Goal: Task Accomplishment & Management: Use online tool/utility

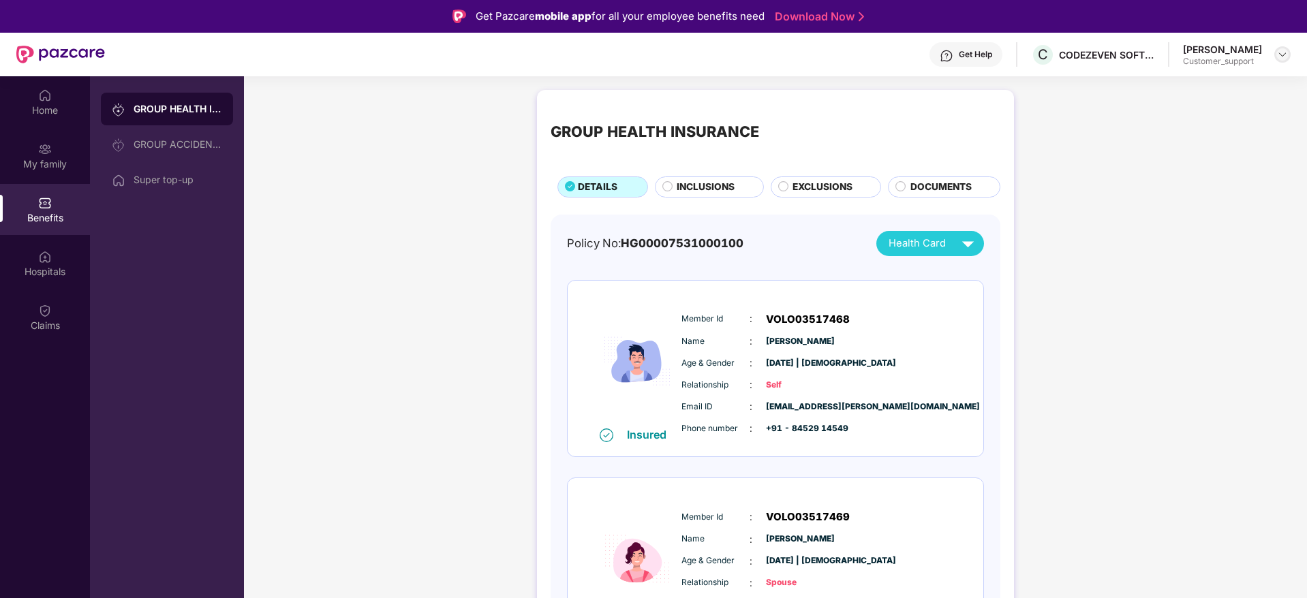
click at [1286, 55] on img at bounding box center [1282, 54] width 11 height 11
click at [1155, 123] on div "Logout" at bounding box center [1218, 113] width 177 height 27
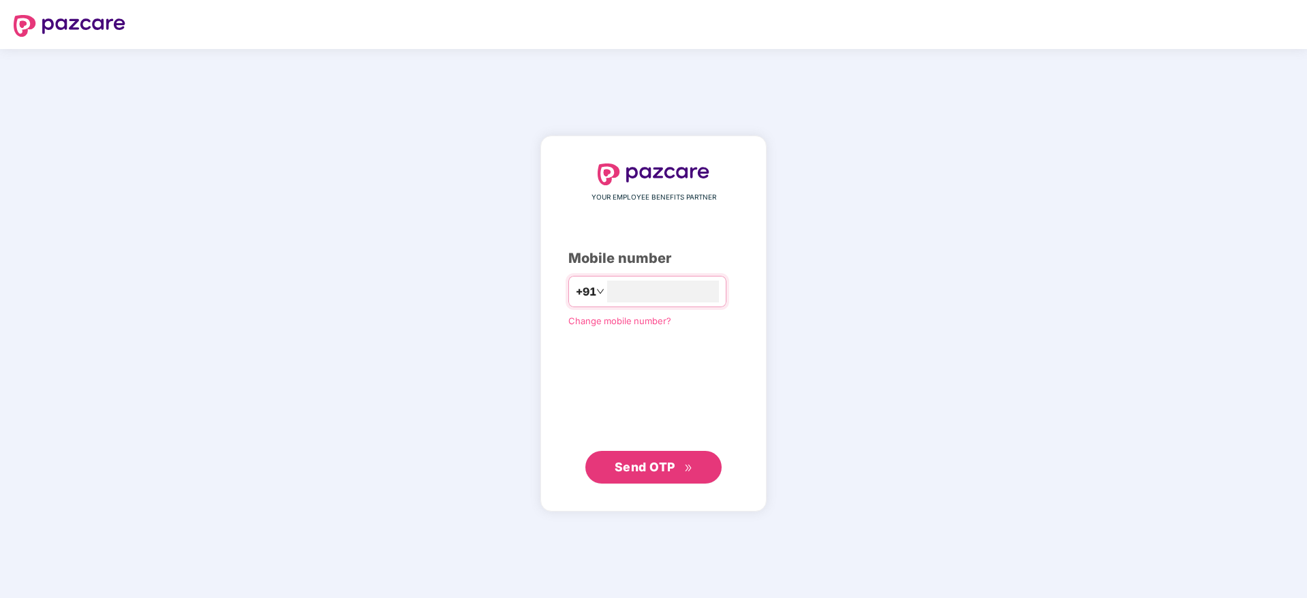
type input "**********"
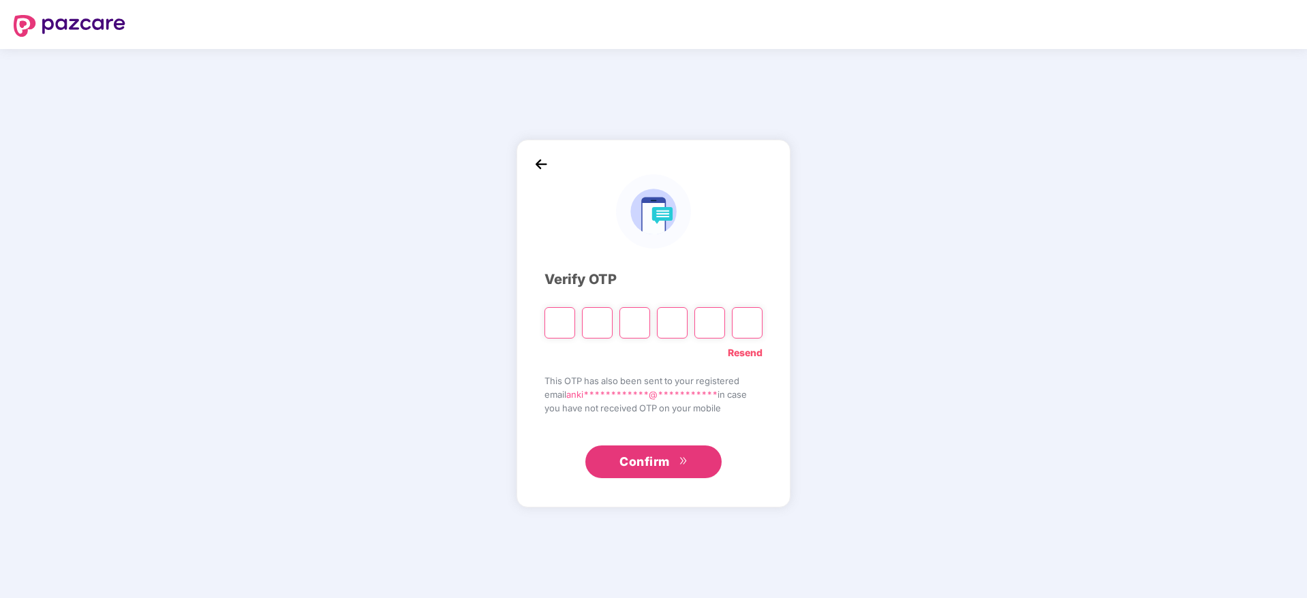
type input "*"
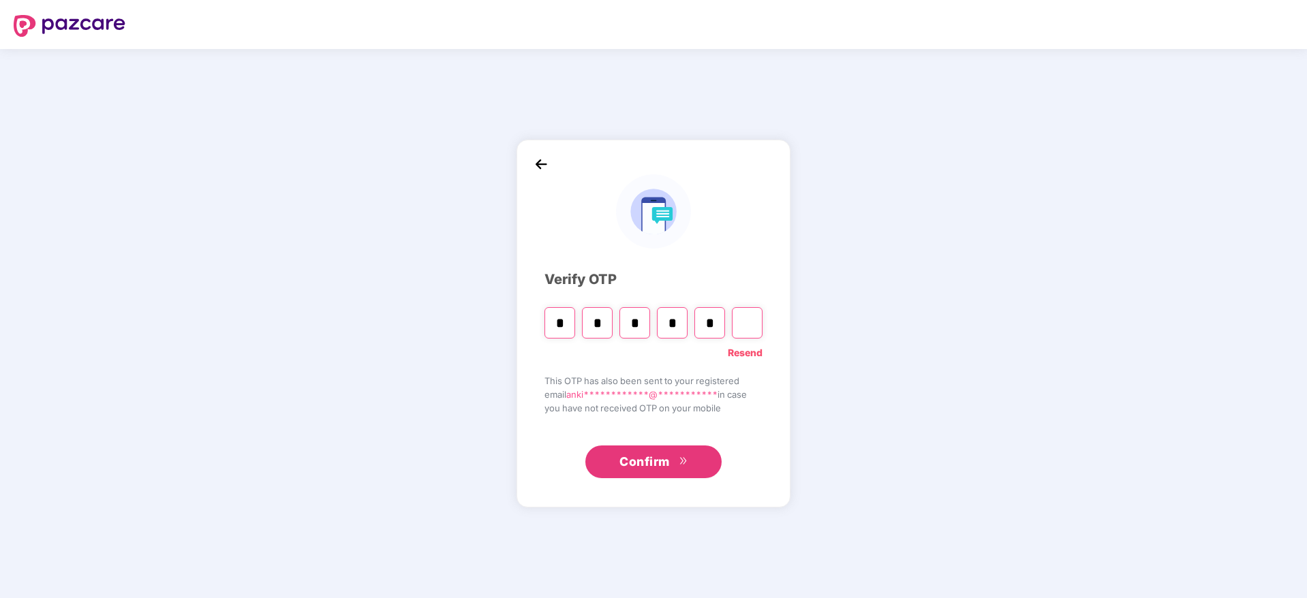
type input "*"
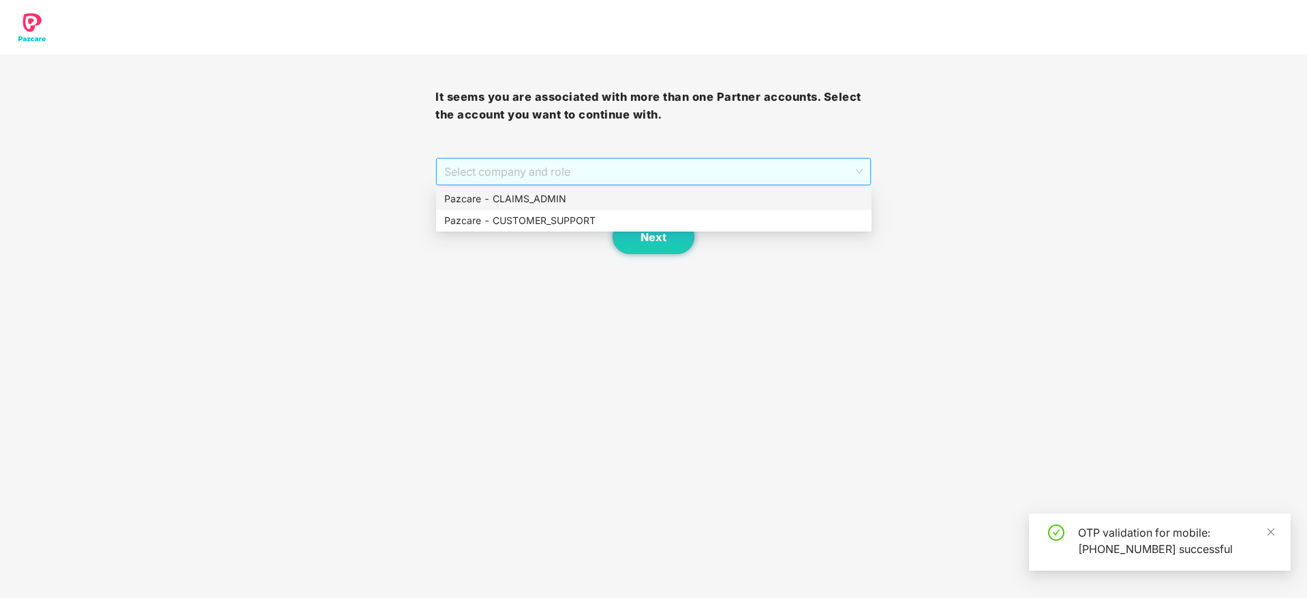
click at [616, 166] on span "Select company and role" at bounding box center [653, 172] width 418 height 26
click at [503, 225] on div "Pazcare - CUSTOMER_SUPPORT" at bounding box center [653, 220] width 419 height 15
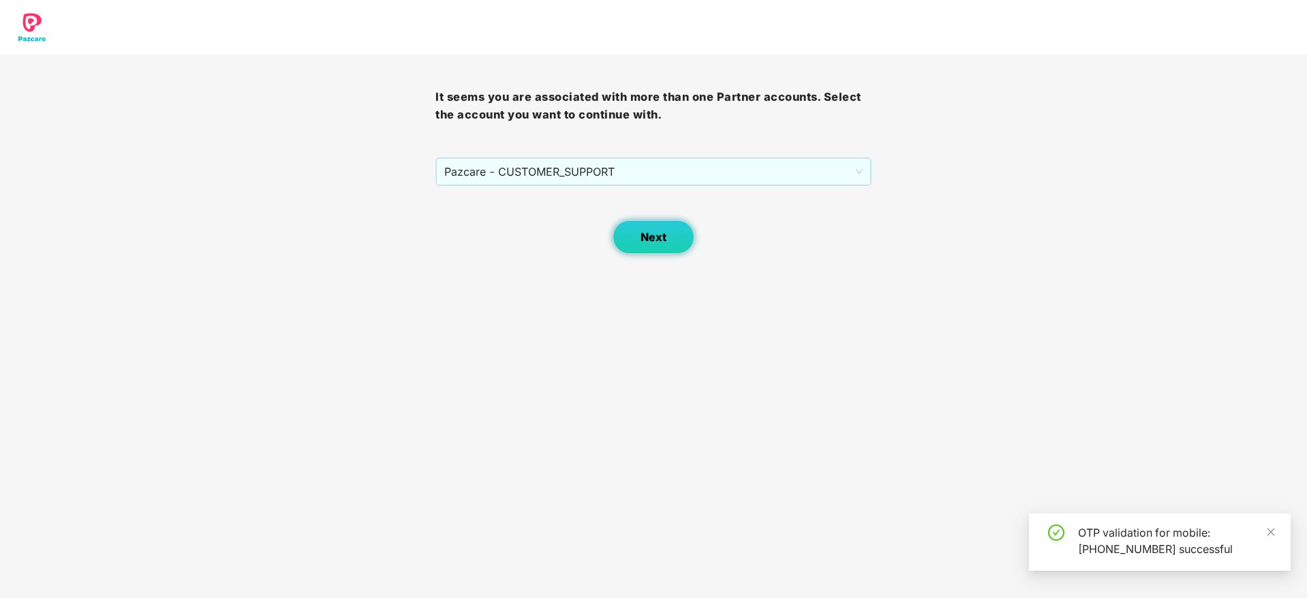
click at [651, 232] on span "Next" at bounding box center [653, 237] width 26 height 13
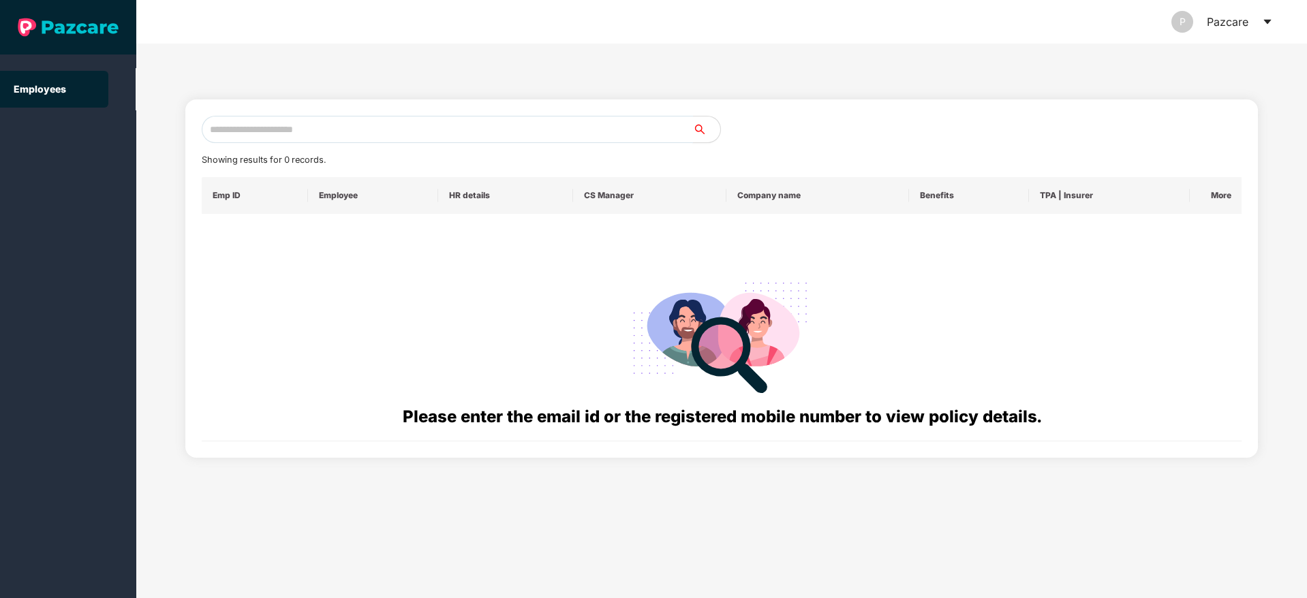
click at [248, 127] on input "text" at bounding box center [447, 129] width 491 height 27
paste input "**********"
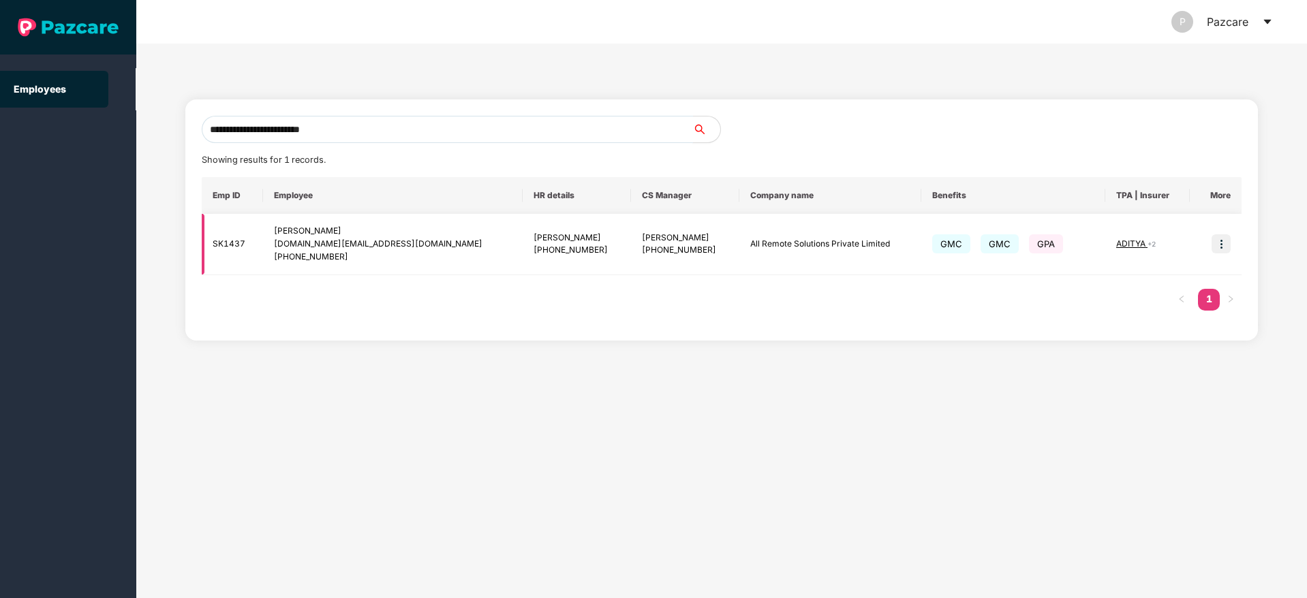
type input "**********"
click at [1224, 240] on img at bounding box center [1220, 243] width 19 height 19
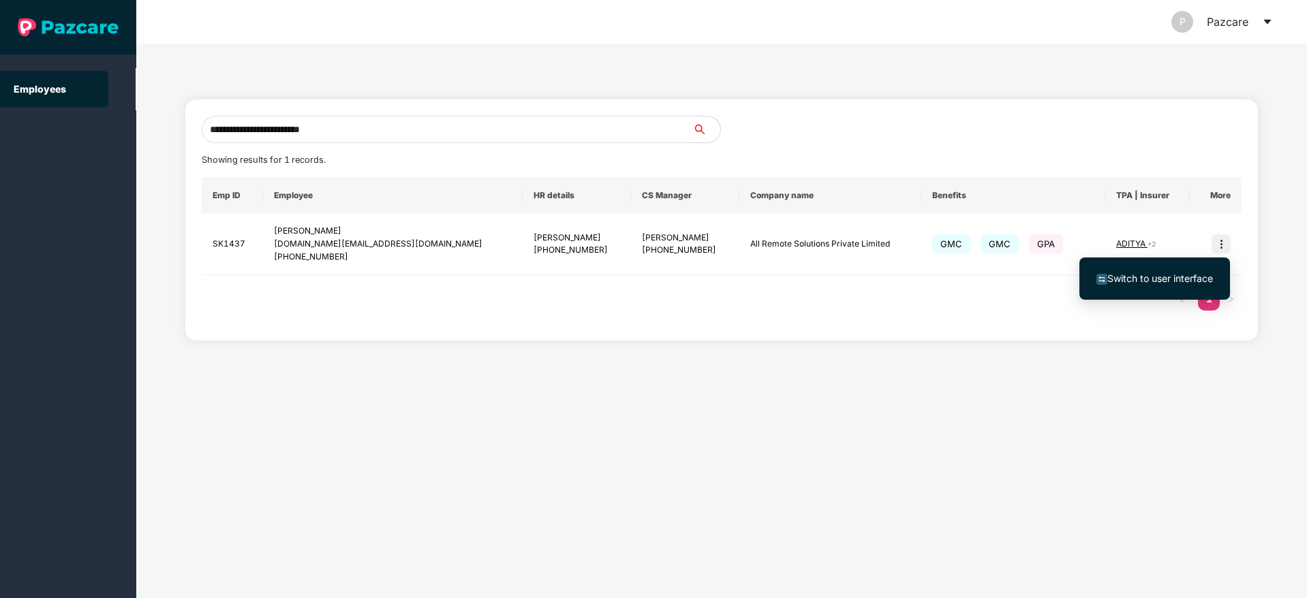
click at [1155, 285] on span "Switch to user interface" at bounding box center [1154, 278] width 117 height 15
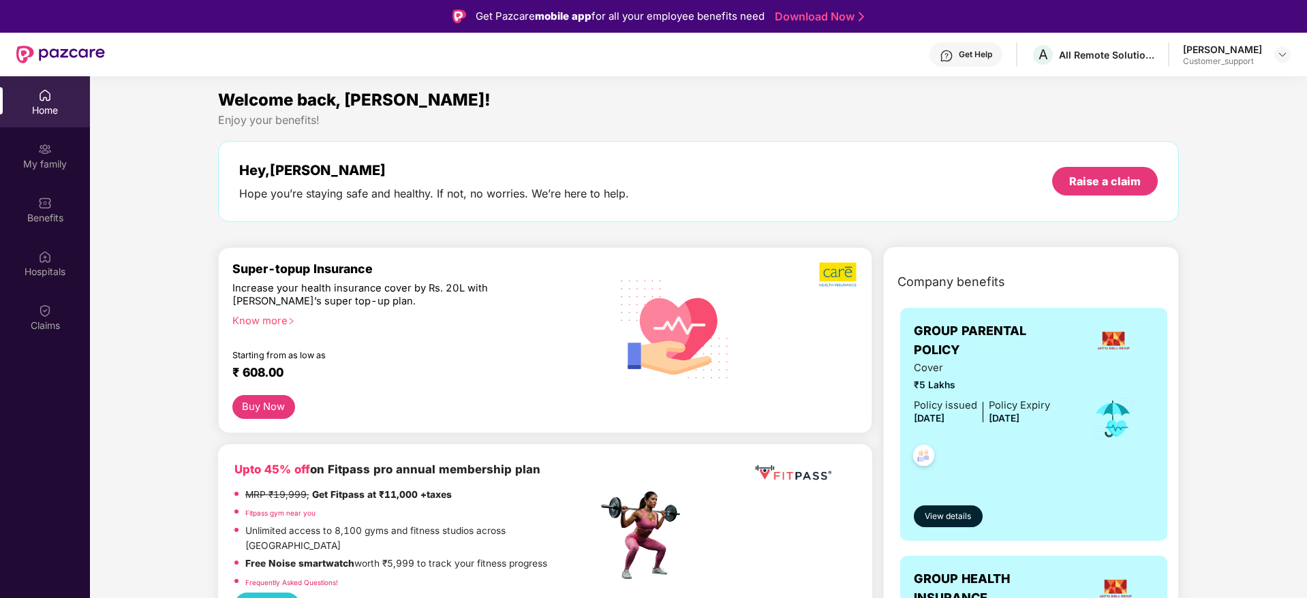
click at [978, 55] on div "Get Help" at bounding box center [975, 54] width 33 height 11
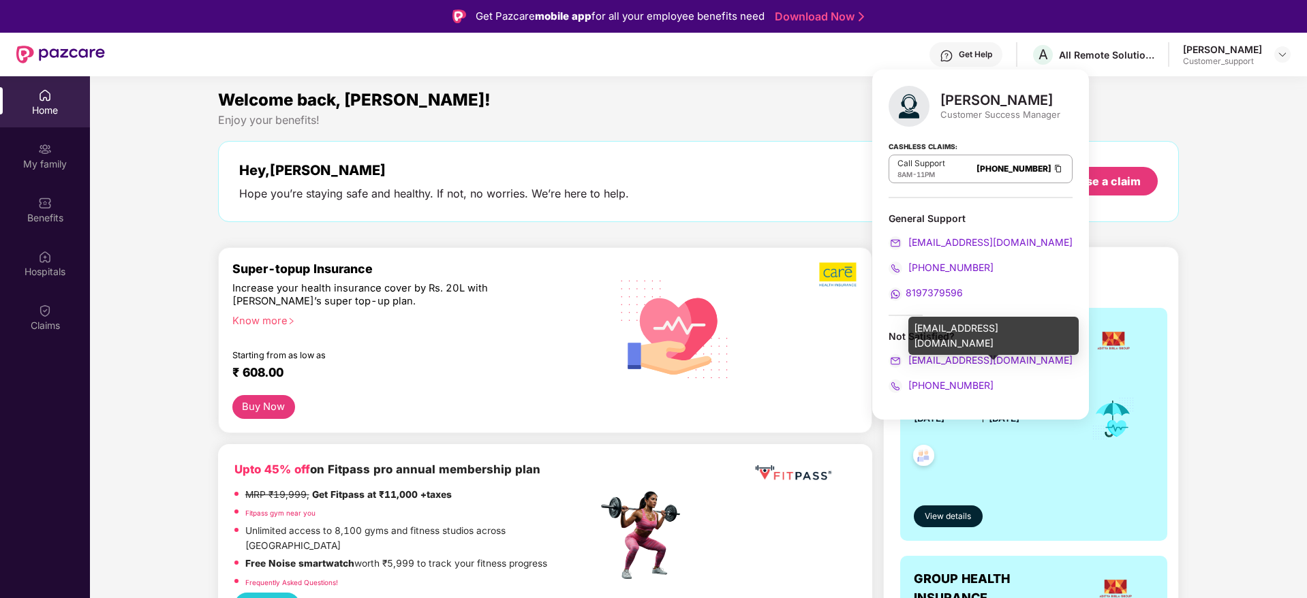
click at [969, 329] on div "ravi.sharma@pazcare.com" at bounding box center [993, 336] width 170 height 38
copy div "ravi.sharma@pazcare.com"
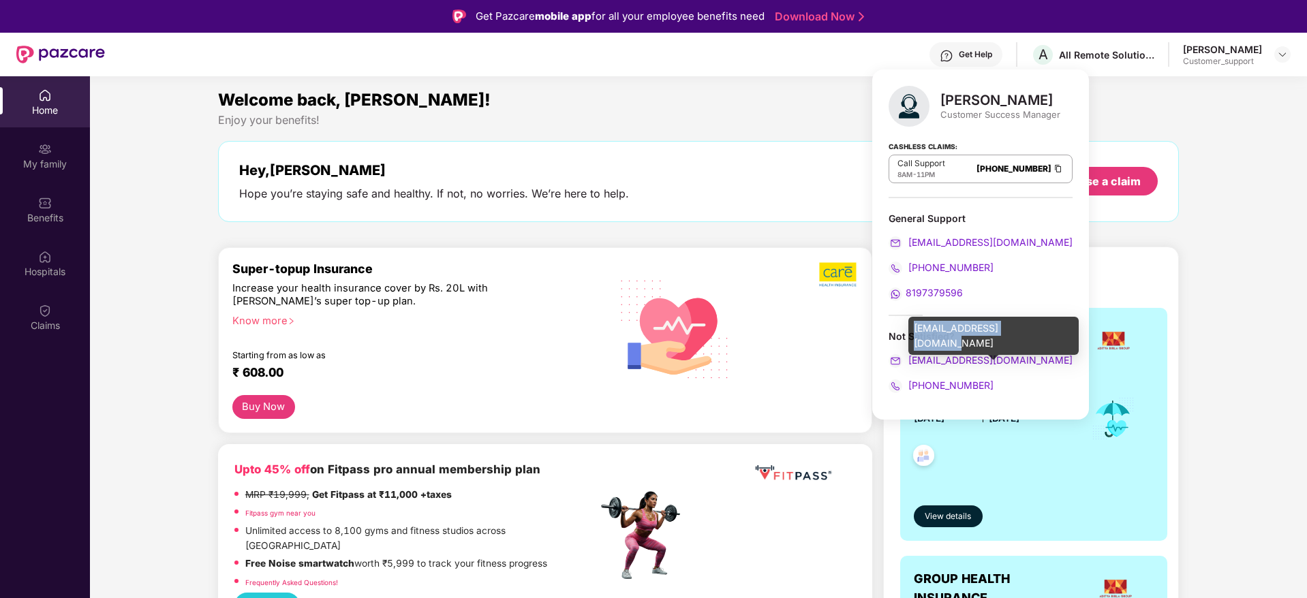
copy div "ravi.sharma@pazcare.com"
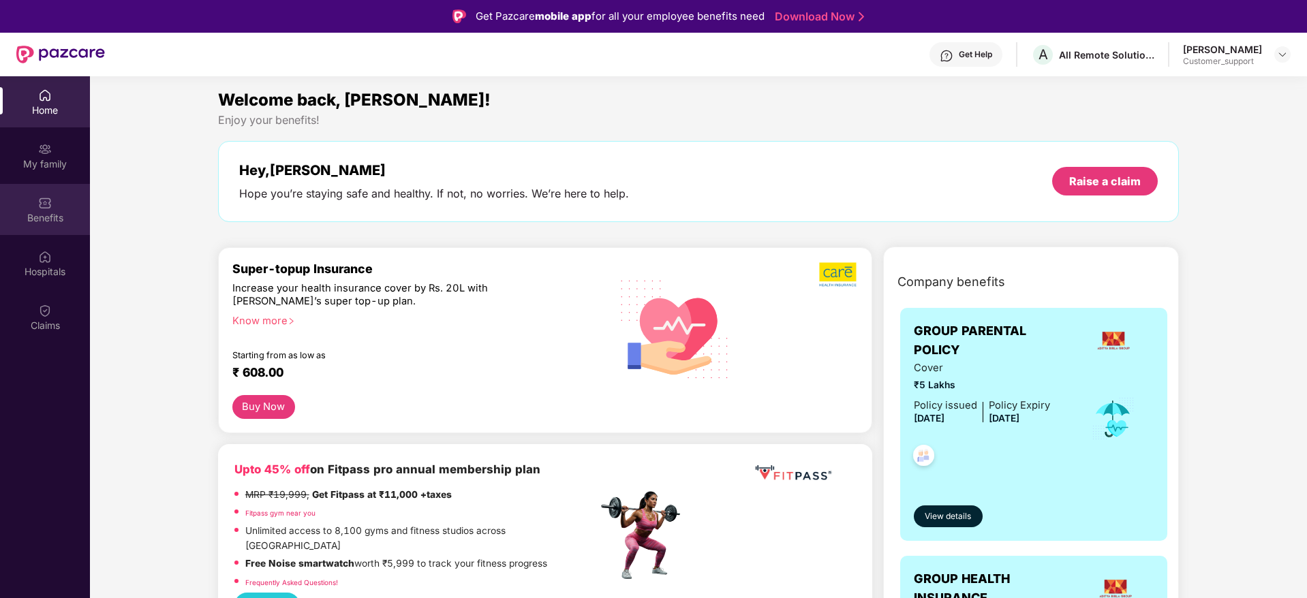
click at [48, 211] on div "Benefits" at bounding box center [45, 218] width 90 height 14
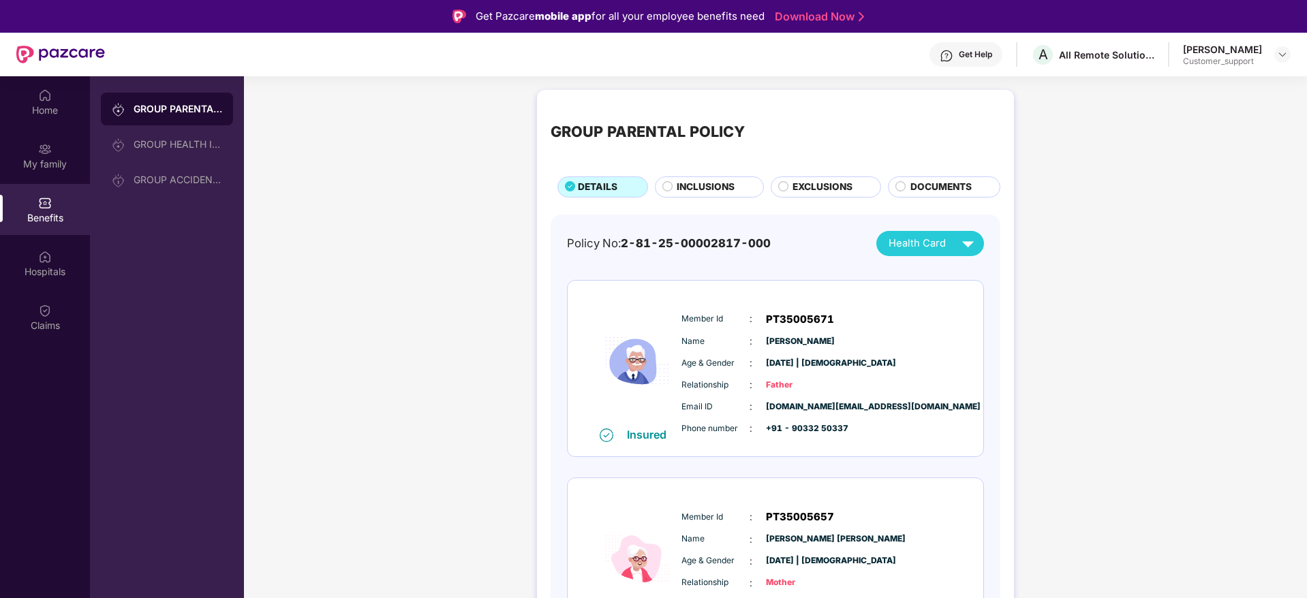
scroll to position [1, 0]
click at [58, 123] on div "Home" at bounding box center [45, 101] width 90 height 51
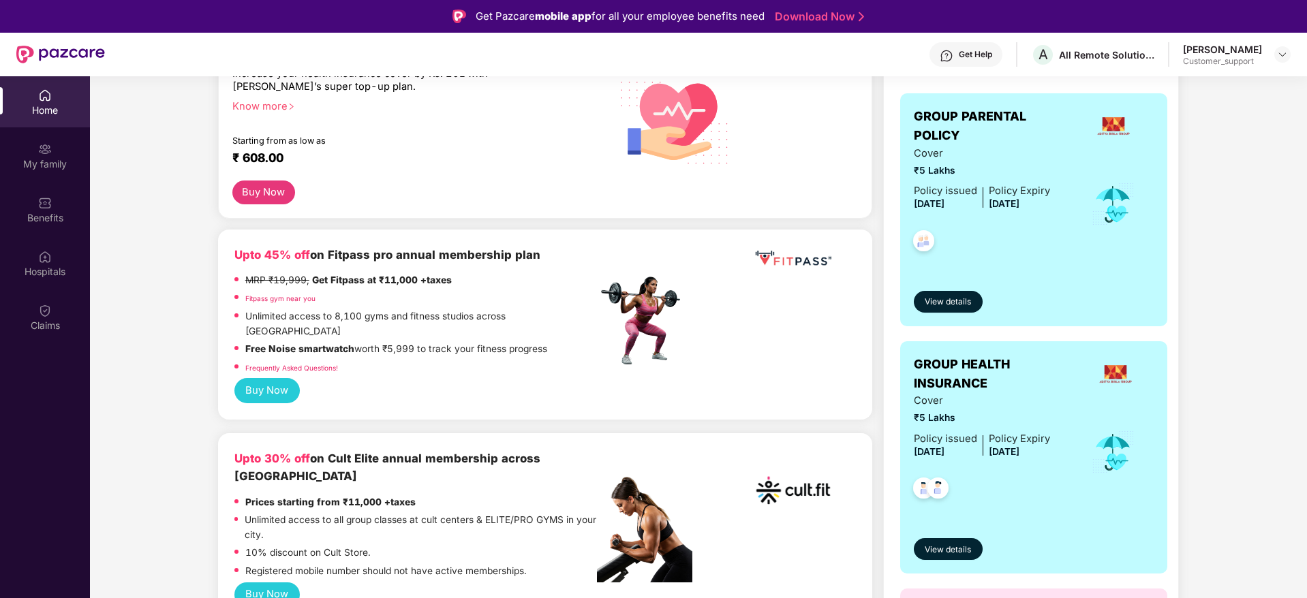
scroll to position [0, 0]
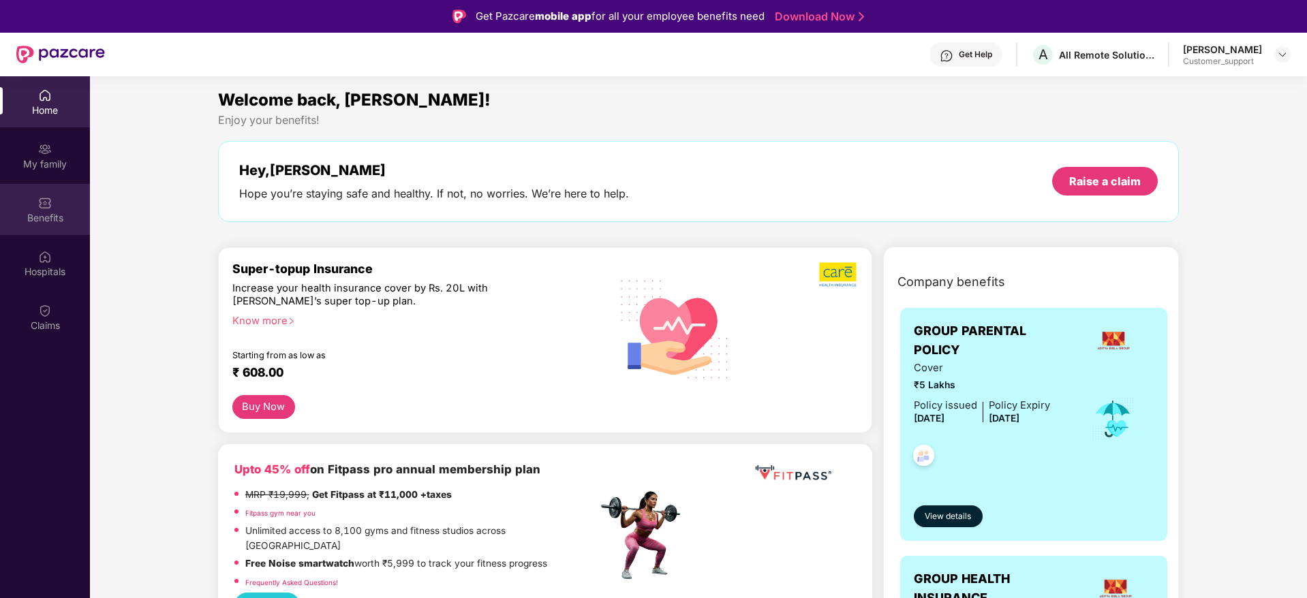
click at [55, 210] on div "Benefits" at bounding box center [45, 209] width 90 height 51
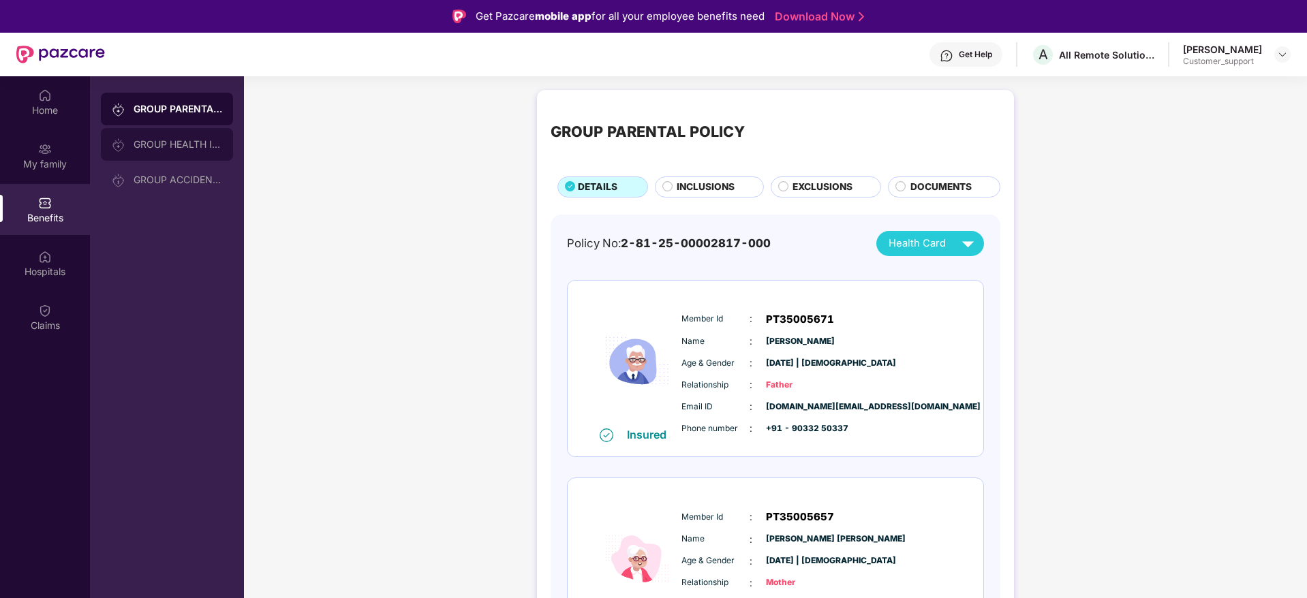
click at [134, 146] on div "GROUP HEALTH INSURANCE" at bounding box center [178, 144] width 89 height 11
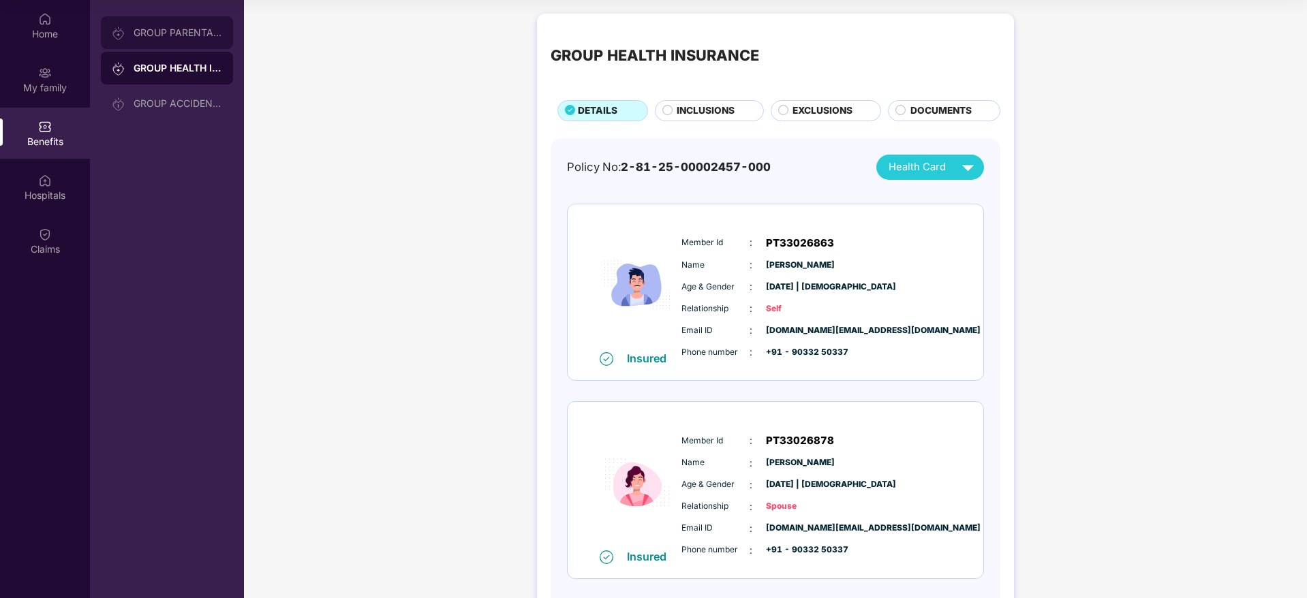
click at [176, 17] on div "GROUP PARENTAL POLICY" at bounding box center [167, 32] width 132 height 33
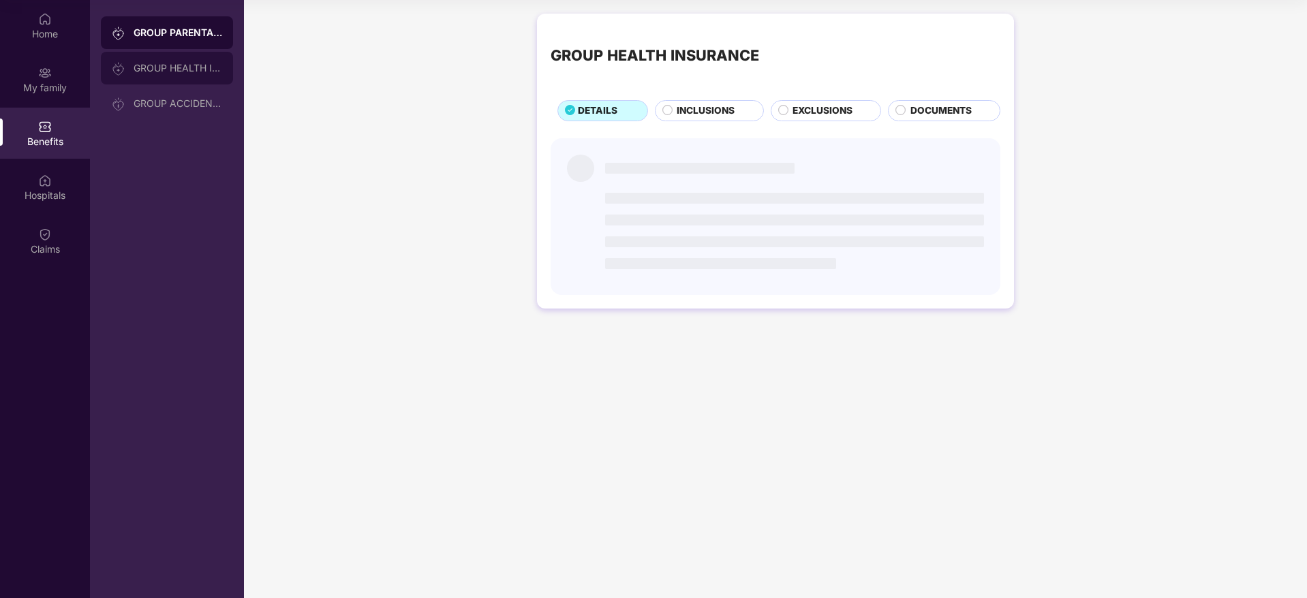
click at [161, 59] on div "GROUP HEALTH INSURANCE" at bounding box center [167, 68] width 132 height 33
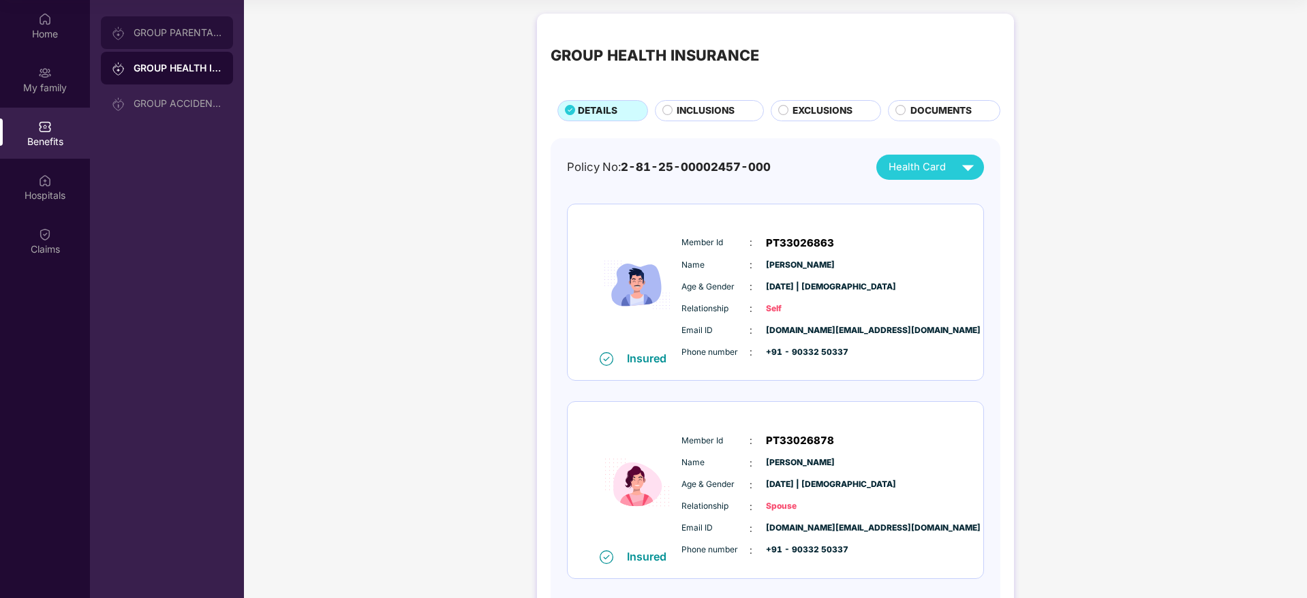
click at [162, 38] on div "GROUP PARENTAL POLICY" at bounding box center [167, 32] width 132 height 33
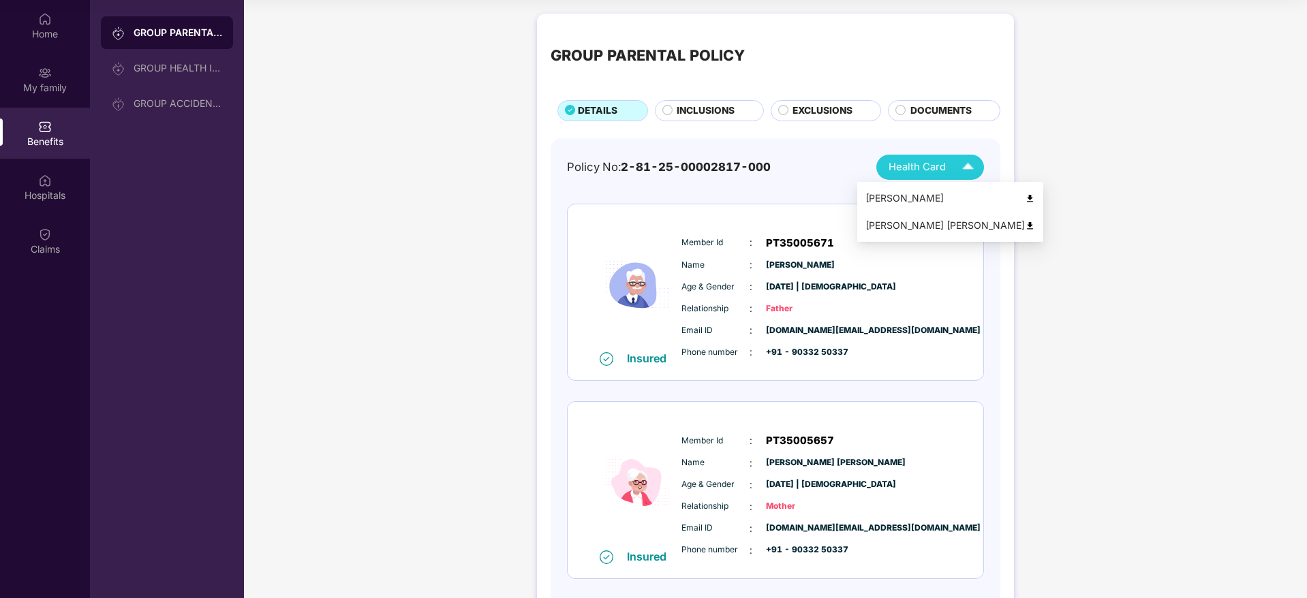
click at [910, 195] on div "[PERSON_NAME]" at bounding box center [950, 198] width 170 height 15
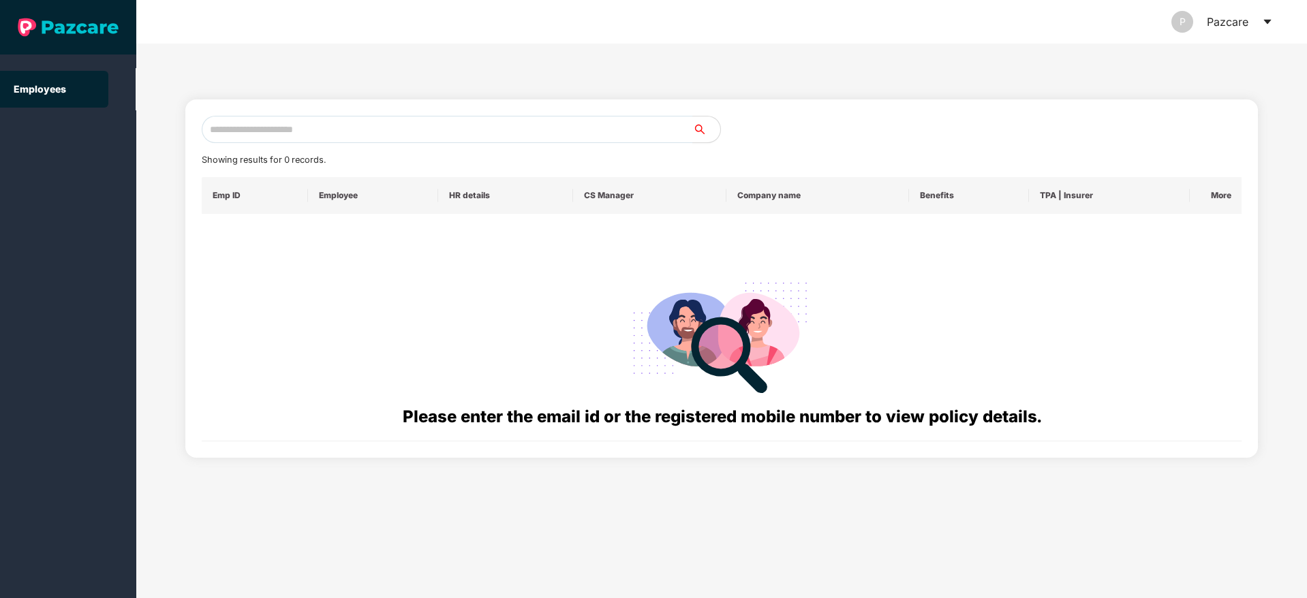
click at [1264, 21] on icon "caret-down" at bounding box center [1267, 21] width 11 height 11
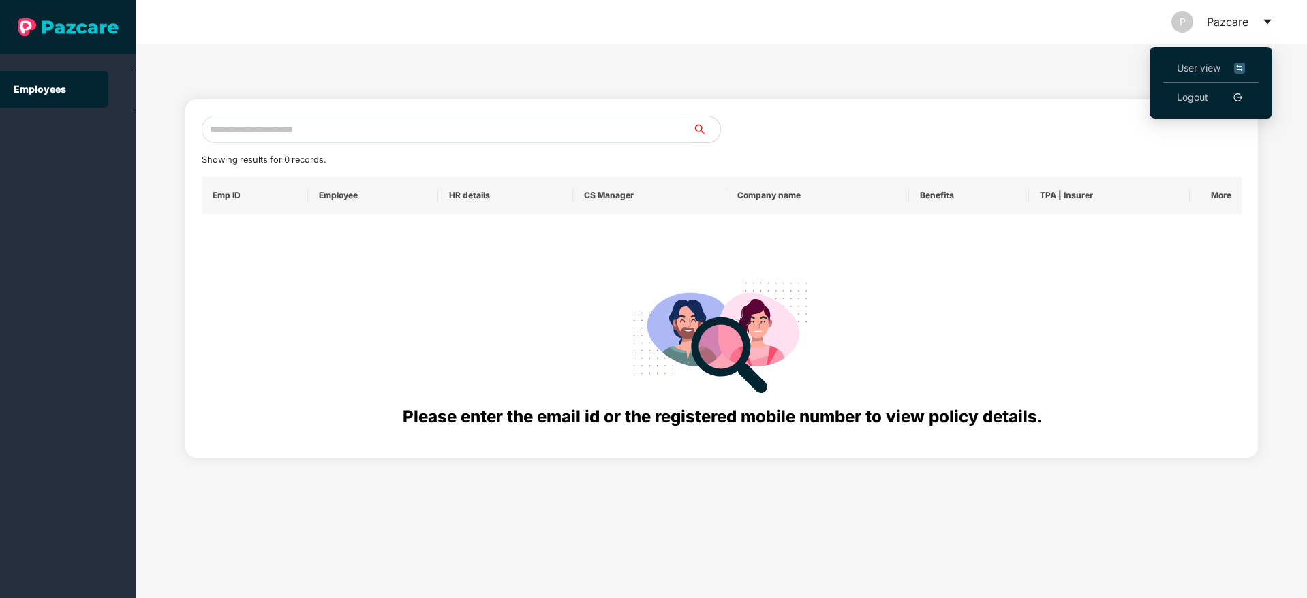
click at [1195, 63] on span "User view" at bounding box center [1211, 68] width 68 height 15
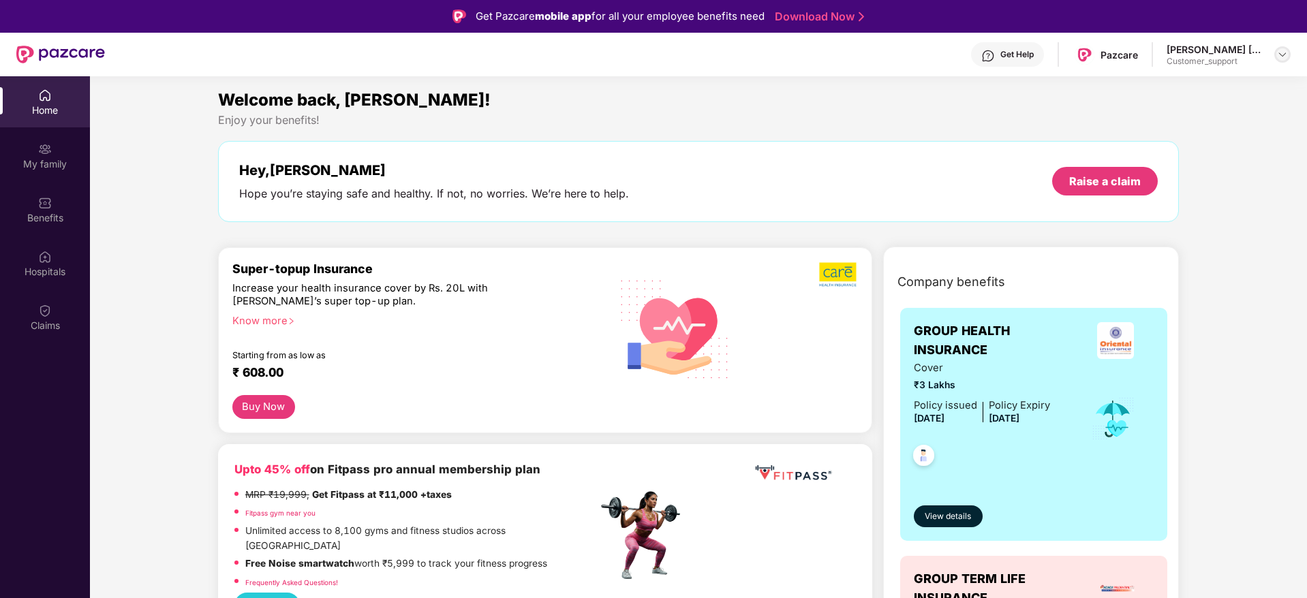
click at [1286, 59] on img at bounding box center [1282, 54] width 11 height 11
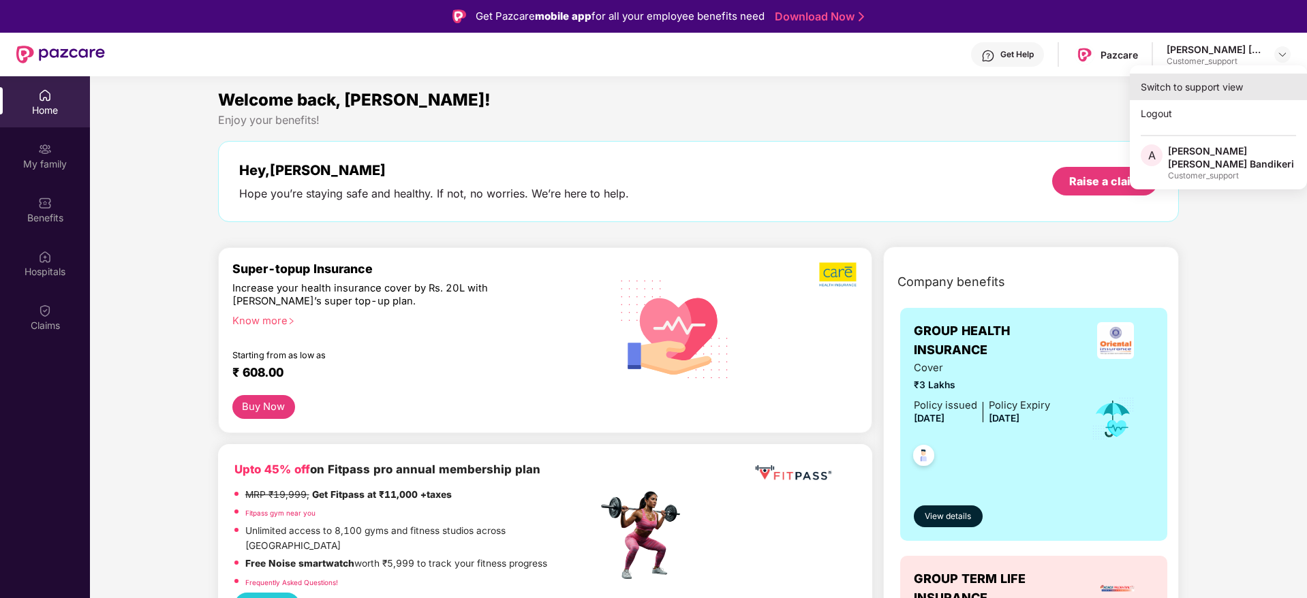
click at [1194, 82] on div "Switch to support view" at bounding box center [1218, 87] width 177 height 27
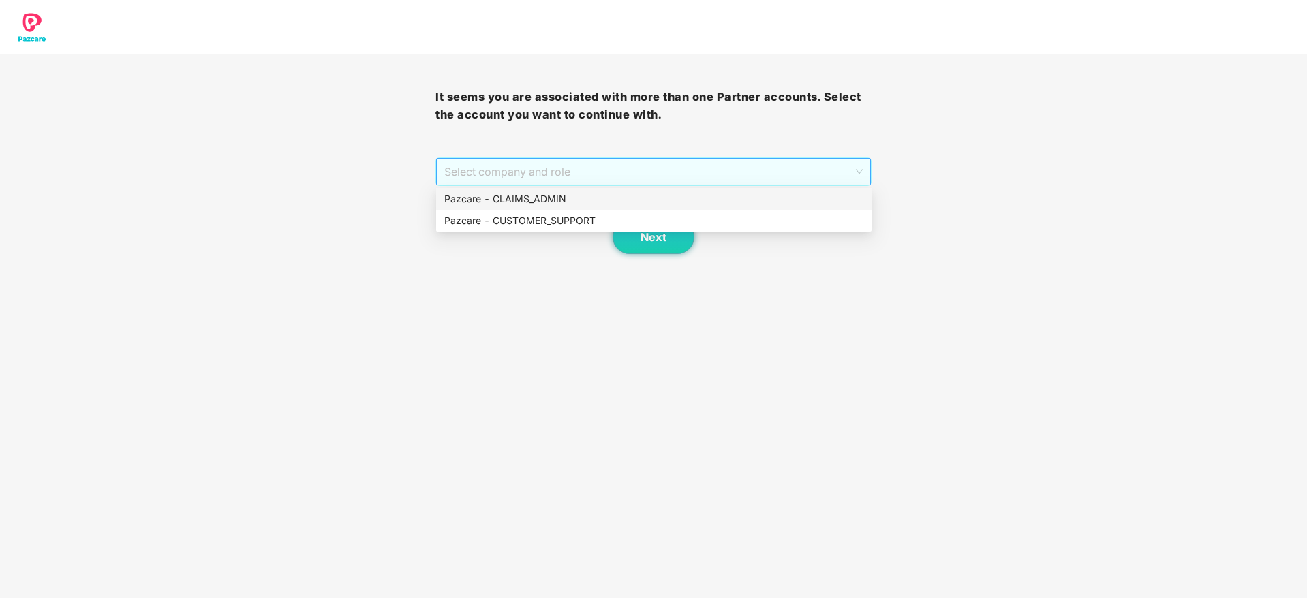
click at [711, 176] on span "Select company and role" at bounding box center [653, 172] width 418 height 26
click at [548, 198] on div "Pazcare - CLAIMS_ADMIN" at bounding box center [653, 198] width 419 height 15
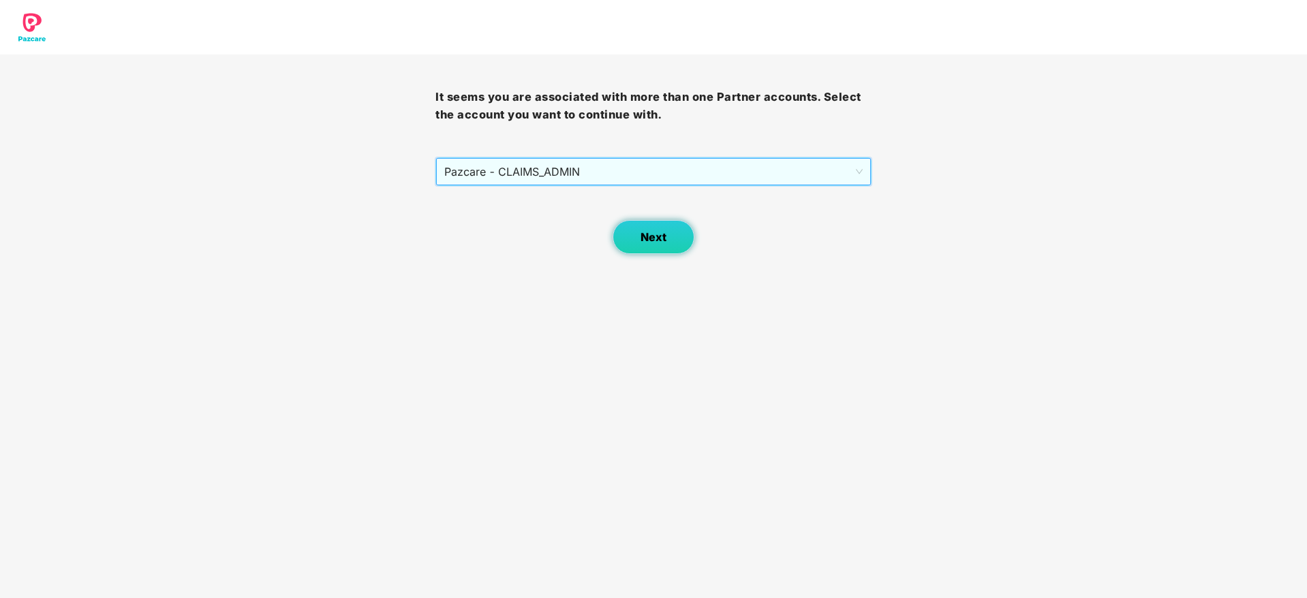
click at [640, 226] on button "Next" at bounding box center [653, 237] width 82 height 34
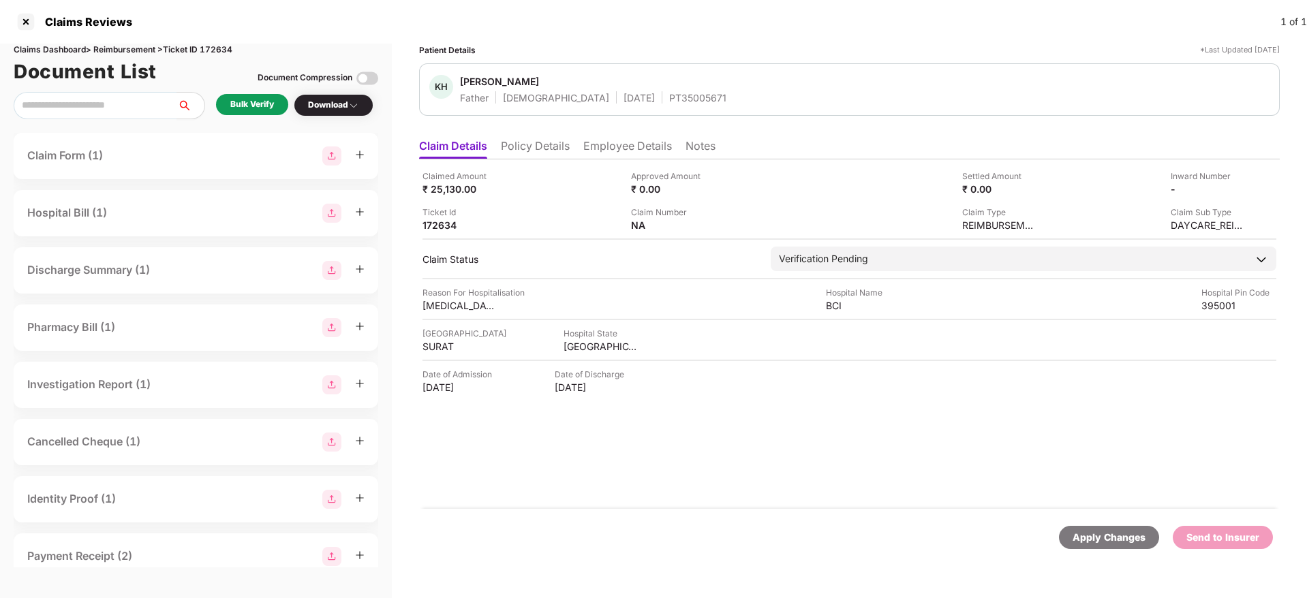
click at [523, 158] on li "Policy Details" at bounding box center [535, 149] width 69 height 20
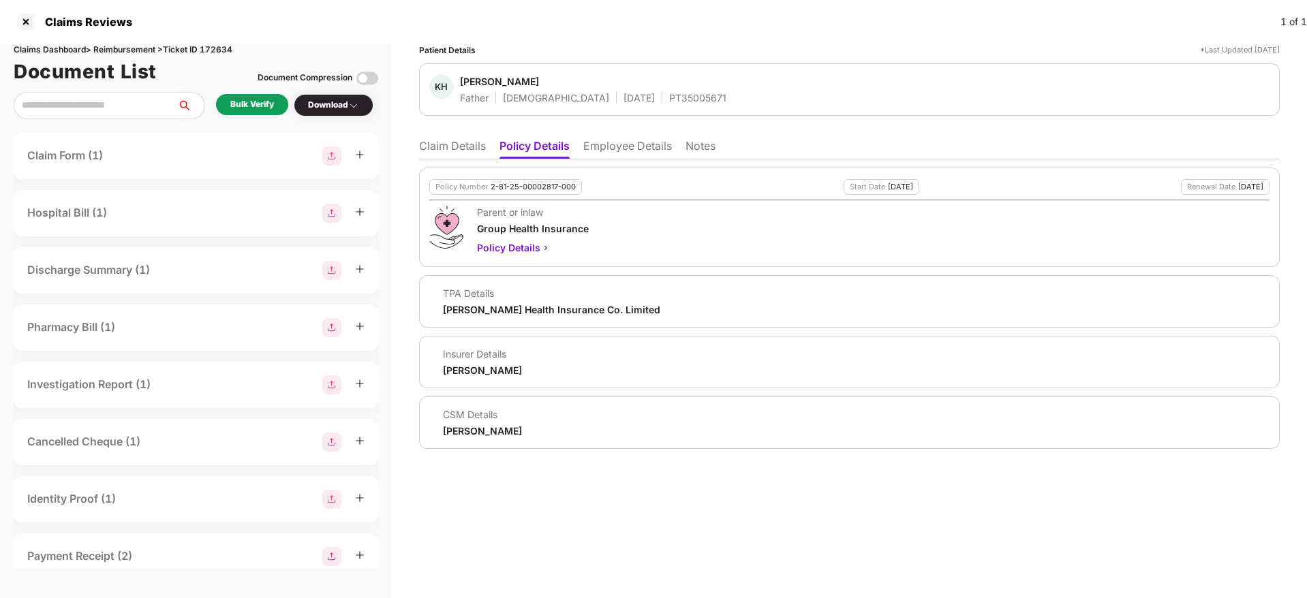
click at [587, 145] on li "Employee Details" at bounding box center [627, 149] width 89 height 20
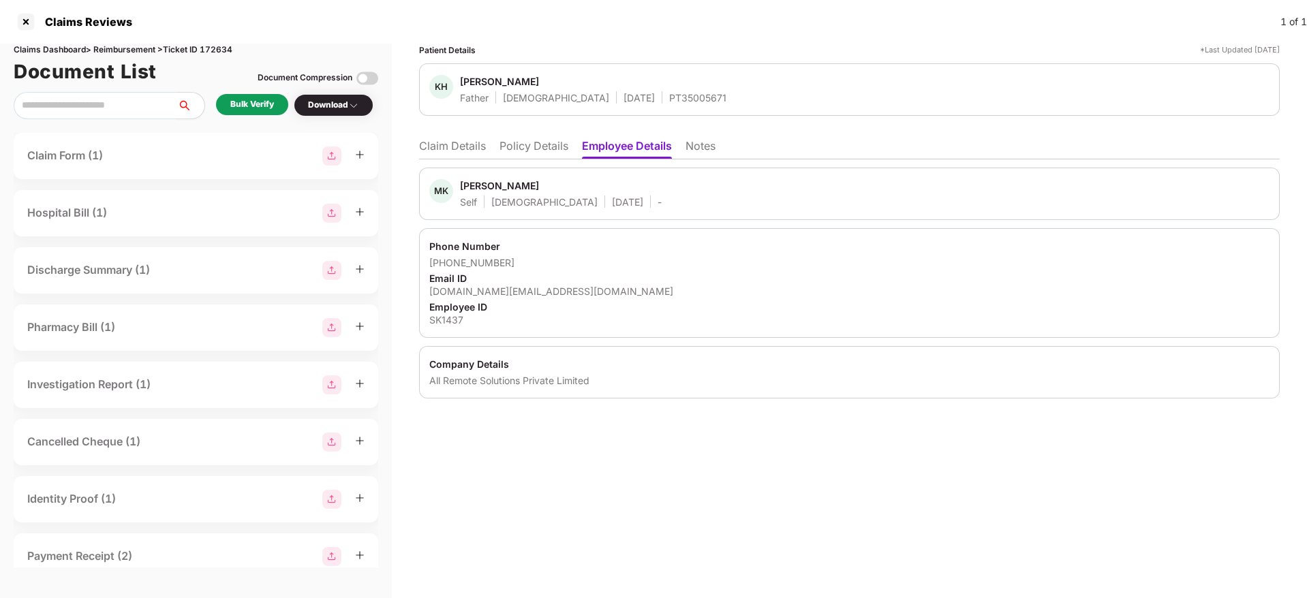
click at [550, 143] on li "Policy Details" at bounding box center [533, 149] width 69 height 20
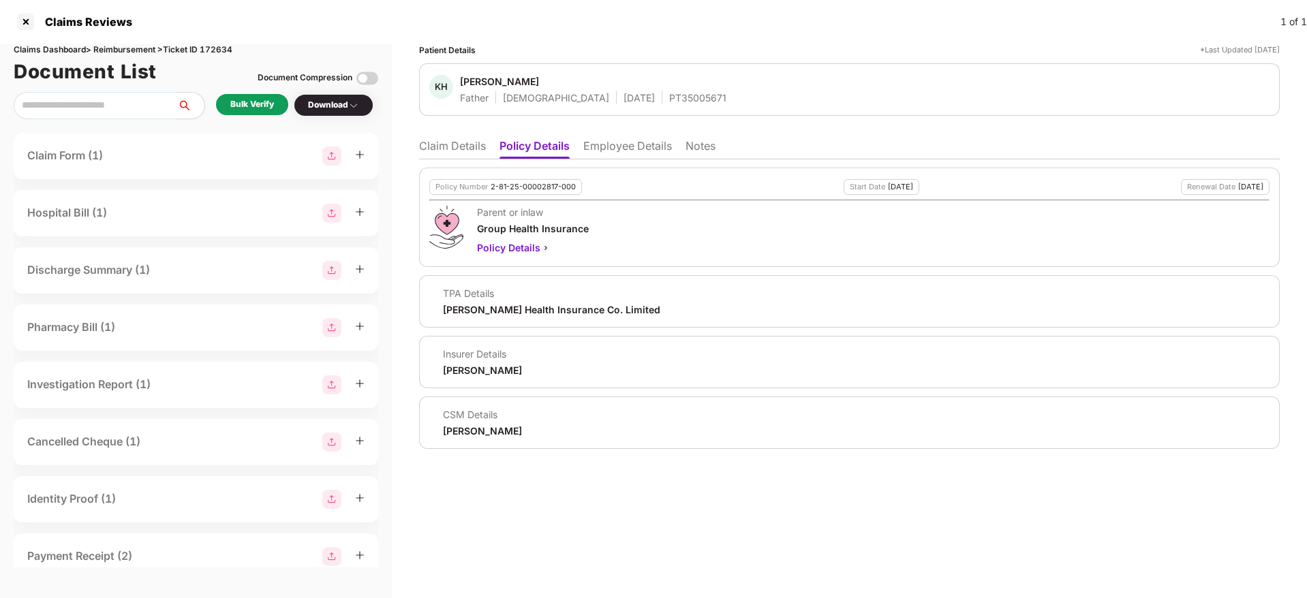
click at [444, 142] on li "Claim Details" at bounding box center [452, 149] width 67 height 20
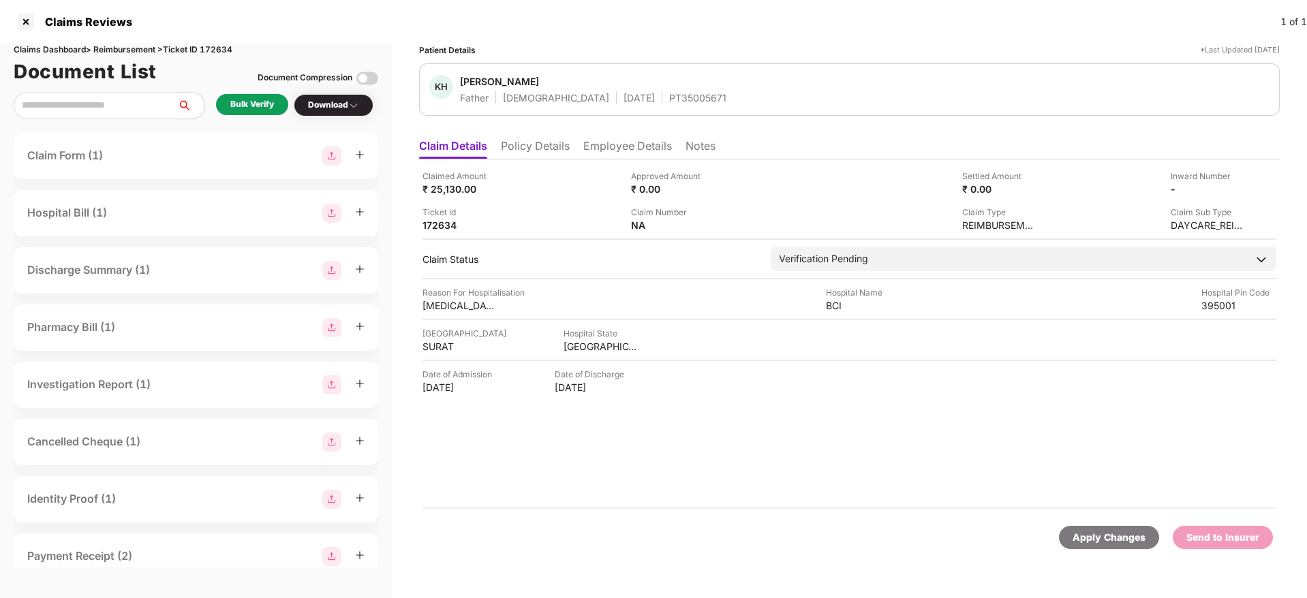
click at [267, 99] on div "Bulk Verify" at bounding box center [252, 104] width 44 height 13
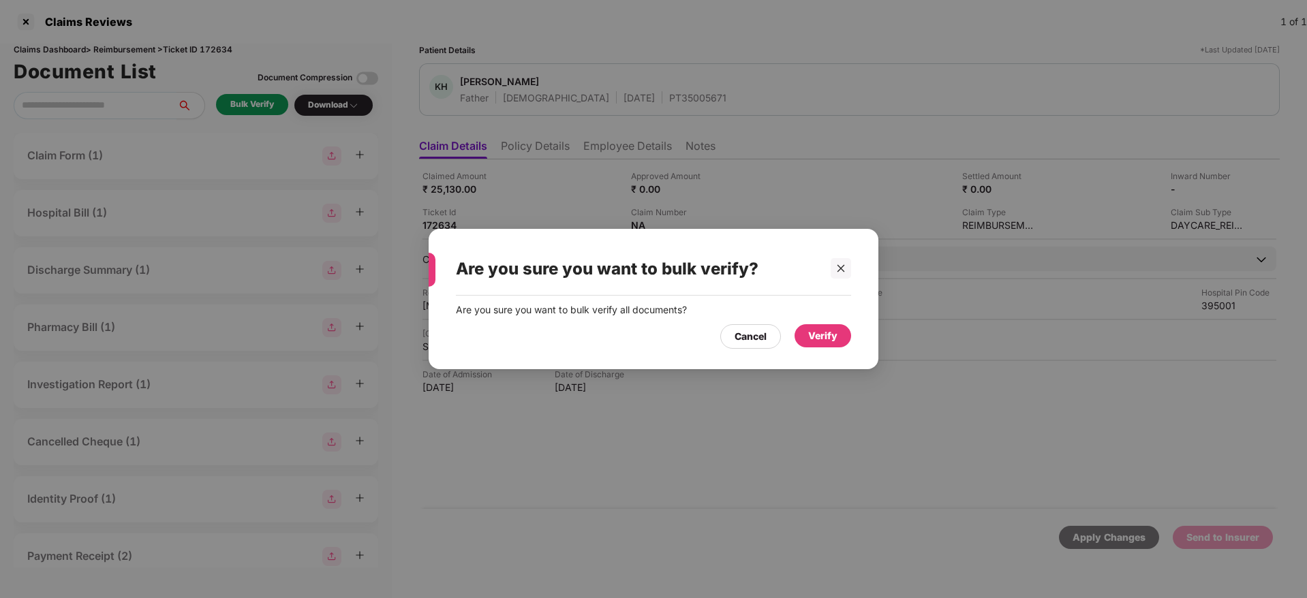
click at [826, 337] on div "Verify" at bounding box center [822, 335] width 29 height 15
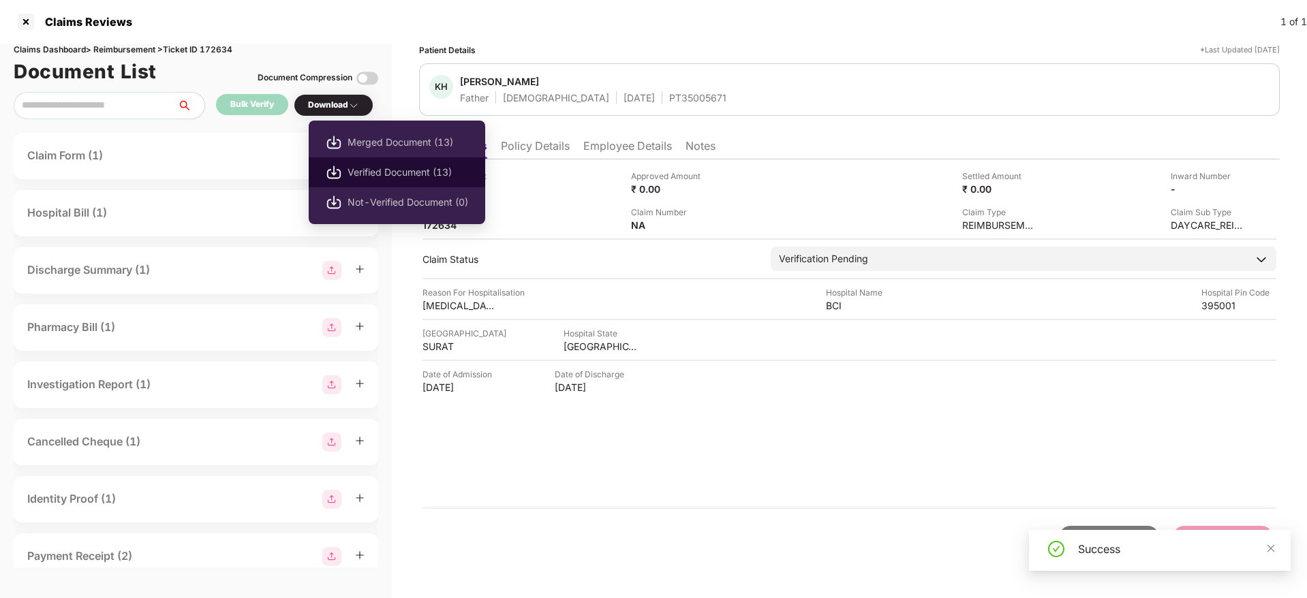
click at [388, 179] on span "Verified Document (13)" at bounding box center [407, 172] width 121 height 15
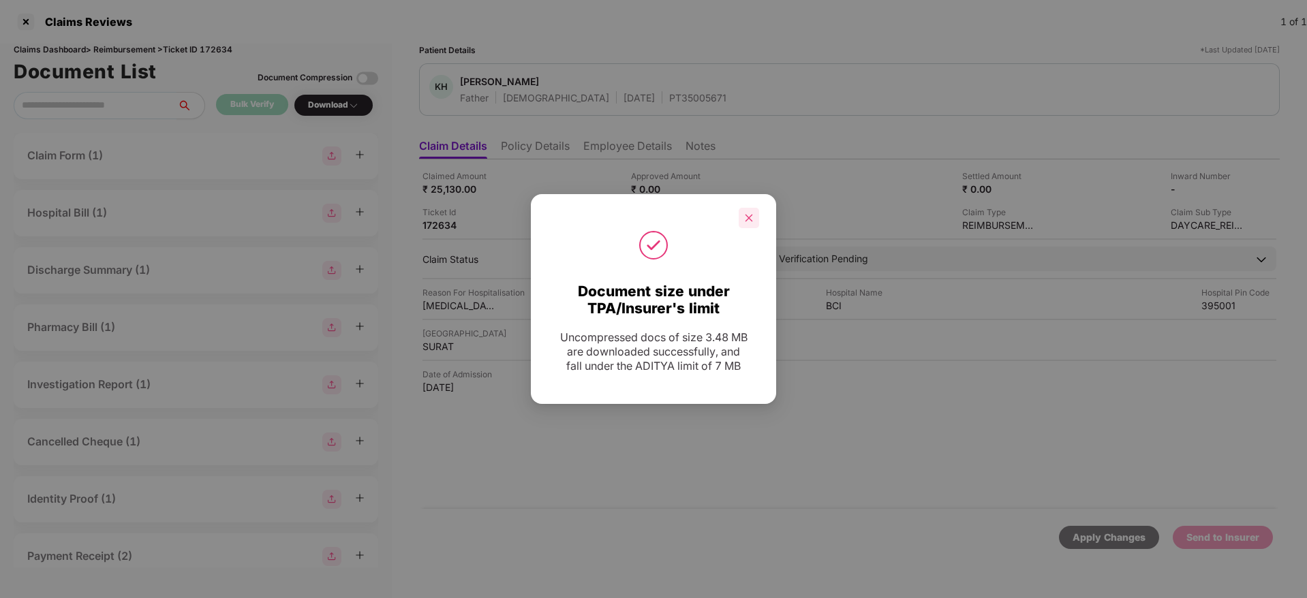
click at [743, 221] on div at bounding box center [749, 218] width 20 height 20
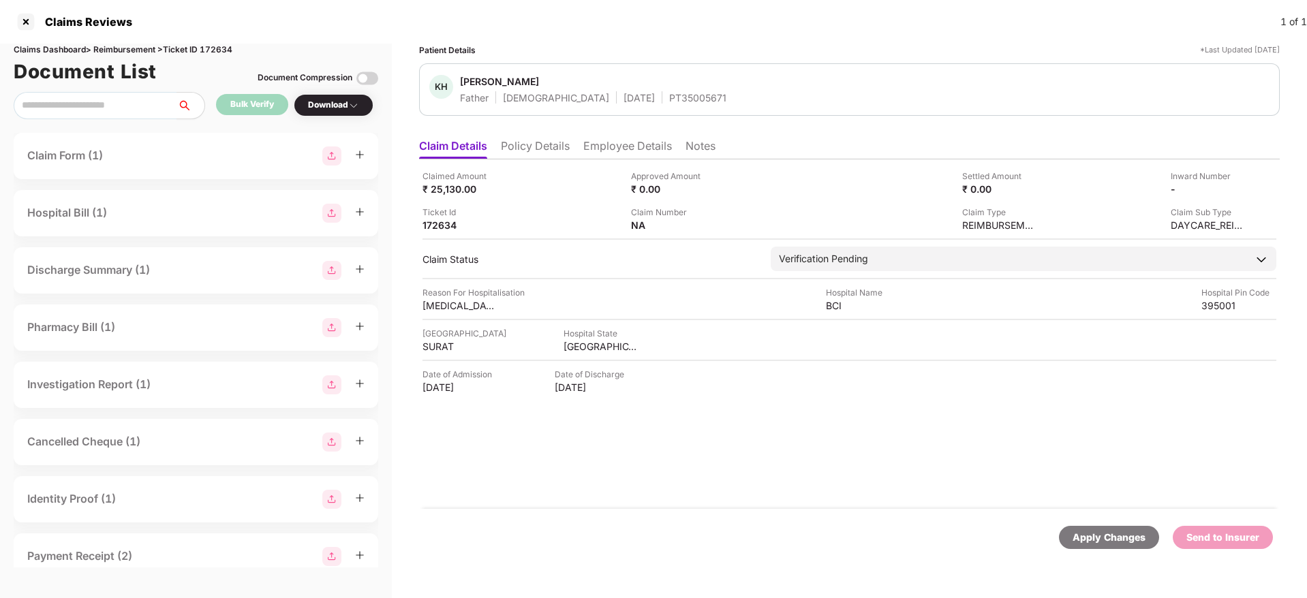
click at [538, 151] on li "Policy Details" at bounding box center [535, 149] width 69 height 20
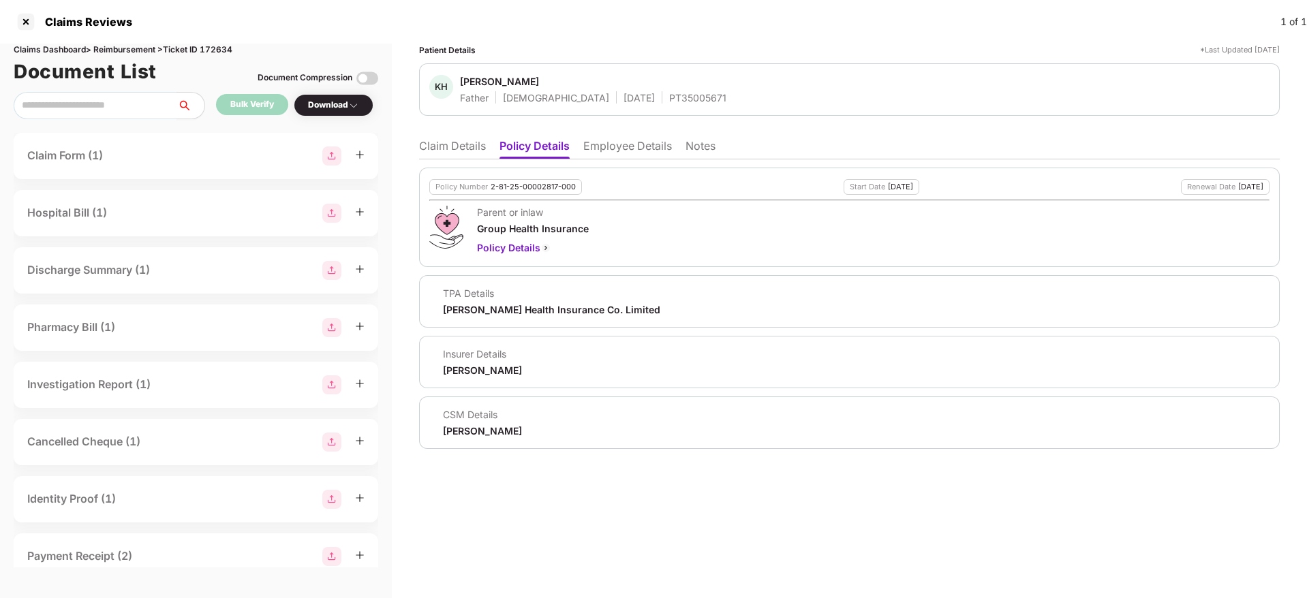
click at [441, 139] on li "Claim Details" at bounding box center [452, 149] width 67 height 20
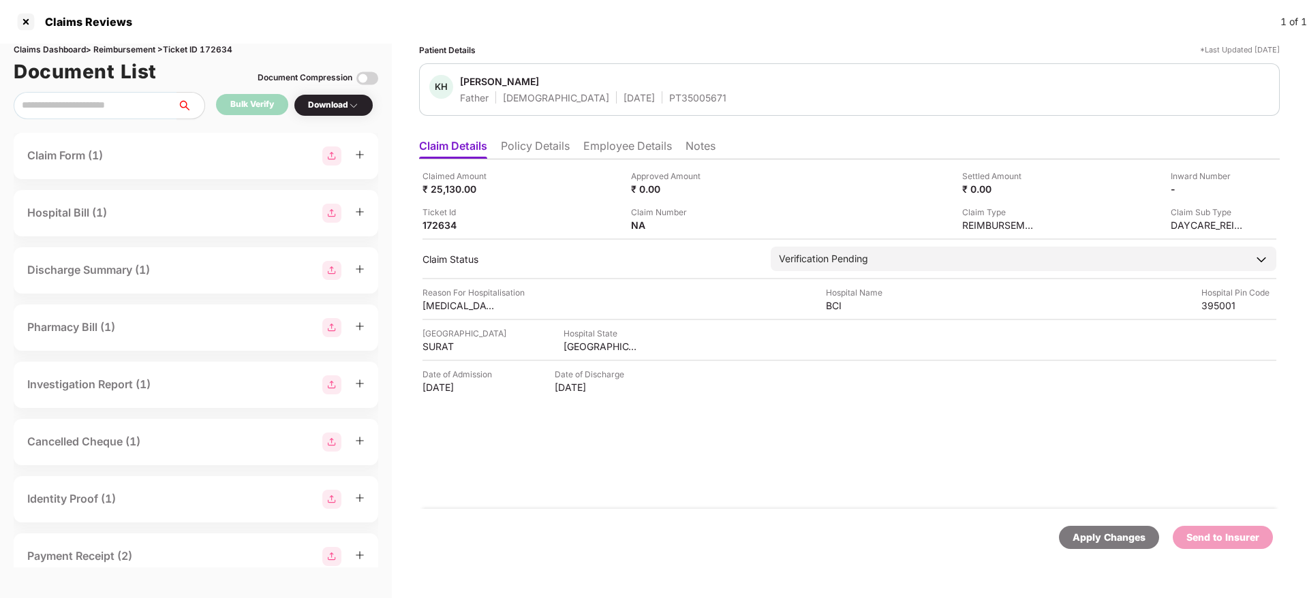
click at [525, 146] on li "Policy Details" at bounding box center [535, 149] width 69 height 20
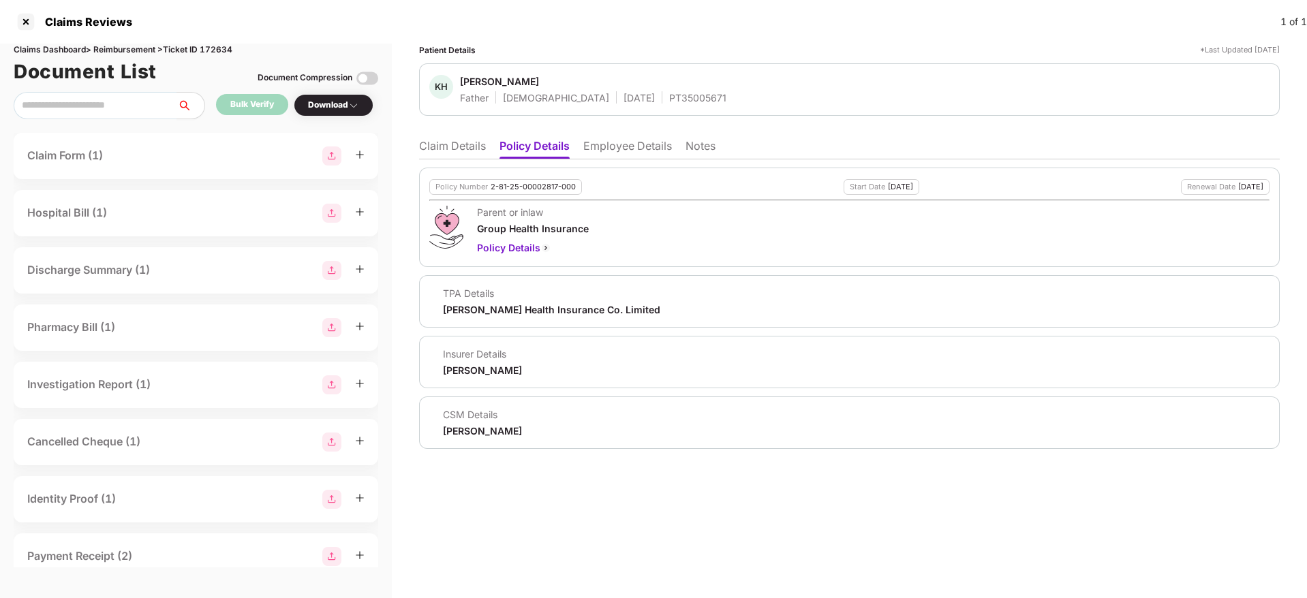
click at [439, 141] on li "Claim Details" at bounding box center [452, 149] width 67 height 20
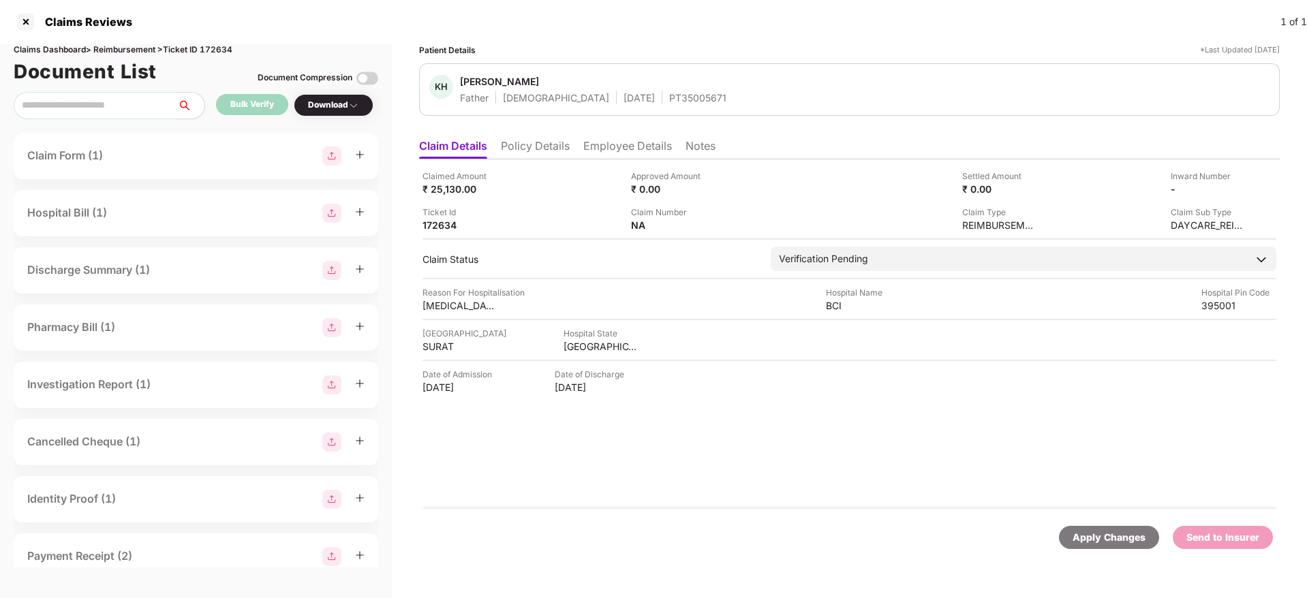
click at [616, 150] on li "Employee Details" at bounding box center [627, 149] width 89 height 20
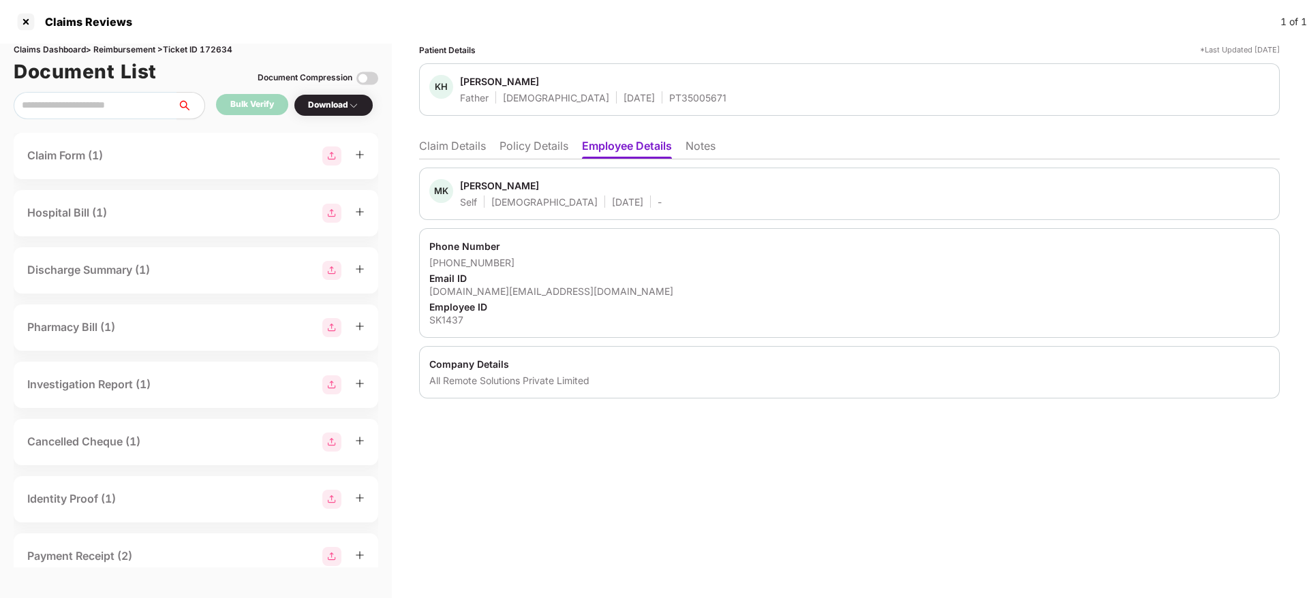
click at [512, 285] on div "mayurkhatri13.mk@gmail.com" at bounding box center [849, 291] width 840 height 13
copy div "mayurkhatri13.mk@gmail.com"
click at [523, 140] on li "Policy Details" at bounding box center [533, 149] width 69 height 20
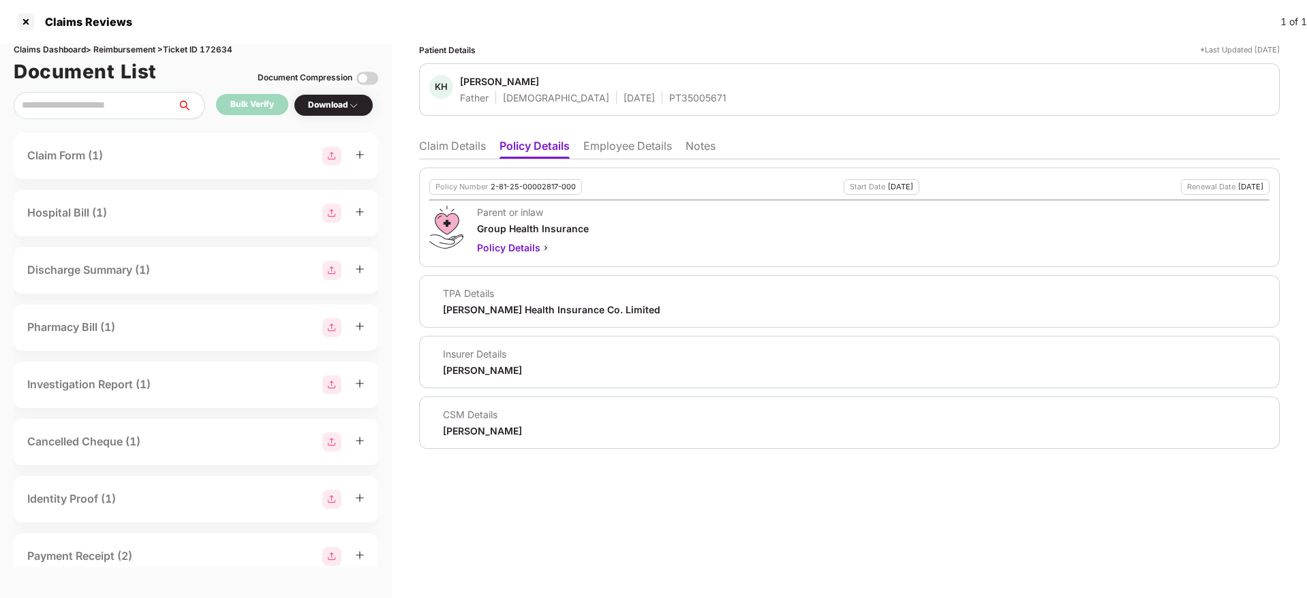
click at [468, 141] on li "Claim Details" at bounding box center [452, 149] width 67 height 20
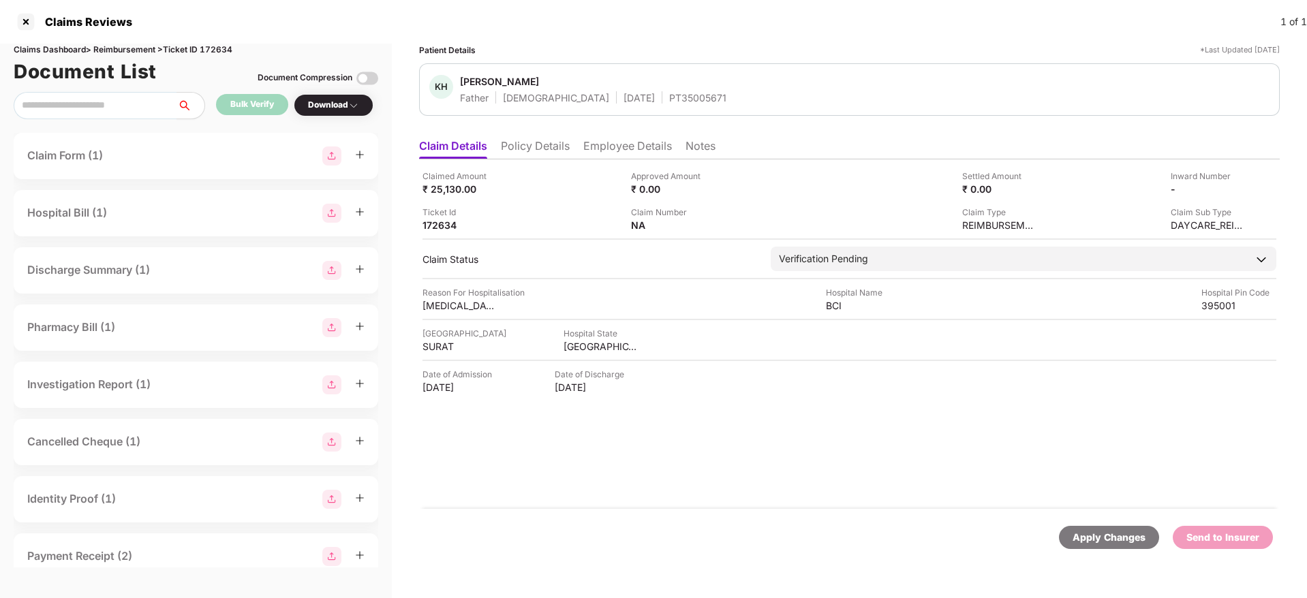
click at [516, 136] on ul "Claim Details Policy Details Employee Details Notes" at bounding box center [849, 145] width 860 height 27
click at [551, 157] on li "Policy Details" at bounding box center [535, 149] width 69 height 20
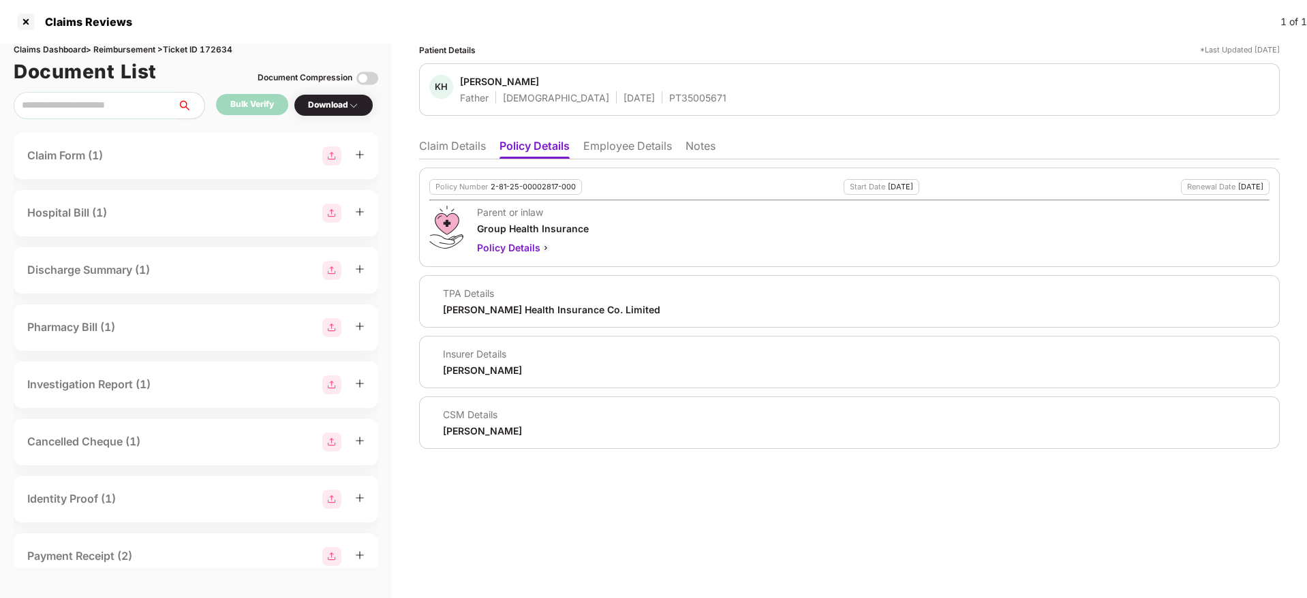
click at [442, 144] on li "Claim Details" at bounding box center [452, 149] width 67 height 20
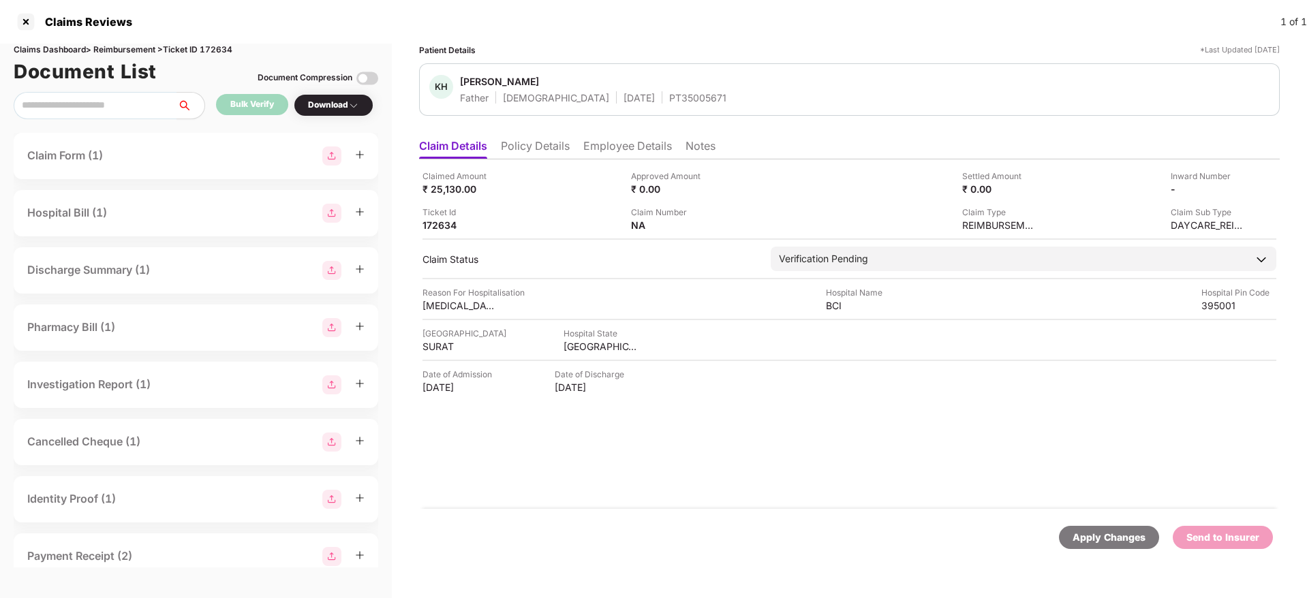
click at [603, 147] on li "Employee Details" at bounding box center [627, 149] width 89 height 20
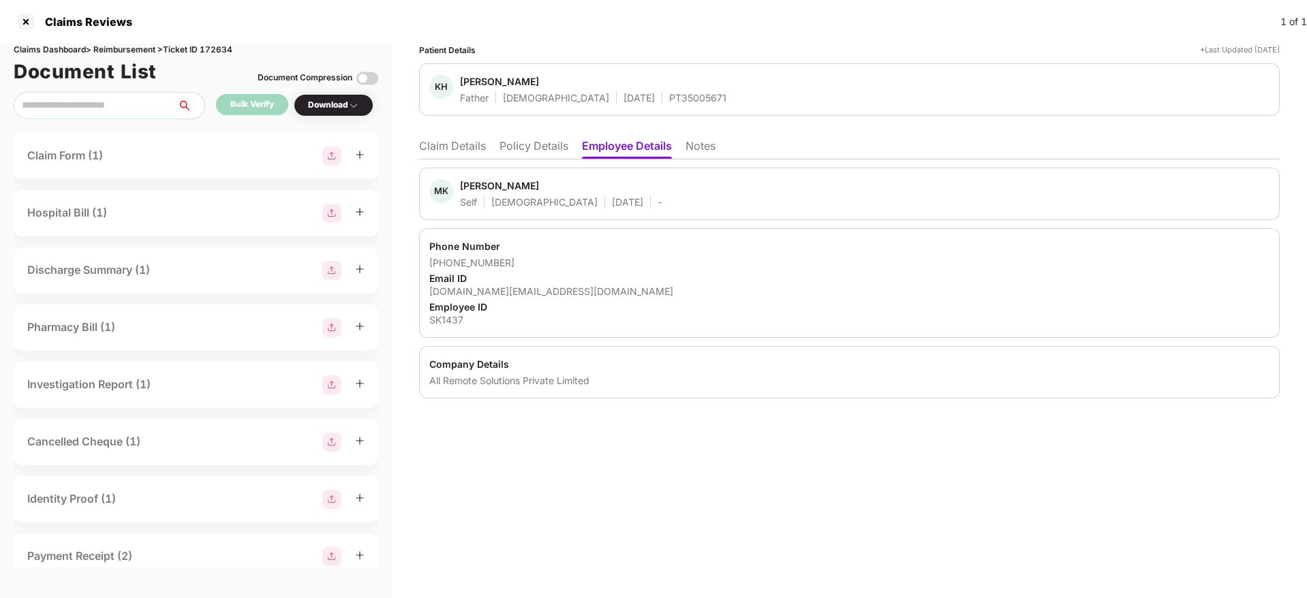
click at [529, 151] on li "Policy Details" at bounding box center [533, 149] width 69 height 20
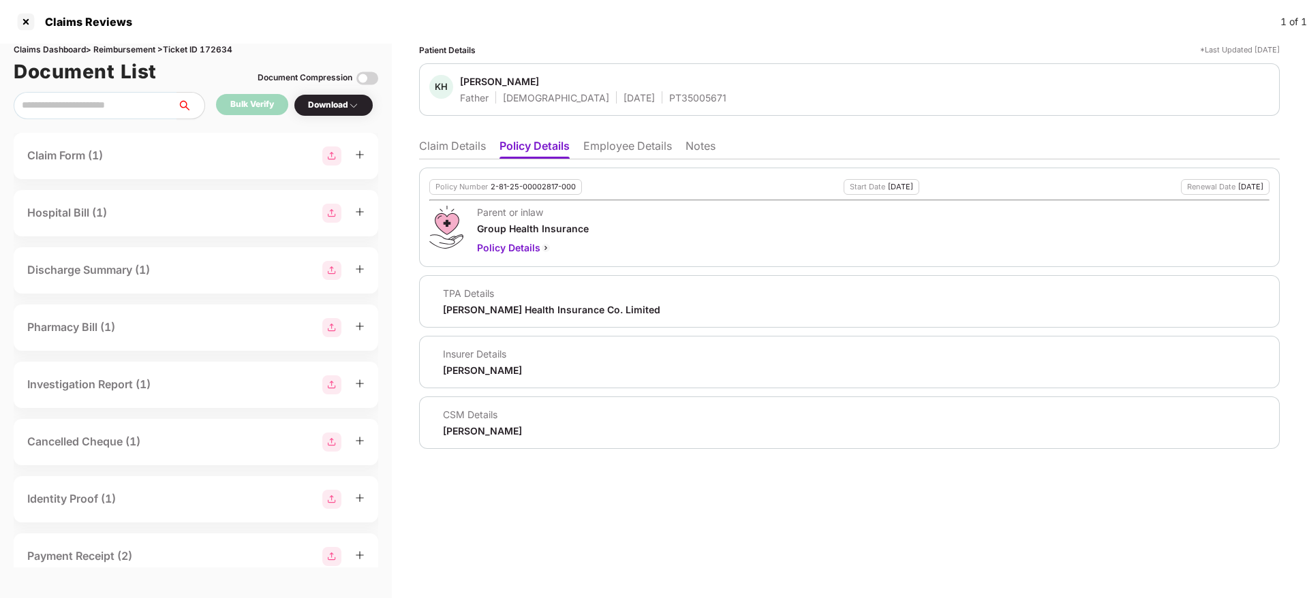
click at [669, 98] on div "PT35005671" at bounding box center [697, 97] width 57 height 13
copy div "PT35005671"
click at [459, 140] on li "Claim Details" at bounding box center [452, 149] width 67 height 20
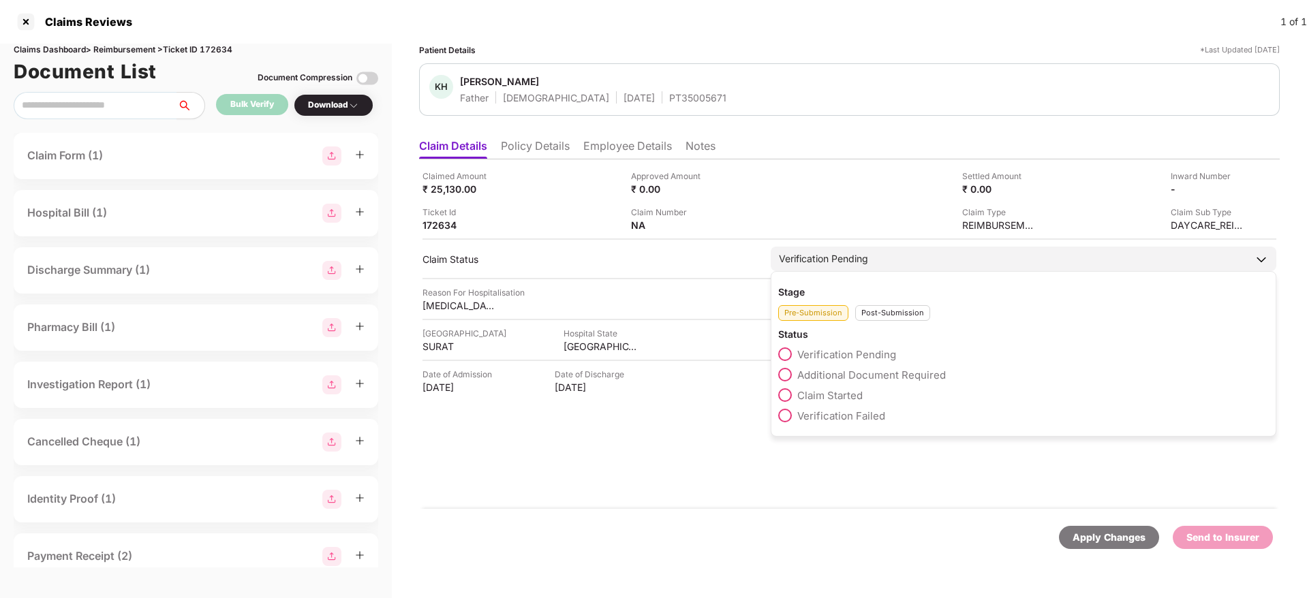
click at [785, 400] on span at bounding box center [785, 395] width 14 height 14
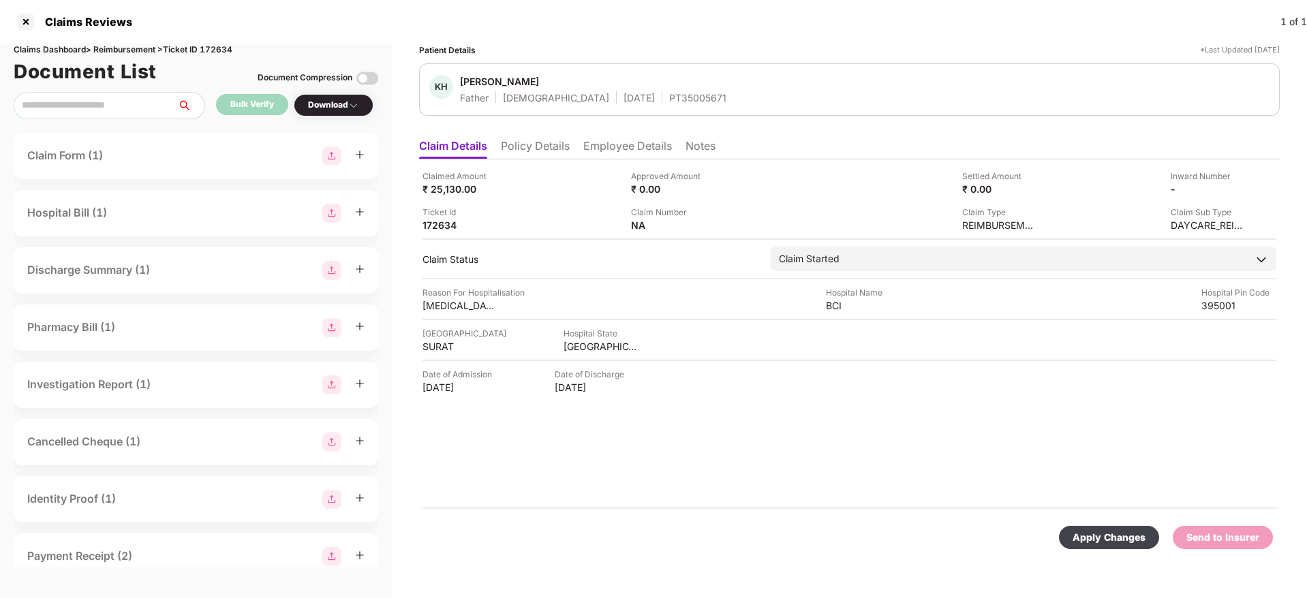
click at [1097, 534] on div "Apply Changes" at bounding box center [1108, 537] width 73 height 15
click at [525, 145] on li "Policy Details" at bounding box center [535, 149] width 69 height 20
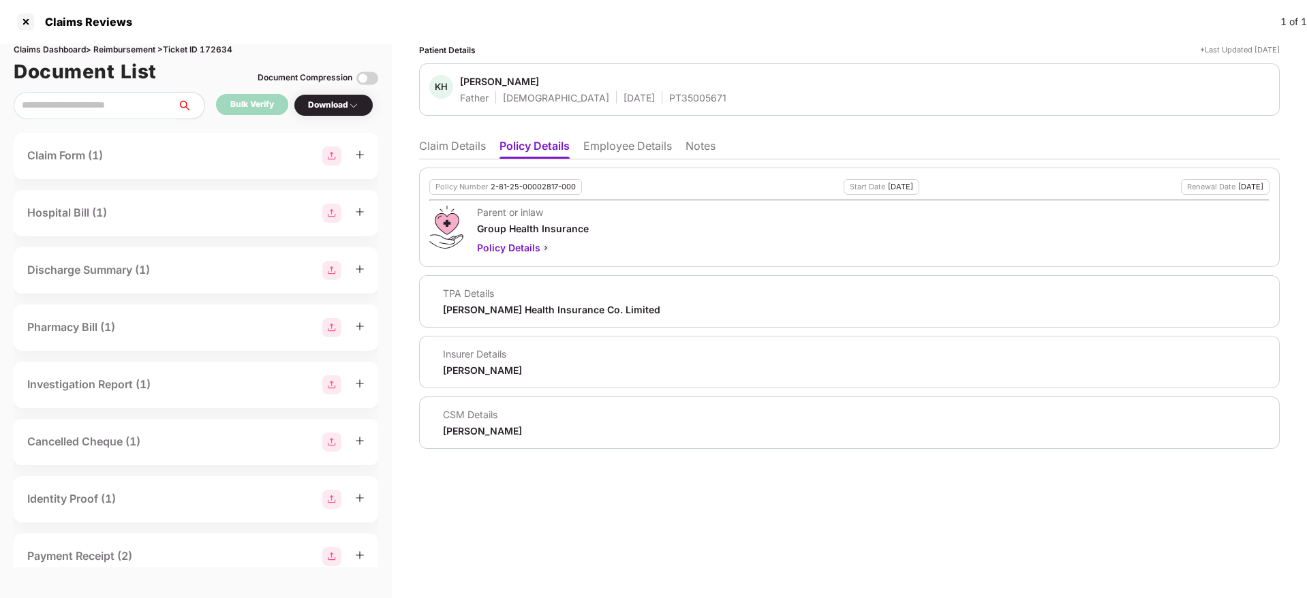
click at [443, 152] on li "Claim Details" at bounding box center [452, 149] width 67 height 20
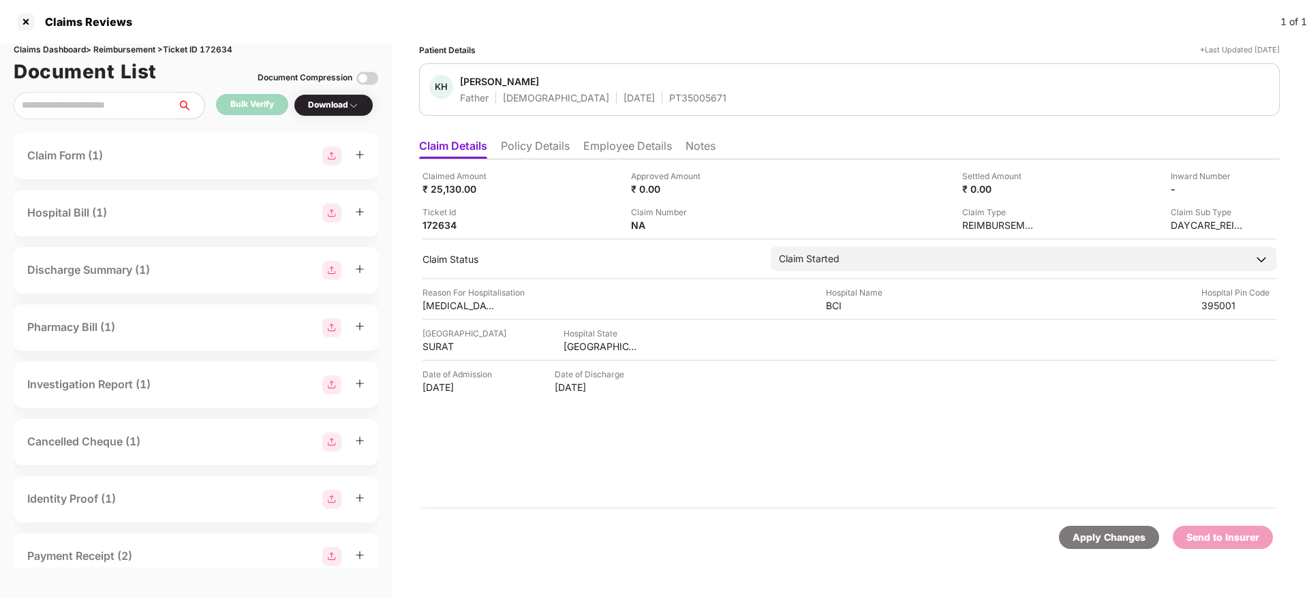
click li "Policy Details"
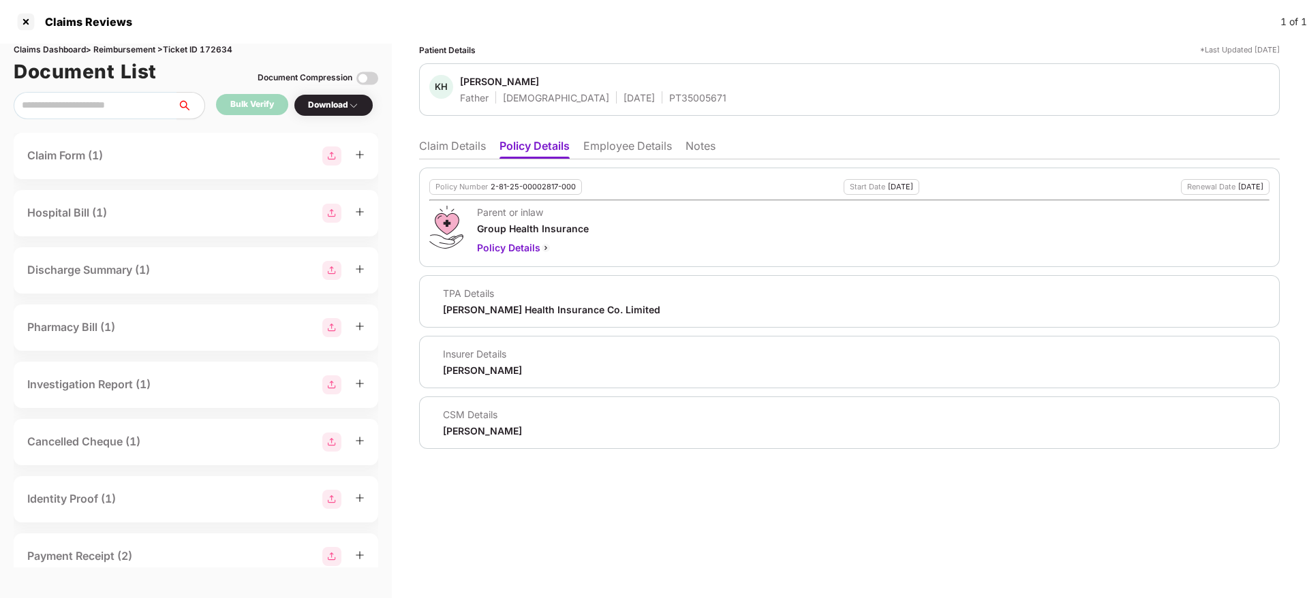
click li "Claim Details"
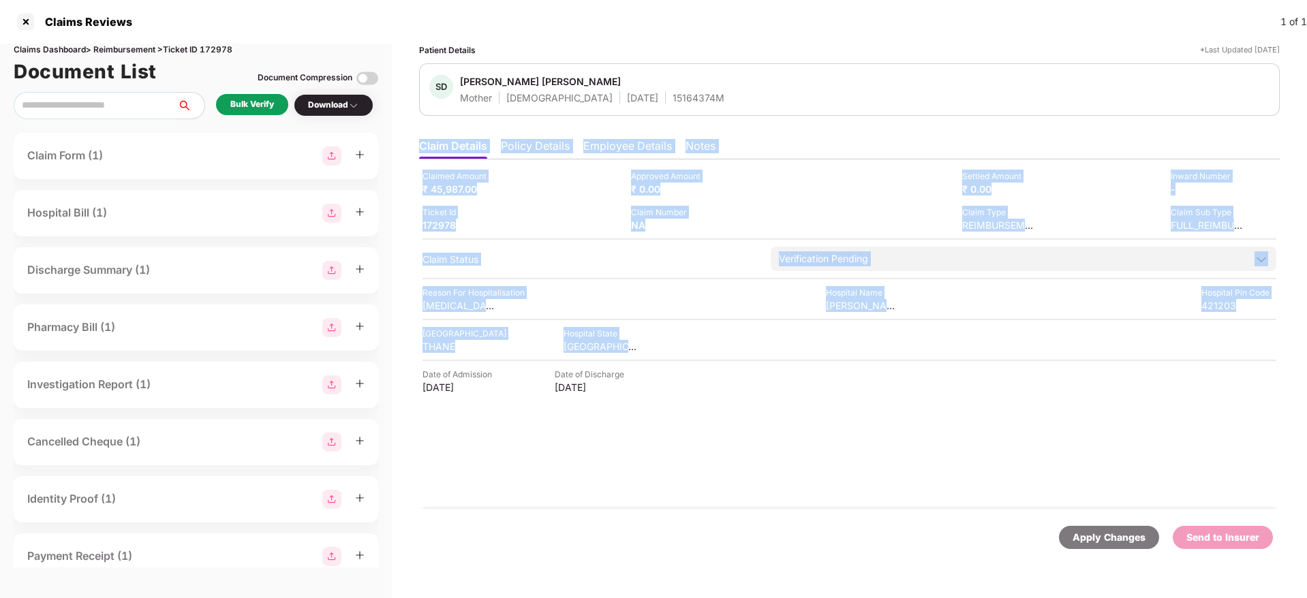
drag, startPoint x: 0, startPoint y: 0, endPoint x: 845, endPoint y: 89, distance: 850.1
click at [845, 89] on div "Patient Details *Last Updated [DATE] SD [PERSON_NAME] [PERSON_NAME] Mother [DEM…" at bounding box center [849, 307] width 860 height 527
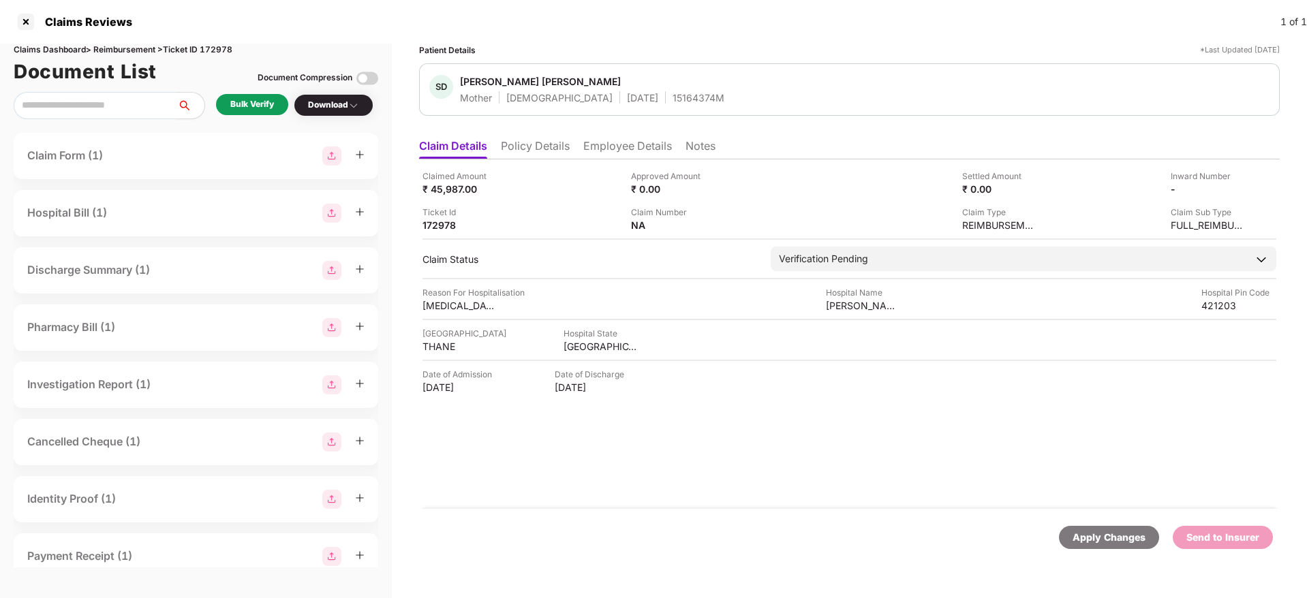
click at [815, 38] on div "Claims Reviews 1 of 1" at bounding box center [653, 22] width 1307 height 44
click at [525, 142] on li "Policy Details" at bounding box center [535, 149] width 69 height 20
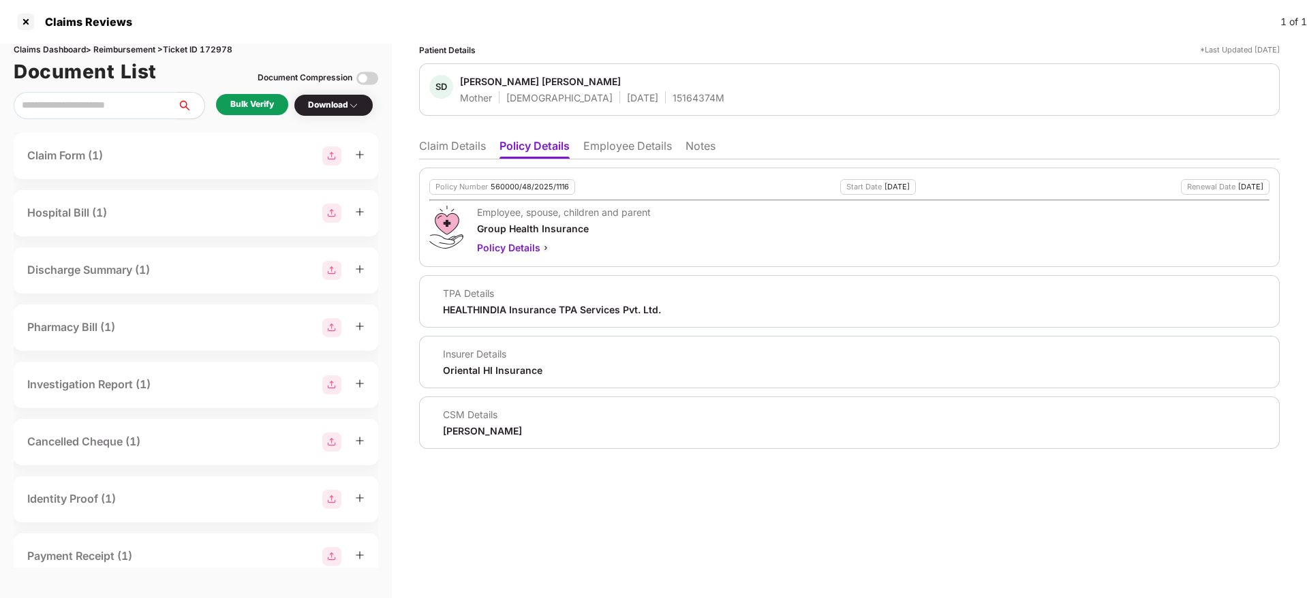
click at [613, 158] on li "Employee Details" at bounding box center [627, 149] width 89 height 20
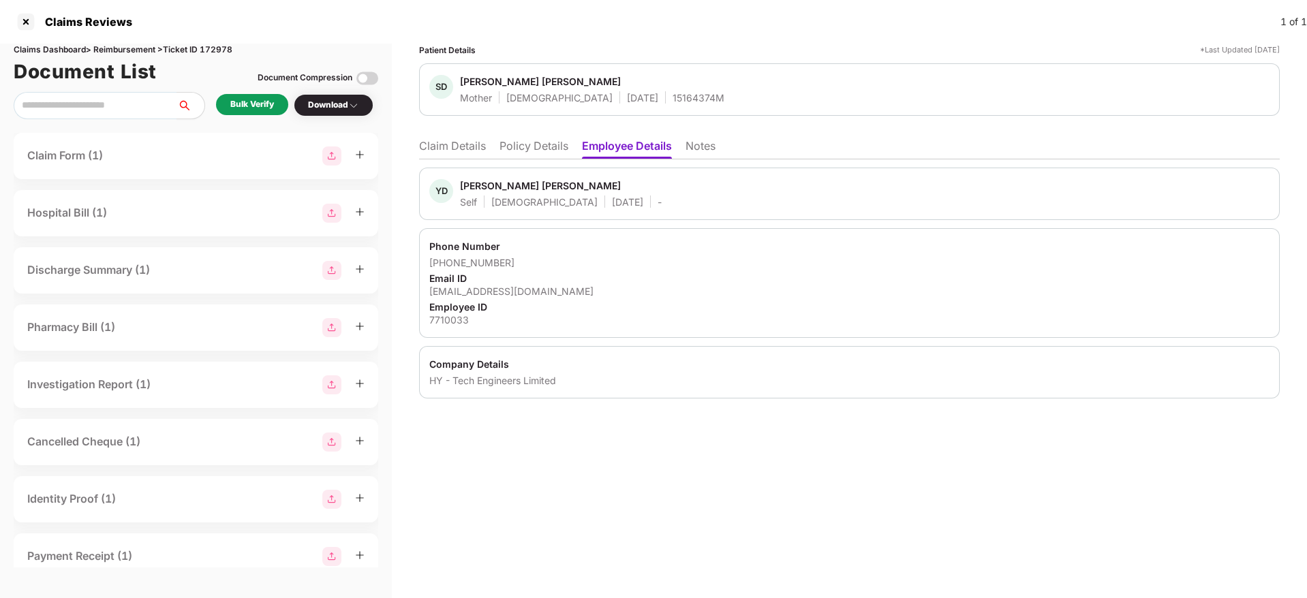
click at [547, 146] on li "Policy Details" at bounding box center [533, 149] width 69 height 20
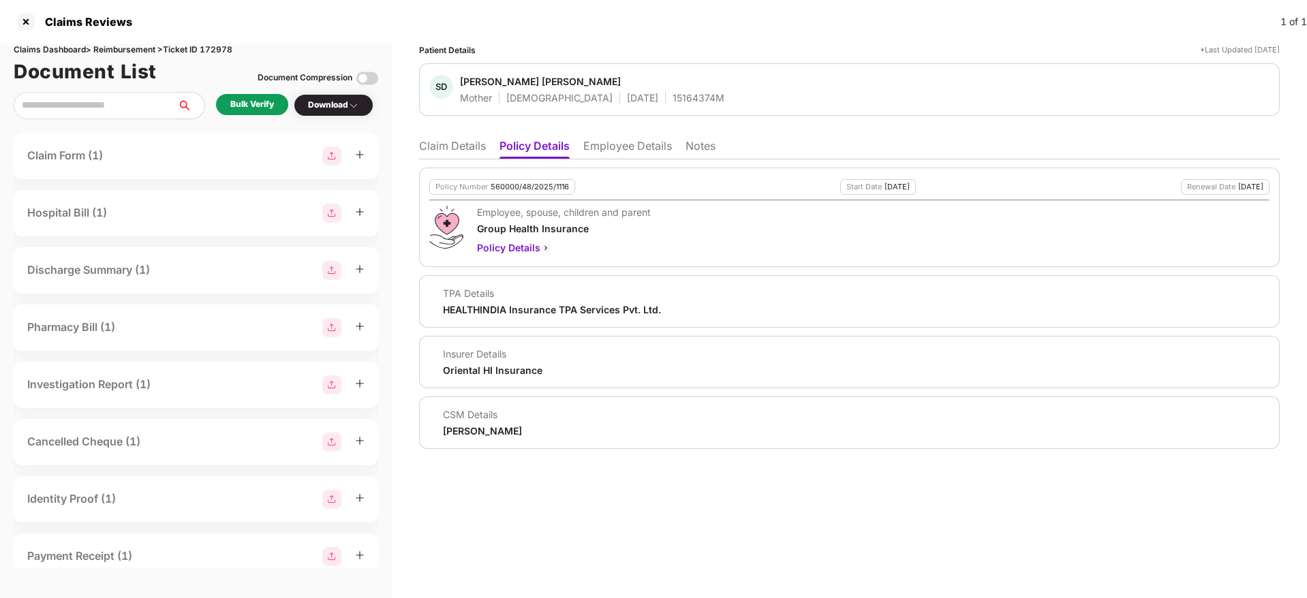
click at [467, 151] on li "Claim Details" at bounding box center [452, 149] width 67 height 20
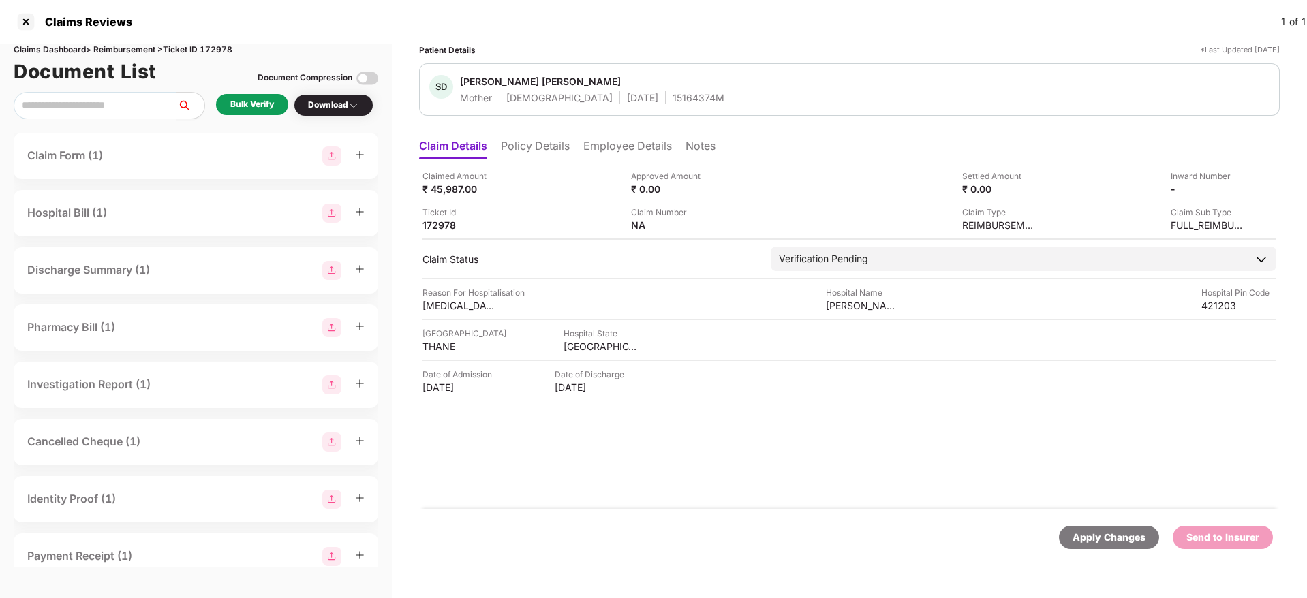
click at [251, 104] on div "Bulk Verify" at bounding box center [252, 104] width 44 height 13
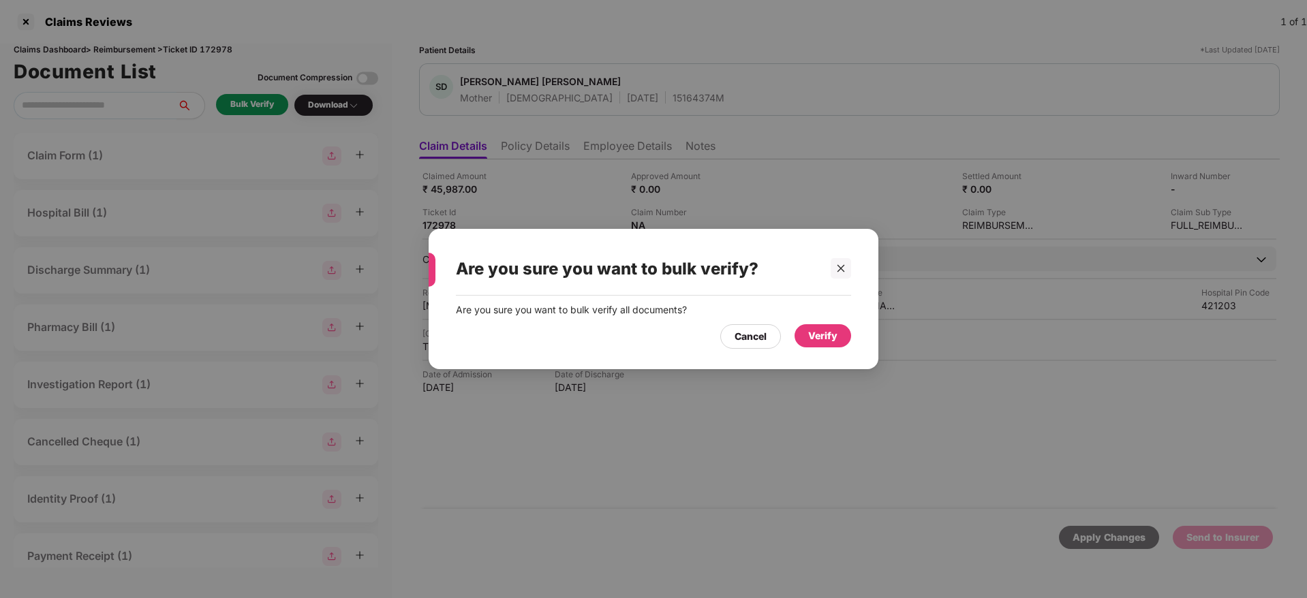
click at [808, 335] on div "Verify" at bounding box center [822, 335] width 29 height 15
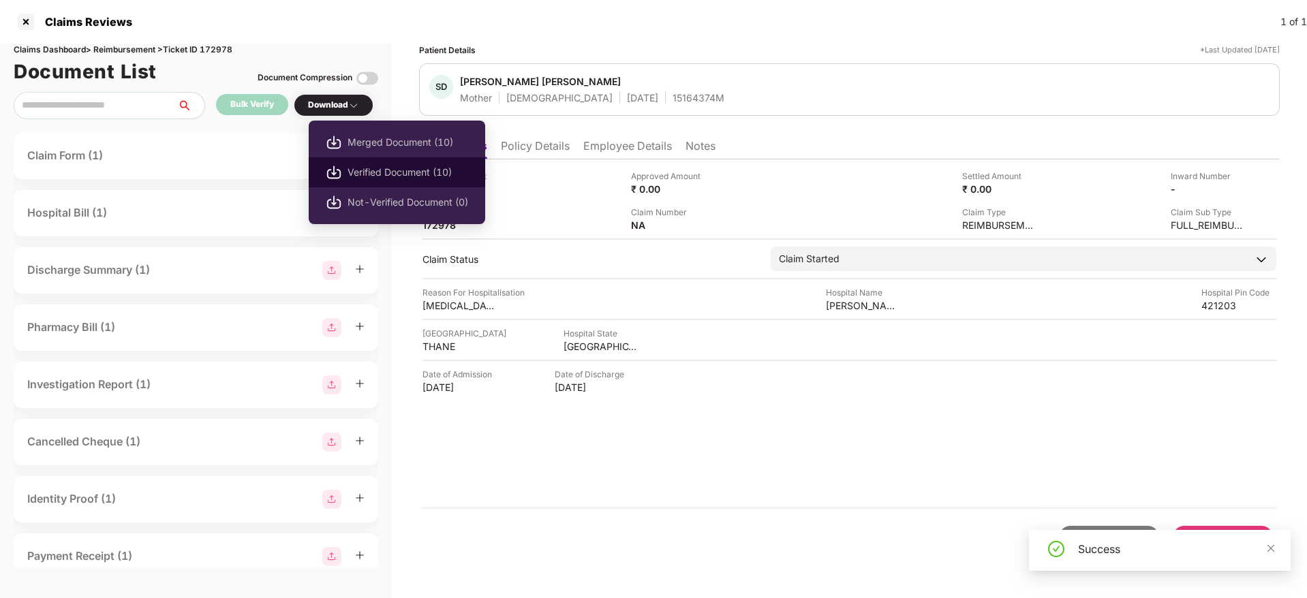
click at [394, 161] on li "Verified Document (10)" at bounding box center [397, 172] width 176 height 30
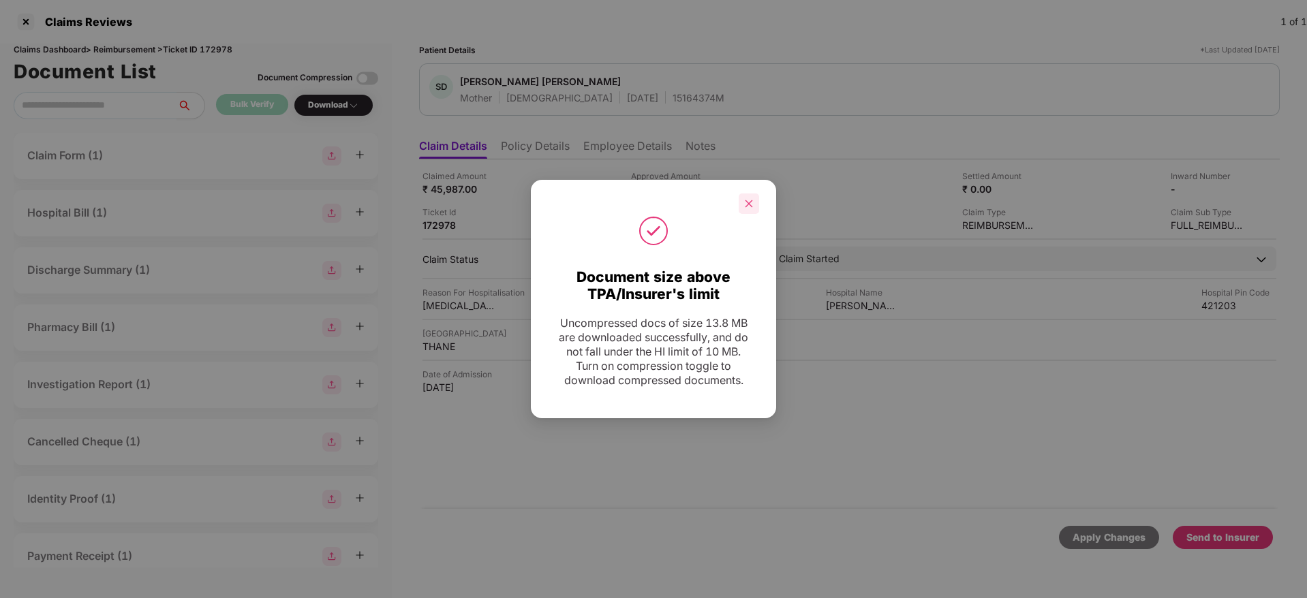
click at [754, 207] on div at bounding box center [749, 203] width 20 height 20
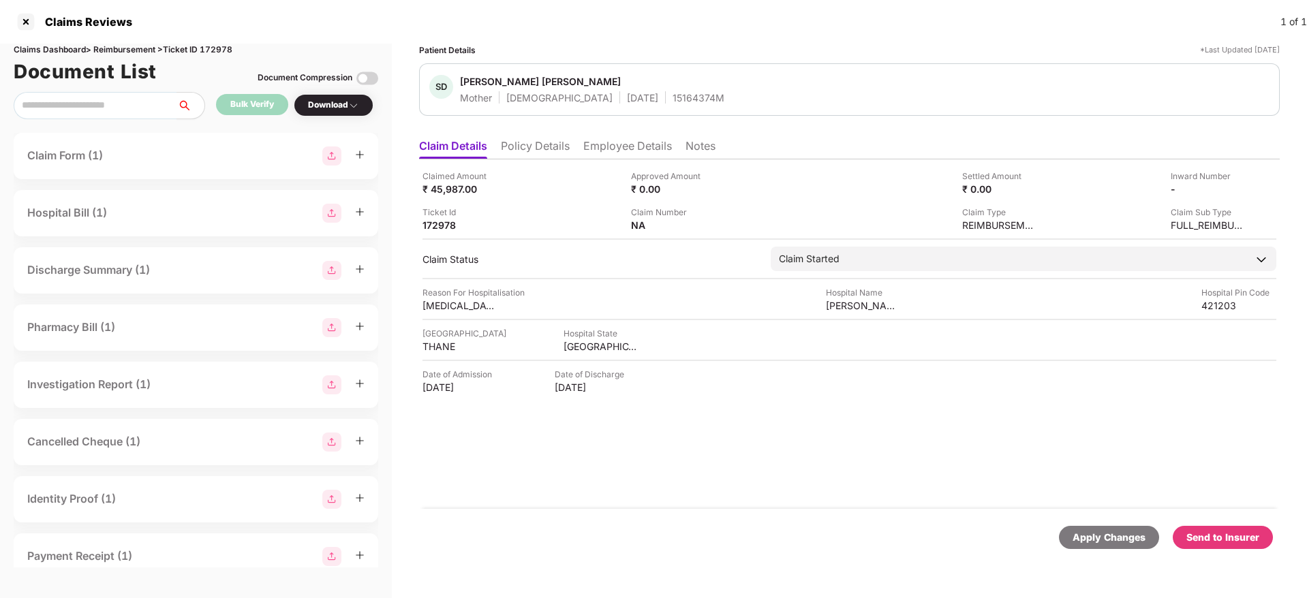
click at [1207, 542] on div "Send to Insurer" at bounding box center [1222, 537] width 73 height 15
click at [549, 157] on li "Policy Details" at bounding box center [535, 149] width 69 height 20
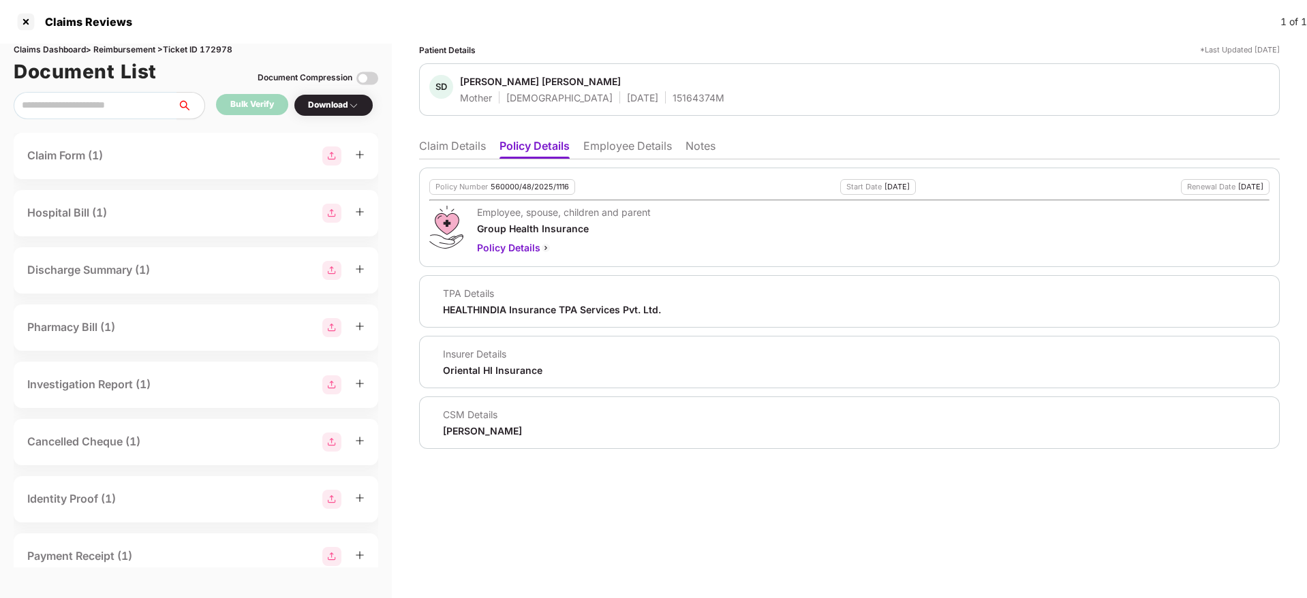
click at [435, 144] on li "Claim Details" at bounding box center [452, 149] width 67 height 20
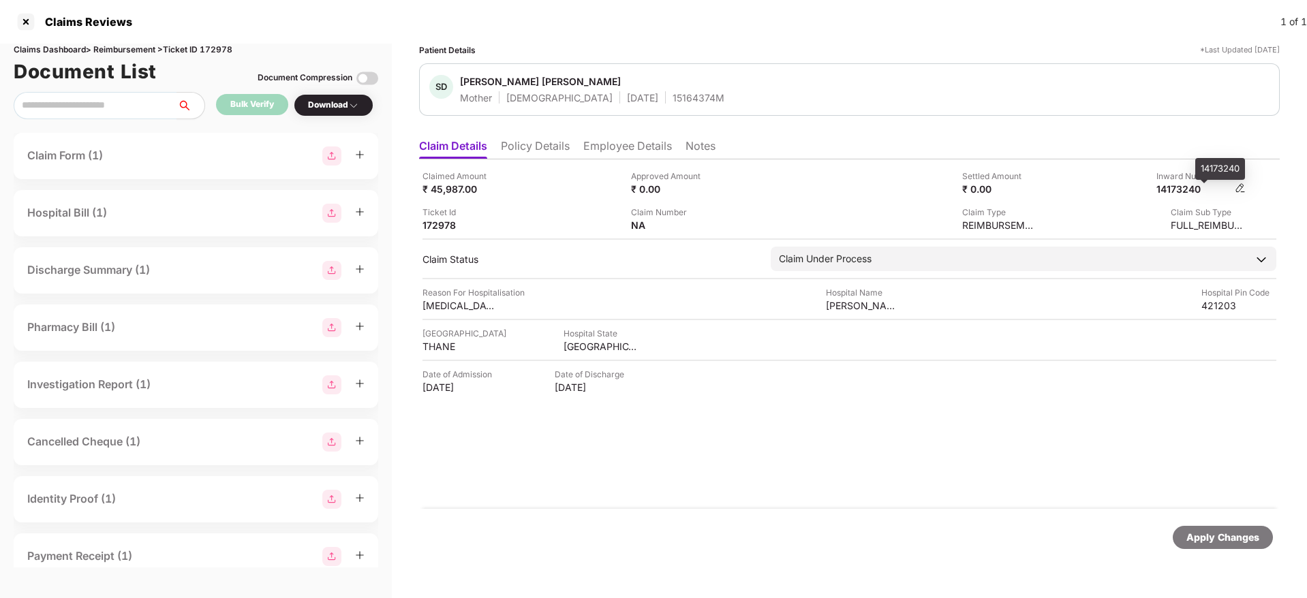
click at [1184, 193] on div "14173240" at bounding box center [1193, 189] width 75 height 13
copy div "14173240"
click at [672, 93] on div "15164374M" at bounding box center [698, 97] width 52 height 13
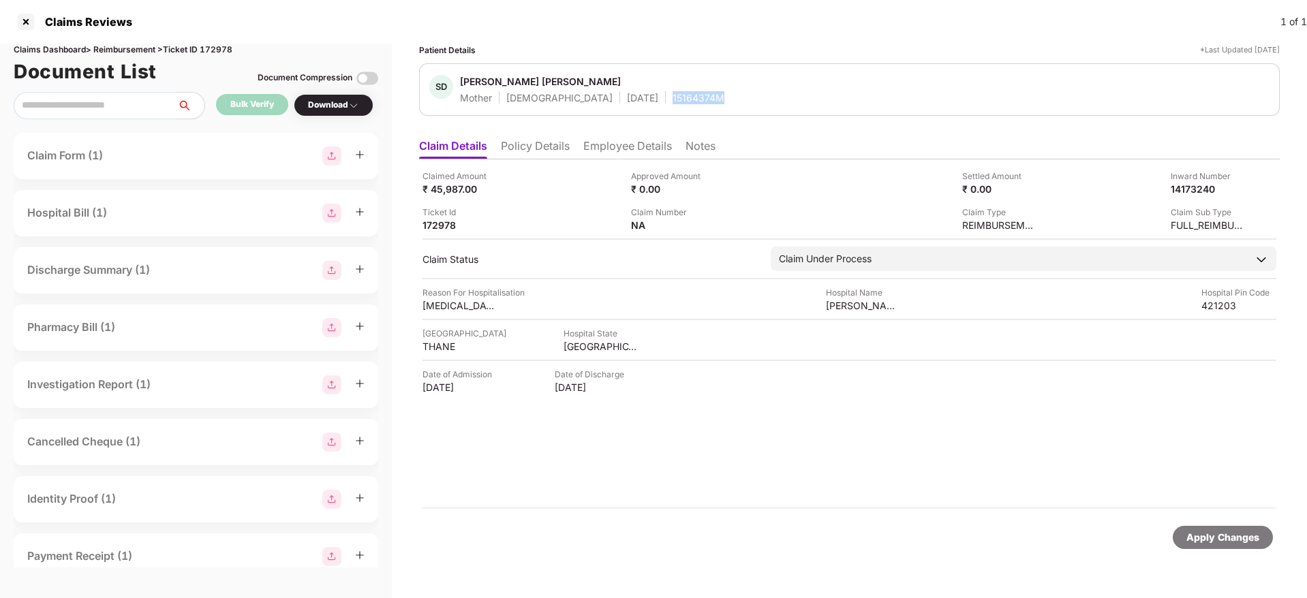
copy div "15164374M"
click at [534, 139] on li "Policy Details" at bounding box center [535, 149] width 69 height 20
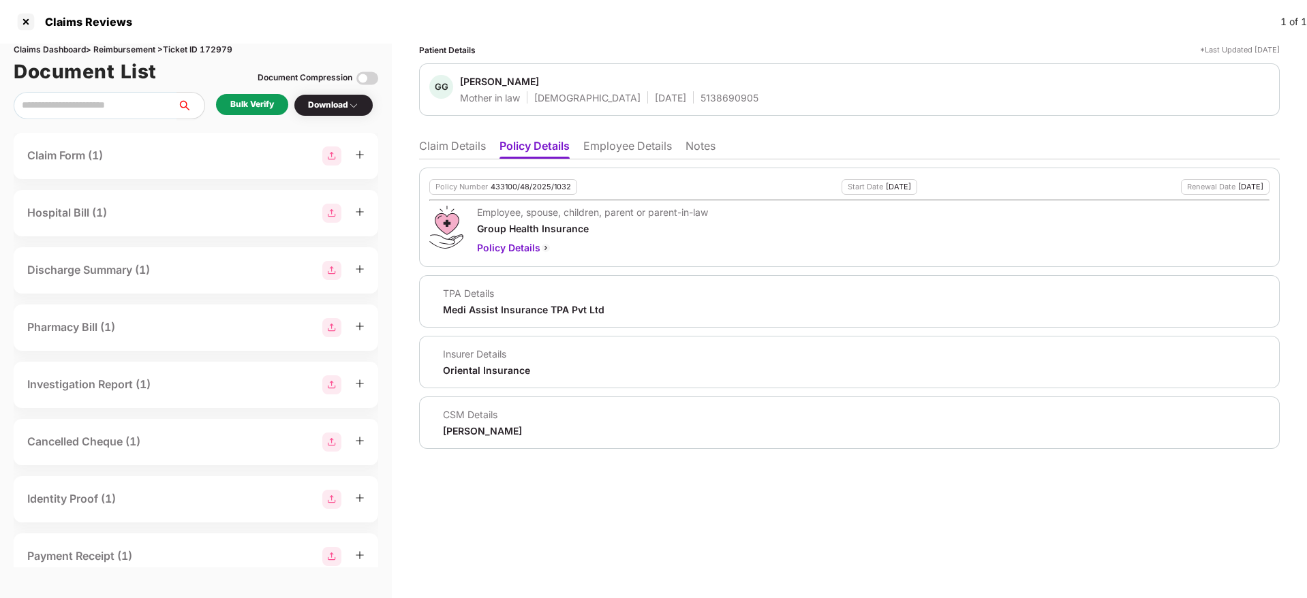
click at [608, 153] on li "Employee Details" at bounding box center [627, 149] width 89 height 20
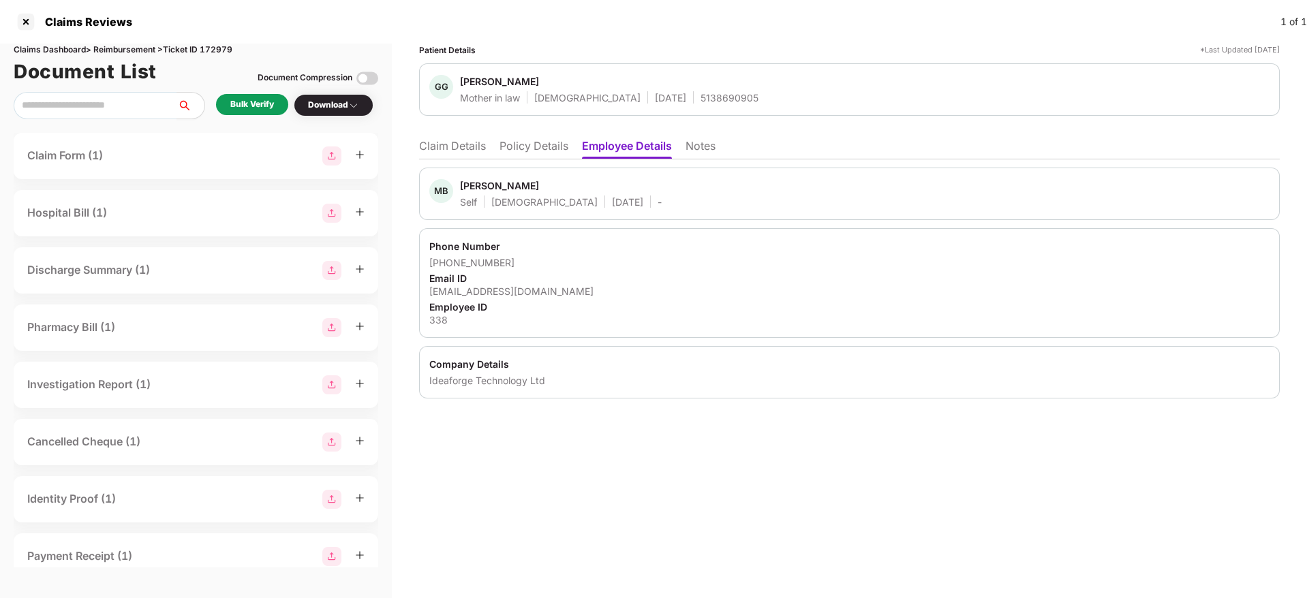
click at [550, 149] on li "Policy Details" at bounding box center [533, 149] width 69 height 20
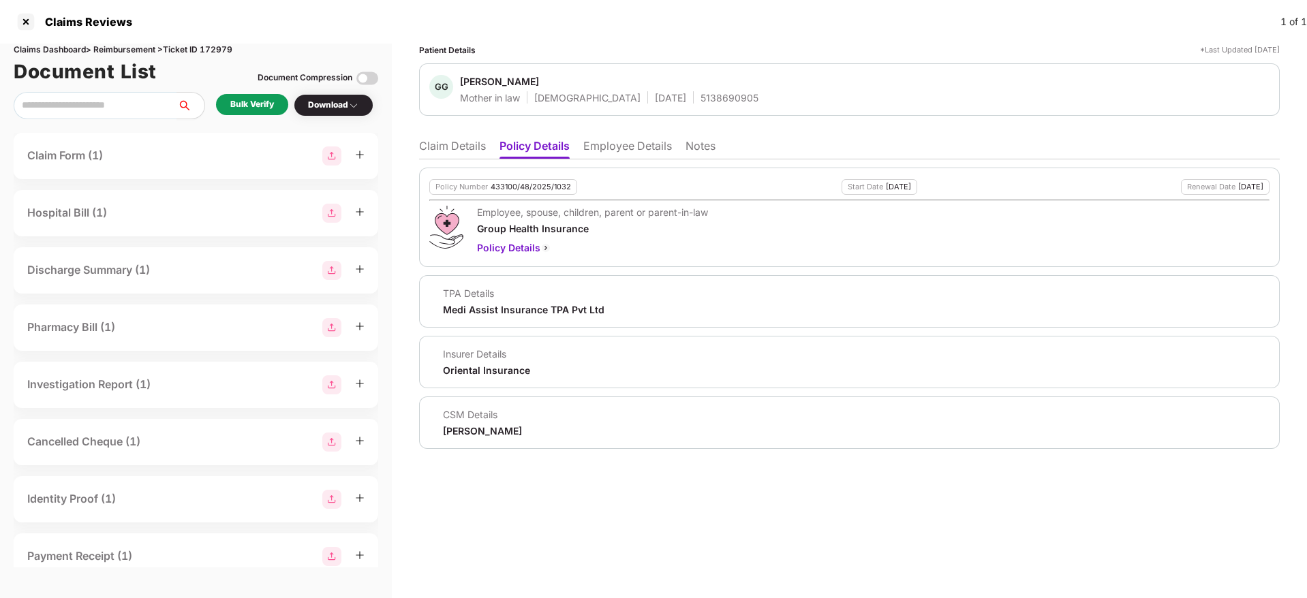
click at [449, 153] on li "Claim Details" at bounding box center [452, 149] width 67 height 20
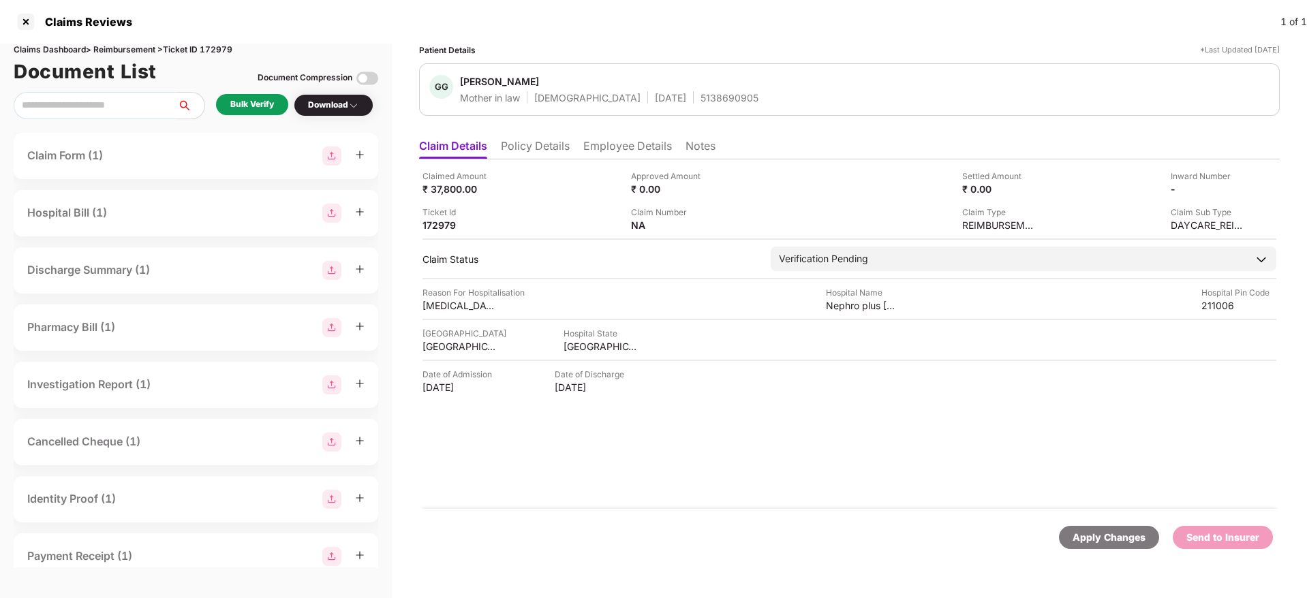
click at [544, 143] on li "Policy Details" at bounding box center [535, 149] width 69 height 20
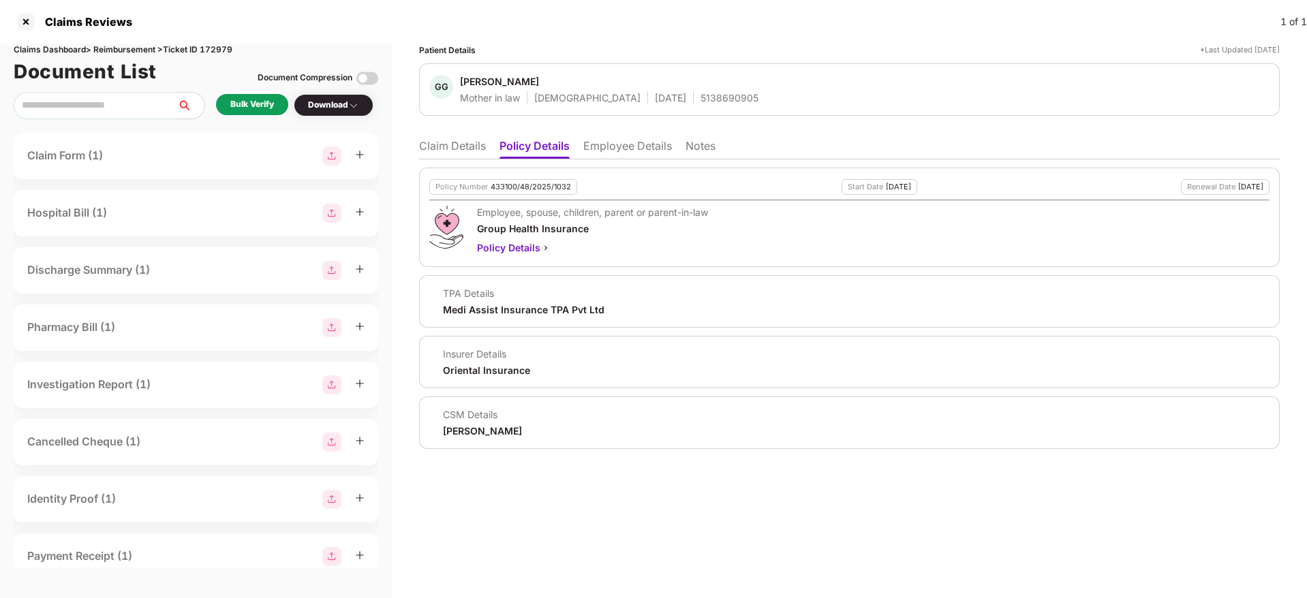
click at [459, 143] on li "Claim Details" at bounding box center [452, 149] width 67 height 20
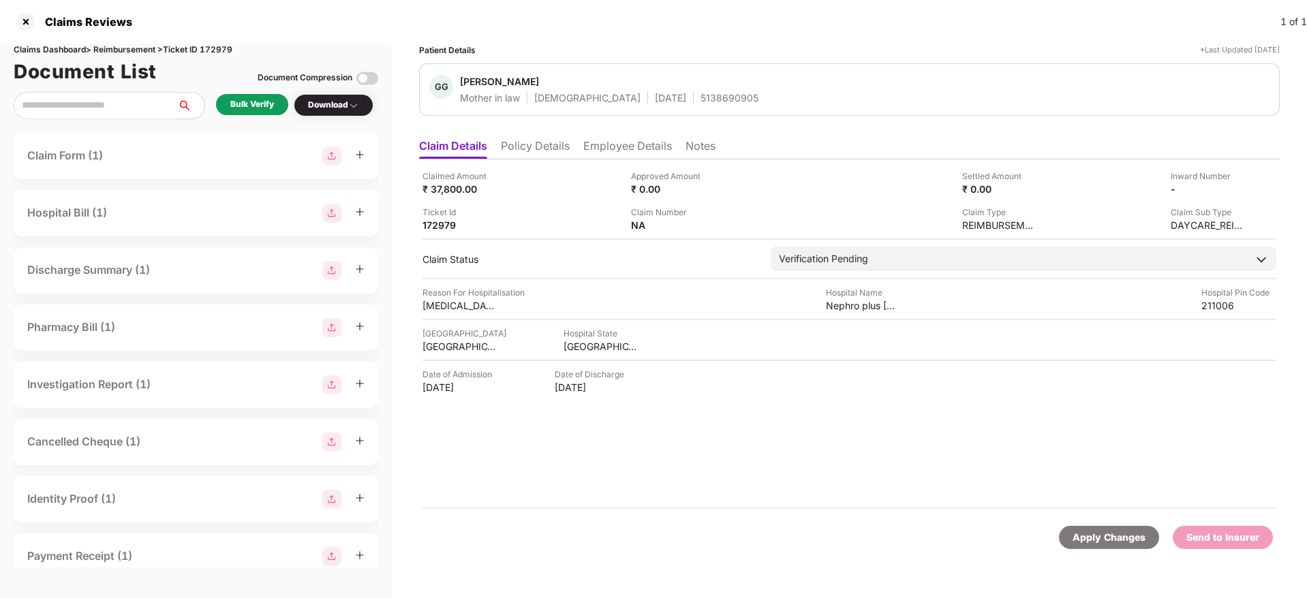
click at [264, 106] on div "Bulk Verify" at bounding box center [252, 104] width 44 height 13
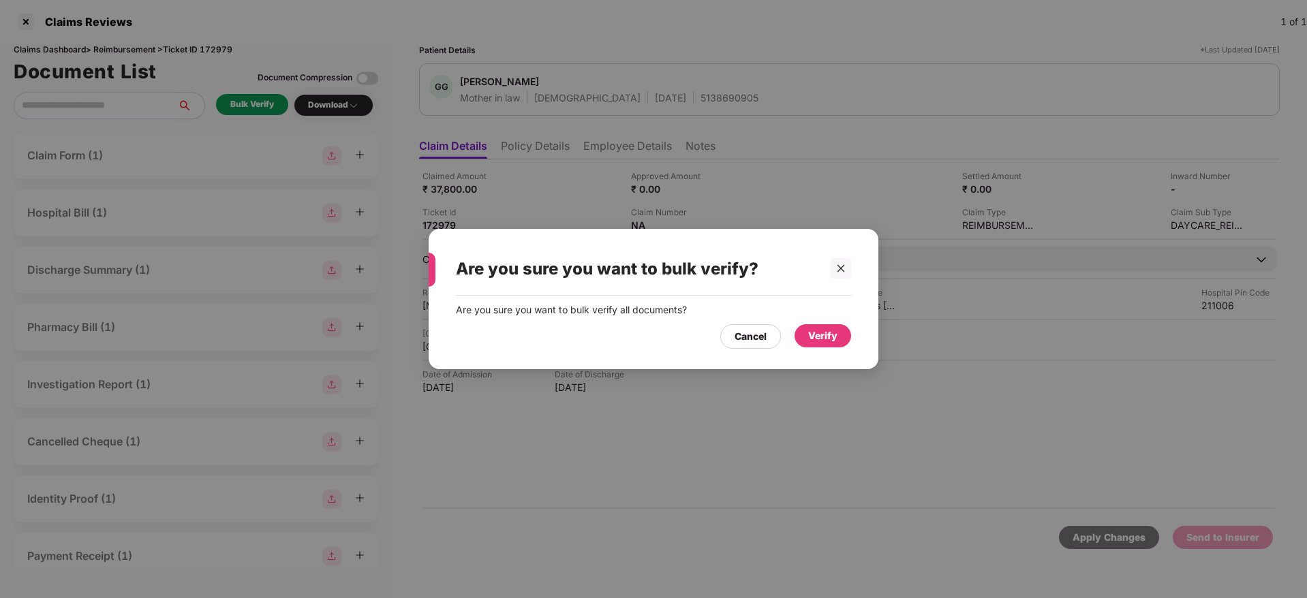
click at [825, 337] on div "Verify" at bounding box center [822, 335] width 29 height 15
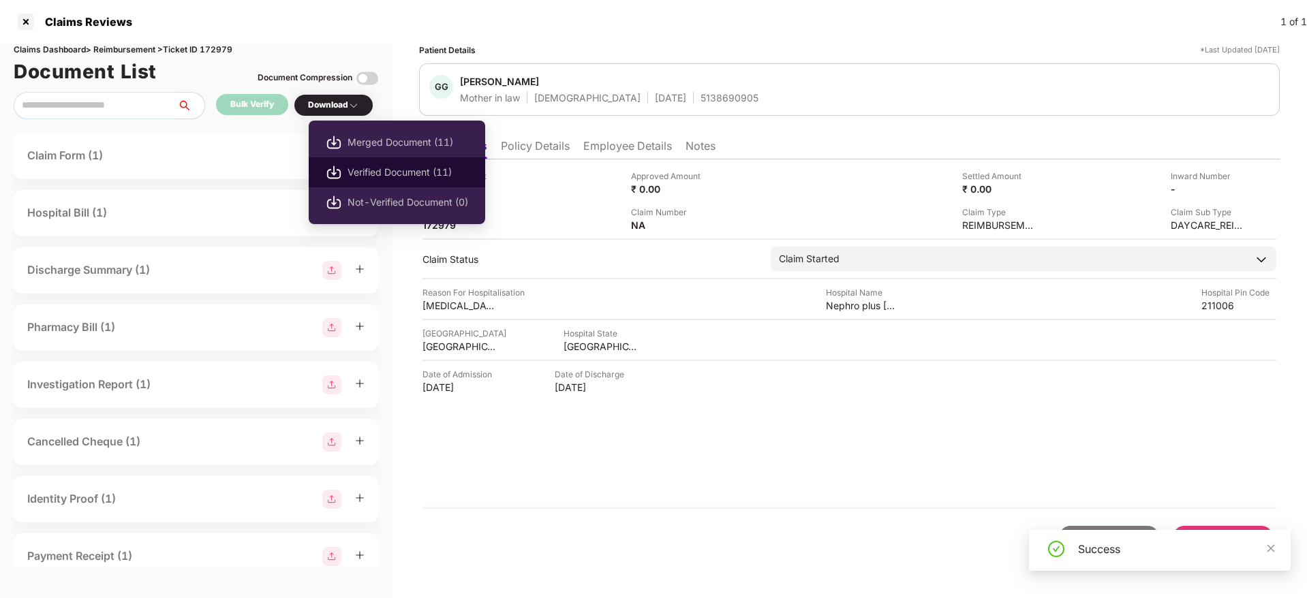
click at [390, 174] on span "Verified Document (11)" at bounding box center [407, 172] width 121 height 15
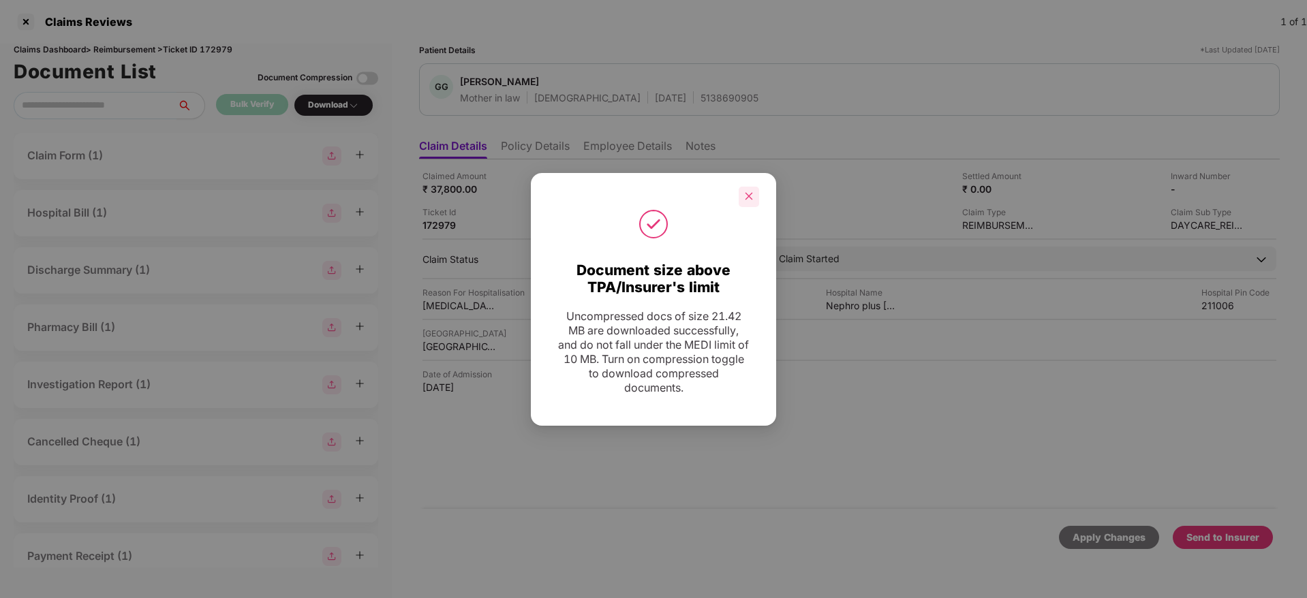
click at [753, 195] on icon "close" at bounding box center [749, 196] width 10 height 10
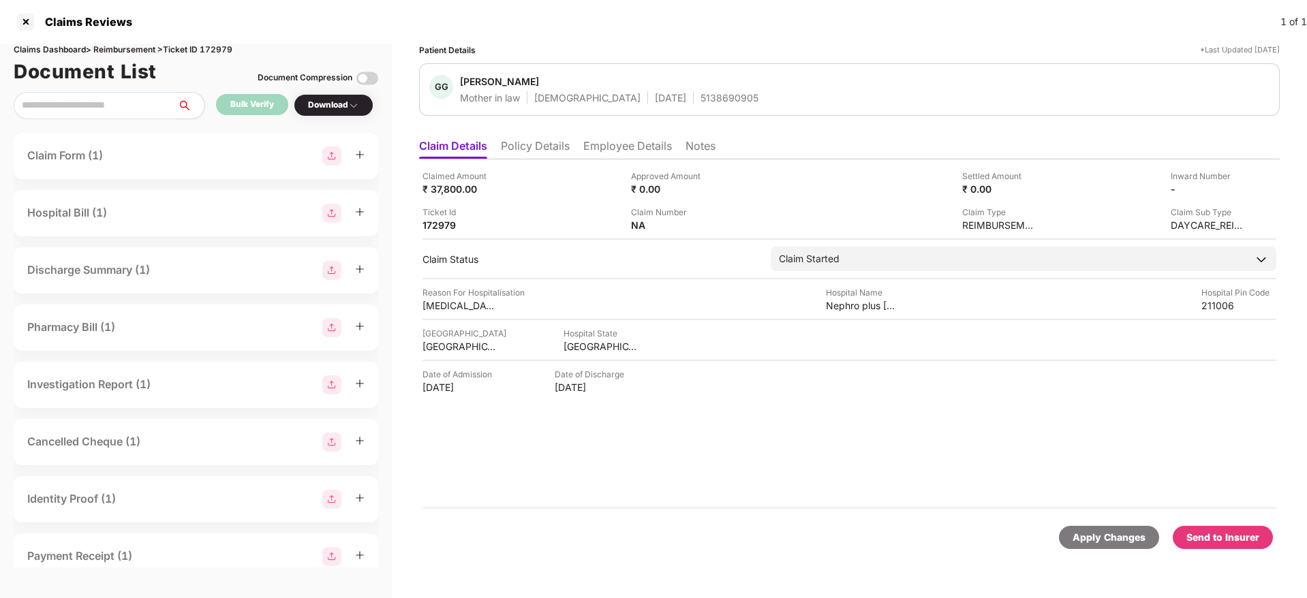
click at [1194, 536] on div "Send to Insurer" at bounding box center [1222, 537] width 73 height 15
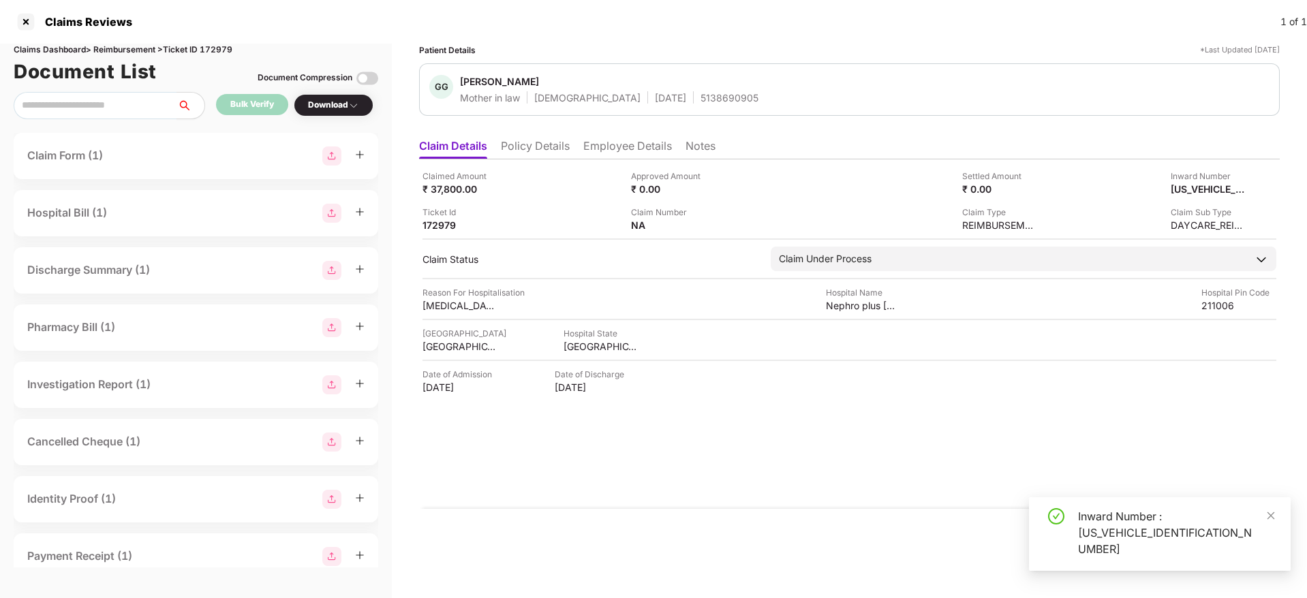
click at [608, 148] on li "Employee Details" at bounding box center [627, 149] width 89 height 20
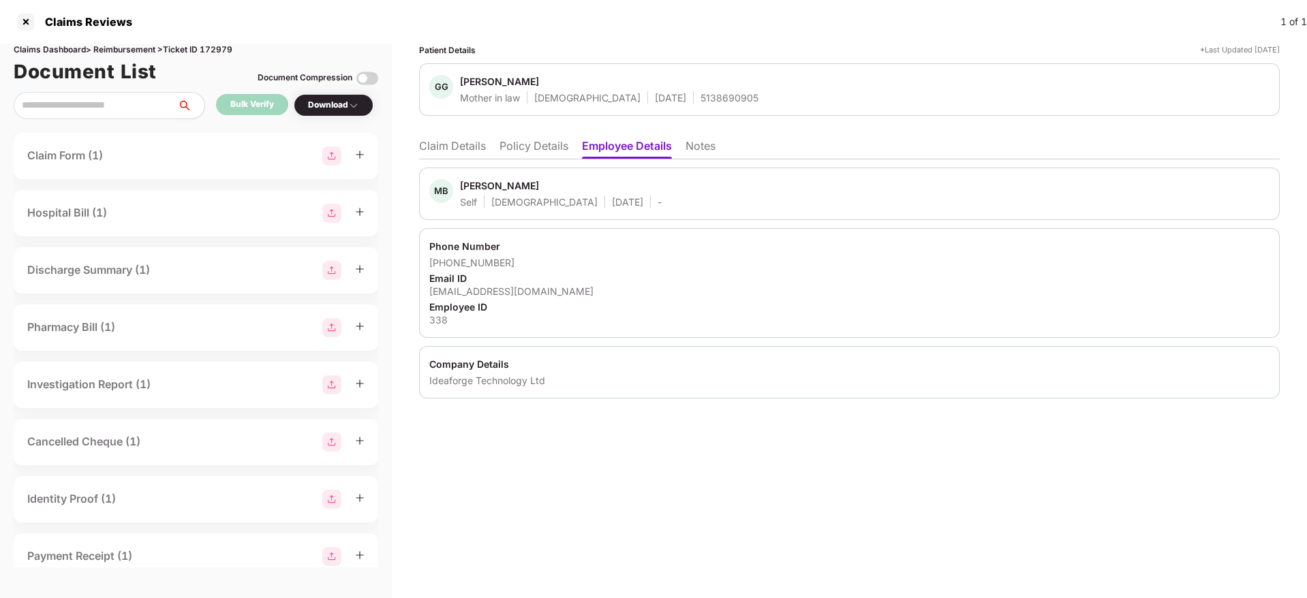
click at [547, 152] on li "Policy Details" at bounding box center [533, 149] width 69 height 20
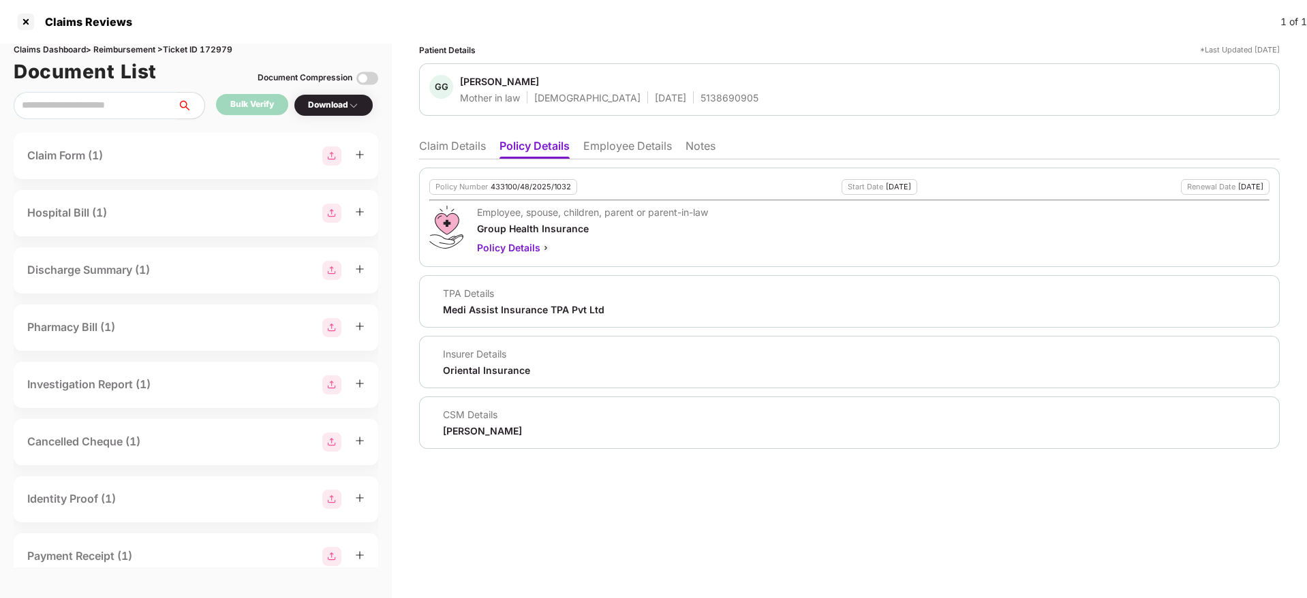
click at [433, 149] on li "Claim Details" at bounding box center [452, 149] width 67 height 20
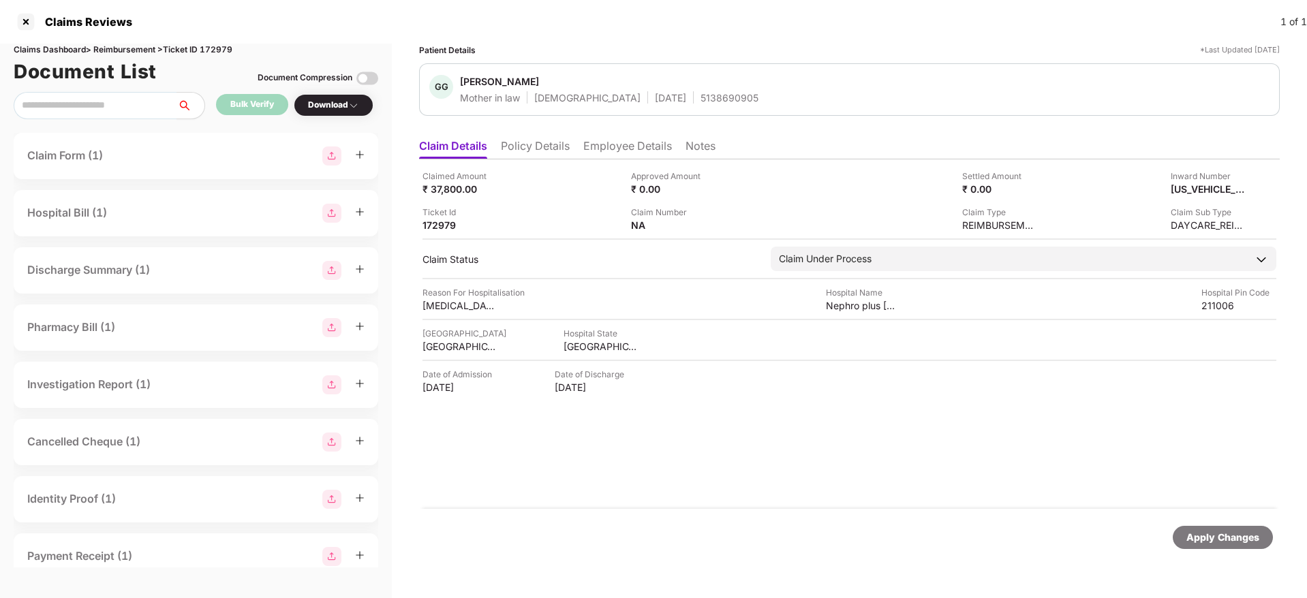
click at [640, 237] on div "Claimed Amount ₹ 37,800.00 Approved Amount ₹ 0.00 Settled Amount ₹ 0.00 Inward …" at bounding box center [849, 334] width 860 height 350
click at [1194, 193] on div "H1757673804883338" at bounding box center [1193, 189] width 75 height 13
copy div "H1757673804883338"
click at [700, 99] on div "5138690905" at bounding box center [729, 97] width 58 height 13
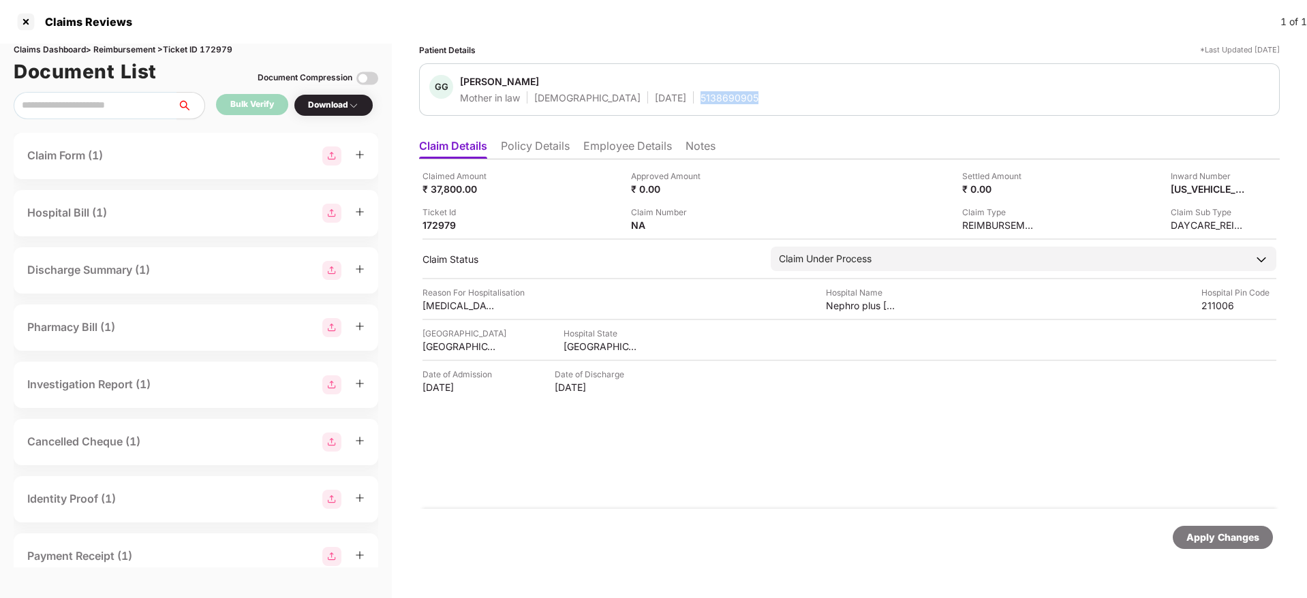
click at [700, 99] on div "5138690905" at bounding box center [729, 97] width 58 height 13
copy div "5138690905"
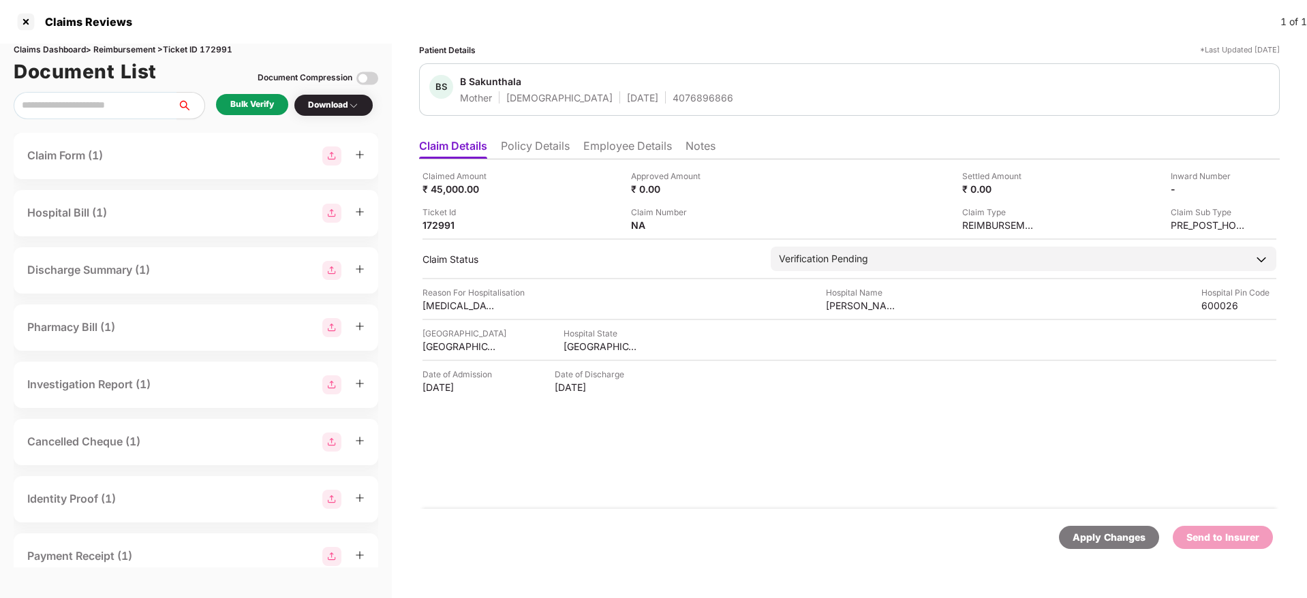
click at [537, 137] on ul "Claim Details Policy Details Employee Details Notes" at bounding box center [849, 145] width 860 height 27
click at [535, 144] on li "Policy Details" at bounding box center [535, 149] width 69 height 20
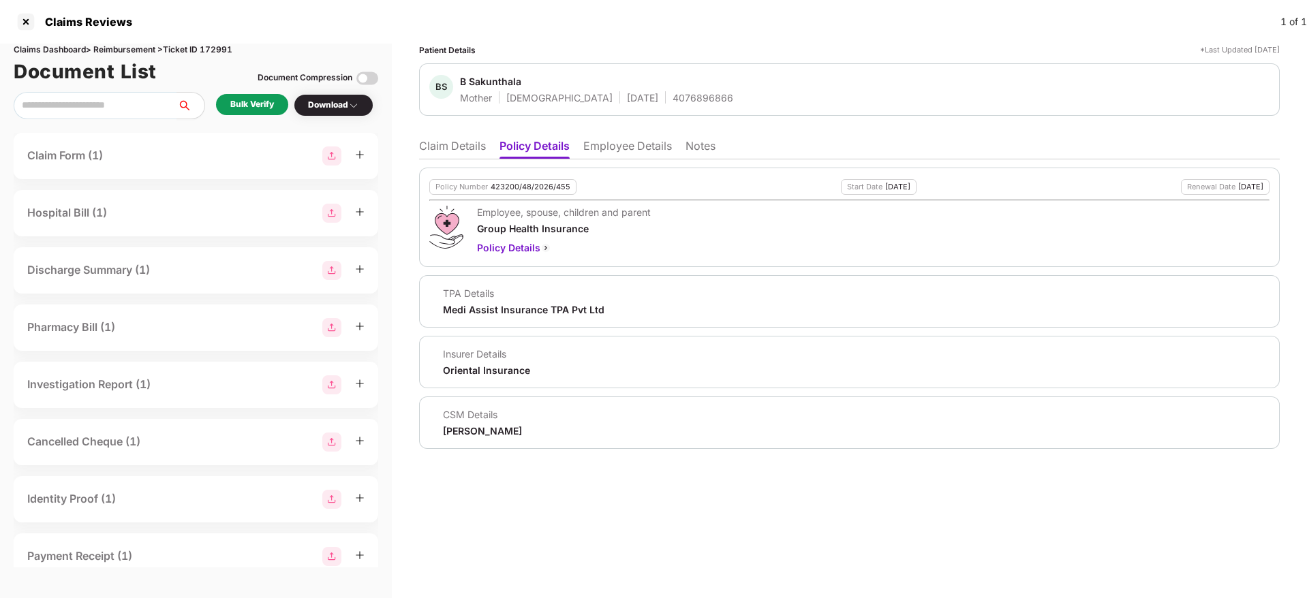
click at [604, 148] on li "Employee Details" at bounding box center [627, 149] width 89 height 20
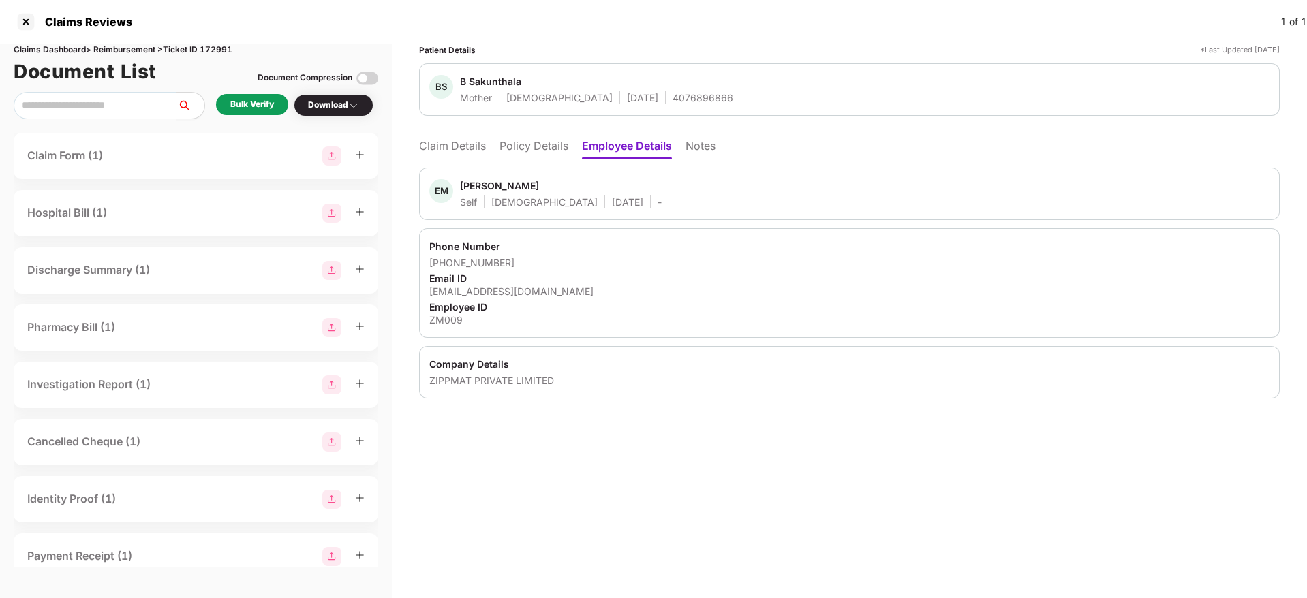
click at [541, 150] on li "Policy Details" at bounding box center [533, 149] width 69 height 20
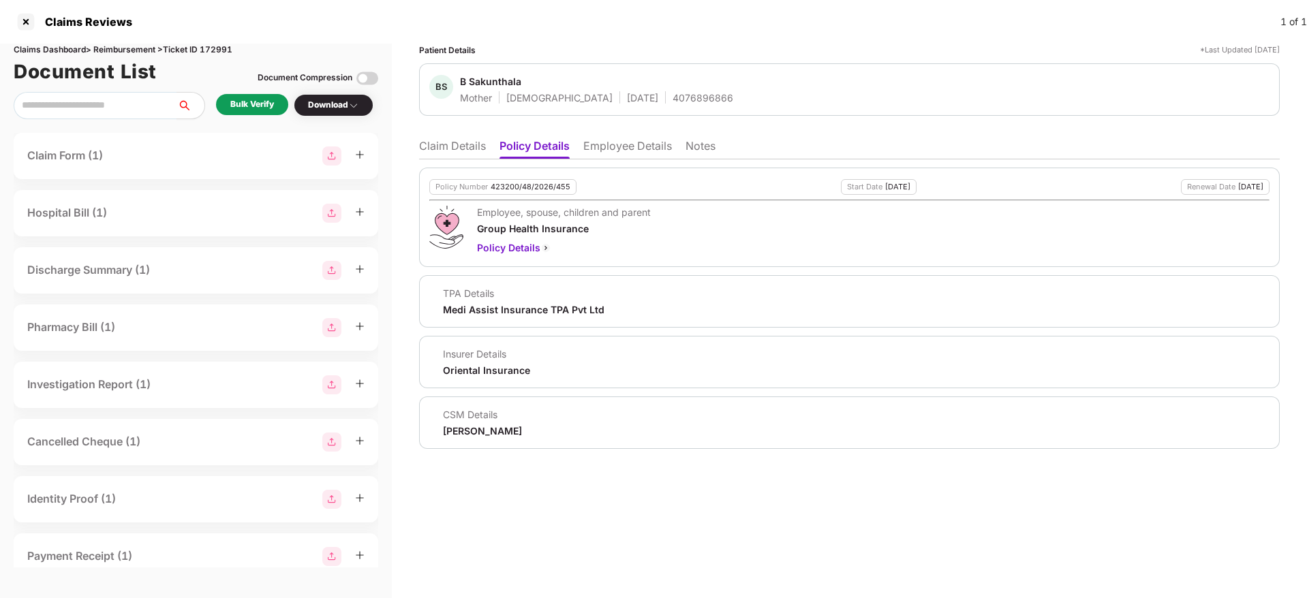
click at [612, 141] on li "Employee Details" at bounding box center [627, 149] width 89 height 20
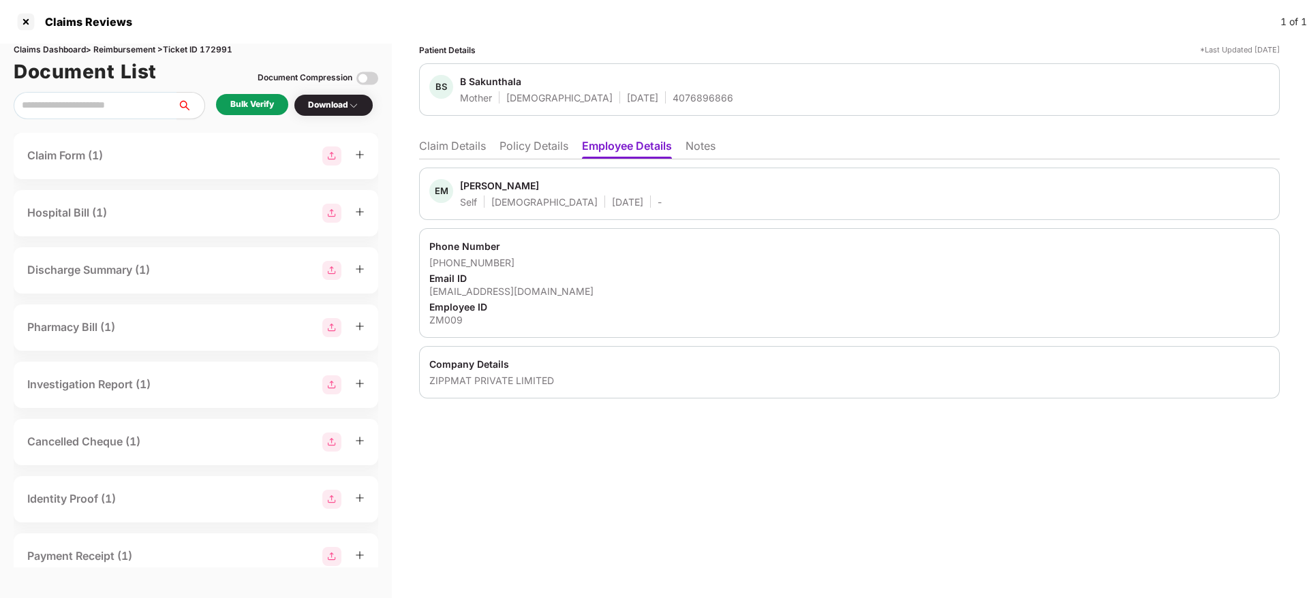
click at [535, 139] on li "Policy Details" at bounding box center [533, 149] width 69 height 20
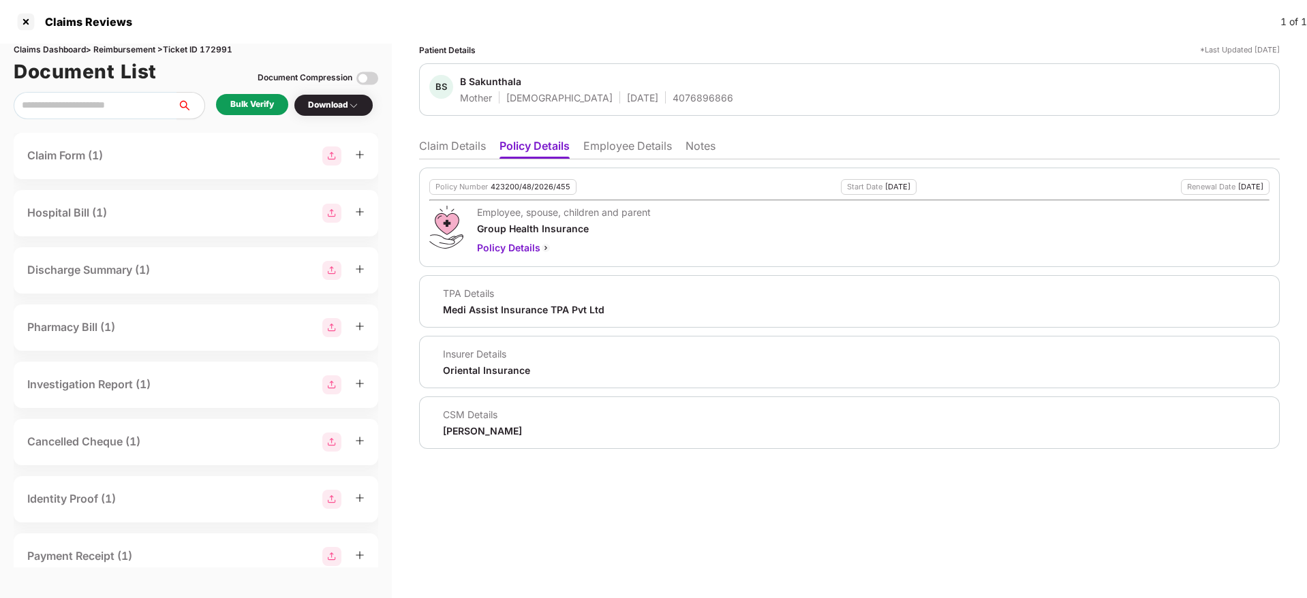
click at [442, 132] on ul "Claim Details Policy Details Employee Details Notes" at bounding box center [849, 145] width 860 height 27
click at [450, 146] on li "Claim Details" at bounding box center [452, 149] width 67 height 20
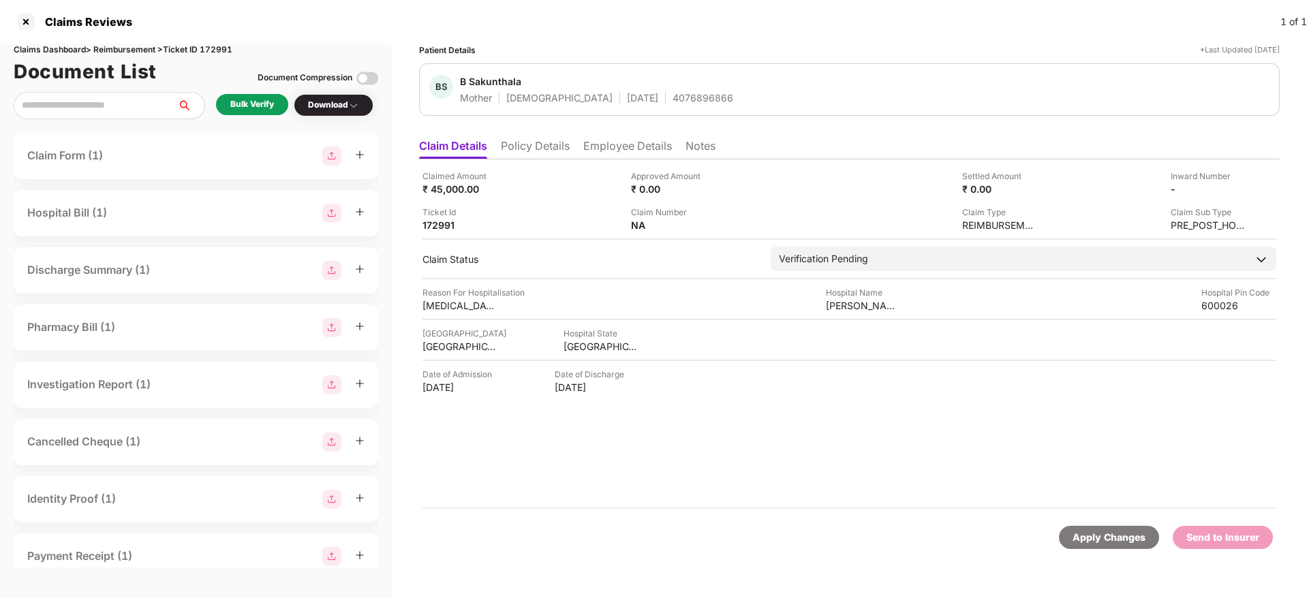
click at [246, 109] on div "Bulk Verify" at bounding box center [252, 104] width 44 height 13
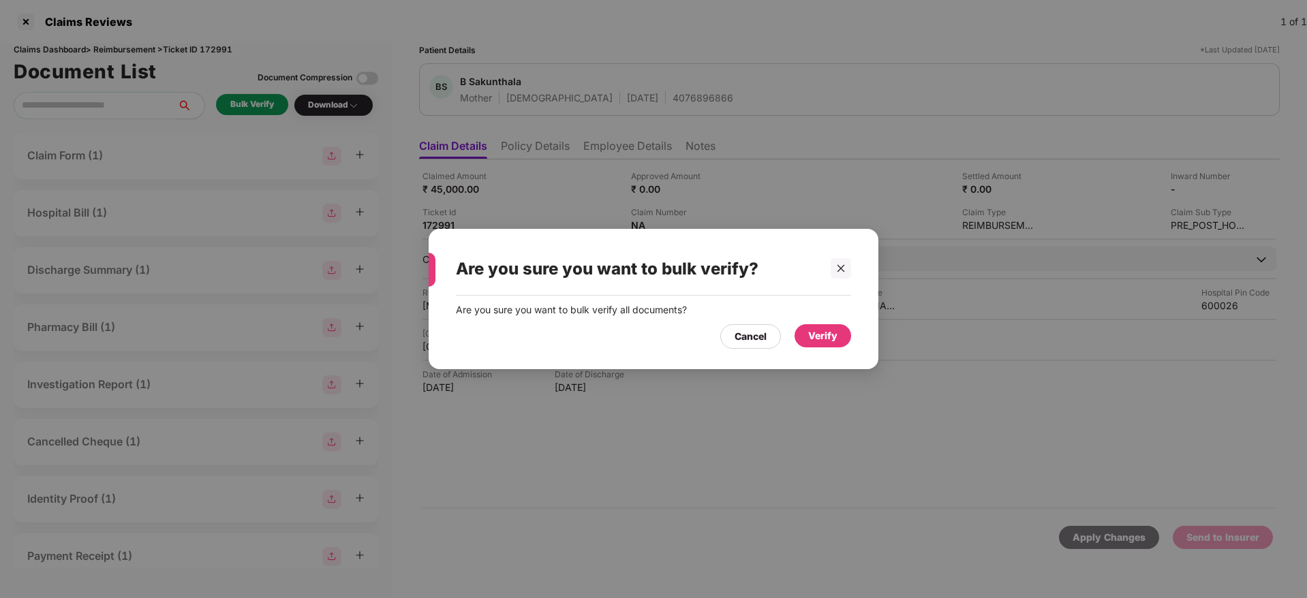
click at [828, 335] on div "Verify" at bounding box center [822, 335] width 29 height 15
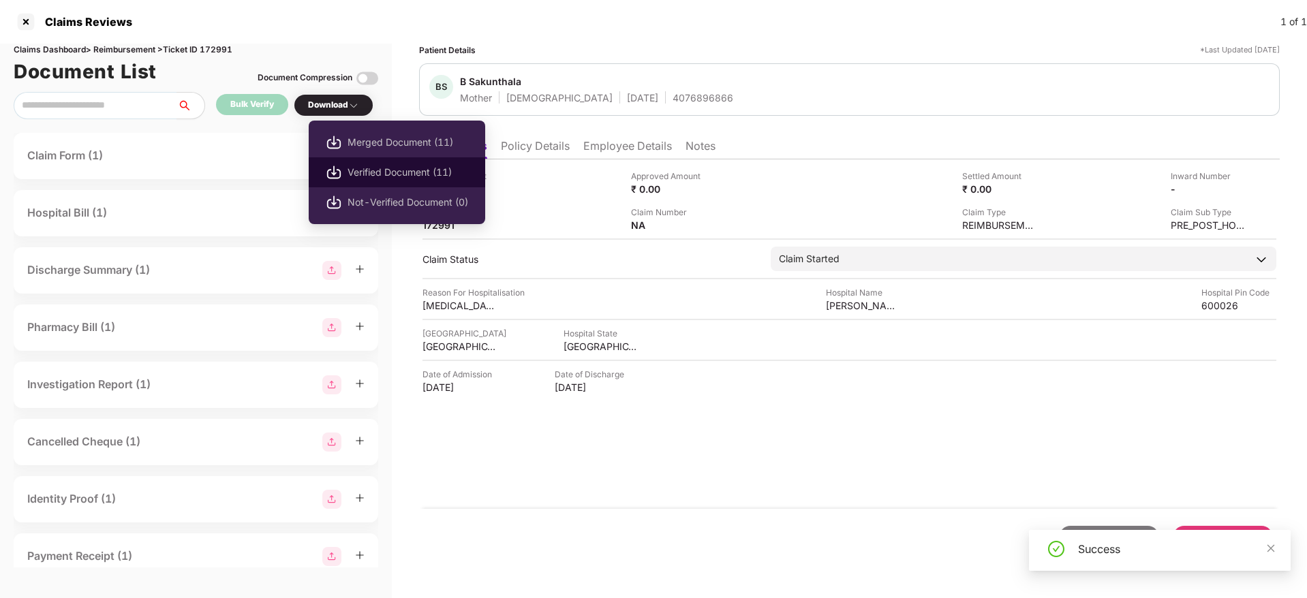
click at [377, 168] on span "Verified Document (11)" at bounding box center [407, 172] width 121 height 15
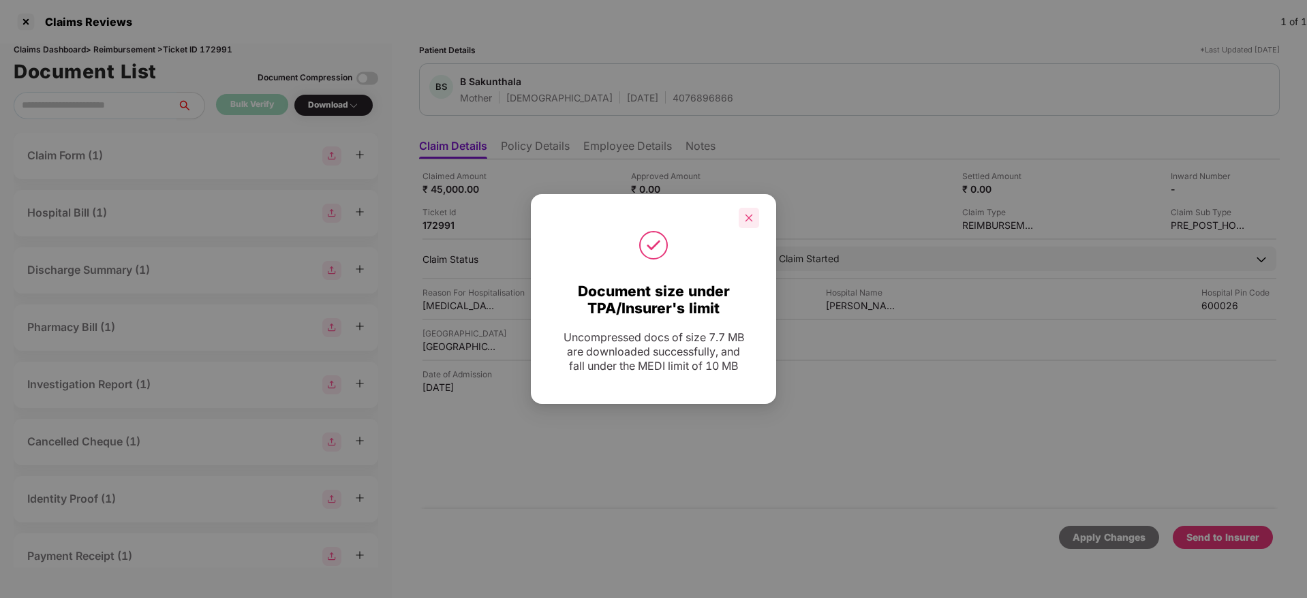
click at [752, 222] on icon "close" at bounding box center [749, 218] width 10 height 10
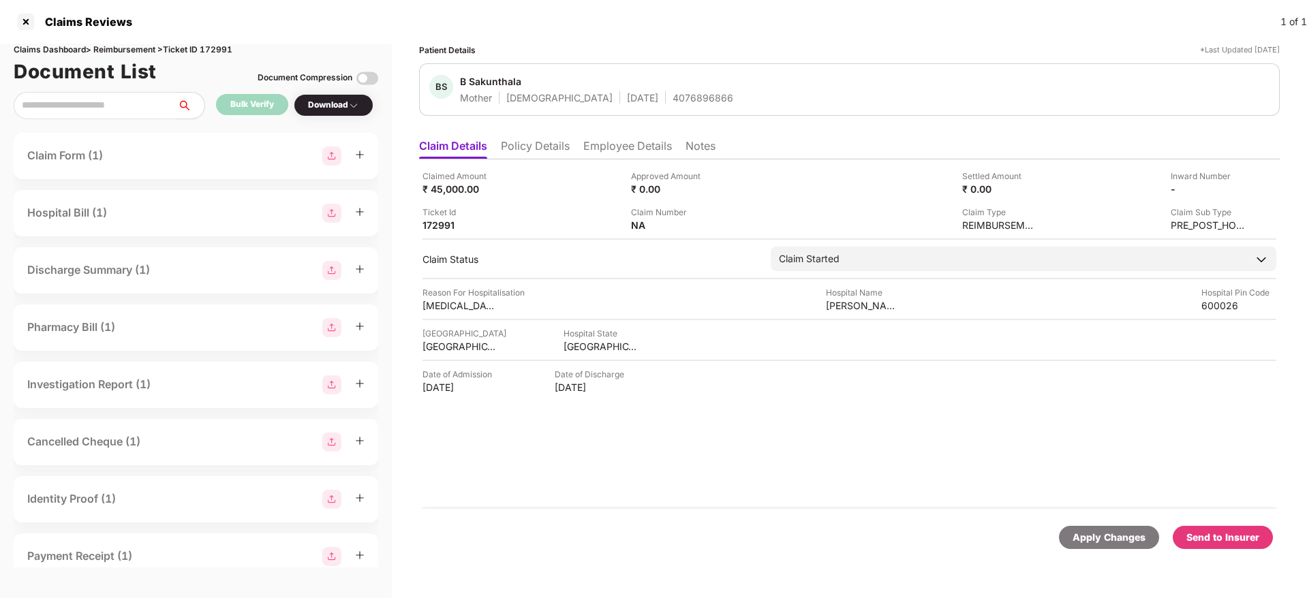
click at [1240, 531] on div "Send to Insurer" at bounding box center [1222, 537] width 73 height 15
click at [1217, 538] on div "Send to Insurer" at bounding box center [1222, 537] width 73 height 15
click at [606, 156] on li "Employee Details" at bounding box center [627, 149] width 89 height 20
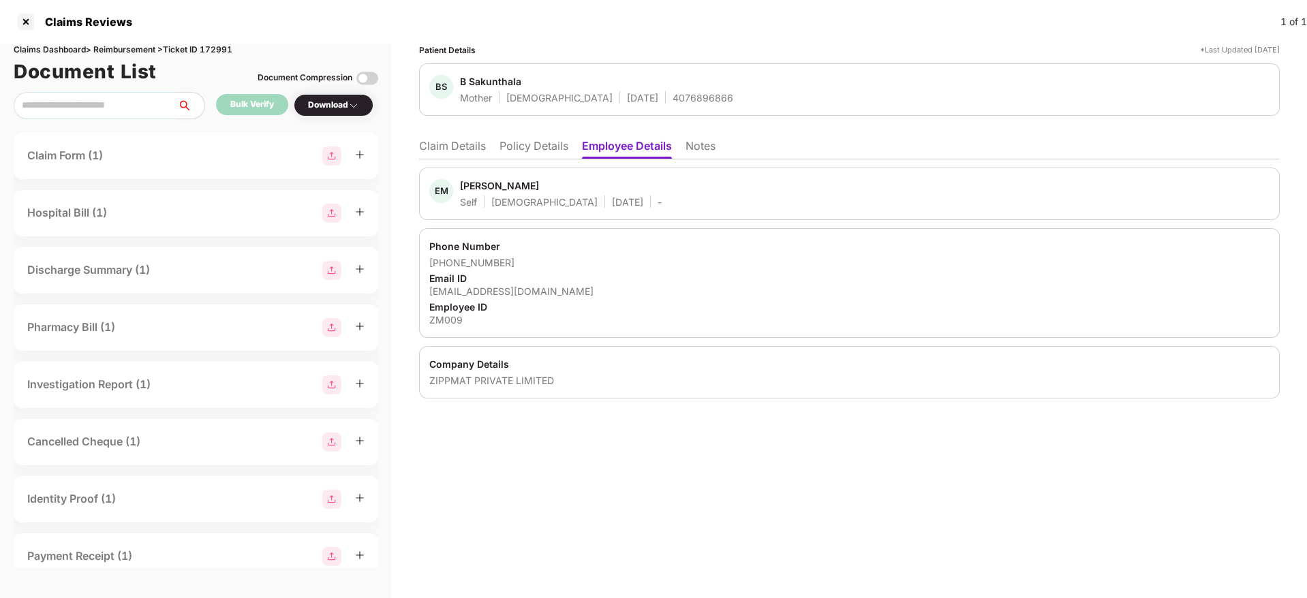
click at [473, 143] on li "Claim Details" at bounding box center [452, 149] width 67 height 20
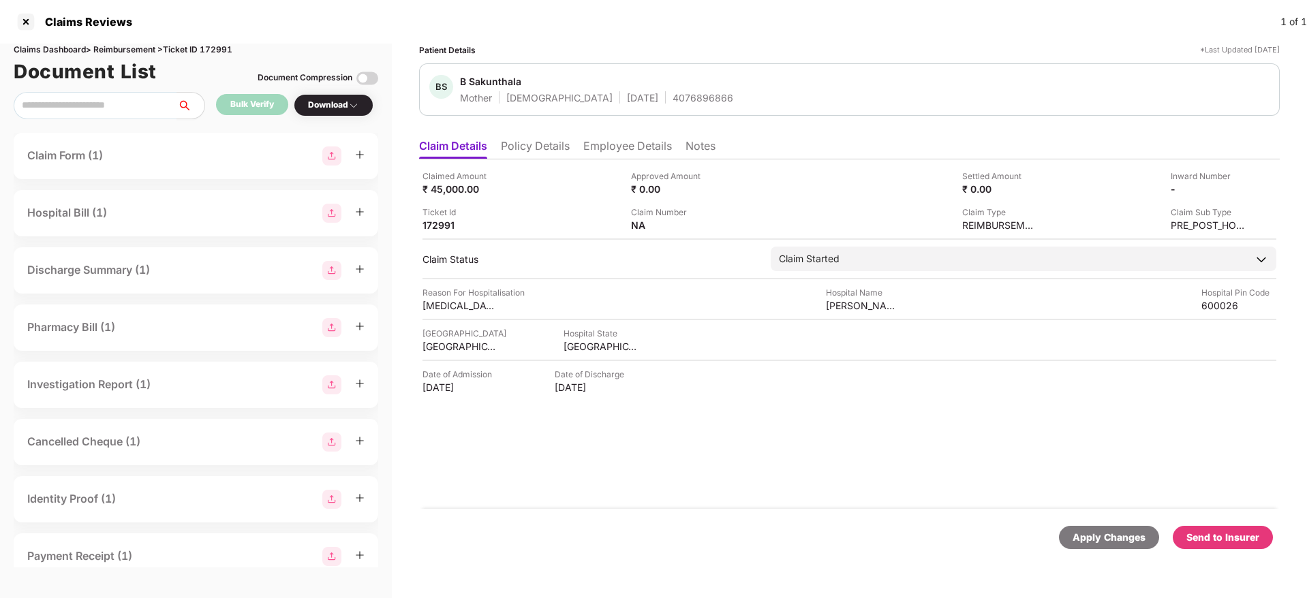
click at [1203, 537] on div "Send to Insurer" at bounding box center [1222, 537] width 73 height 15
click at [211, 46] on div "Claims Dashboard > Reimbursement > Ticket ID 172991" at bounding box center [196, 50] width 364 height 13
copy div "172991"
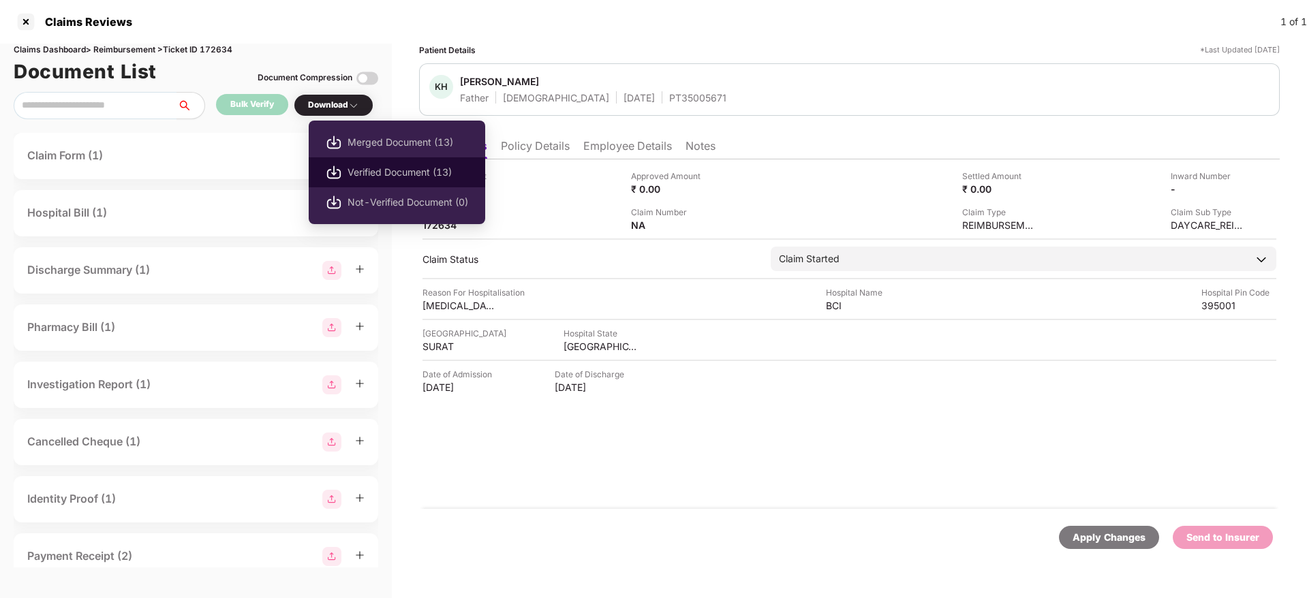
click at [394, 168] on span "Verified Document (13)" at bounding box center [407, 172] width 121 height 15
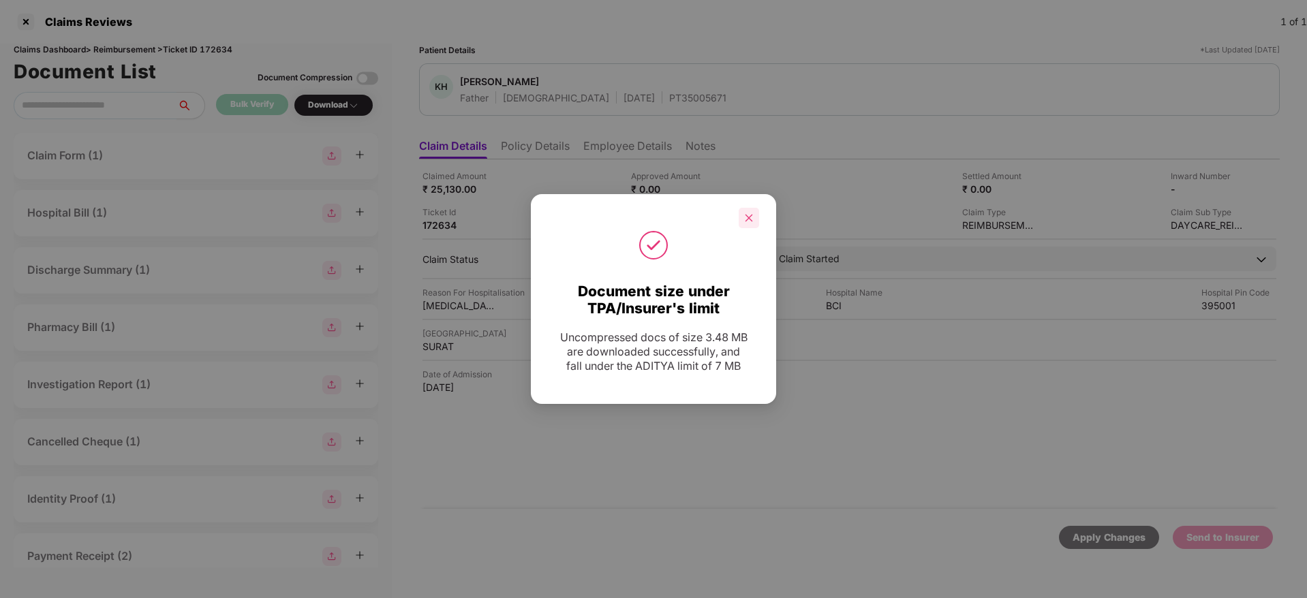
click at [751, 226] on div at bounding box center [749, 218] width 20 height 20
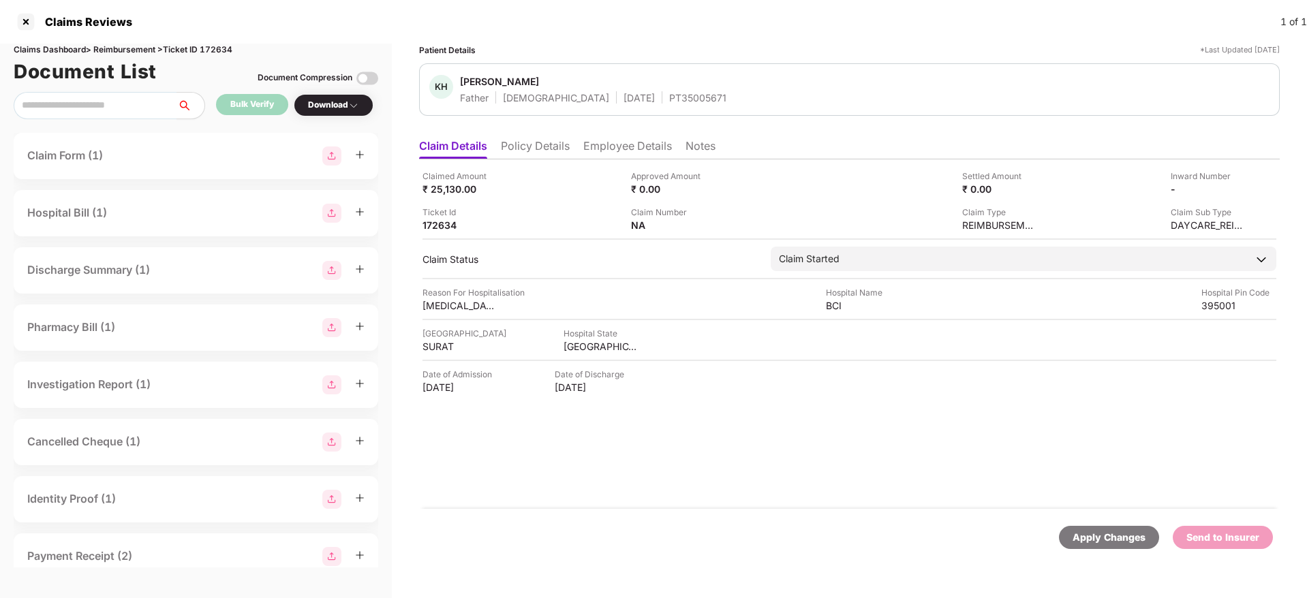
scroll to position [195, 0]
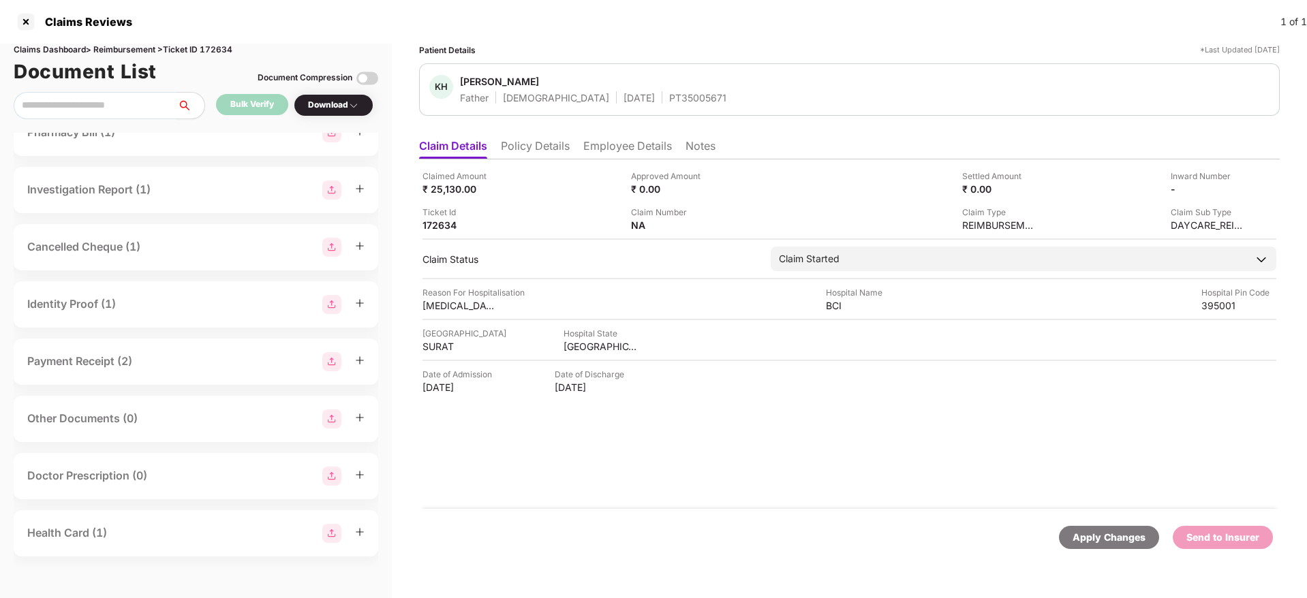
click at [166, 534] on div "Health Card (1)" at bounding box center [195, 533] width 337 height 19
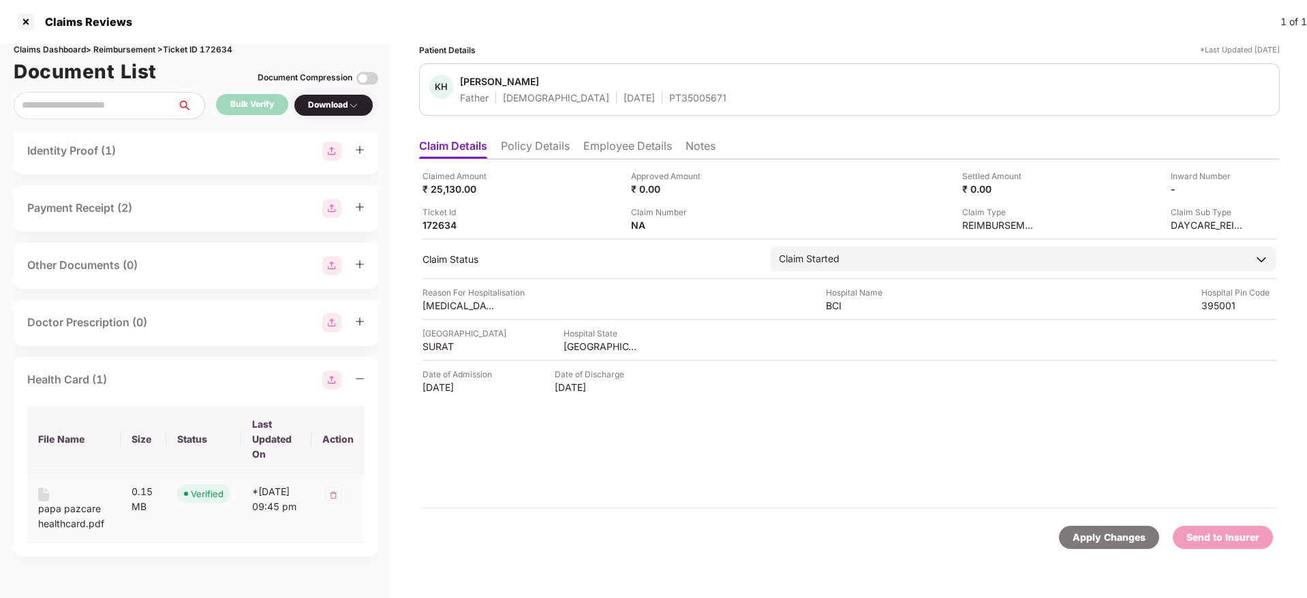
click at [74, 505] on div "papa pazcare healthcard.pdf" at bounding box center [74, 516] width 72 height 30
click at [626, 152] on li "Employee Details" at bounding box center [627, 149] width 89 height 20
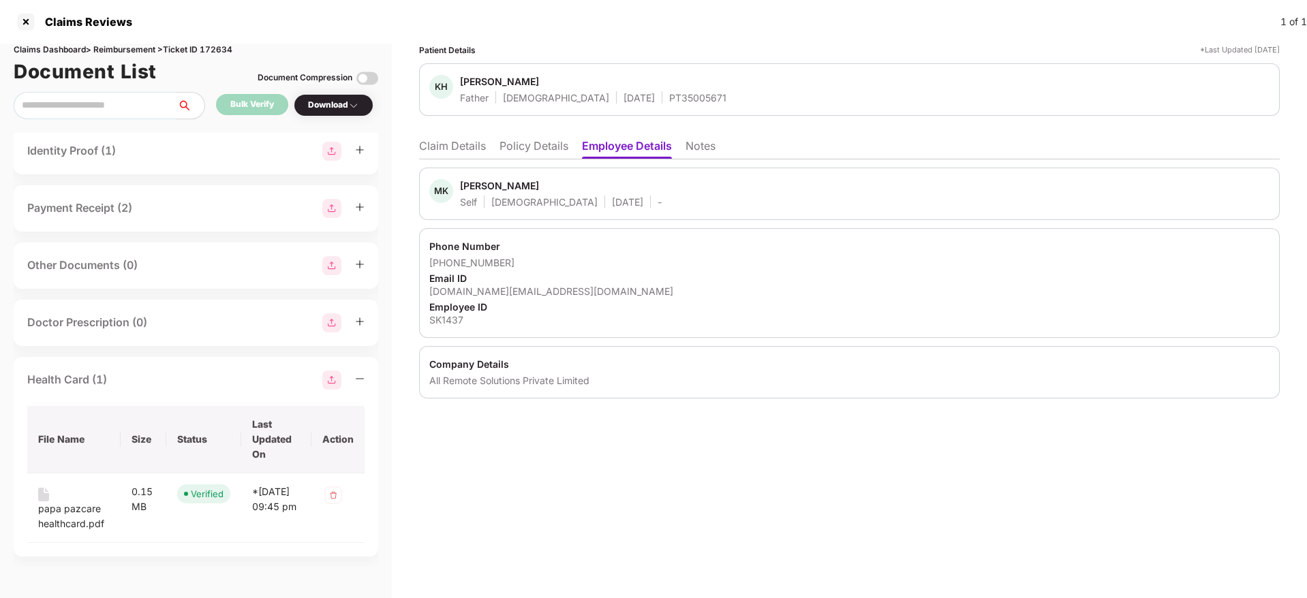
click at [437, 315] on div "SK1437" at bounding box center [849, 319] width 840 height 13
click at [431, 308] on div "Employee ID" at bounding box center [849, 306] width 840 height 13
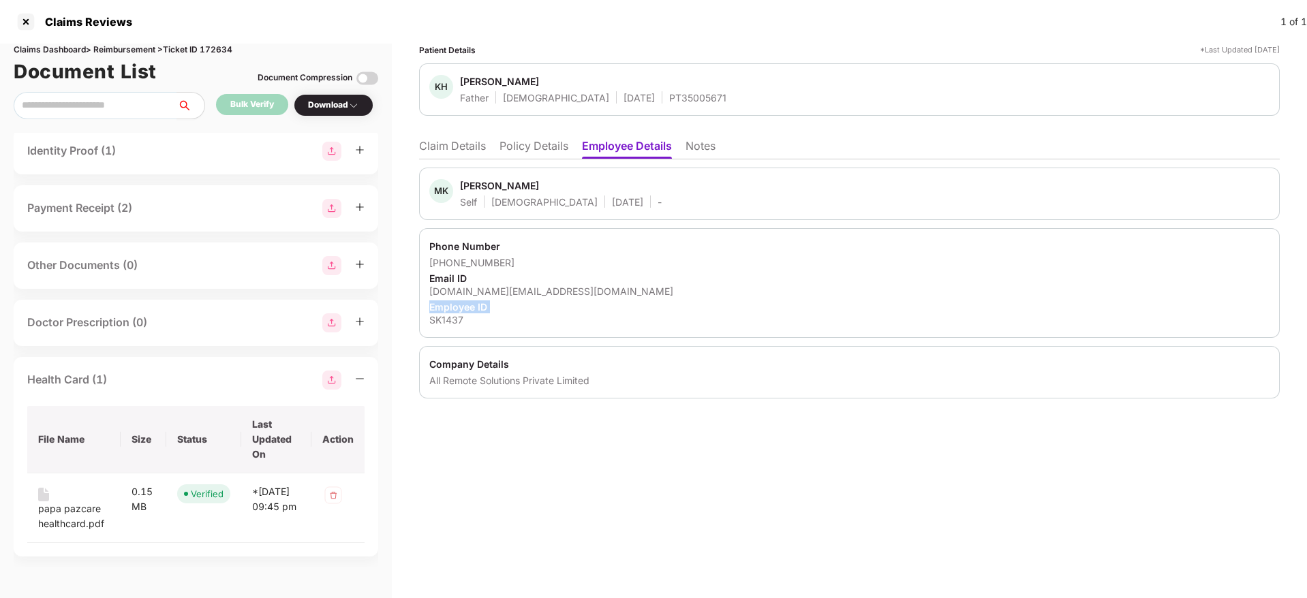
click at [431, 308] on div "Employee ID" at bounding box center [849, 306] width 840 height 13
copy div "Employee ID SK1437"
click at [565, 292] on div "mayurkhatri13.mk@gmail.com" at bounding box center [849, 291] width 840 height 13
click at [693, 305] on div "Employee ID" at bounding box center [849, 306] width 840 height 13
click at [450, 149] on li "Claim Details" at bounding box center [452, 149] width 67 height 20
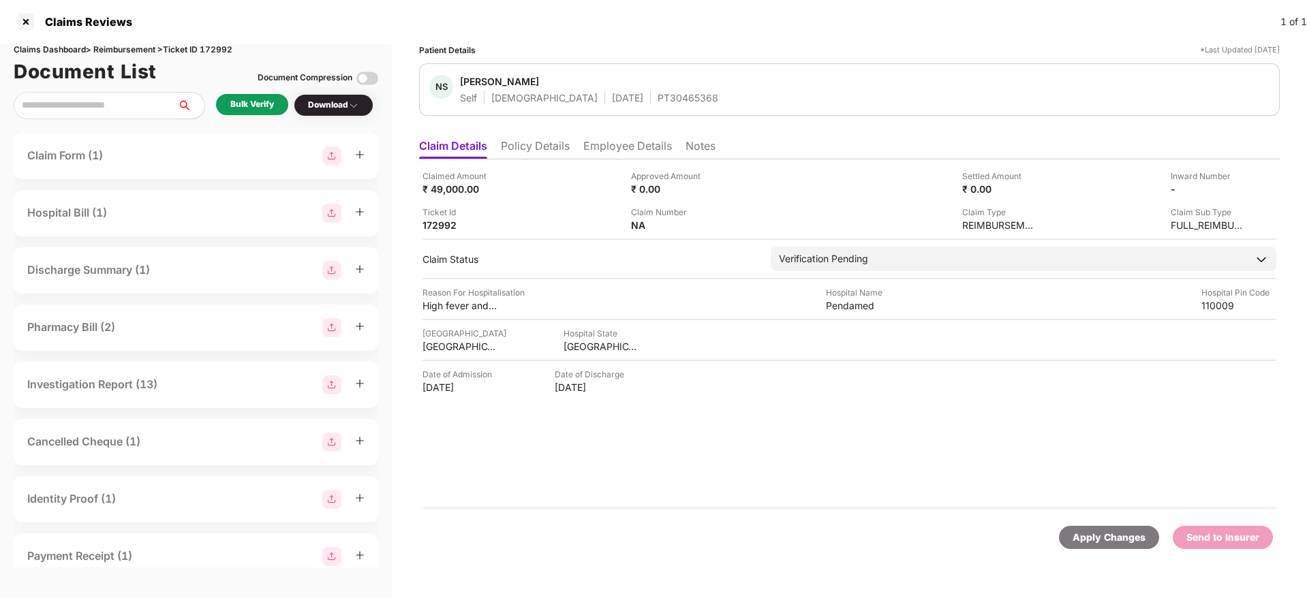
click at [527, 145] on li "Policy Details" at bounding box center [535, 149] width 69 height 20
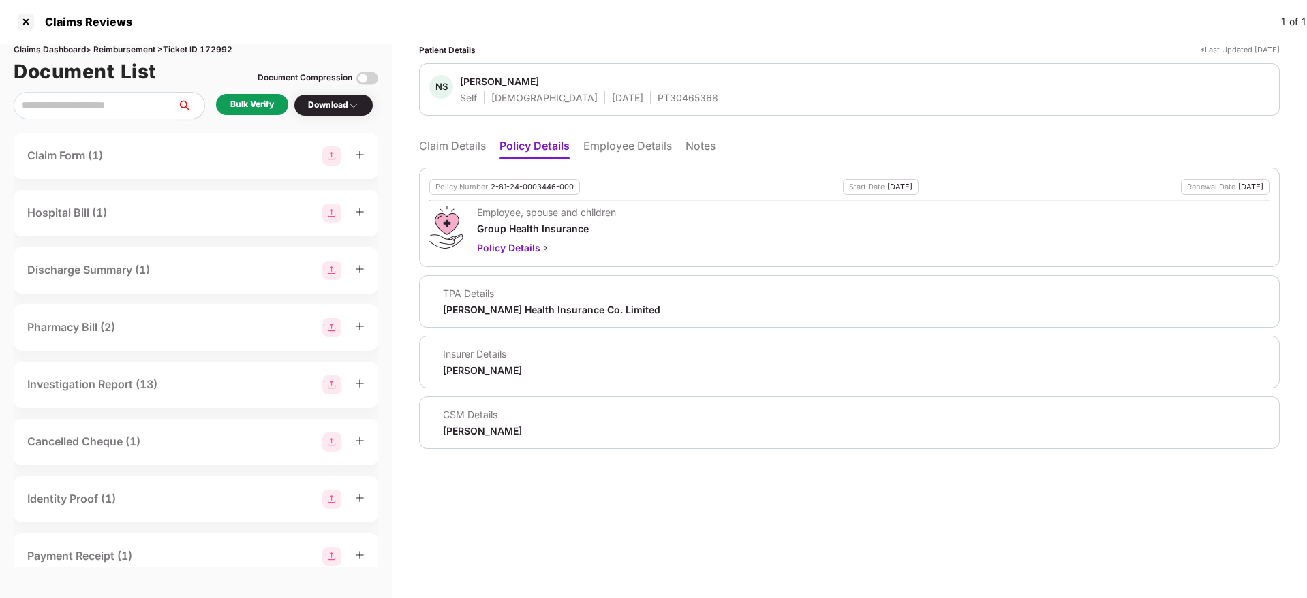
click at [618, 152] on li "Employee Details" at bounding box center [627, 149] width 89 height 20
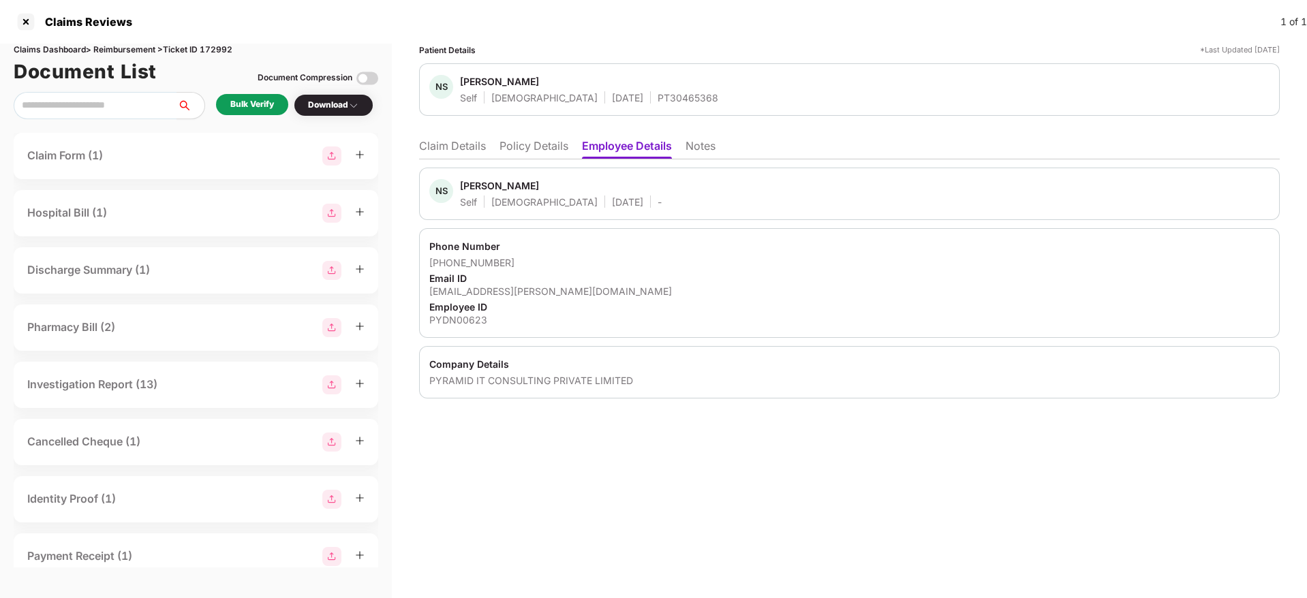
click at [542, 144] on li "Policy Details" at bounding box center [533, 149] width 69 height 20
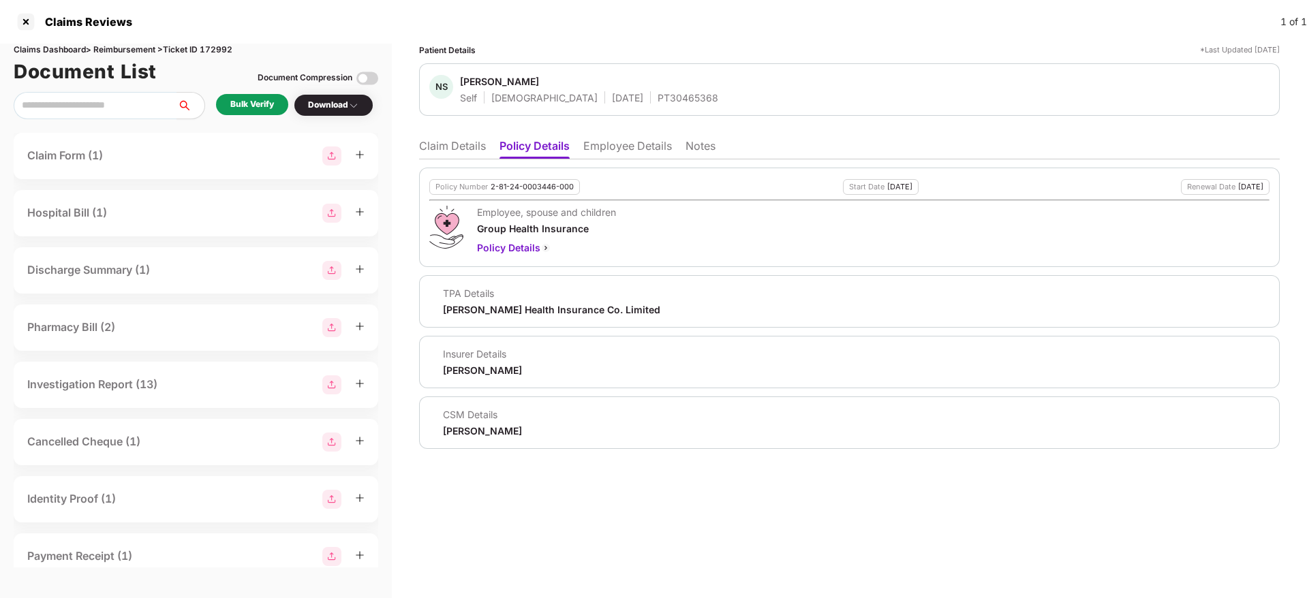
click at [437, 142] on li "Claim Details" at bounding box center [452, 149] width 67 height 20
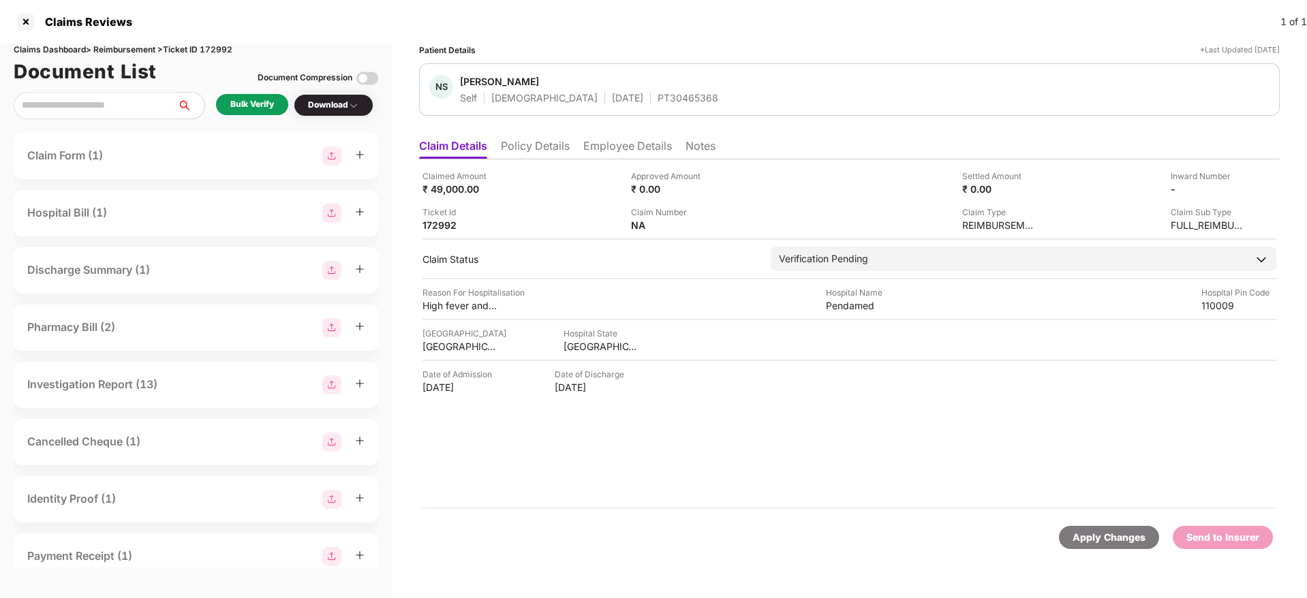
click at [260, 108] on div "Bulk Verify" at bounding box center [252, 104] width 44 height 13
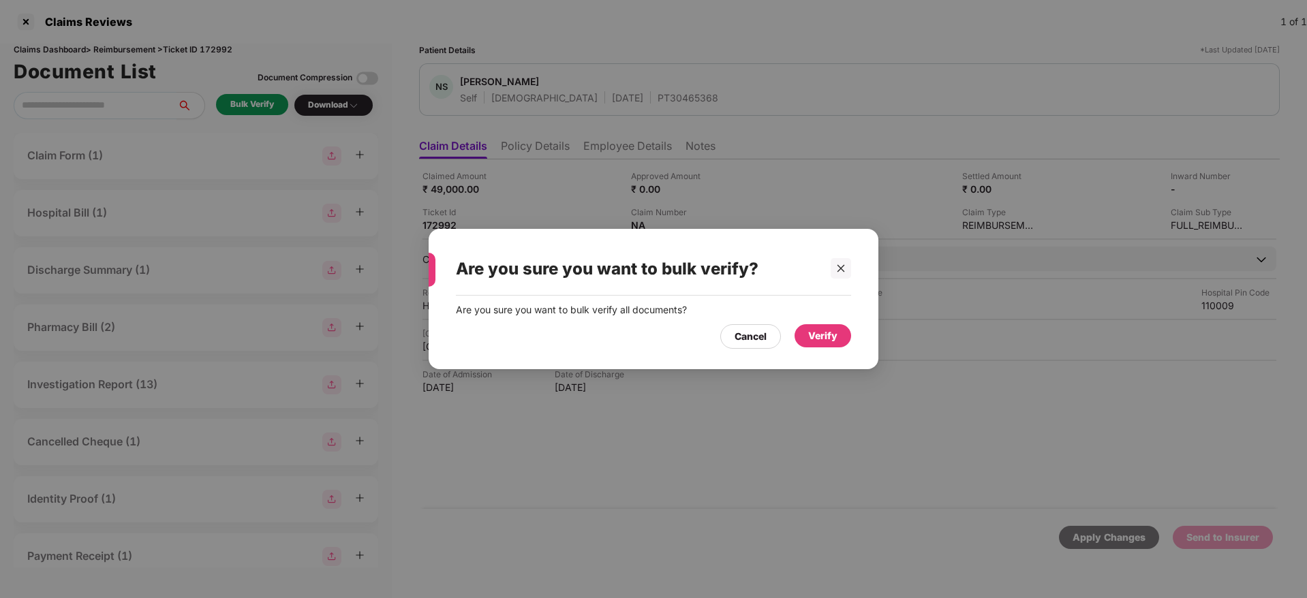
click at [825, 341] on div "Verify" at bounding box center [822, 335] width 29 height 15
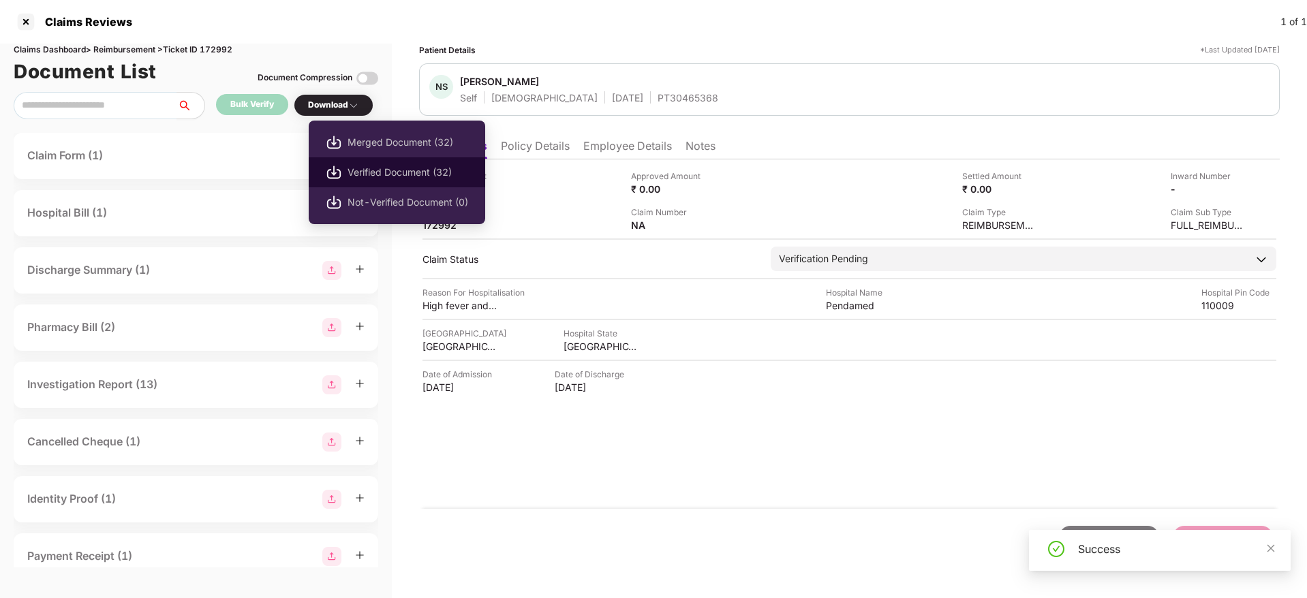
click at [391, 165] on span "Verified Document (32)" at bounding box center [407, 172] width 121 height 15
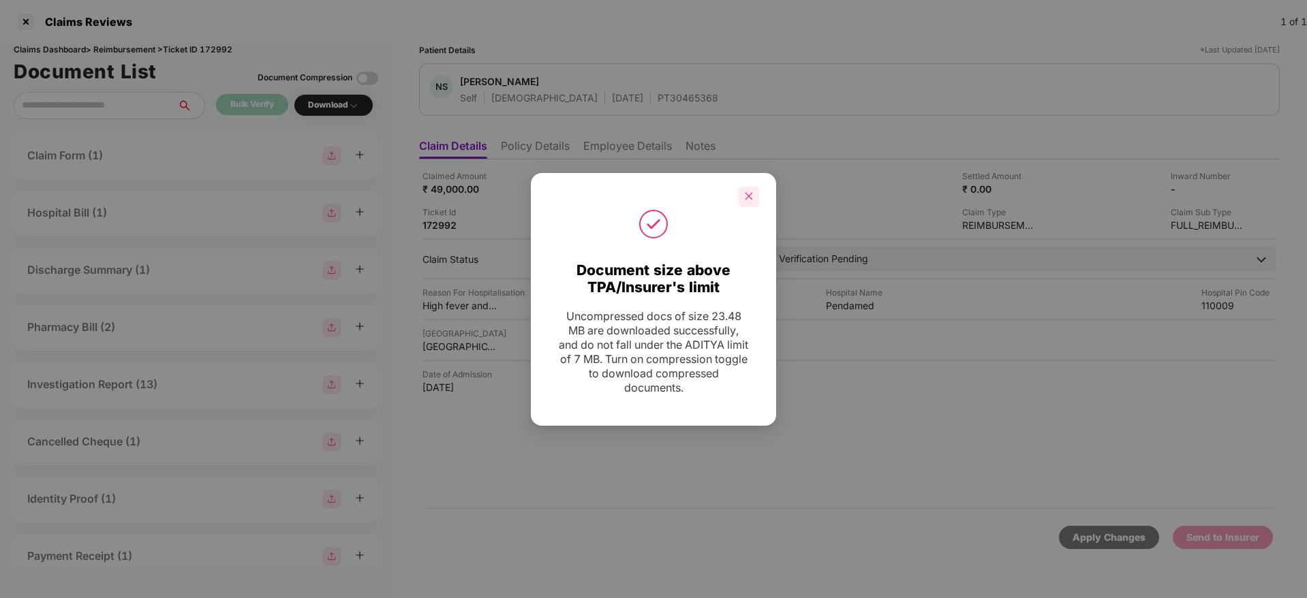
click at [749, 192] on icon "close" at bounding box center [749, 196] width 10 height 10
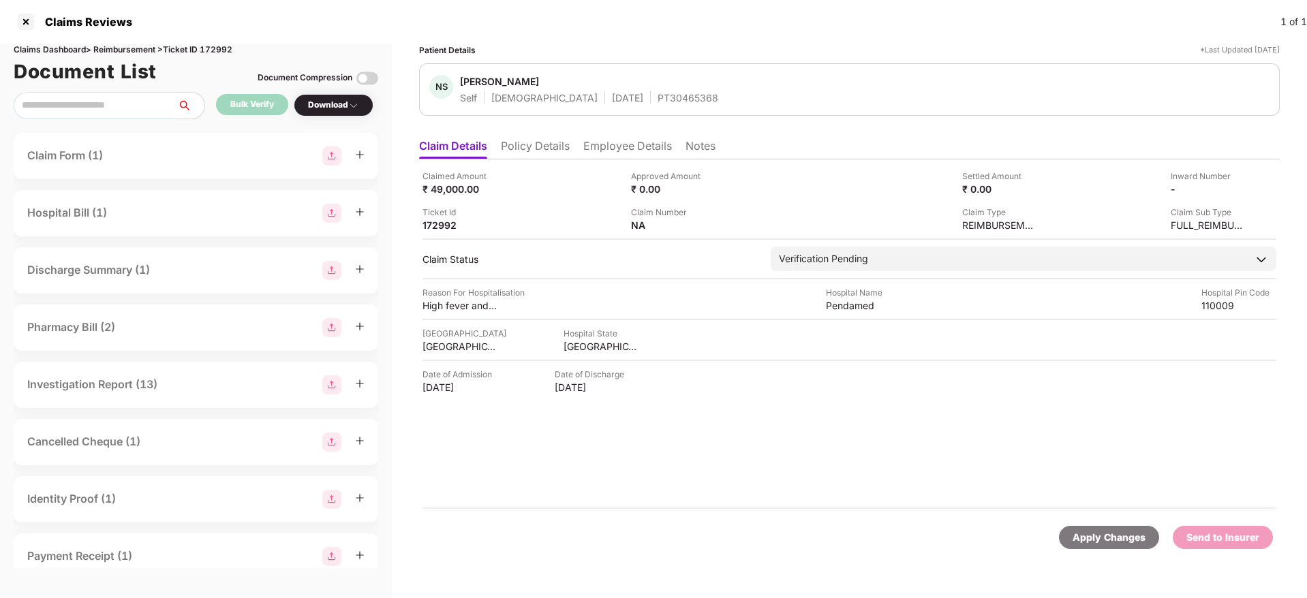
click at [627, 148] on li "Employee Details" at bounding box center [627, 149] width 89 height 20
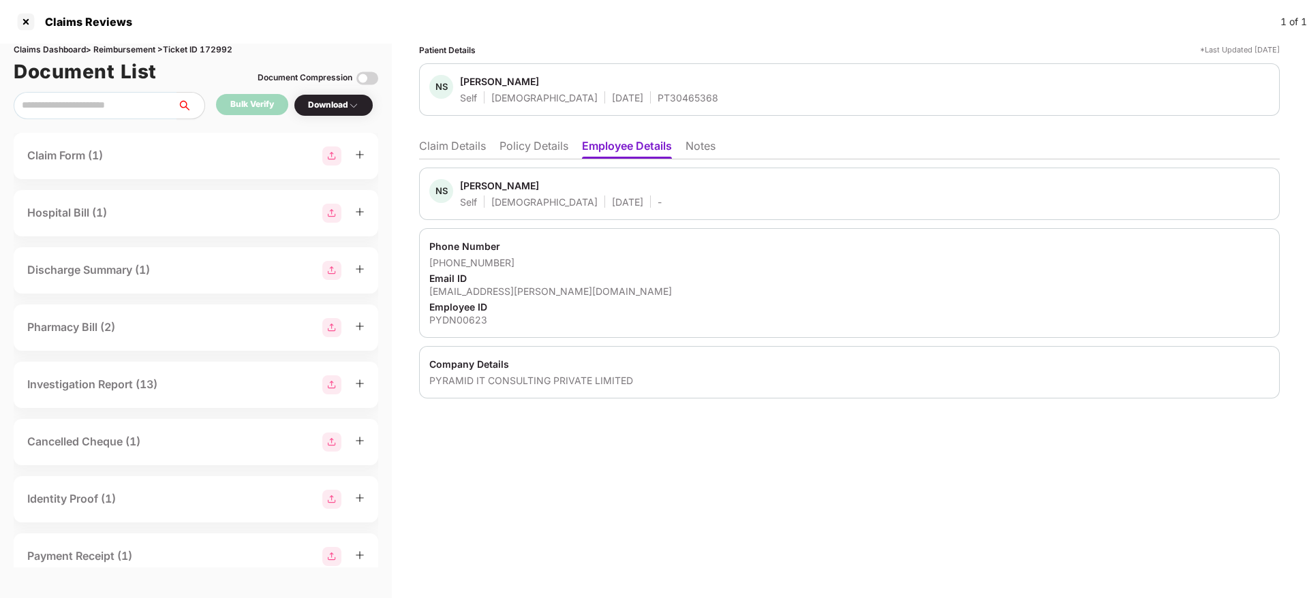
click at [455, 320] on div "PYDN00623" at bounding box center [849, 319] width 840 height 13
copy div "PYDN00623"
click at [431, 144] on li "Claim Details" at bounding box center [452, 149] width 67 height 20
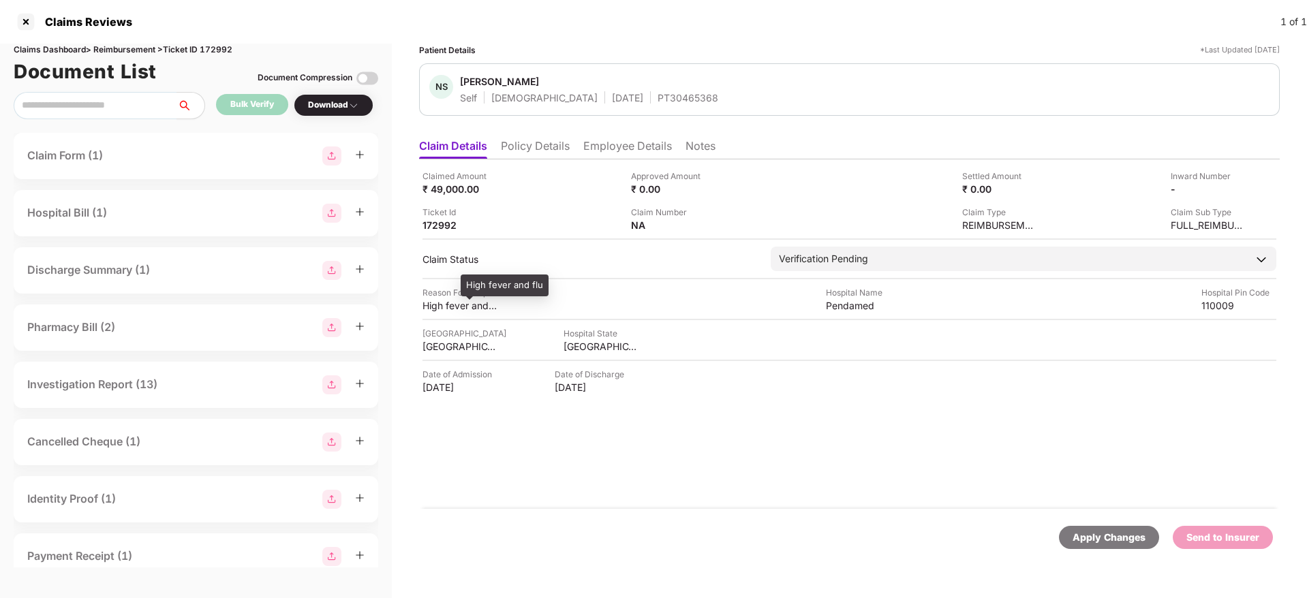
click at [461, 305] on div "High fever and flu" at bounding box center [459, 305] width 75 height 13
copy div "High fever and flu"
click at [610, 159] on div "Claimed Amount ₹ 49,000.00 Approved Amount ₹ 0.00 Settled Amount ₹ 0.00 Inward …" at bounding box center [849, 334] width 860 height 350
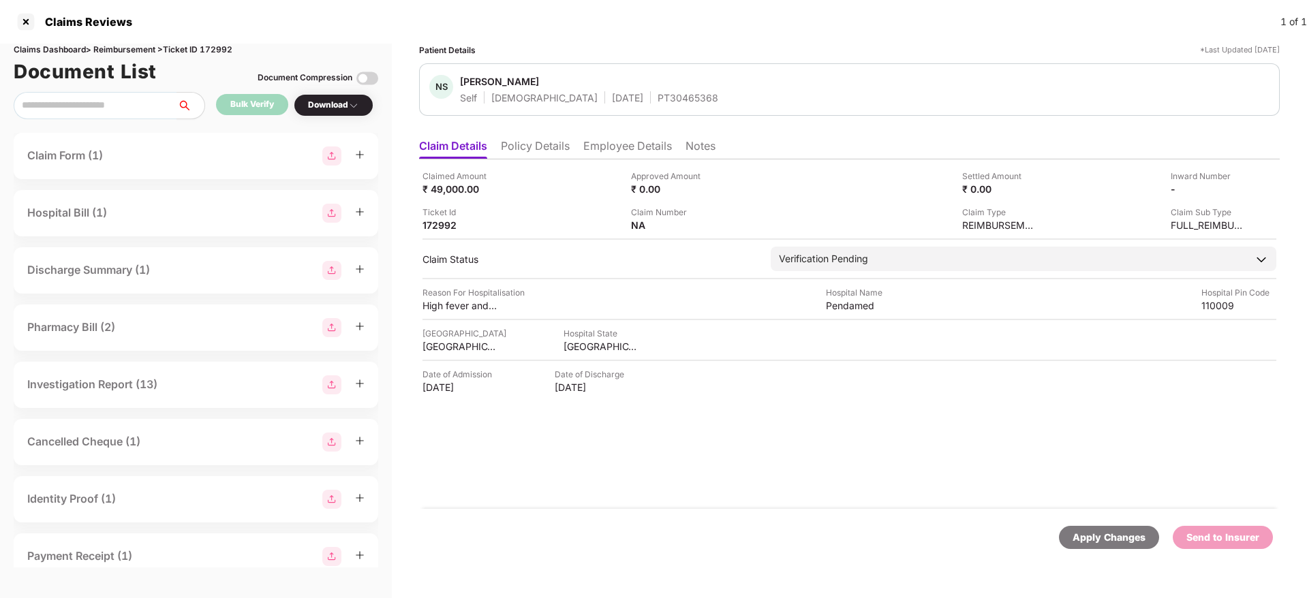
click at [607, 147] on li "Employee Details" at bounding box center [627, 149] width 89 height 20
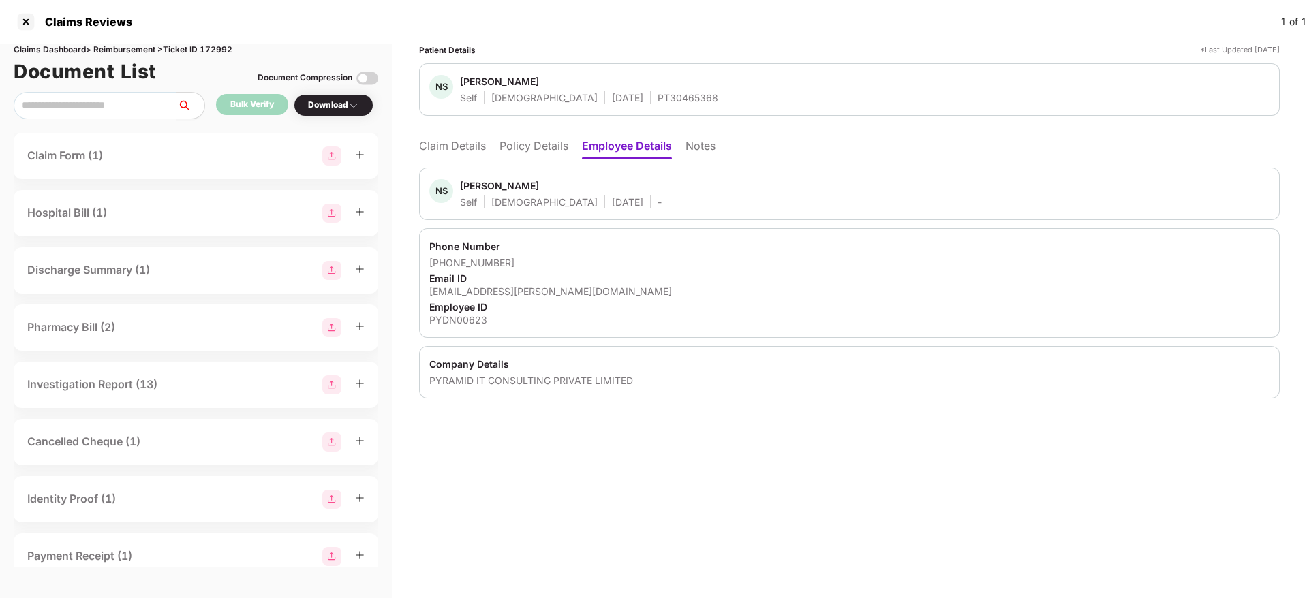
click at [508, 293] on div "[EMAIL_ADDRESS][PERSON_NAME][DOMAIN_NAME]" at bounding box center [849, 291] width 840 height 13
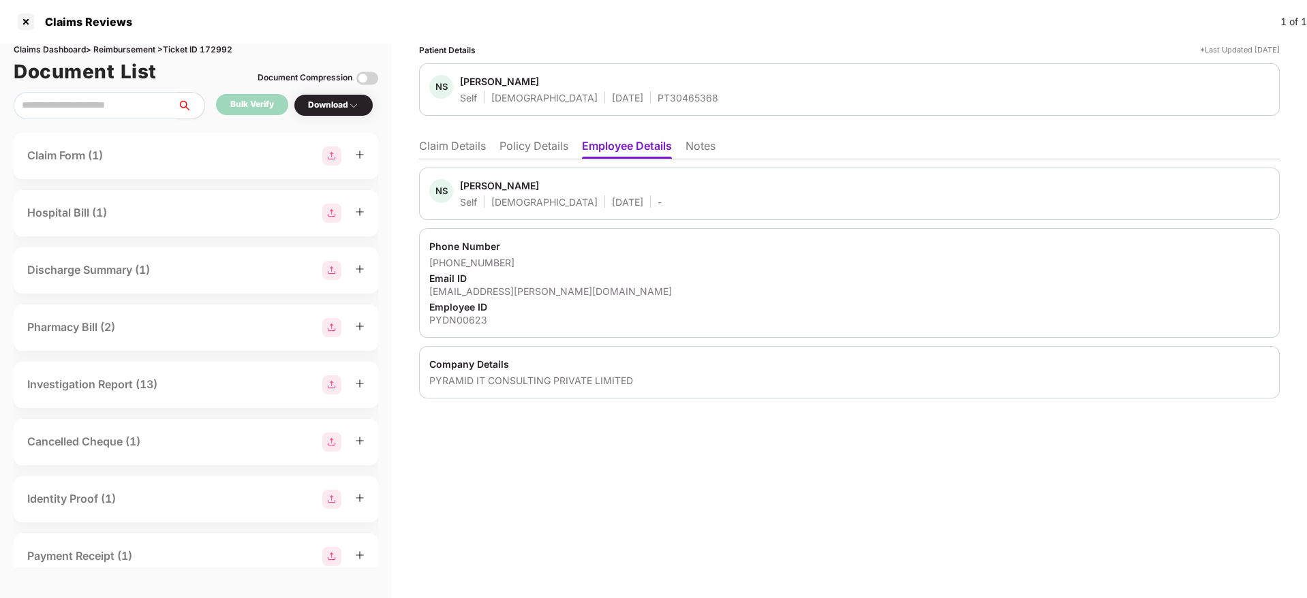
click at [441, 142] on li "Claim Details" at bounding box center [452, 149] width 67 height 20
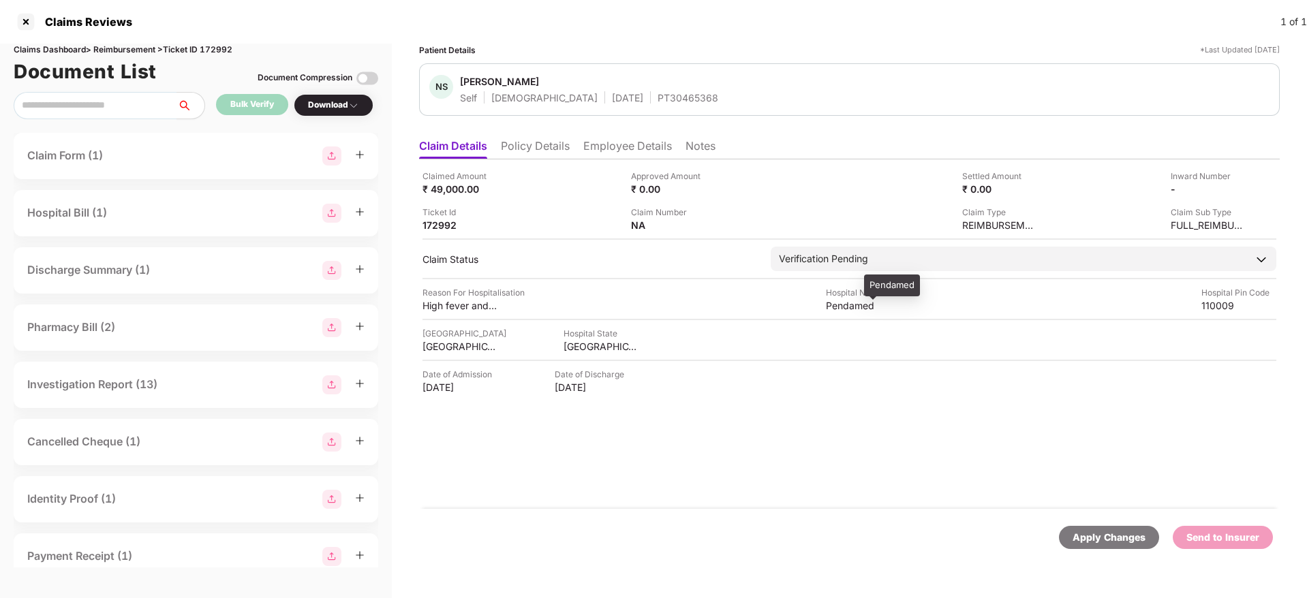
click at [830, 304] on div "Pendamed" at bounding box center [863, 305] width 75 height 13
copy div "Pendamed"
click at [438, 343] on div "[GEOGRAPHIC_DATA]" at bounding box center [459, 346] width 75 height 13
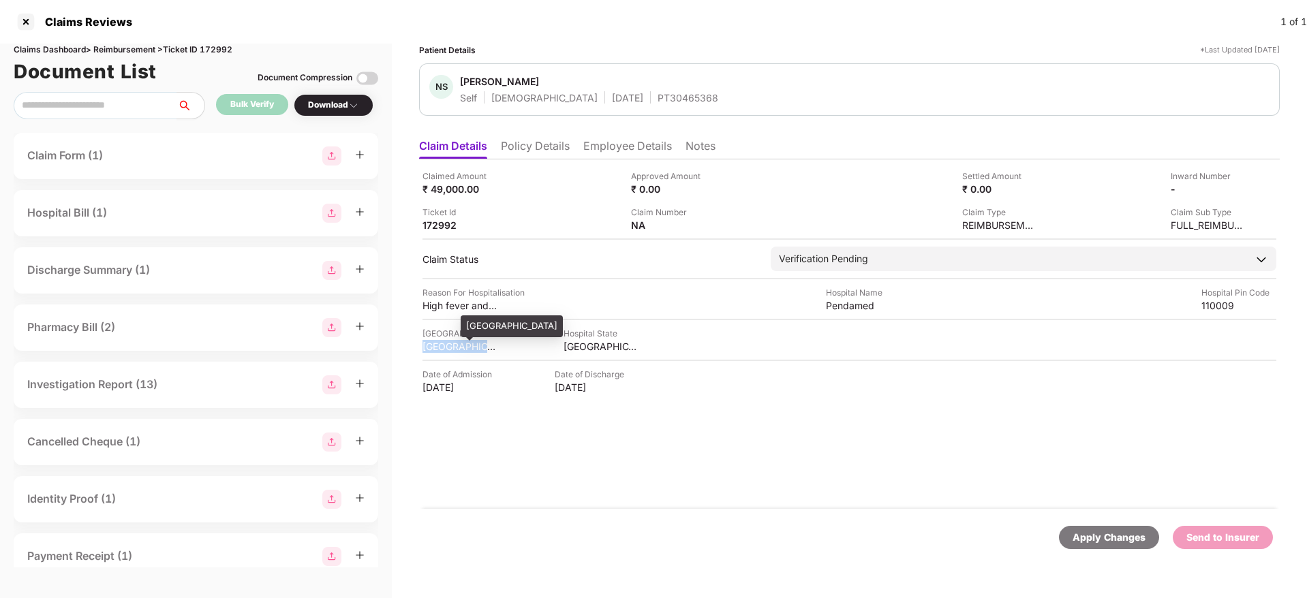
click at [438, 343] on div "[GEOGRAPHIC_DATA]" at bounding box center [459, 346] width 75 height 13
copy div "[GEOGRAPHIC_DATA]"
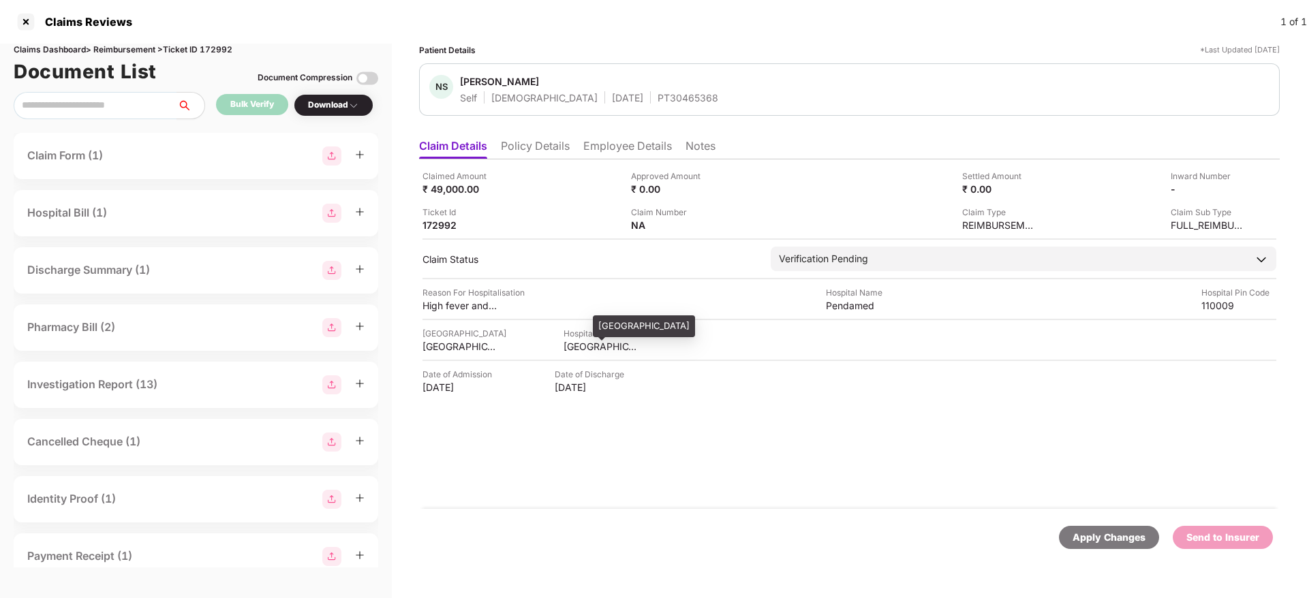
click at [563, 344] on div "[GEOGRAPHIC_DATA]" at bounding box center [600, 346] width 75 height 13
copy div "[GEOGRAPHIC_DATA]"
click at [760, 35] on div "Claims Reviews 1 of 1" at bounding box center [653, 22] width 1307 height 44
click at [721, 220] on div "Claim Number NA" at bounding box center [730, 219] width 198 height 26
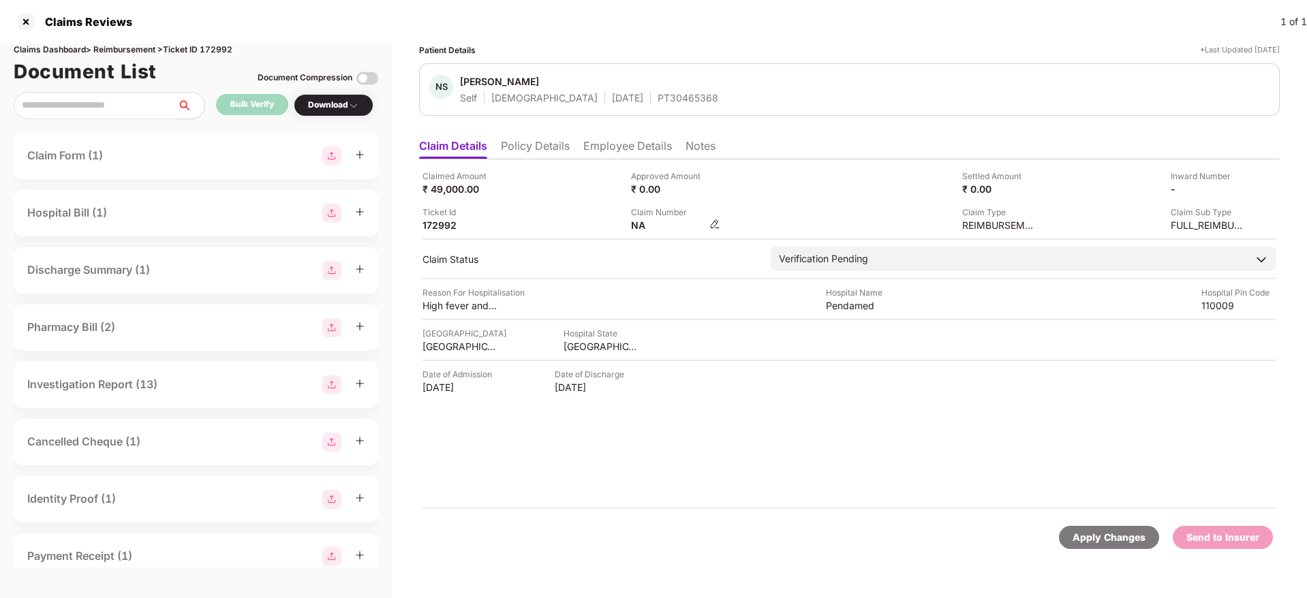
click at [713, 227] on img at bounding box center [714, 224] width 11 height 11
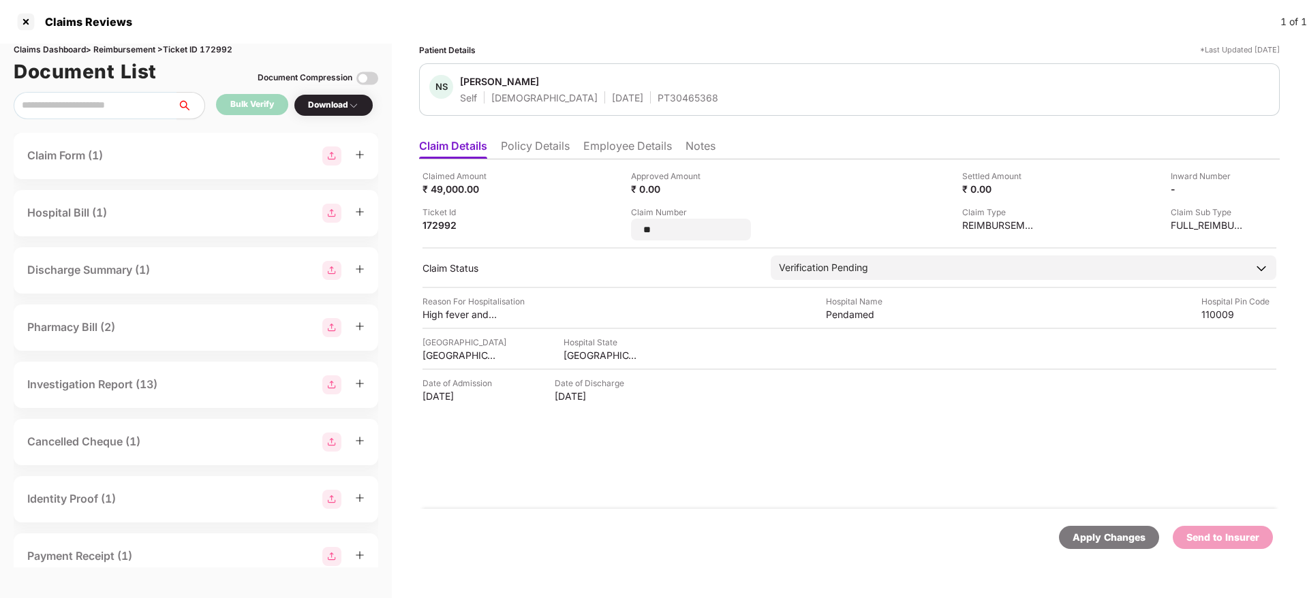
type input "*"
type input "**********"
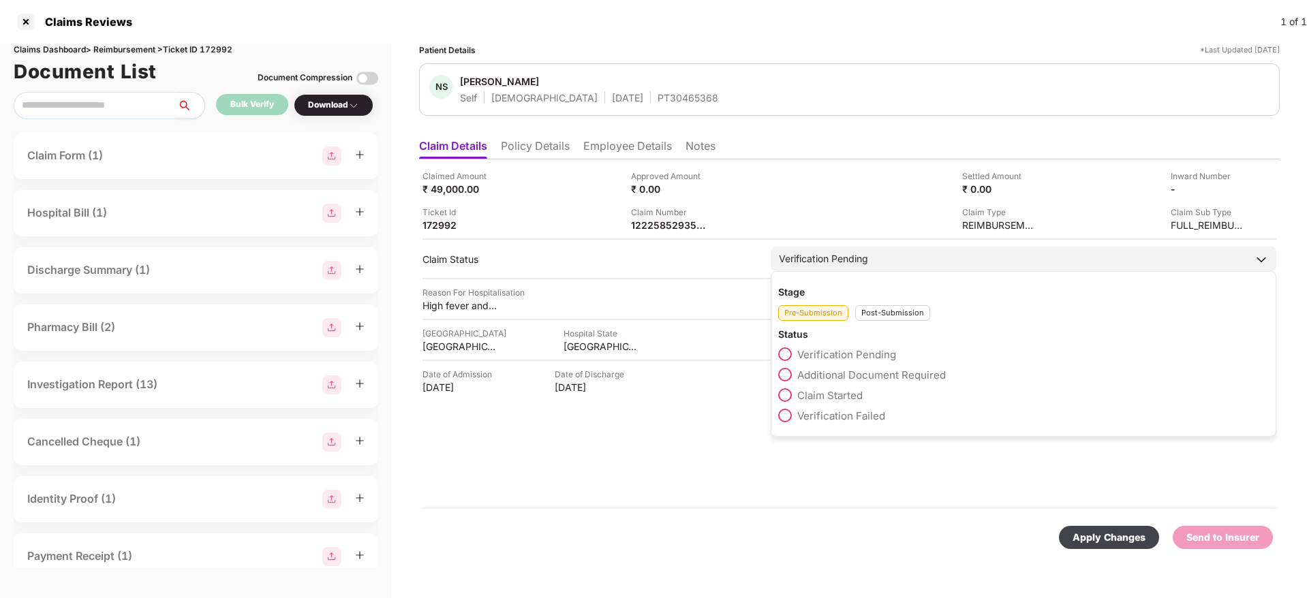
click at [874, 321] on div "Stage Pre-Submission Post-Submission Status Verification Pending Additional Doc…" at bounding box center [1024, 354] width 506 height 166
click at [897, 306] on div "Post-Submission" at bounding box center [892, 313] width 75 height 16
click at [786, 374] on span at bounding box center [785, 375] width 14 height 14
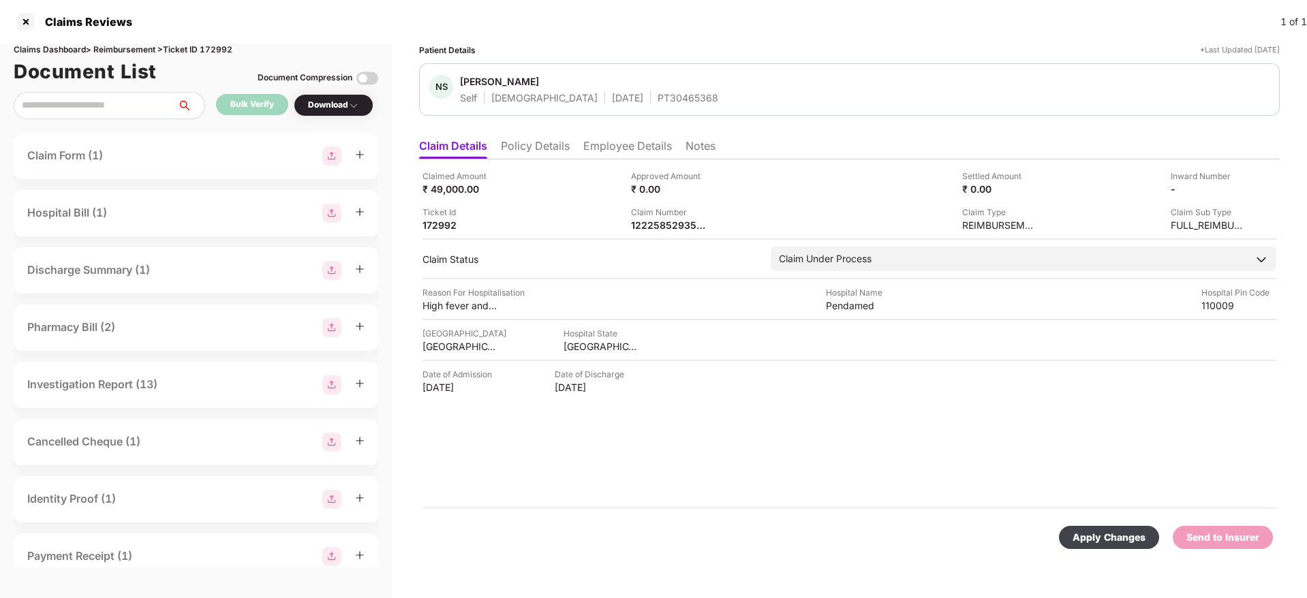
click at [1086, 538] on div "Apply Changes" at bounding box center [1108, 537] width 73 height 15
click at [542, 140] on li "Policy Details" at bounding box center [535, 149] width 69 height 20
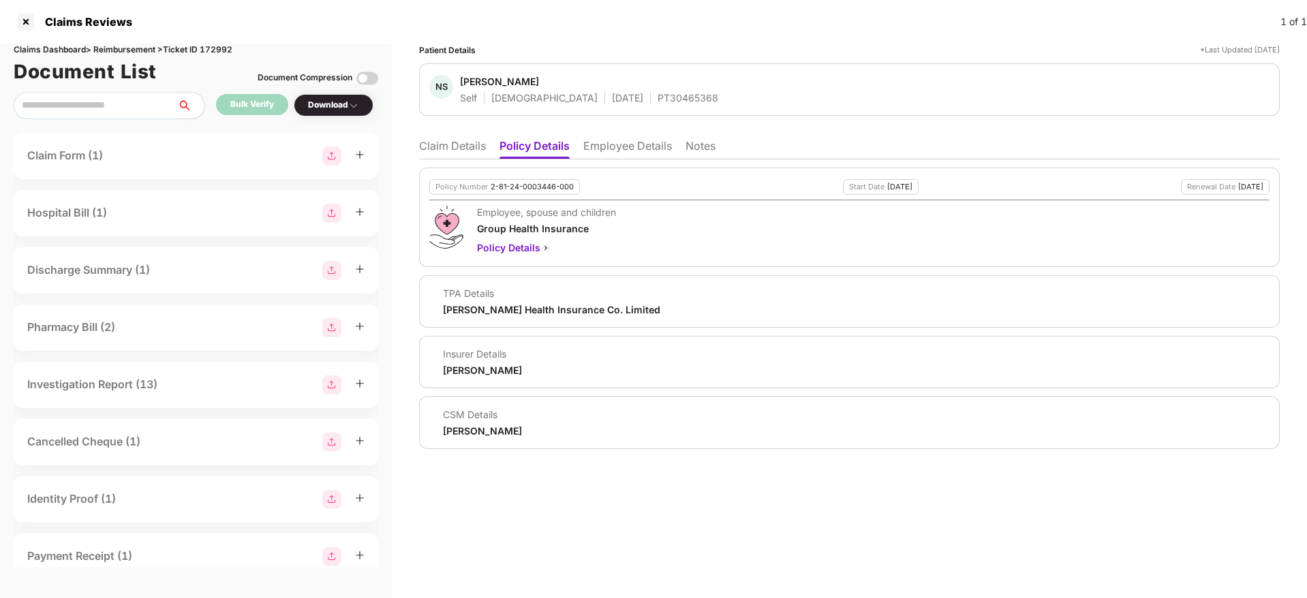
click at [465, 149] on li "Claim Details" at bounding box center [452, 149] width 67 height 20
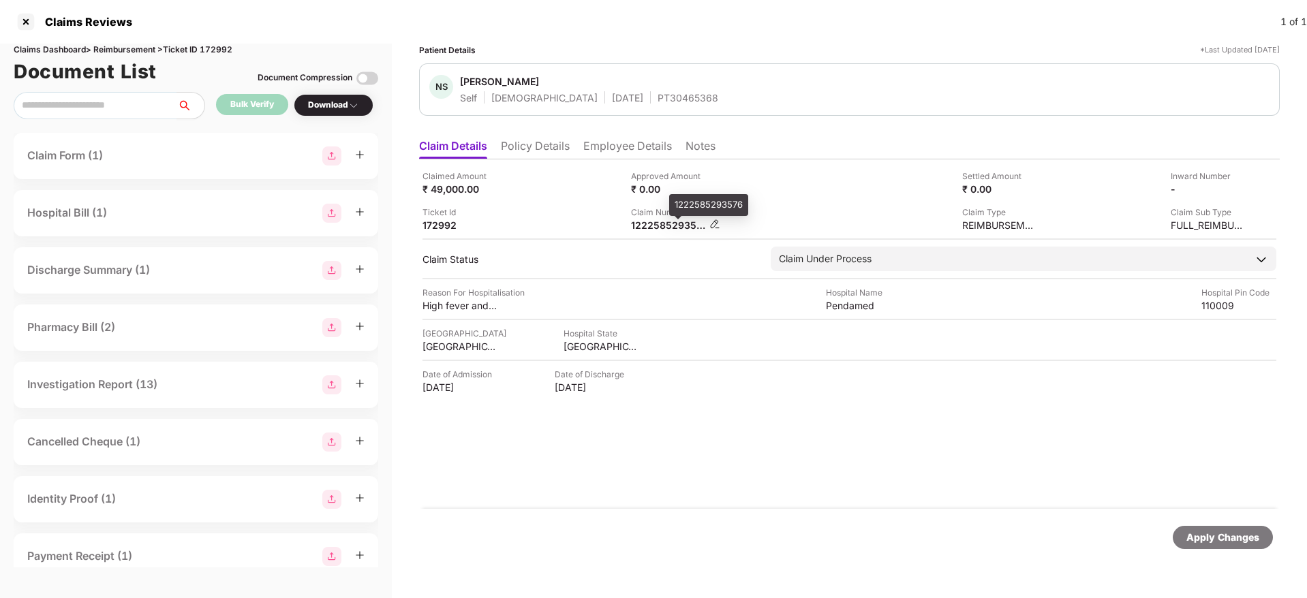
click at [658, 228] on div "1222585293576" at bounding box center [668, 225] width 75 height 13
copy div
click at [657, 99] on div "PT30465368" at bounding box center [687, 97] width 61 height 13
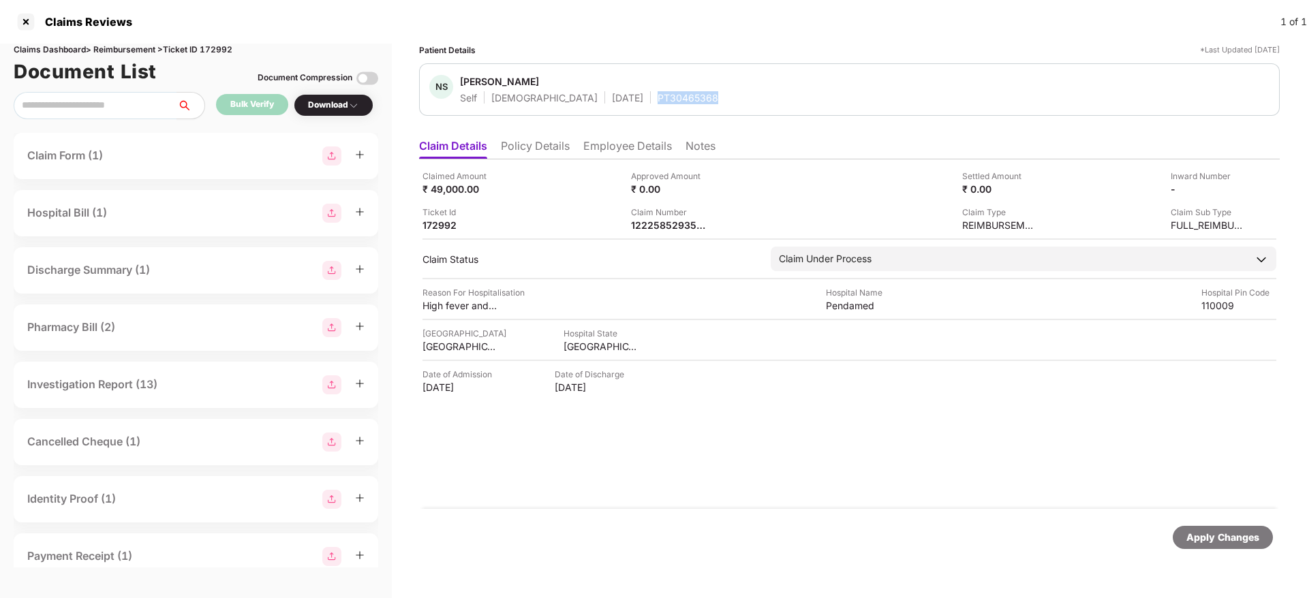
click at [657, 99] on div "PT30465368" at bounding box center [687, 97] width 61 height 13
copy div "PT30465368"
click at [552, 155] on li "Policy Details" at bounding box center [535, 149] width 69 height 20
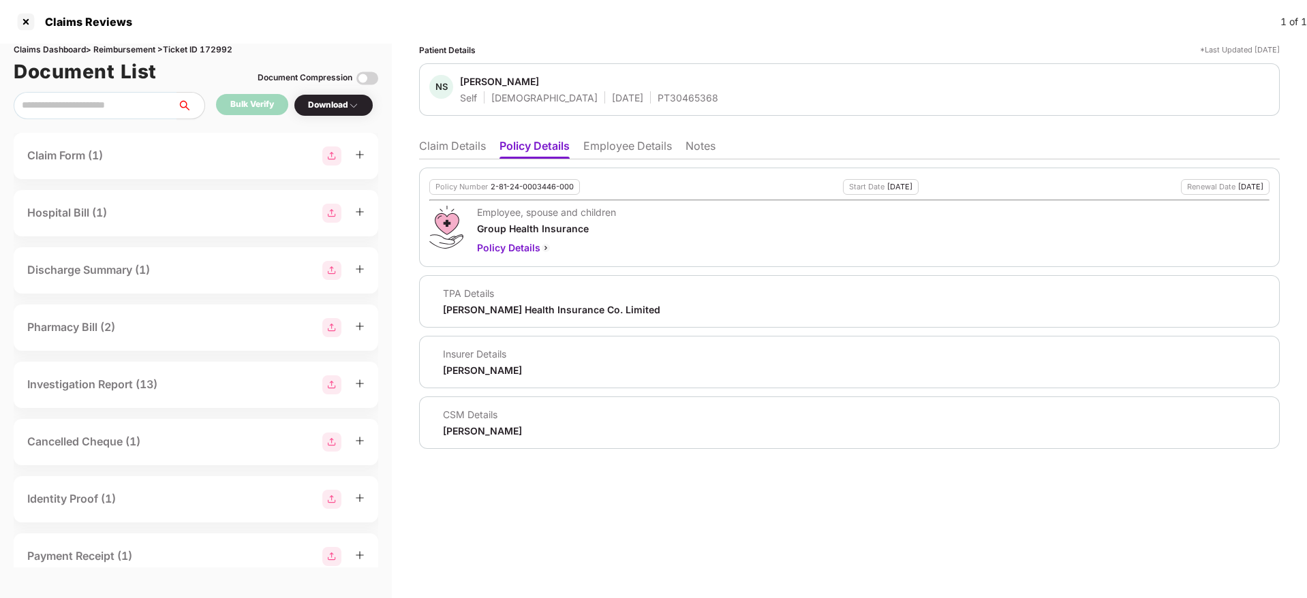
click at [459, 150] on li "Claim Details" at bounding box center [452, 149] width 67 height 20
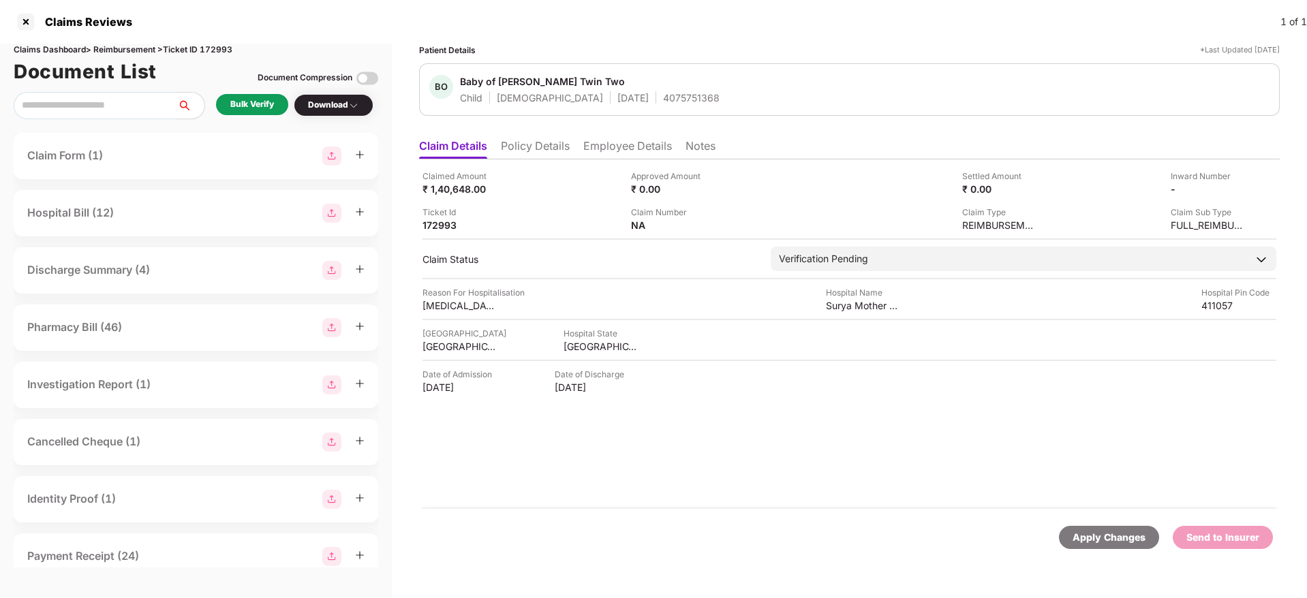
click at [542, 153] on li "Policy Details" at bounding box center [535, 149] width 69 height 20
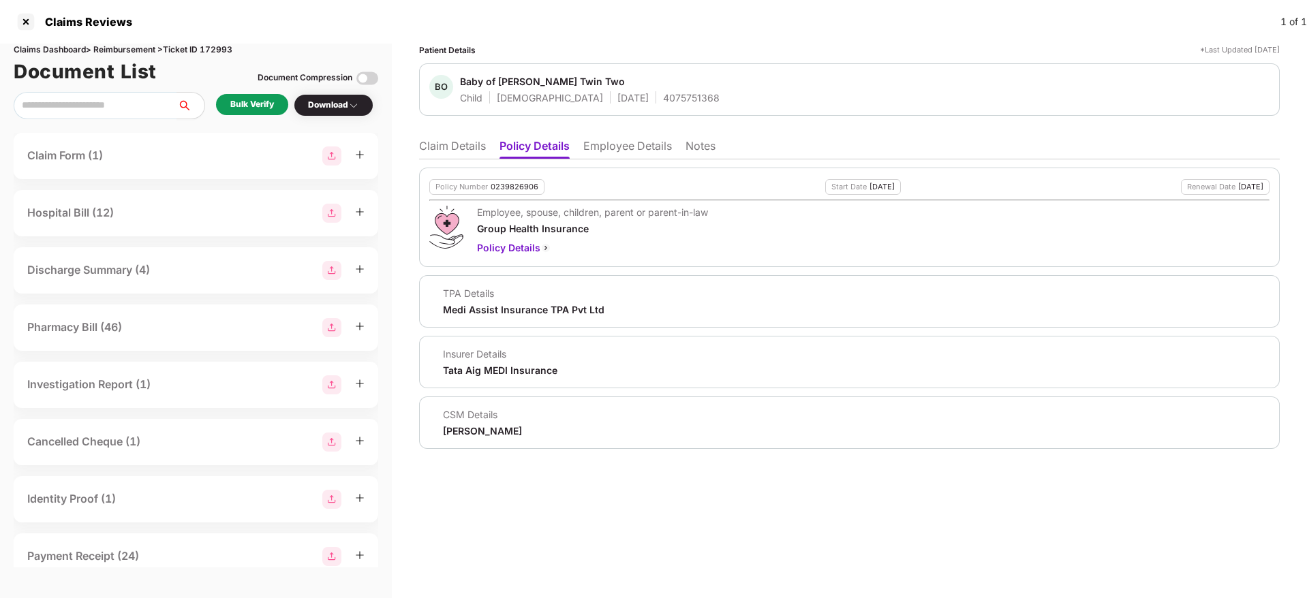
click at [610, 147] on li "Employee Details" at bounding box center [627, 149] width 89 height 20
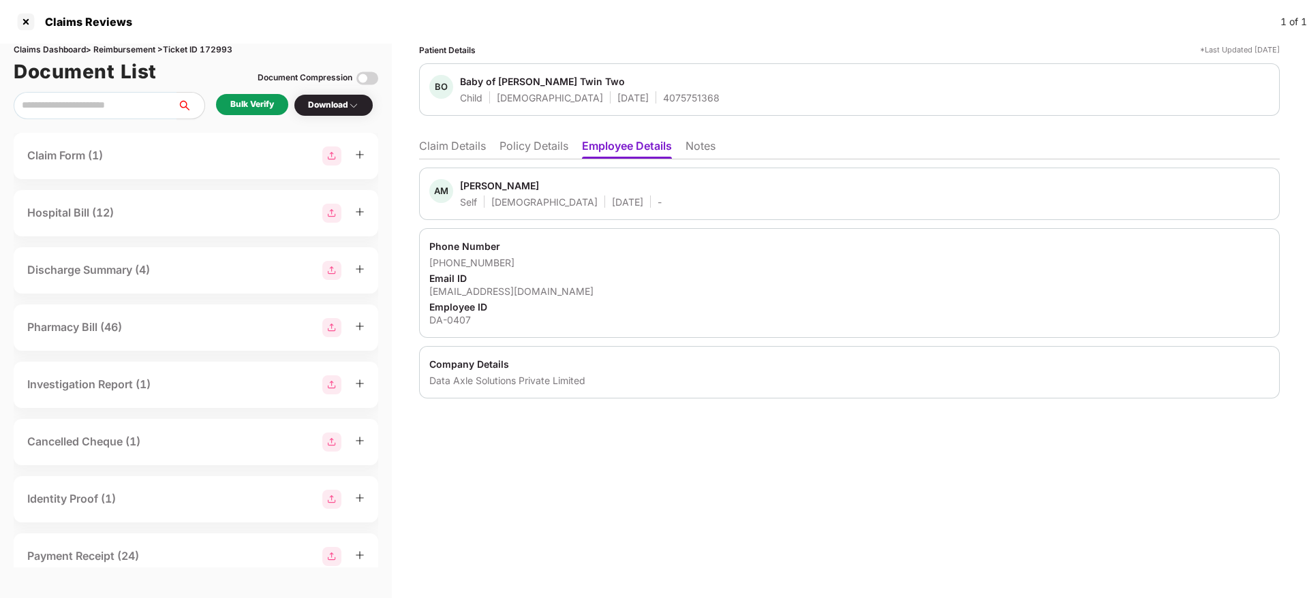
click at [540, 145] on li "Policy Details" at bounding box center [533, 149] width 69 height 20
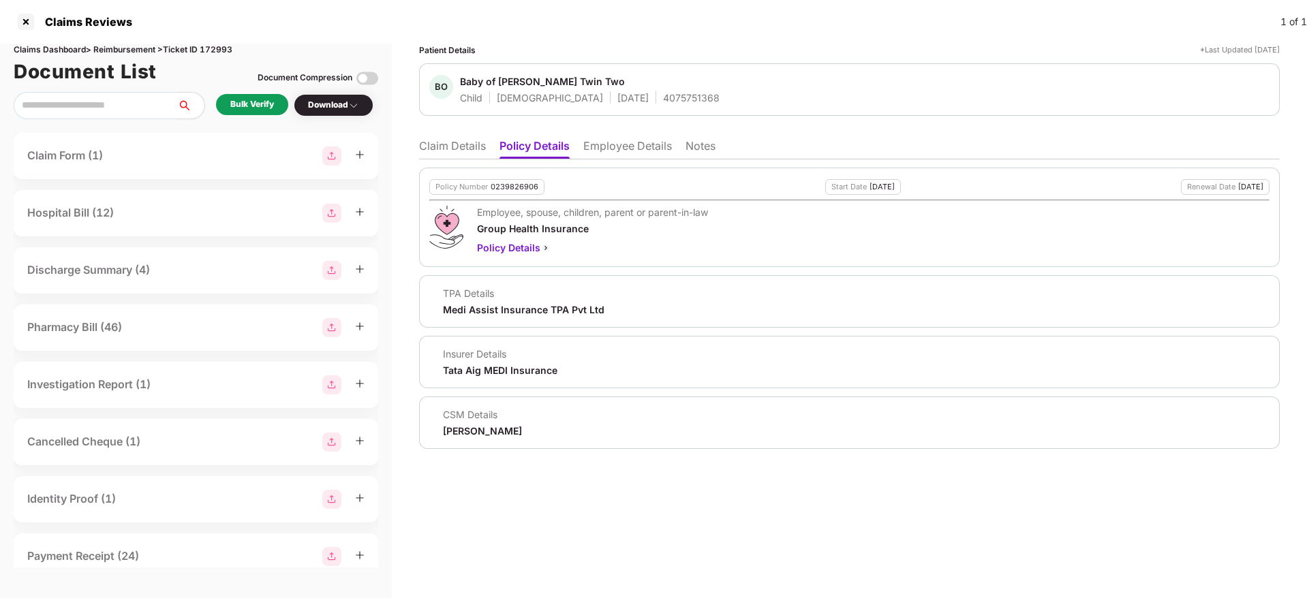
click at [465, 150] on li "Claim Details" at bounding box center [452, 149] width 67 height 20
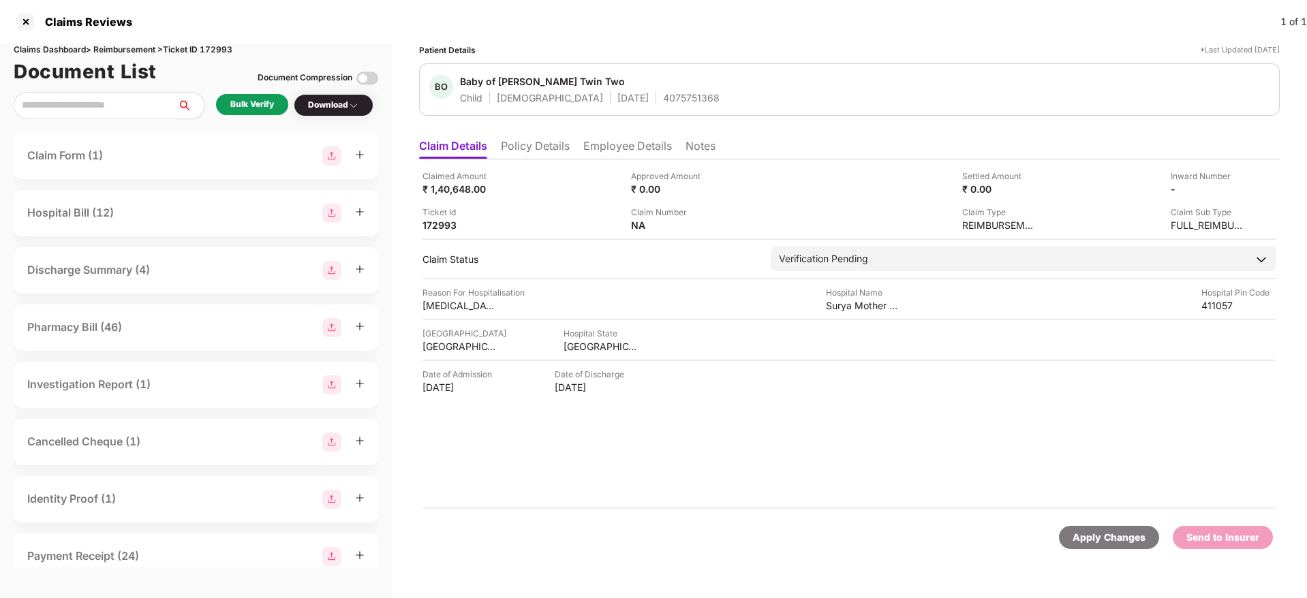
click at [249, 105] on div "Bulk Verify" at bounding box center [252, 104] width 44 height 13
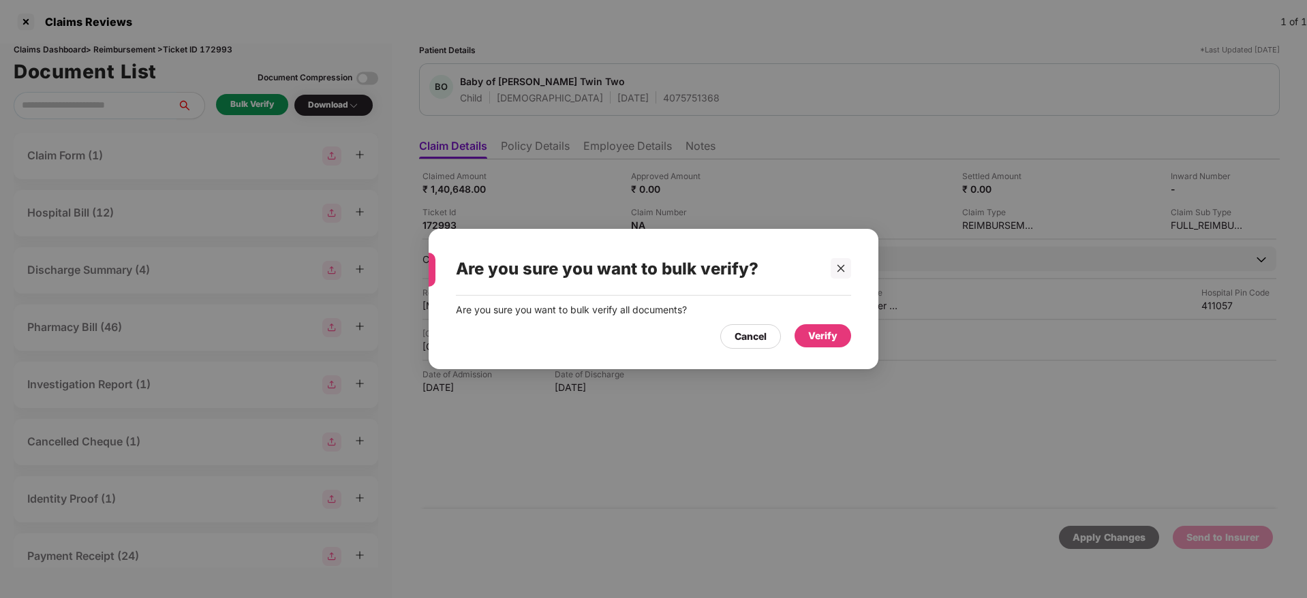
click at [818, 342] on div "Verify" at bounding box center [822, 335] width 29 height 15
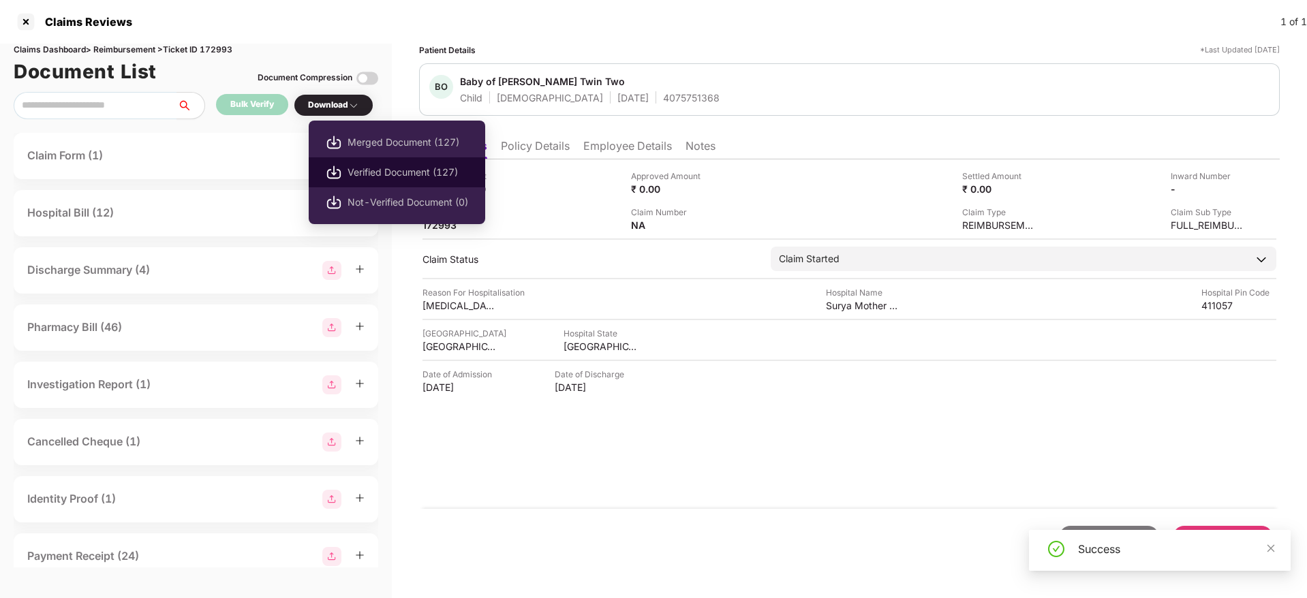
click at [386, 171] on span "Verified Document (127)" at bounding box center [407, 172] width 121 height 15
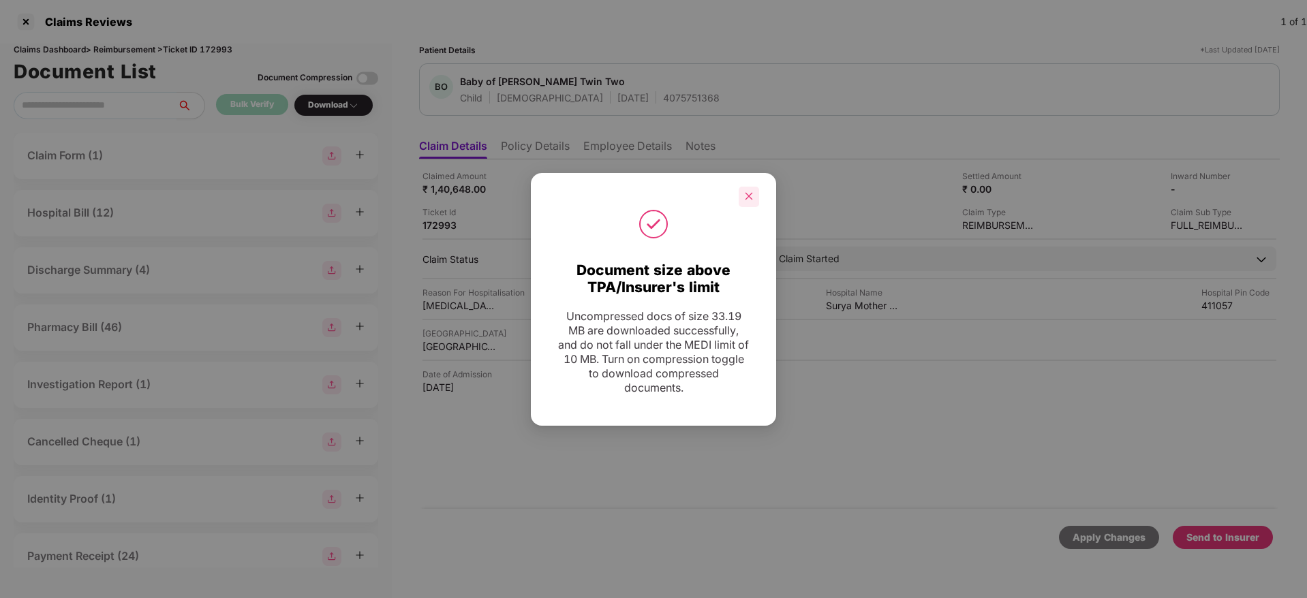
click at [748, 198] on icon "close" at bounding box center [749, 196] width 10 height 10
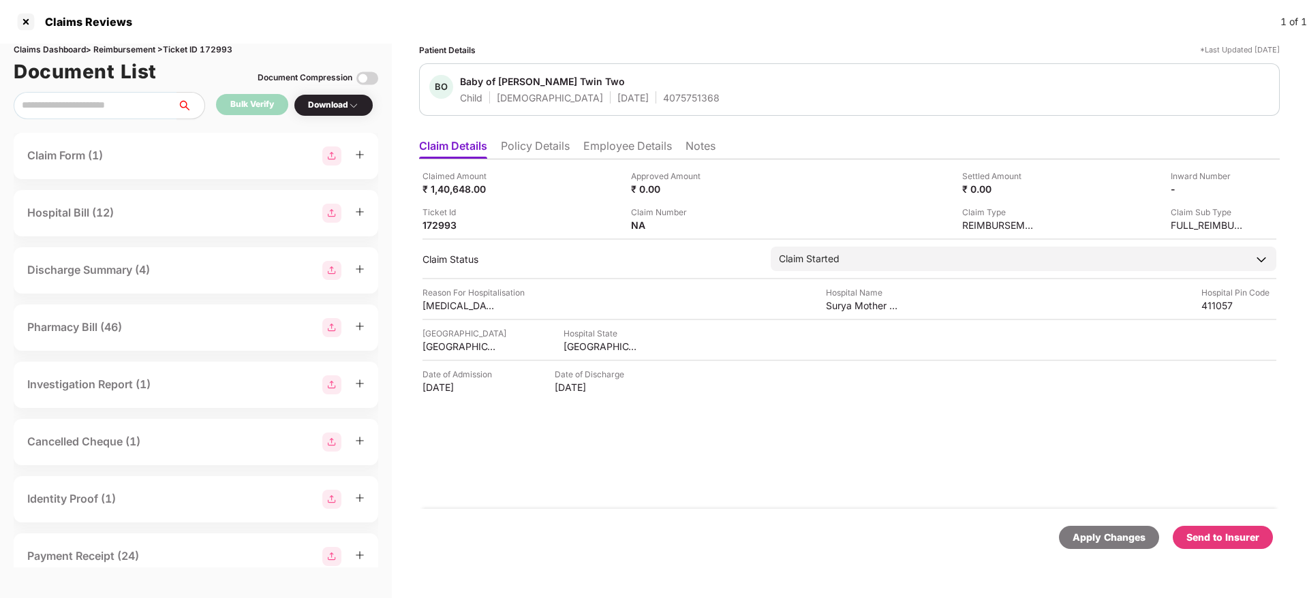
click at [1220, 531] on div "Send to Insurer" at bounding box center [1222, 537] width 73 height 15
click at [1225, 539] on div "Send to Insurer" at bounding box center [1222, 537] width 73 height 15
click at [628, 141] on li "Employee Details" at bounding box center [627, 149] width 89 height 20
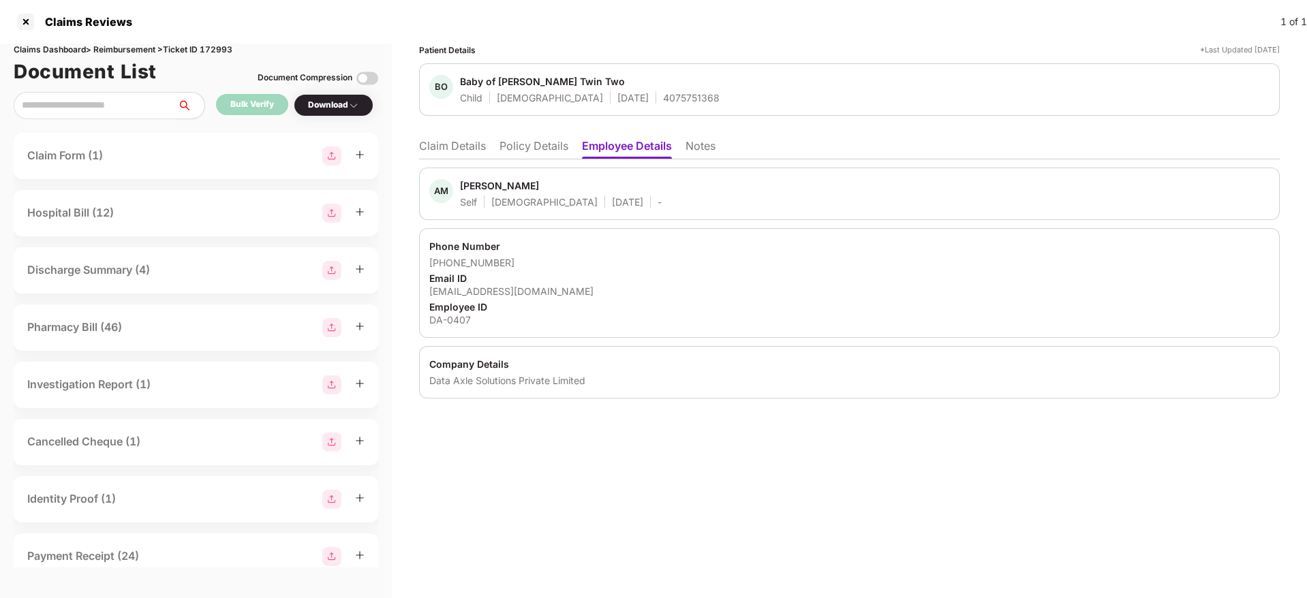
click at [549, 149] on li "Policy Details" at bounding box center [533, 149] width 69 height 20
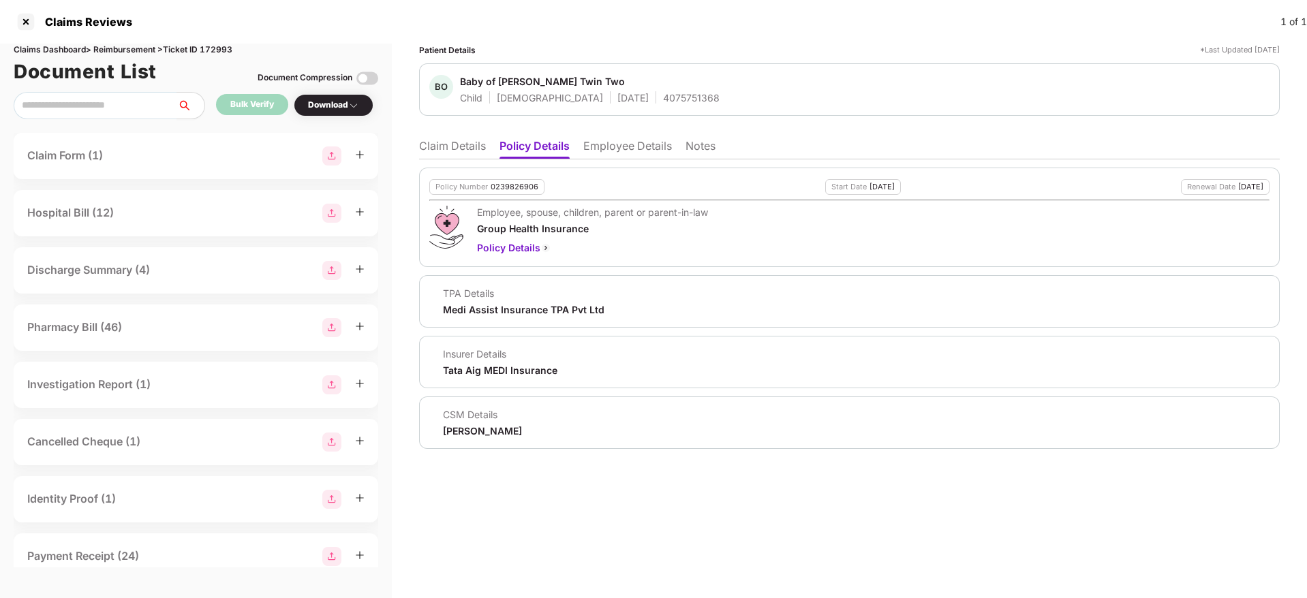
click at [667, 151] on li "Employee Details" at bounding box center [627, 149] width 89 height 20
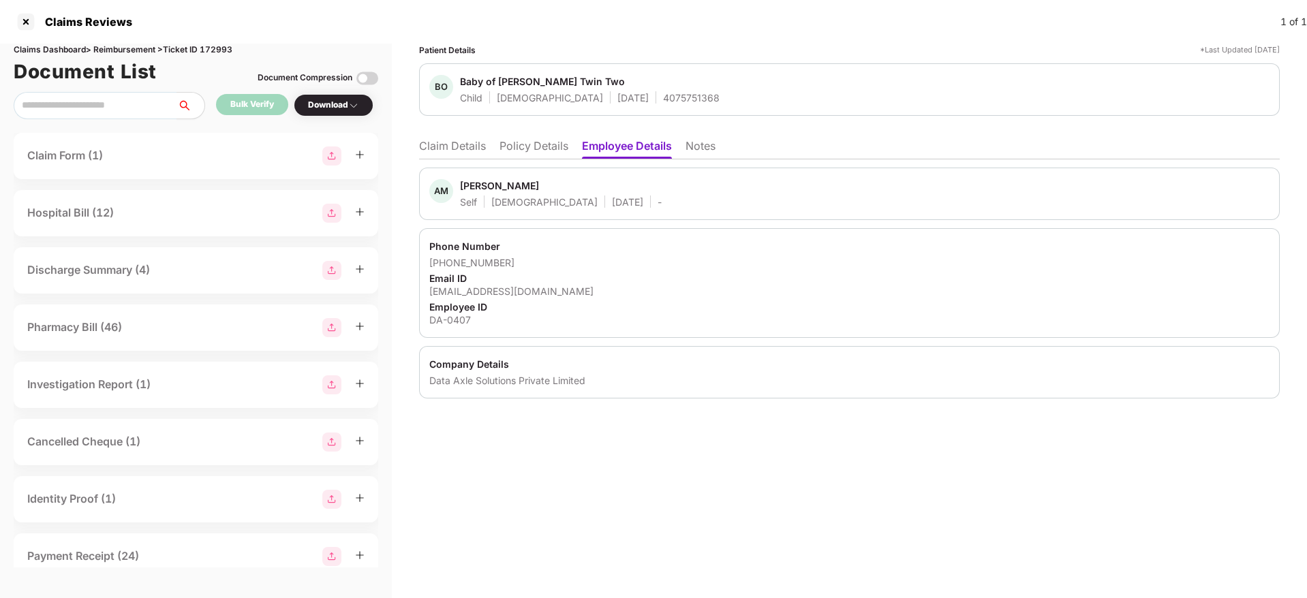
click at [447, 317] on div "DA-0407" at bounding box center [849, 319] width 840 height 13
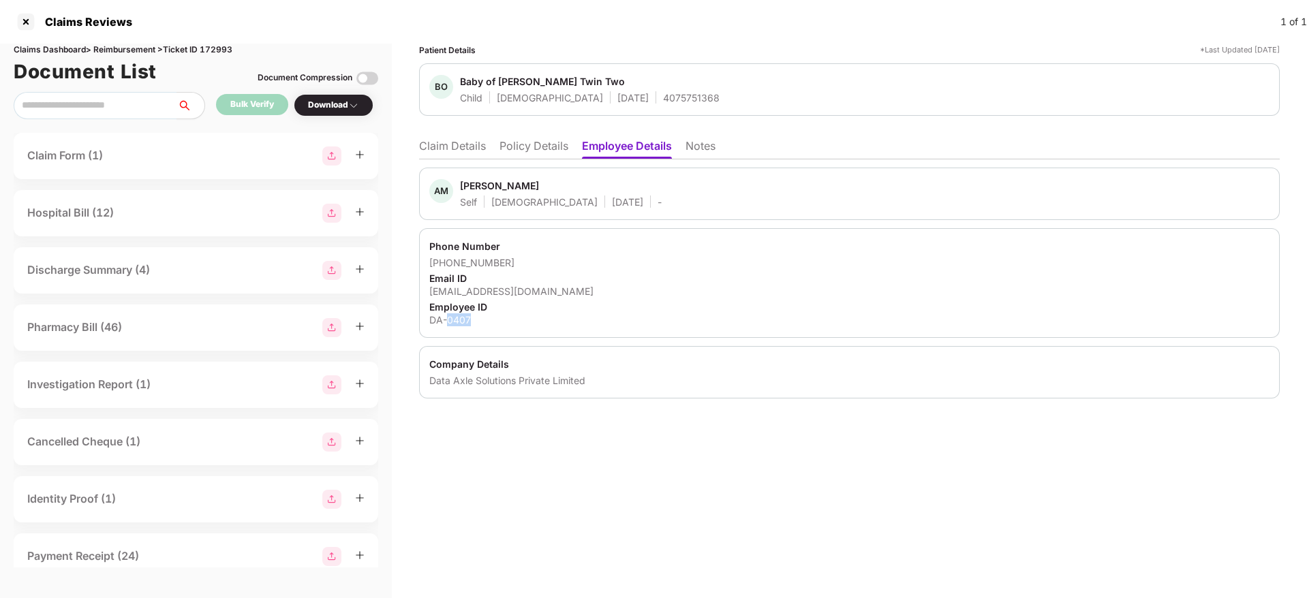
click at [447, 317] on div "DA-0407" at bounding box center [849, 319] width 840 height 13
click at [452, 144] on li "Claim Details" at bounding box center [452, 149] width 67 height 20
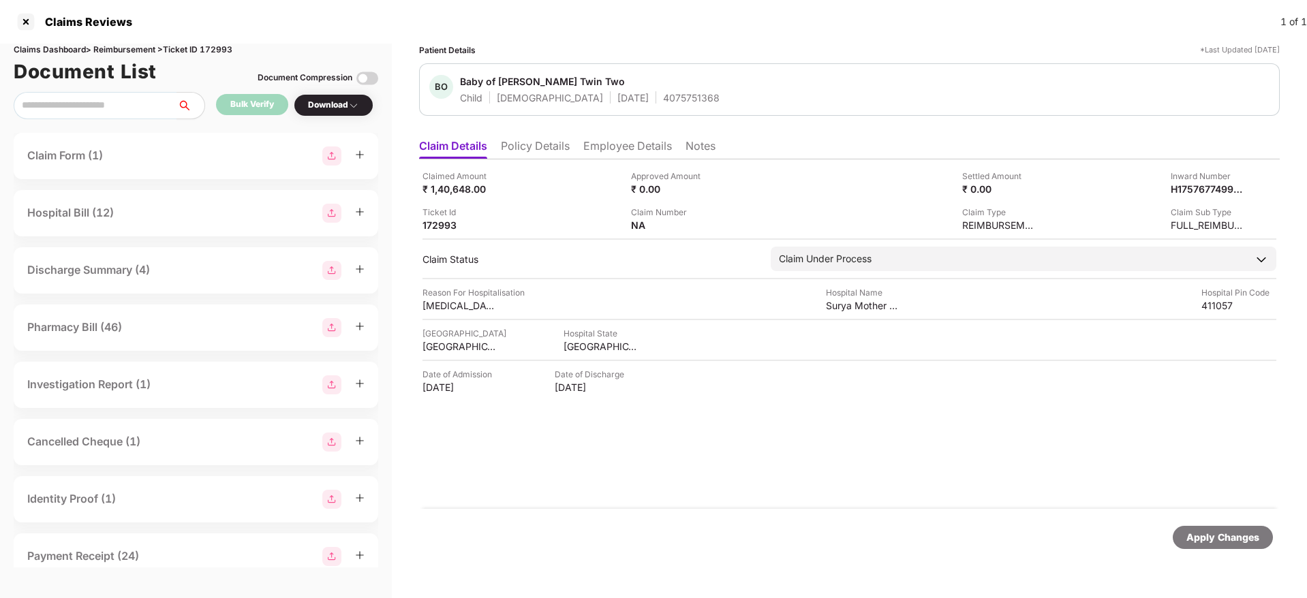
click at [542, 149] on li "Policy Details" at bounding box center [535, 149] width 69 height 20
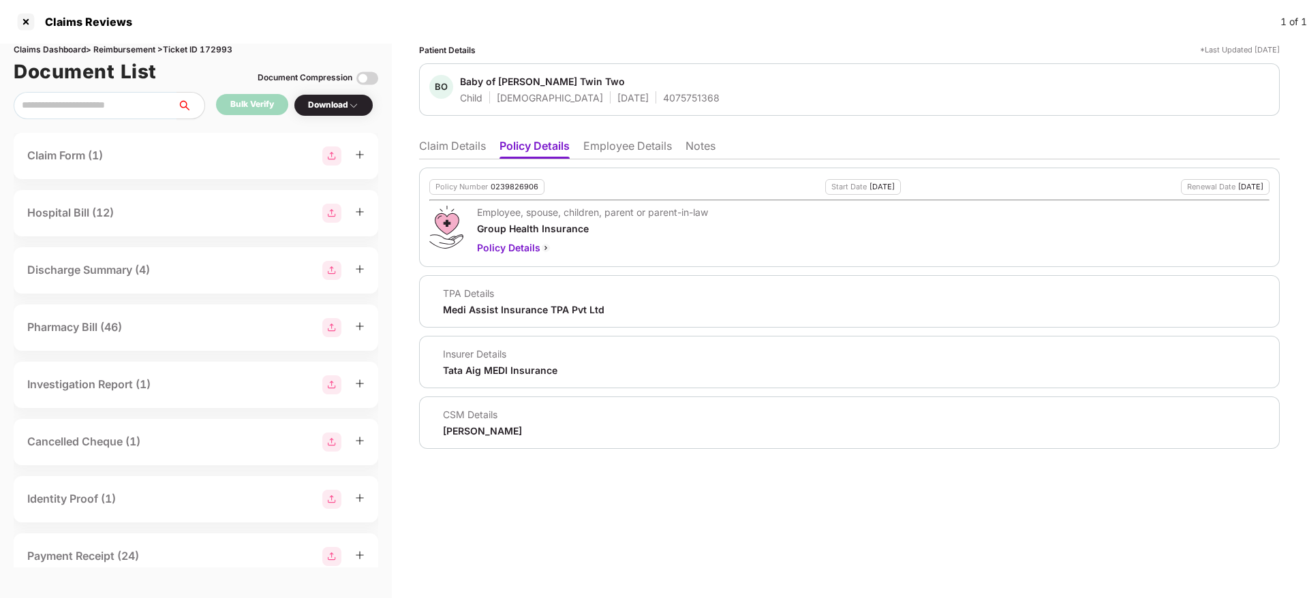
click at [621, 146] on li "Employee Details" at bounding box center [627, 149] width 89 height 20
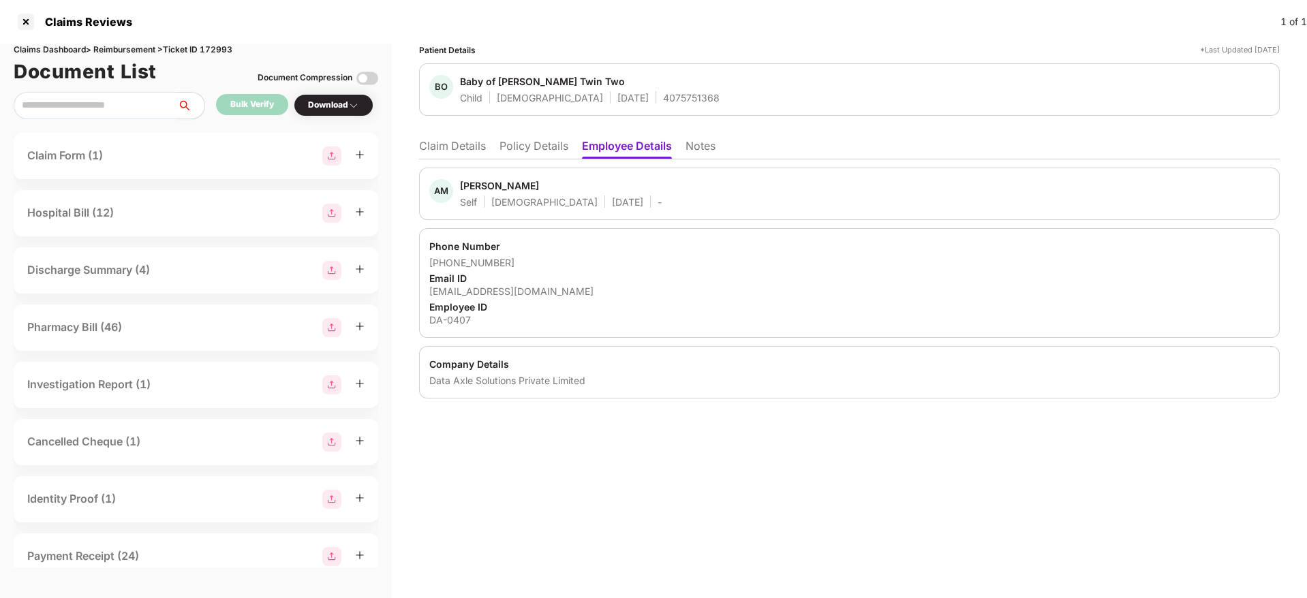
click at [549, 148] on li "Policy Details" at bounding box center [533, 149] width 69 height 20
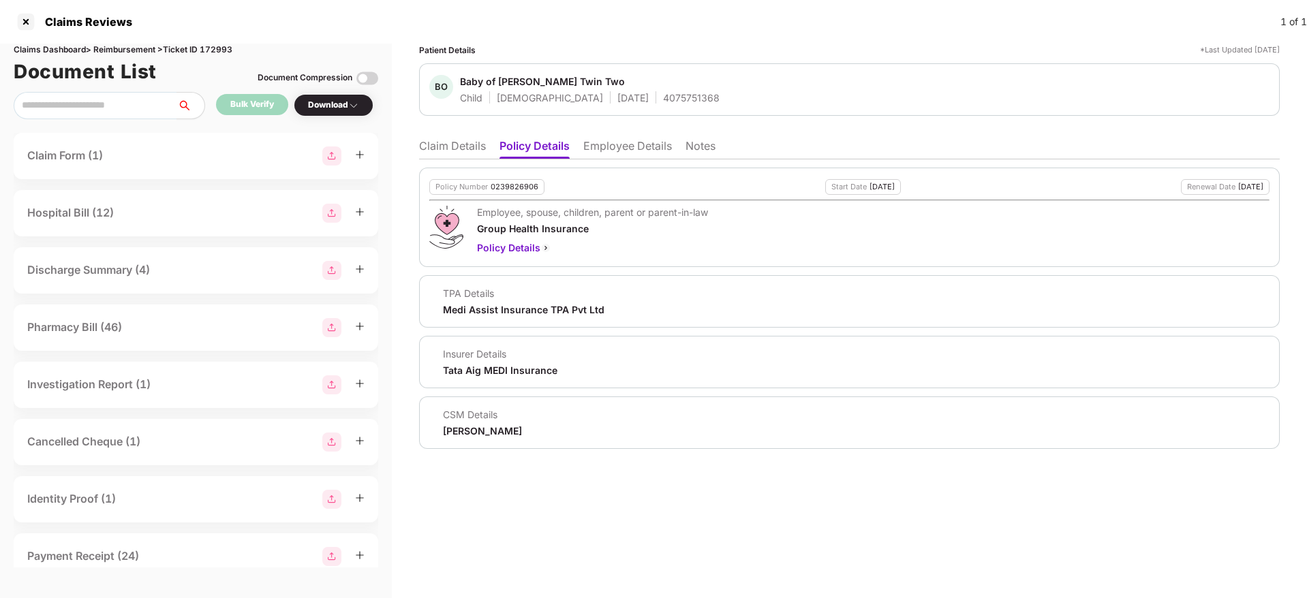
click at [465, 150] on li "Claim Details" at bounding box center [452, 149] width 67 height 20
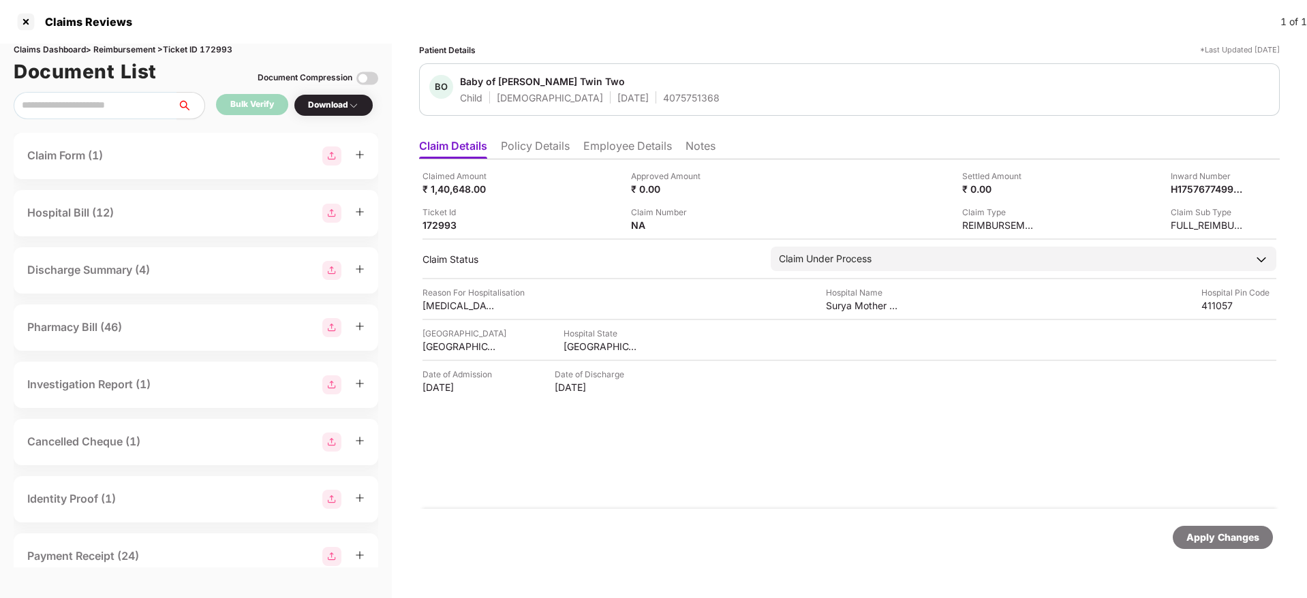
click at [550, 156] on li "Policy Details" at bounding box center [535, 149] width 69 height 20
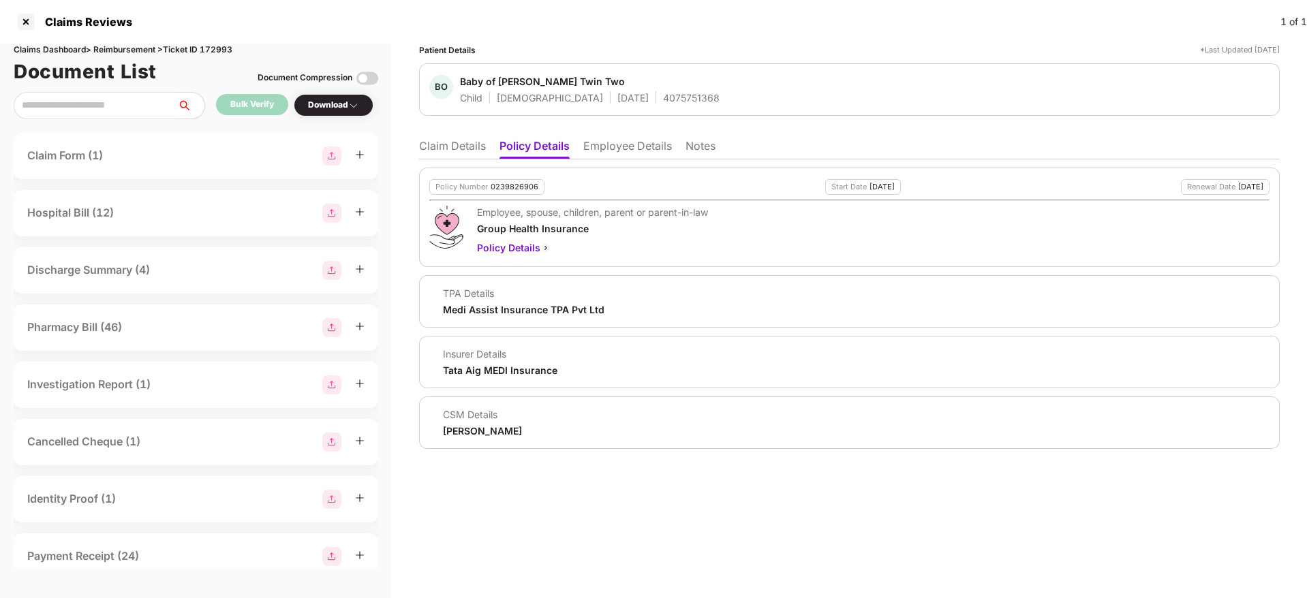
click at [469, 143] on li "Claim Details" at bounding box center [452, 149] width 67 height 20
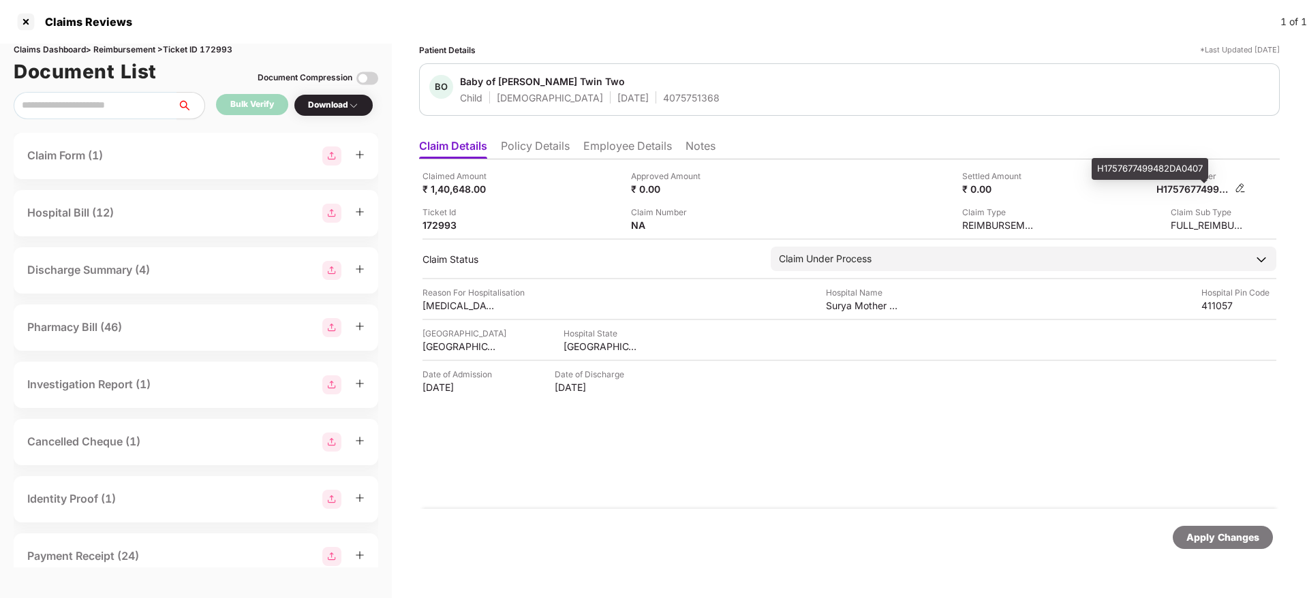
click at [1192, 191] on div "H1757677499482DA0407" at bounding box center [1193, 189] width 75 height 13
copy div "H1757677499482DA0407"
click at [663, 95] on div "4075751368" at bounding box center [691, 97] width 57 height 13
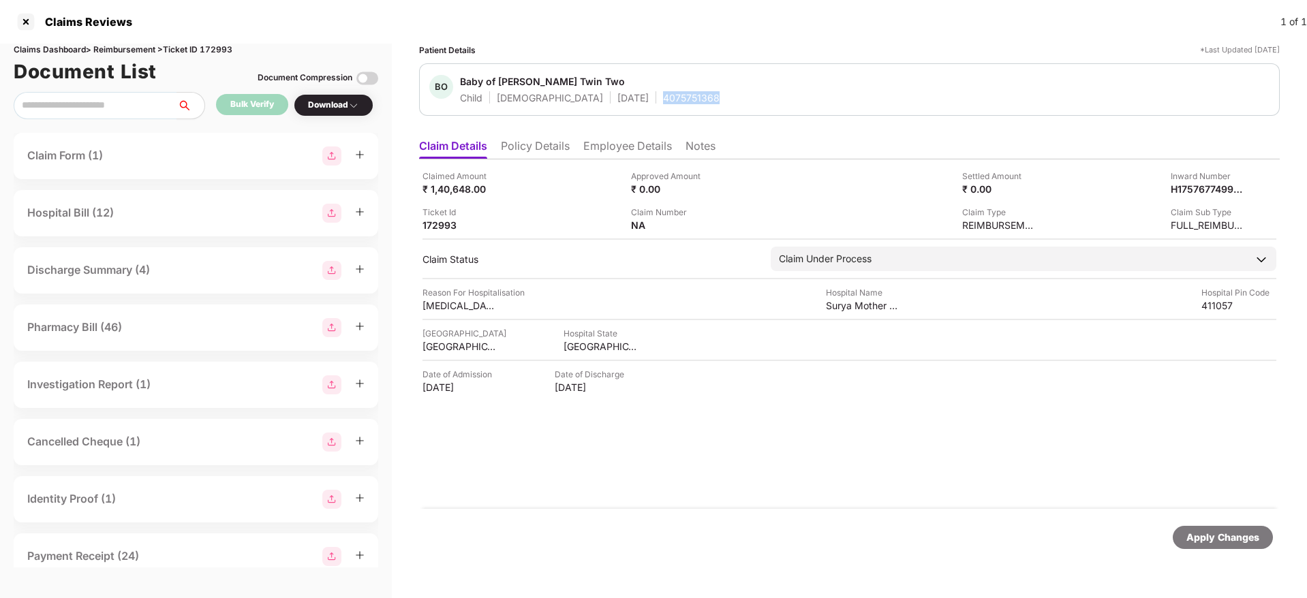
copy div "4075751368"
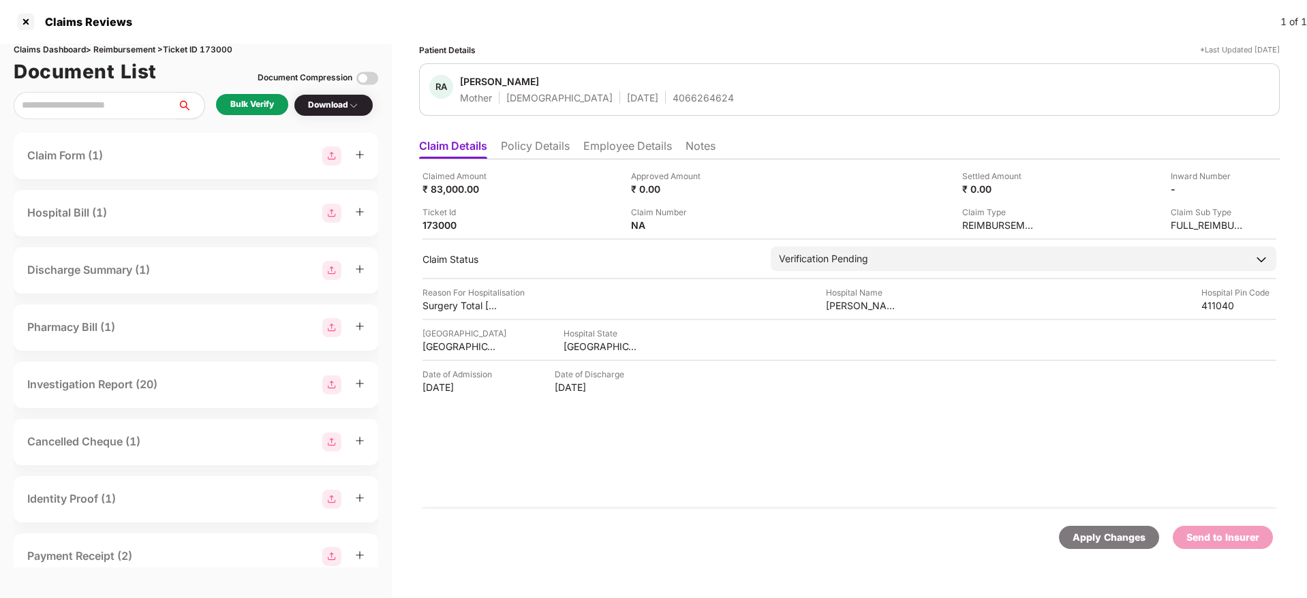
click at [542, 151] on li "Policy Details" at bounding box center [535, 149] width 69 height 20
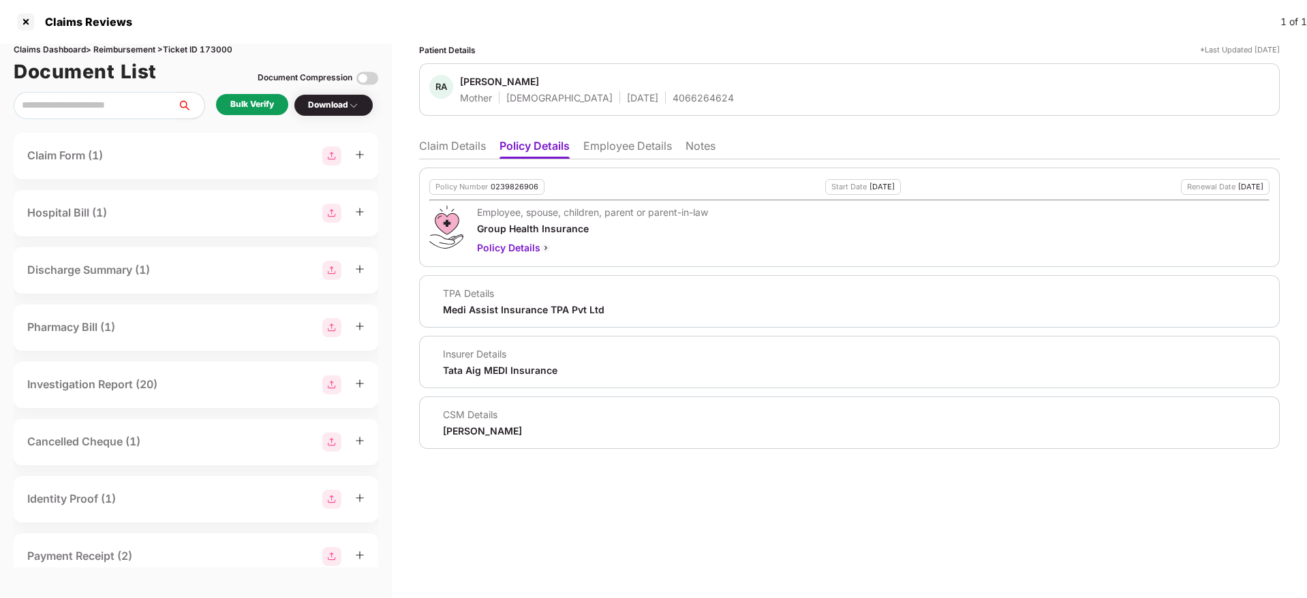
click at [641, 151] on li "Employee Details" at bounding box center [627, 149] width 89 height 20
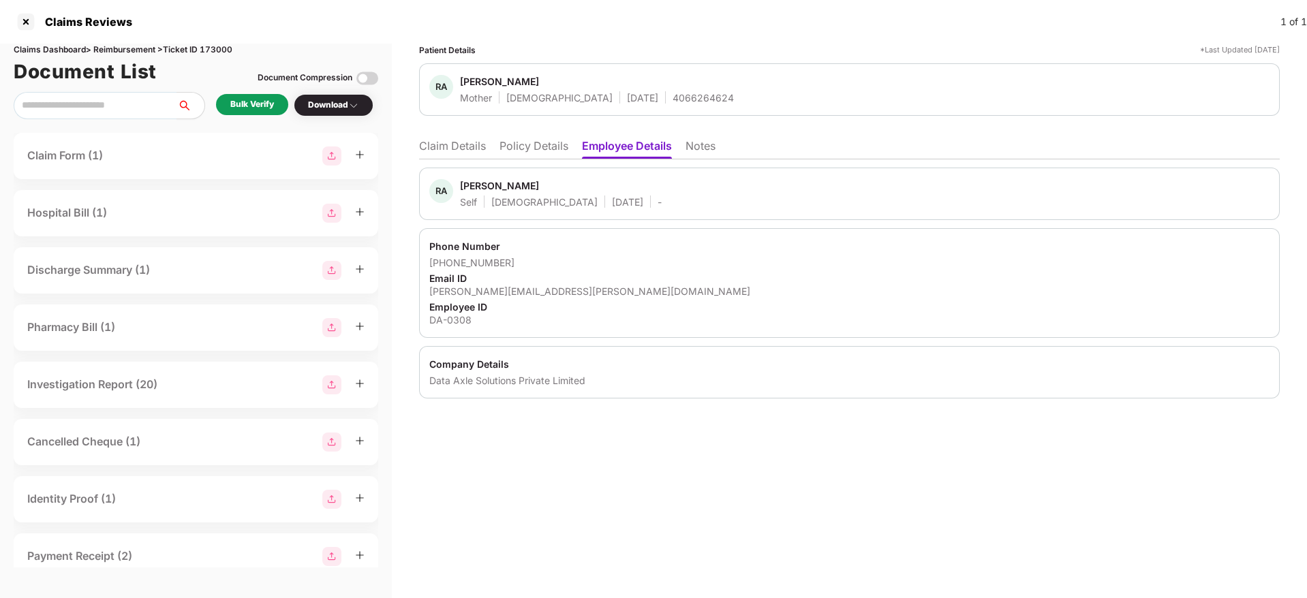
click at [539, 159] on div "RA [PERSON_NAME] Self [DEMOGRAPHIC_DATA] [DATE] - Phone Number [PHONE_NUMBER] E…" at bounding box center [849, 278] width 860 height 239
click at [535, 155] on li "Policy Details" at bounding box center [533, 149] width 69 height 20
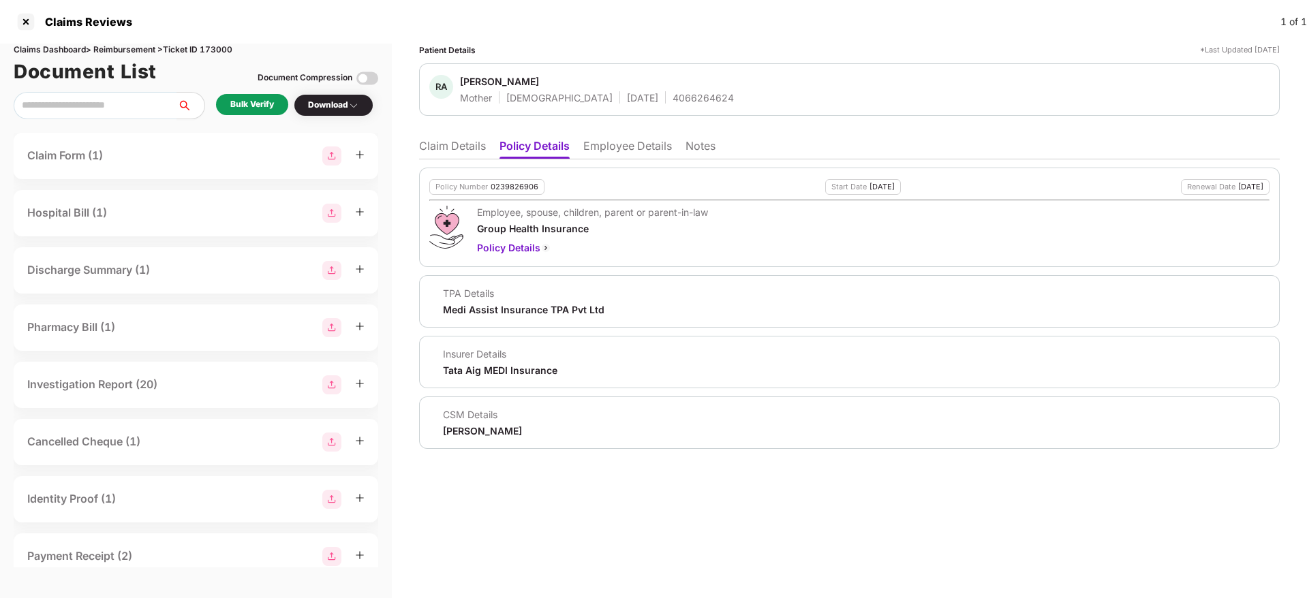
click at [618, 144] on li "Employee Details" at bounding box center [627, 149] width 89 height 20
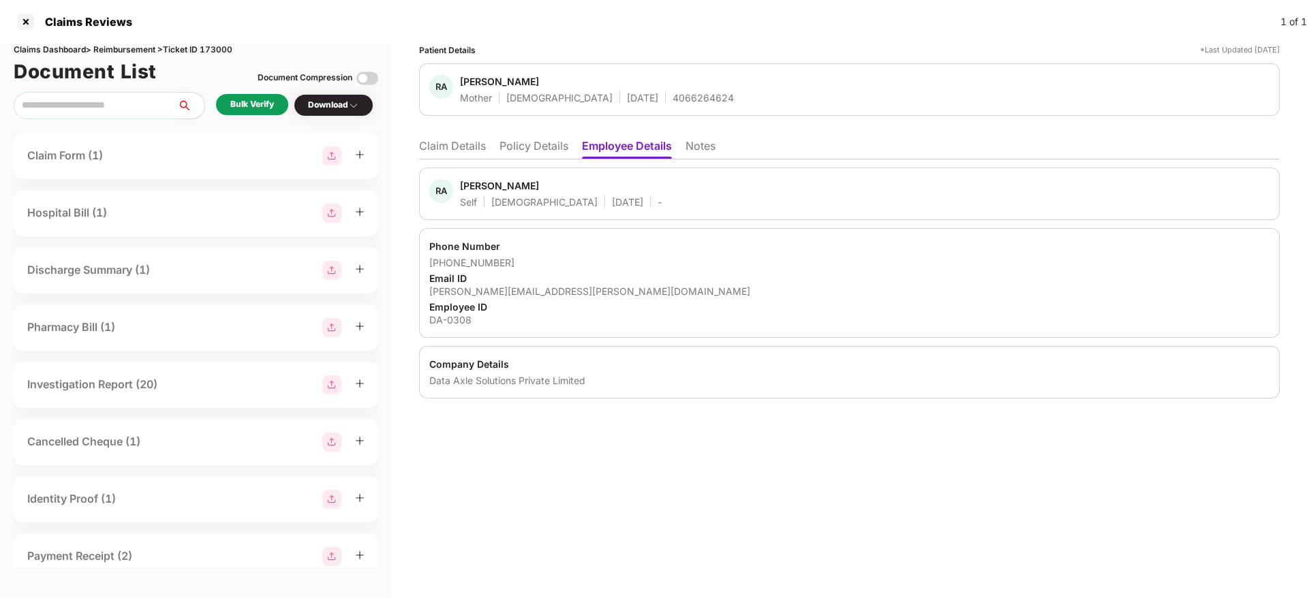
click at [516, 146] on li "Policy Details" at bounding box center [533, 149] width 69 height 20
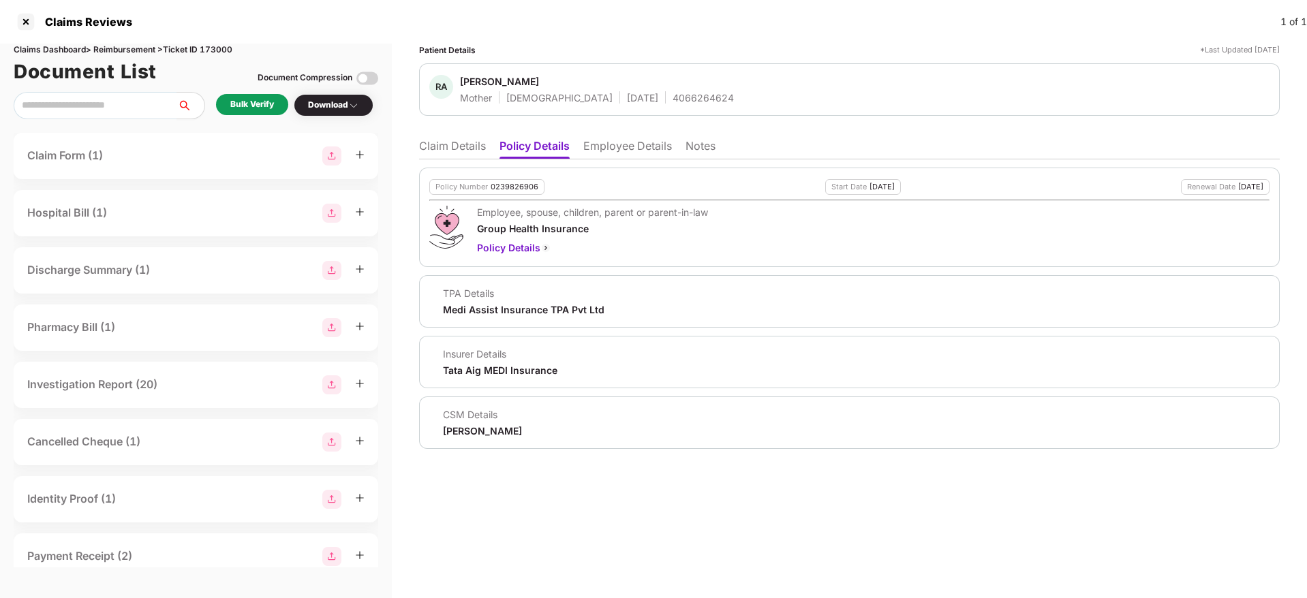
click at [627, 146] on li "Employee Details" at bounding box center [627, 149] width 89 height 20
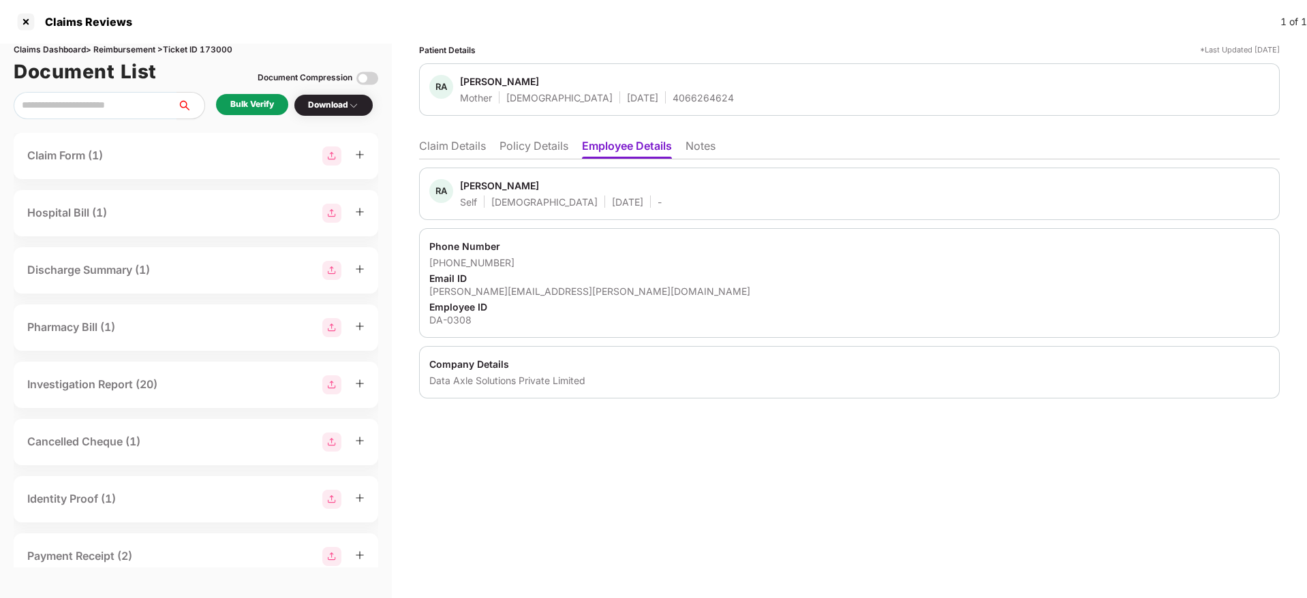
click at [527, 144] on li "Policy Details" at bounding box center [533, 149] width 69 height 20
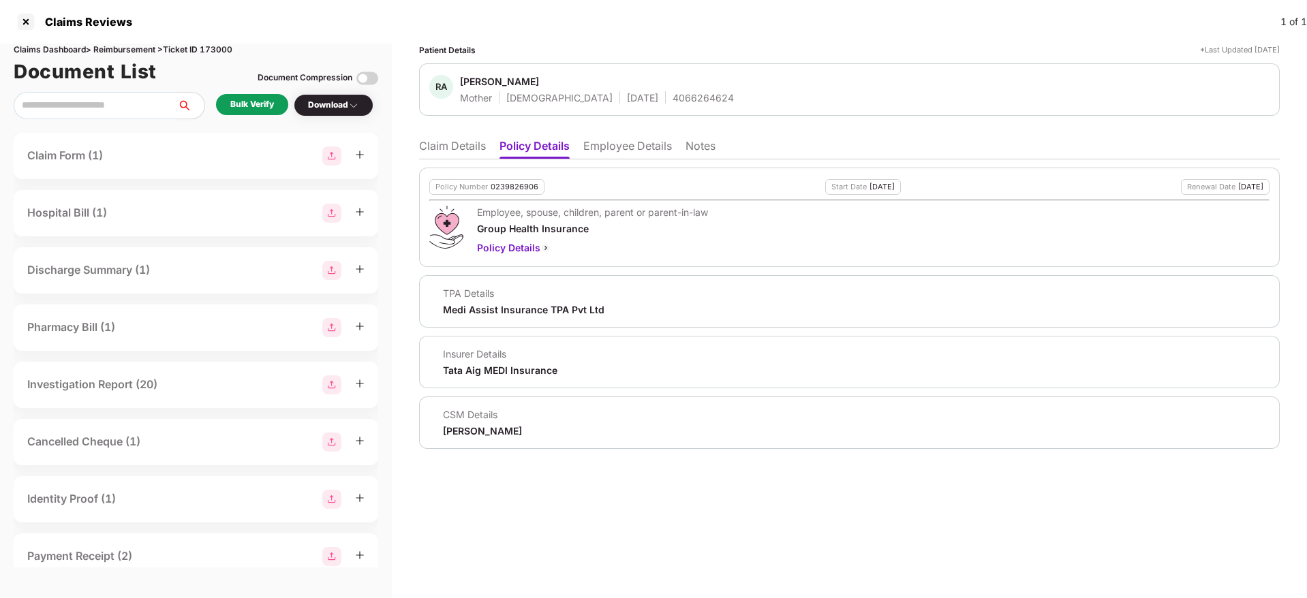
click at [639, 138] on ul "Claim Details Policy Details Employee Details Notes" at bounding box center [849, 145] width 860 height 27
click at [635, 142] on li "Employee Details" at bounding box center [627, 149] width 89 height 20
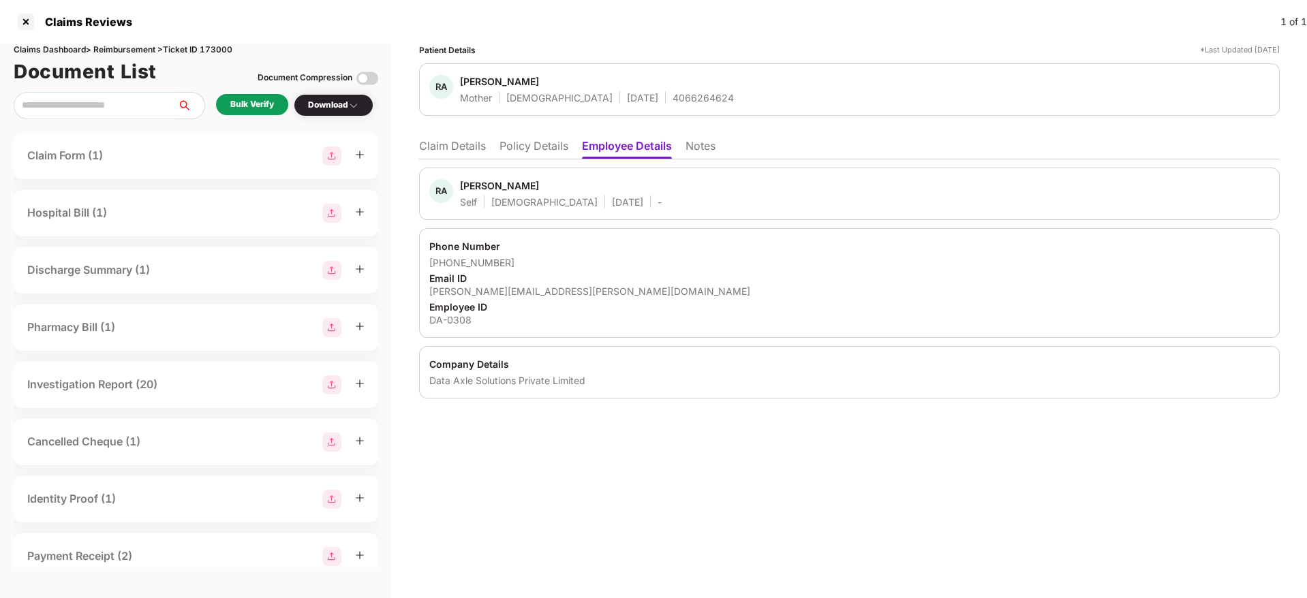
click at [555, 149] on li "Policy Details" at bounding box center [533, 149] width 69 height 20
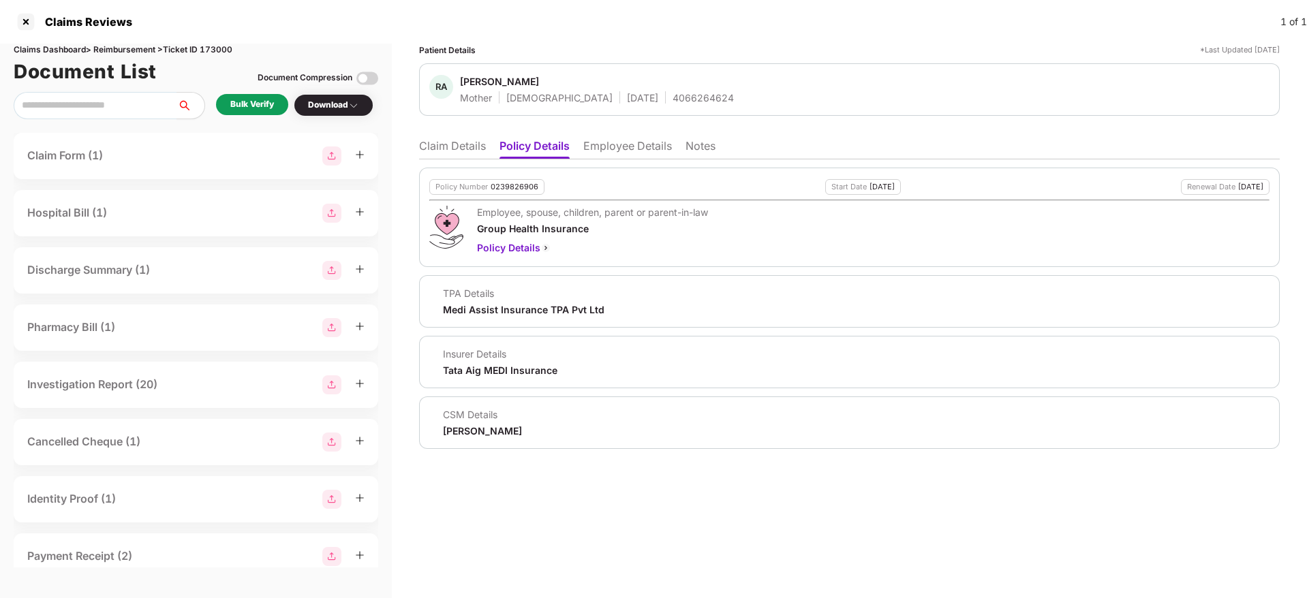
click at [456, 140] on li "Claim Details" at bounding box center [452, 149] width 67 height 20
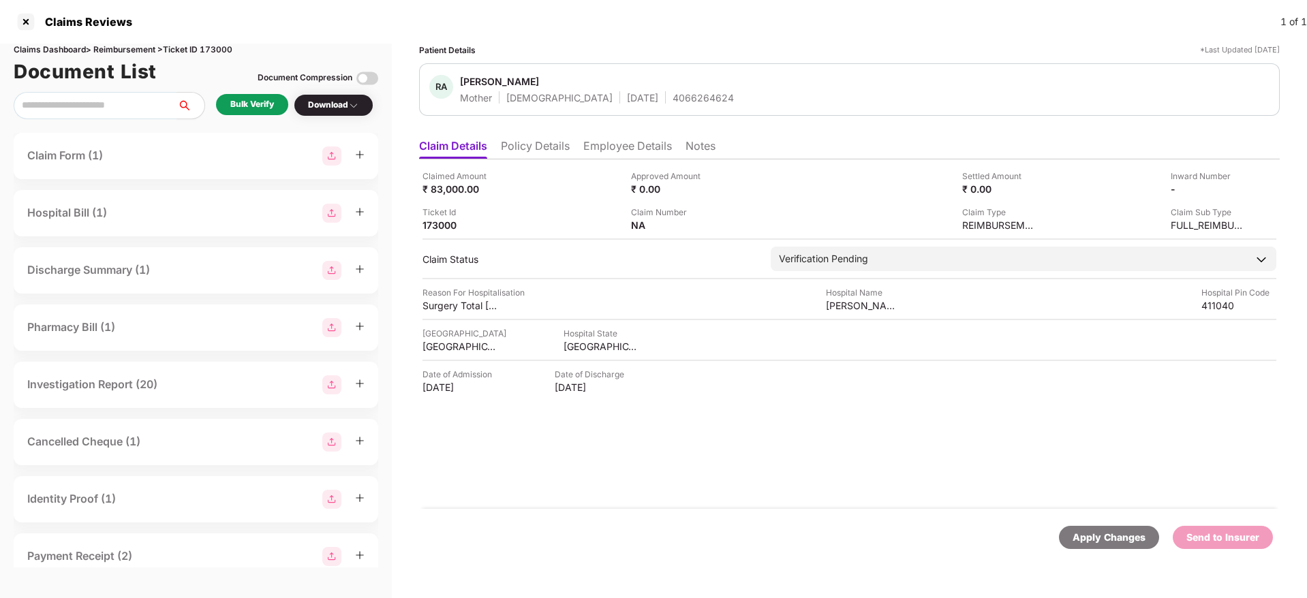
click at [251, 108] on div "Bulk Verify" at bounding box center [252, 104] width 44 height 13
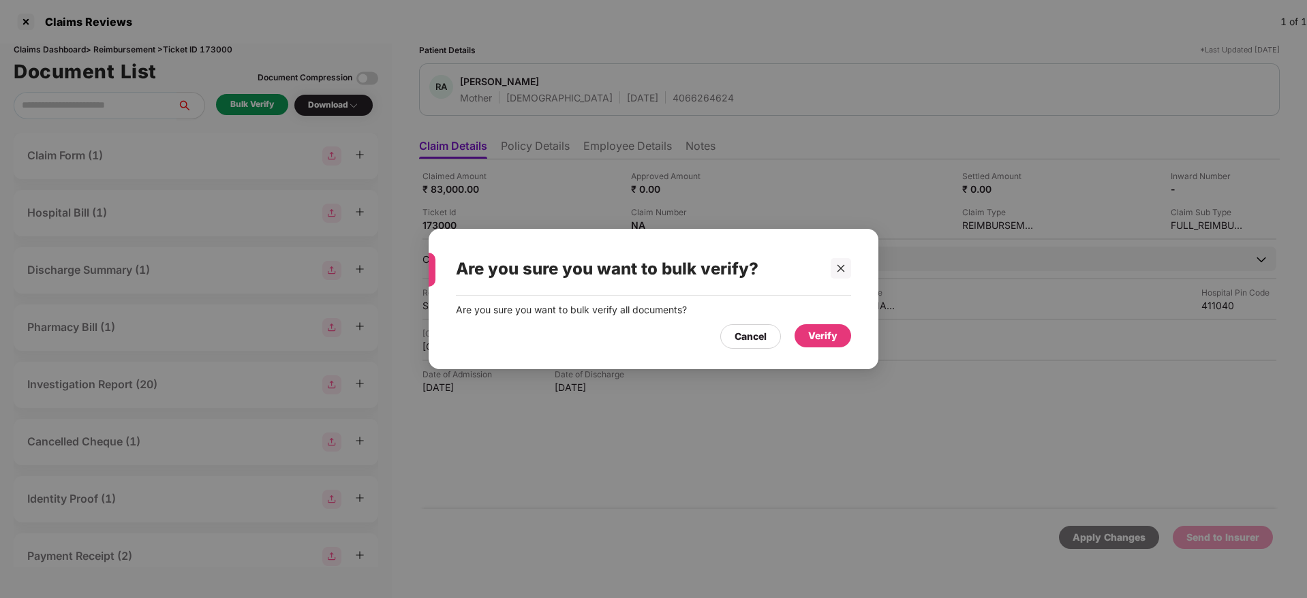
click at [805, 338] on div "Verify" at bounding box center [822, 335] width 57 height 23
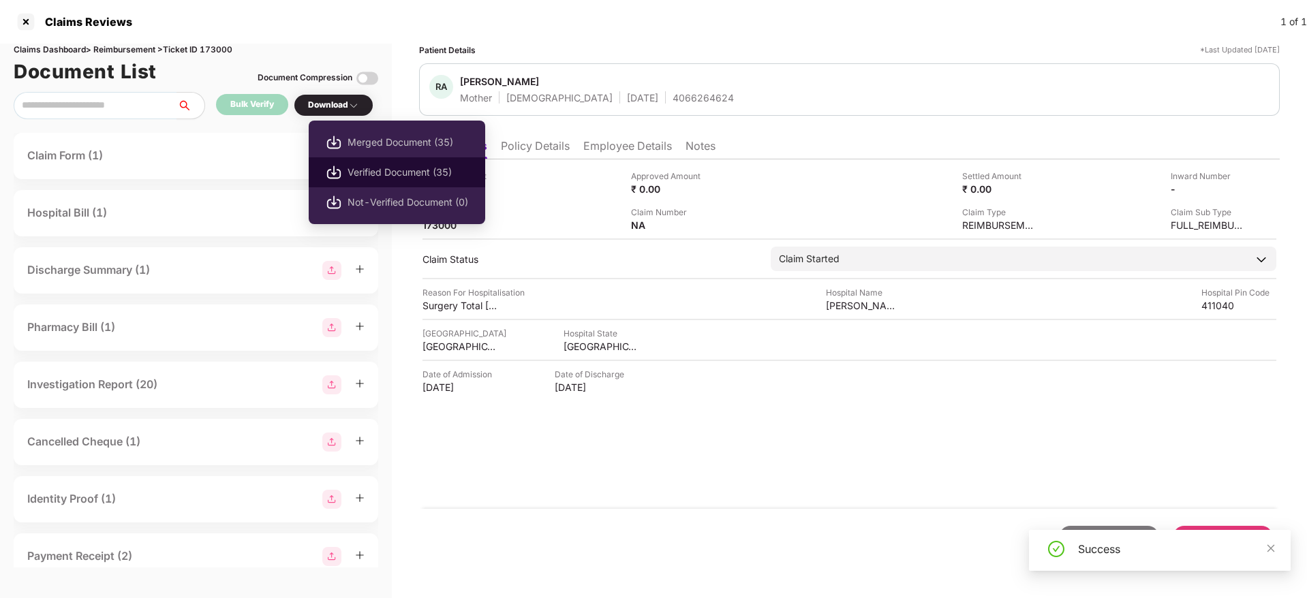
click at [380, 175] on span "Verified Document (35)" at bounding box center [407, 172] width 121 height 15
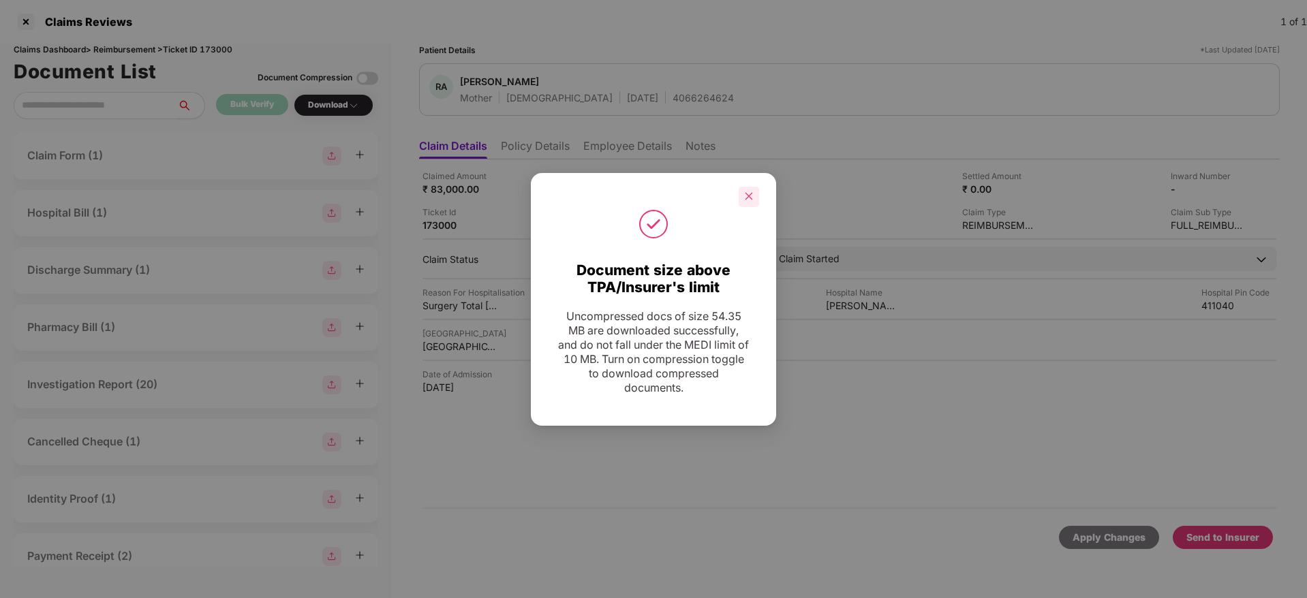
click at [756, 193] on div at bounding box center [749, 197] width 20 height 20
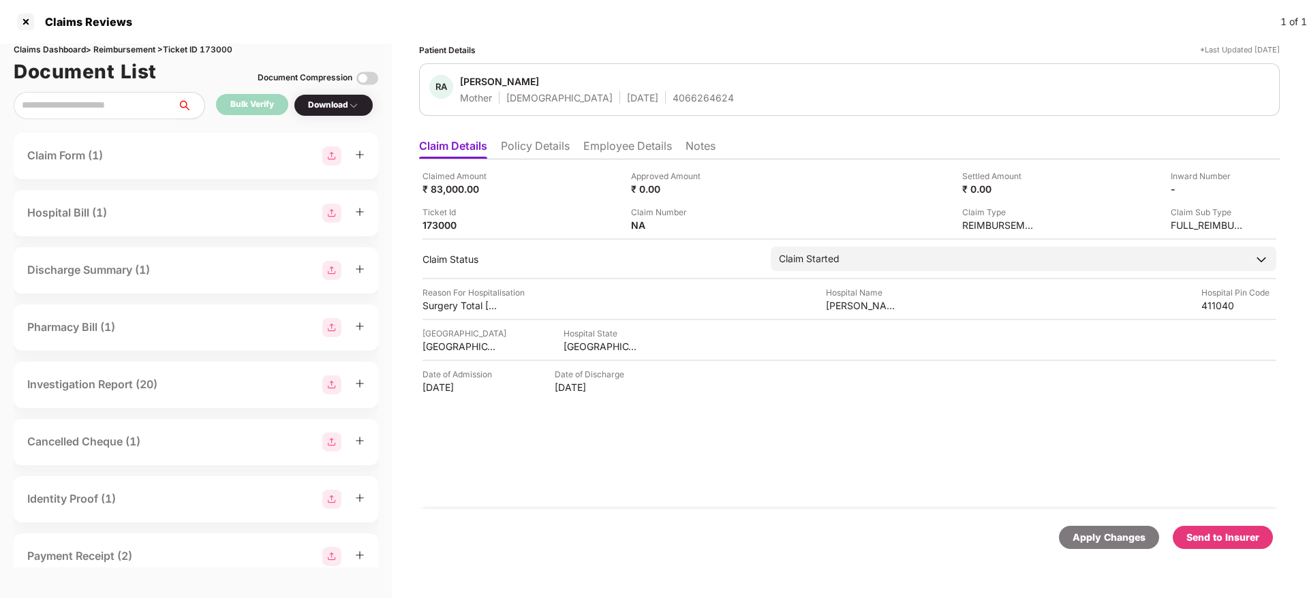
click at [1222, 534] on div "Send to Insurer" at bounding box center [1222, 537] width 73 height 15
click at [1231, 533] on div "Send to Insurer" at bounding box center [1222, 537] width 73 height 15
click at [540, 140] on li "Policy Details" at bounding box center [535, 149] width 69 height 20
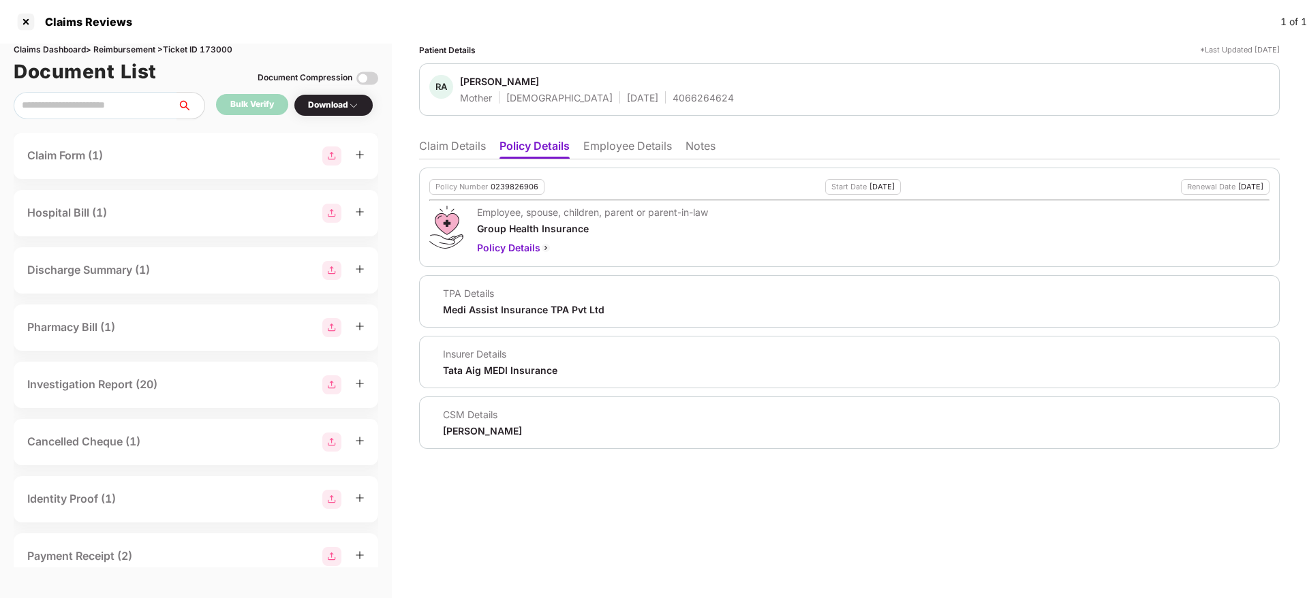
click at [603, 151] on li "Employee Details" at bounding box center [627, 149] width 89 height 20
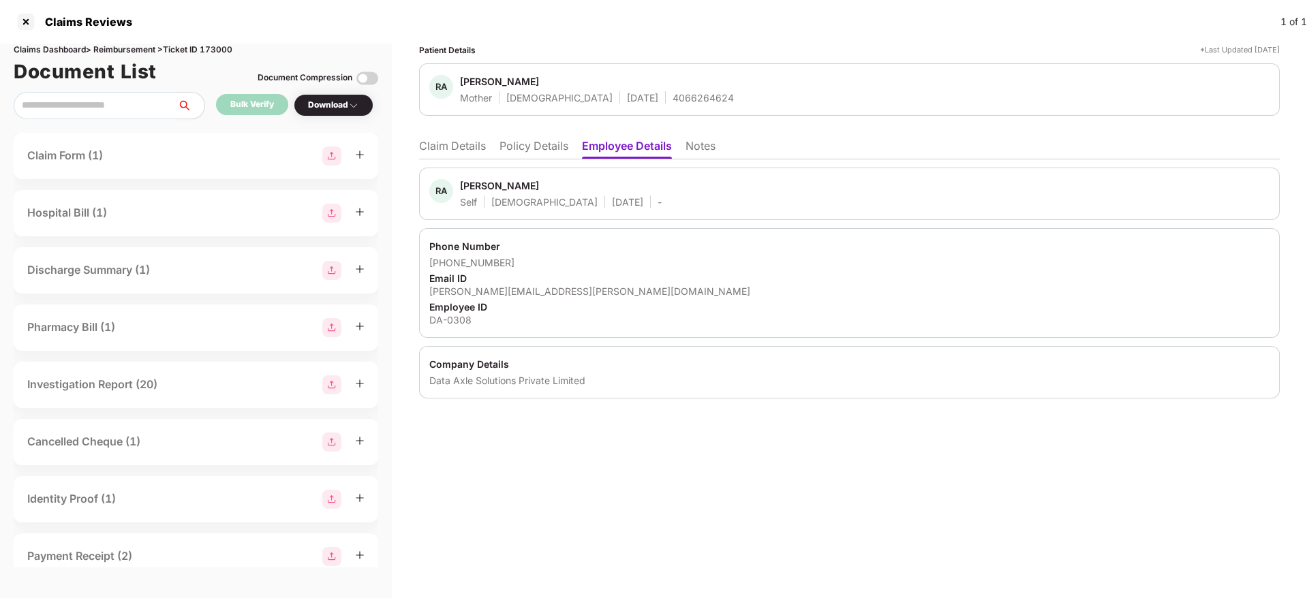
click at [523, 155] on li "Policy Details" at bounding box center [533, 149] width 69 height 20
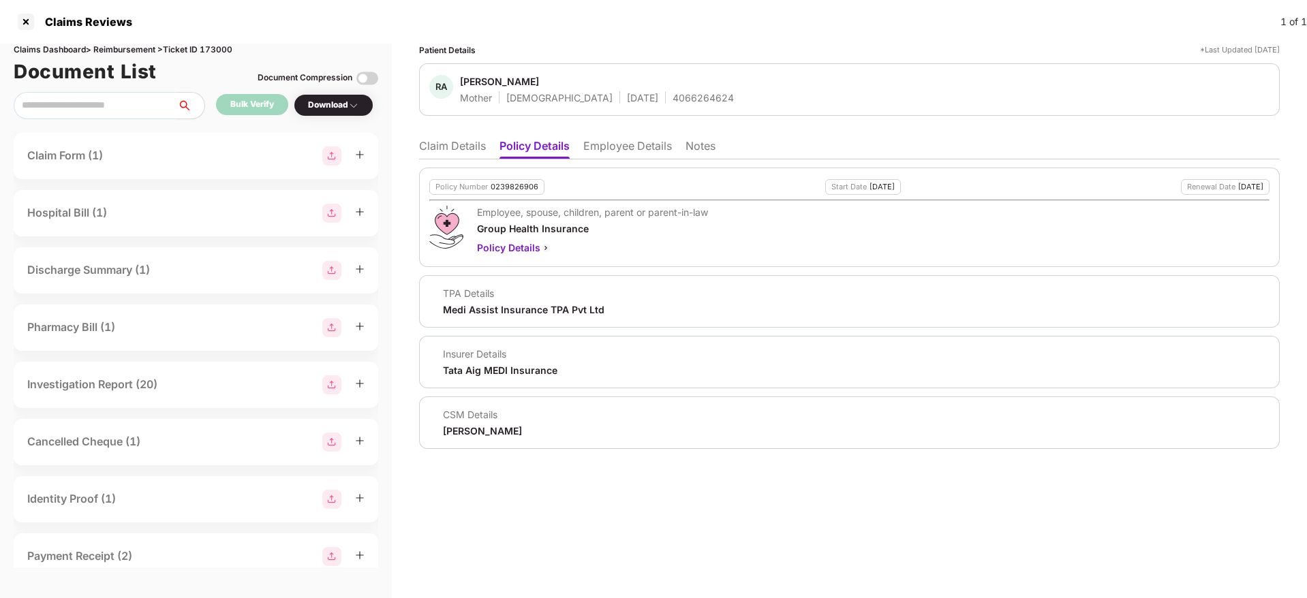
click at [441, 144] on li "Claim Details" at bounding box center [452, 149] width 67 height 20
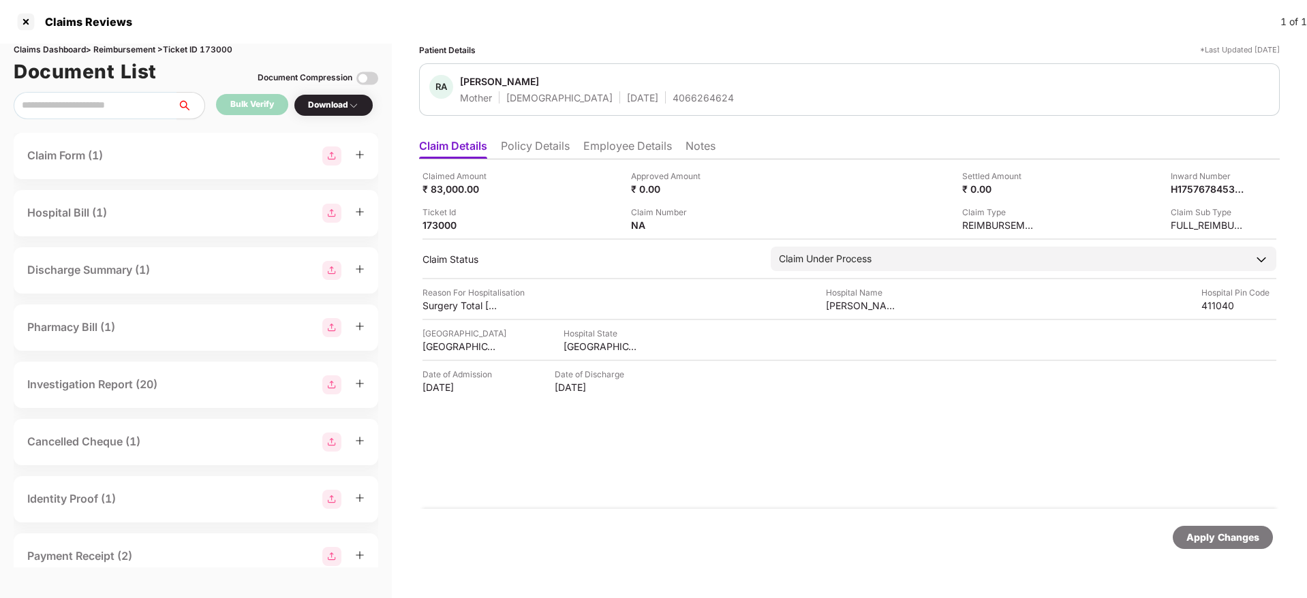
click at [636, 151] on li "Employee Details" at bounding box center [627, 149] width 89 height 20
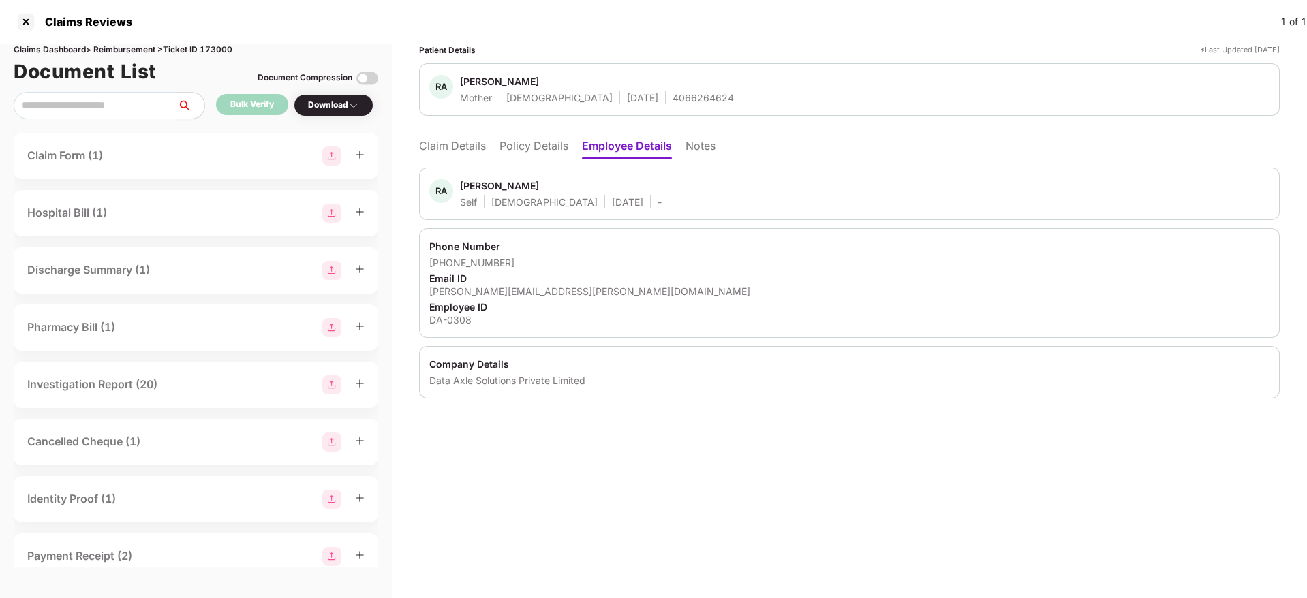
click at [555, 151] on li "Policy Details" at bounding box center [533, 149] width 69 height 20
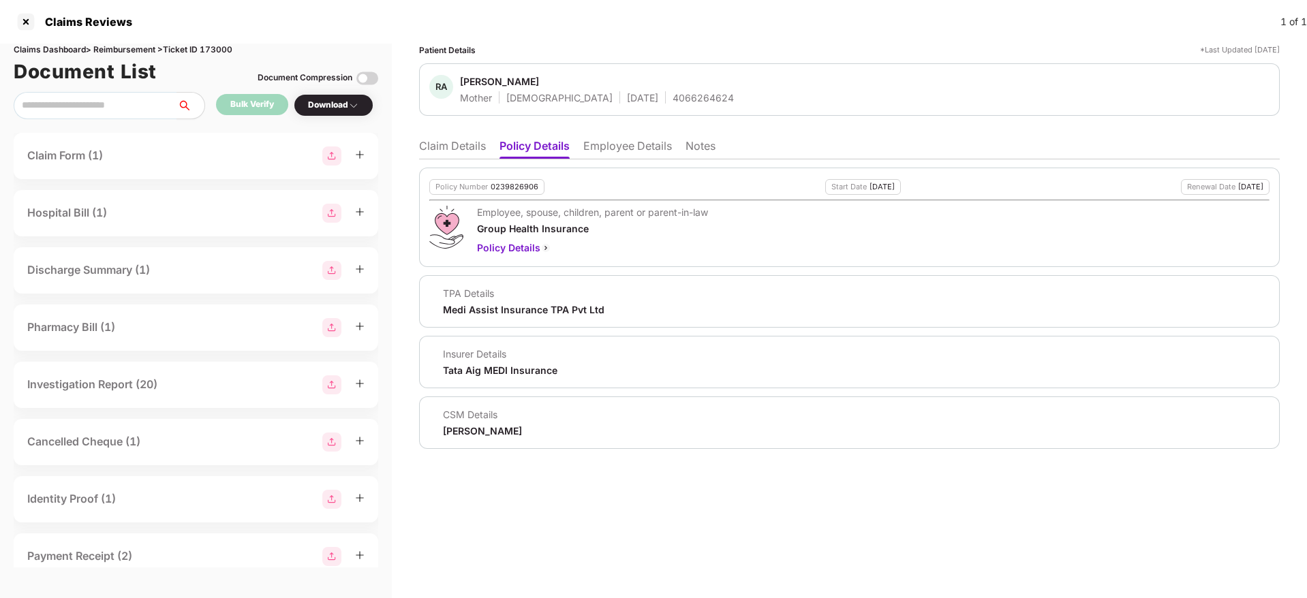
click at [672, 104] on div "4066264624" at bounding box center [702, 97] width 61 height 13
copy div "4066264624"
click at [445, 144] on li "Claim Details" at bounding box center [452, 149] width 67 height 20
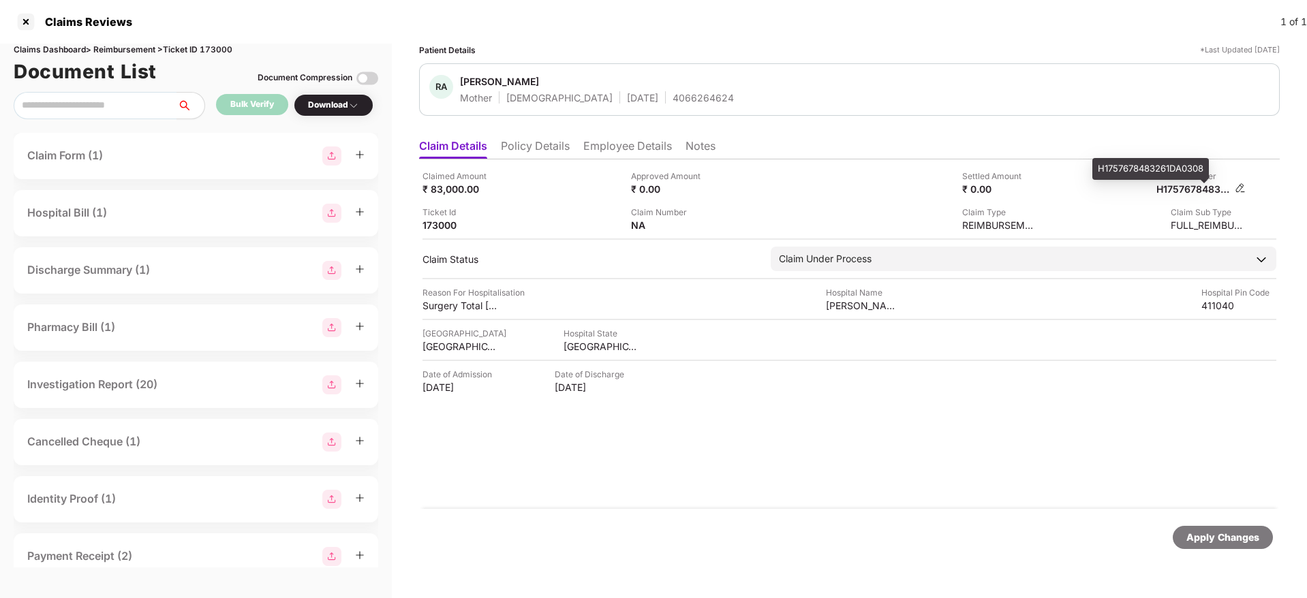
click at [1198, 187] on div "H1757678483261DA0308" at bounding box center [1193, 189] width 75 height 13
copy div "H1757678483261DA0308"
click at [592, 143] on li "Employee Details" at bounding box center [627, 149] width 89 height 20
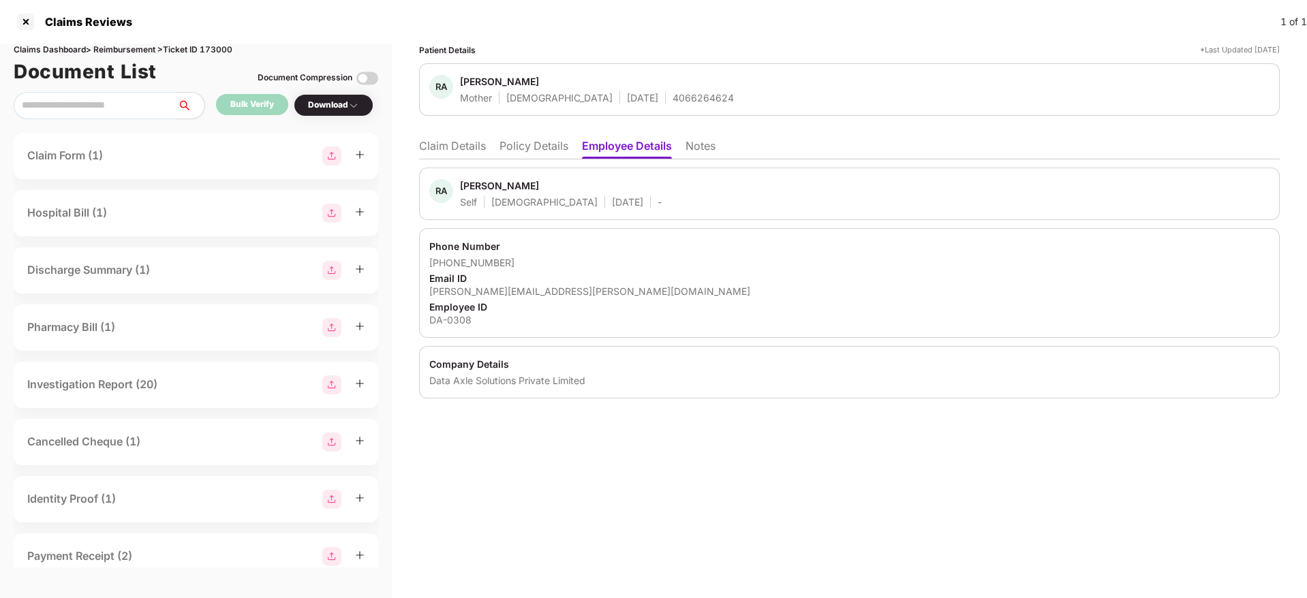
click at [537, 147] on li "Policy Details" at bounding box center [533, 149] width 69 height 20
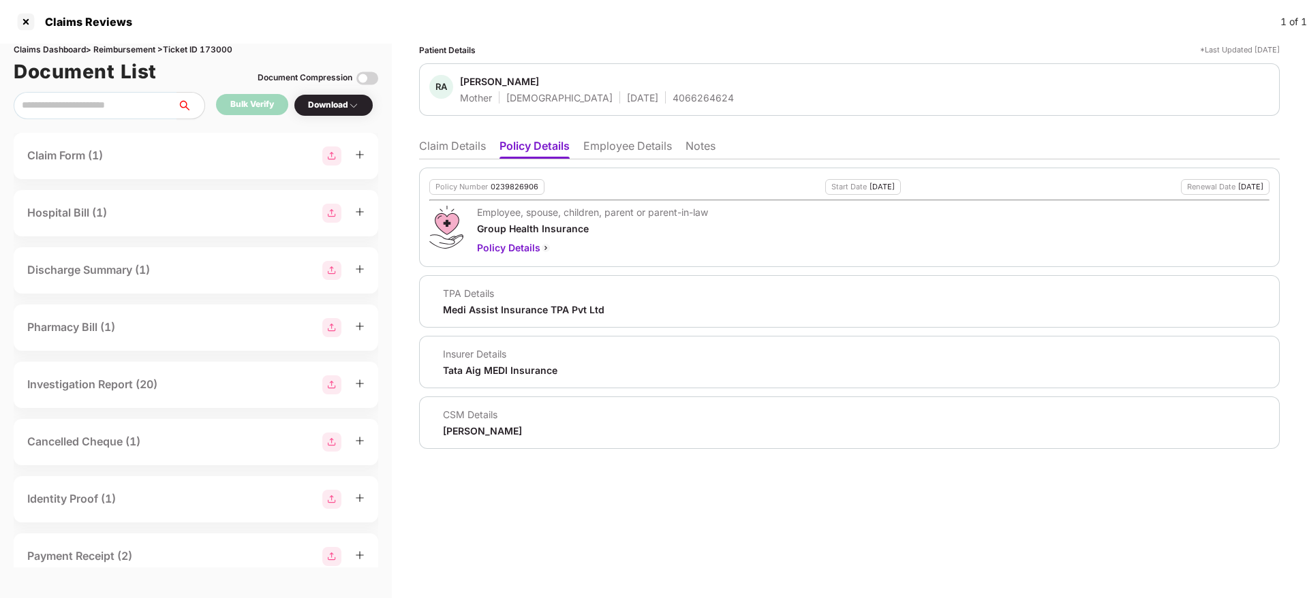
click at [463, 144] on li "Claim Details" at bounding box center [452, 149] width 67 height 20
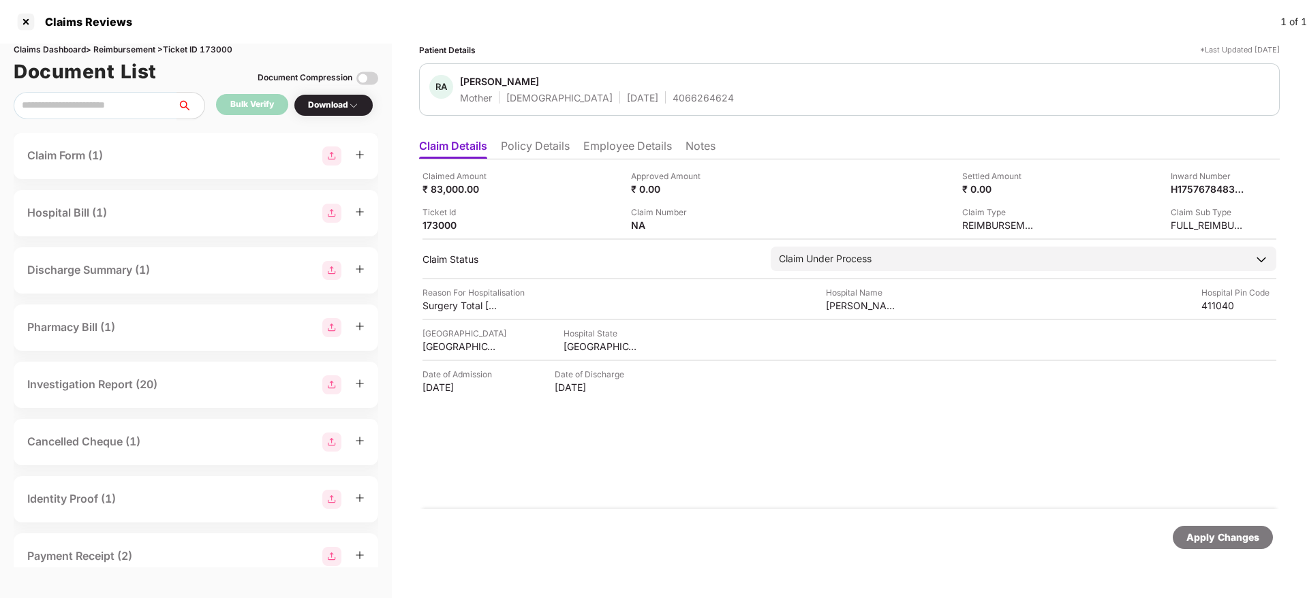
click at [623, 158] on li "Employee Details" at bounding box center [627, 149] width 89 height 20
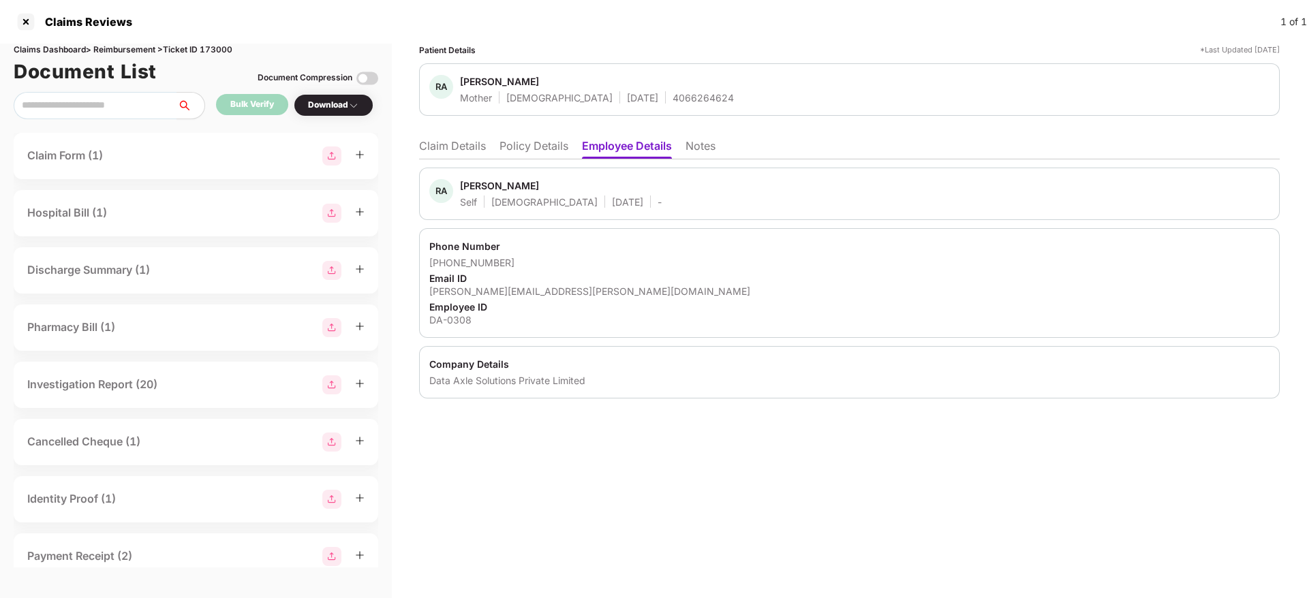
click at [545, 148] on li "Policy Details" at bounding box center [533, 149] width 69 height 20
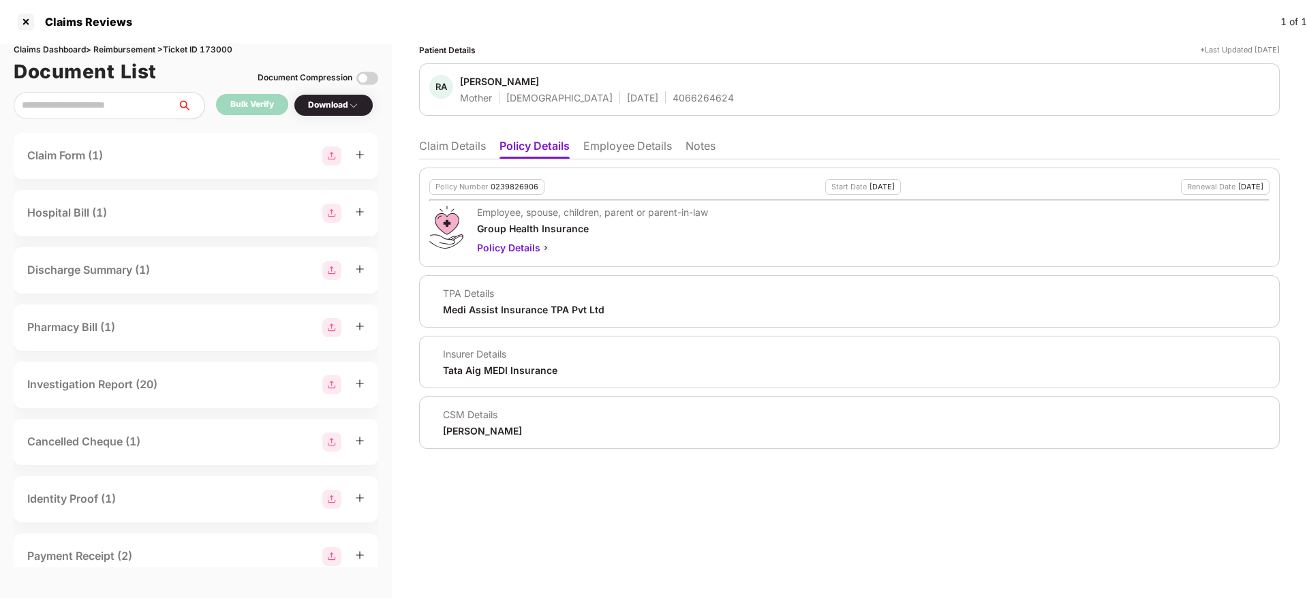
click at [465, 150] on li "Claim Details" at bounding box center [452, 149] width 67 height 20
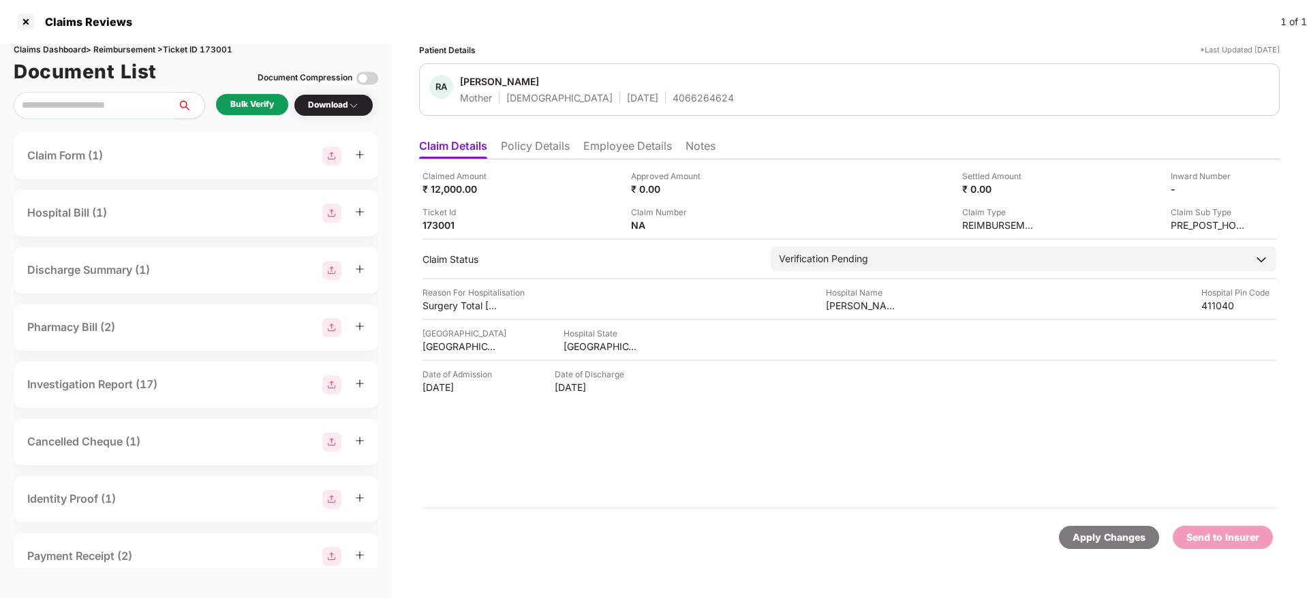
click at [546, 152] on li "Policy Details" at bounding box center [535, 149] width 69 height 20
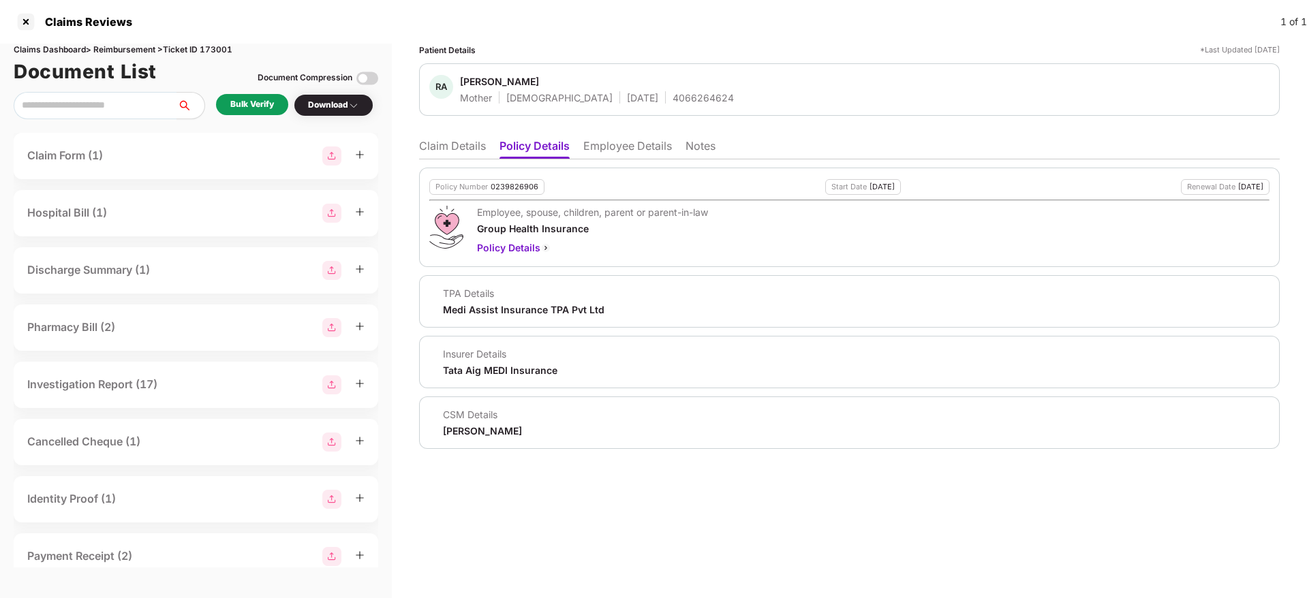
click at [632, 159] on div "Policy Number 0239826906 Start Date [DATE] Renewal Date [DATE] Employee, spouse…" at bounding box center [849, 304] width 860 height 290
click at [611, 149] on li "Employee Details" at bounding box center [627, 149] width 89 height 20
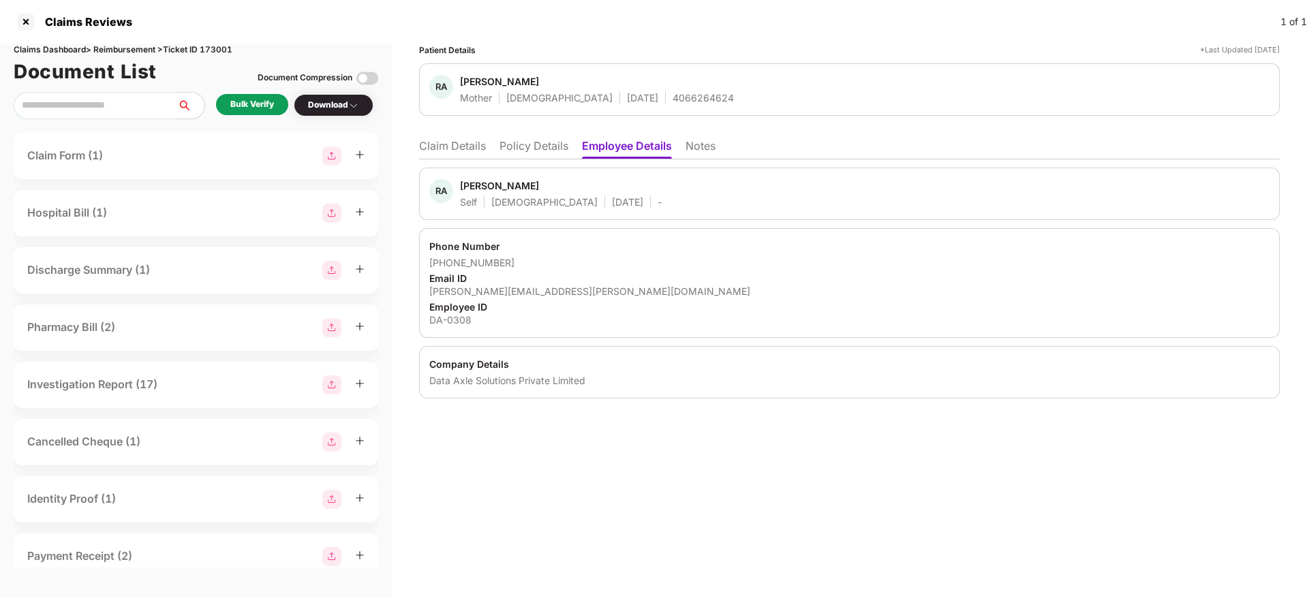
click at [548, 148] on li "Policy Details" at bounding box center [533, 149] width 69 height 20
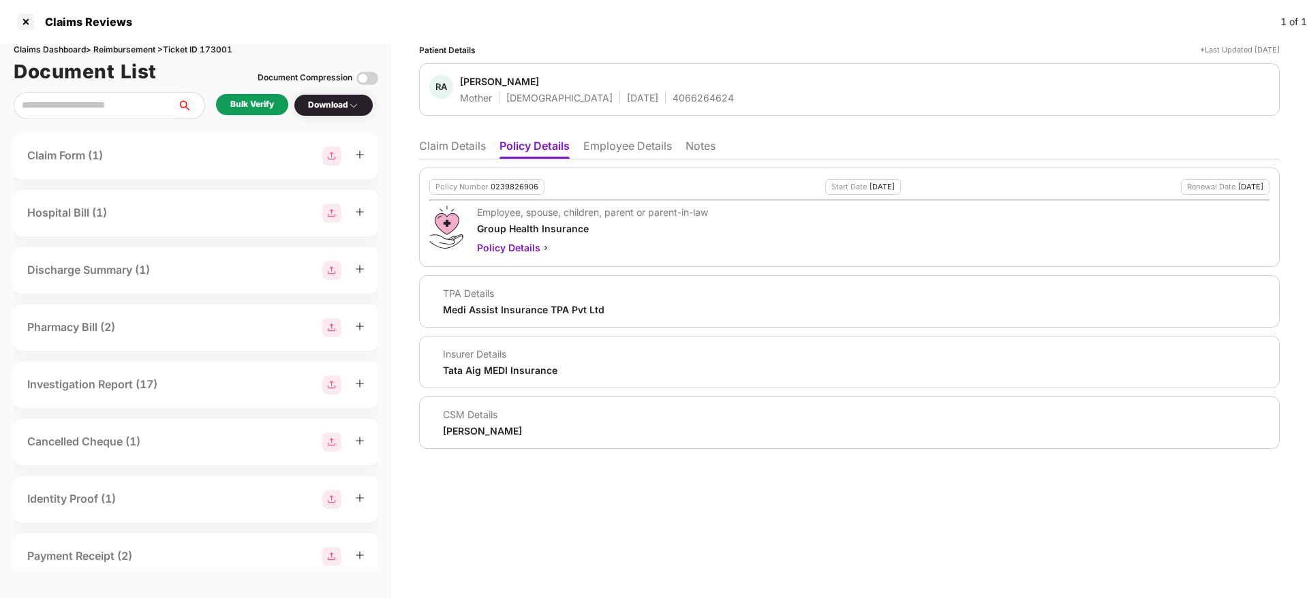
click at [465, 150] on li "Claim Details" at bounding box center [452, 149] width 67 height 20
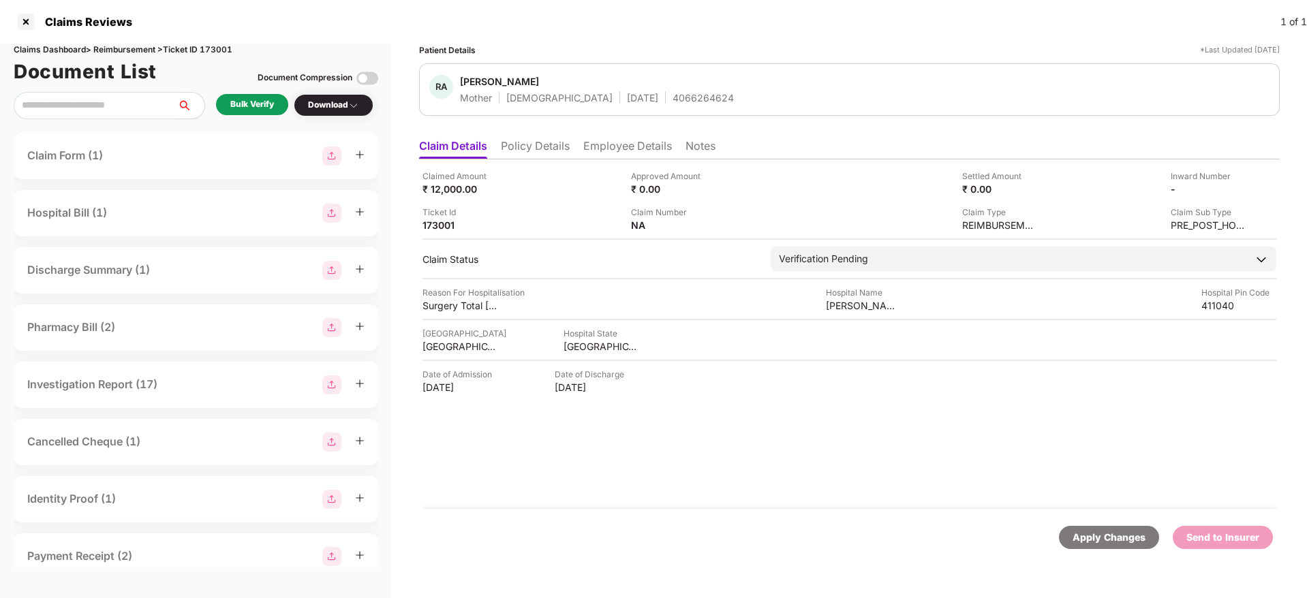
click at [252, 104] on div "Bulk Verify" at bounding box center [252, 104] width 44 height 13
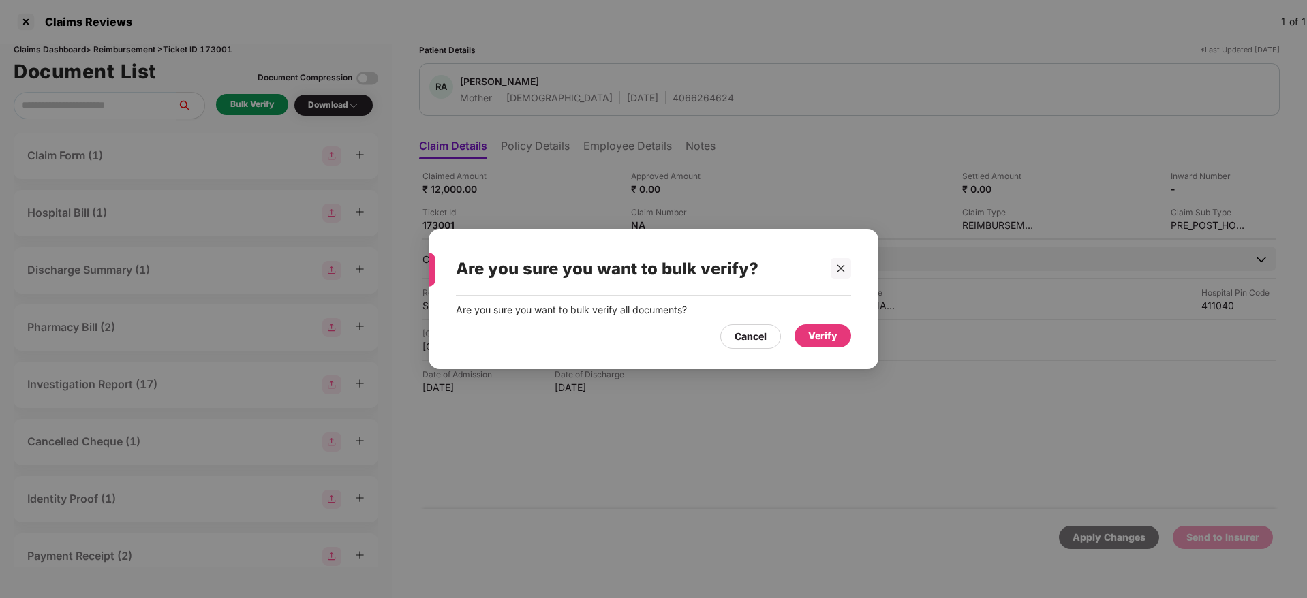
click at [817, 336] on div "Verify" at bounding box center [822, 335] width 29 height 15
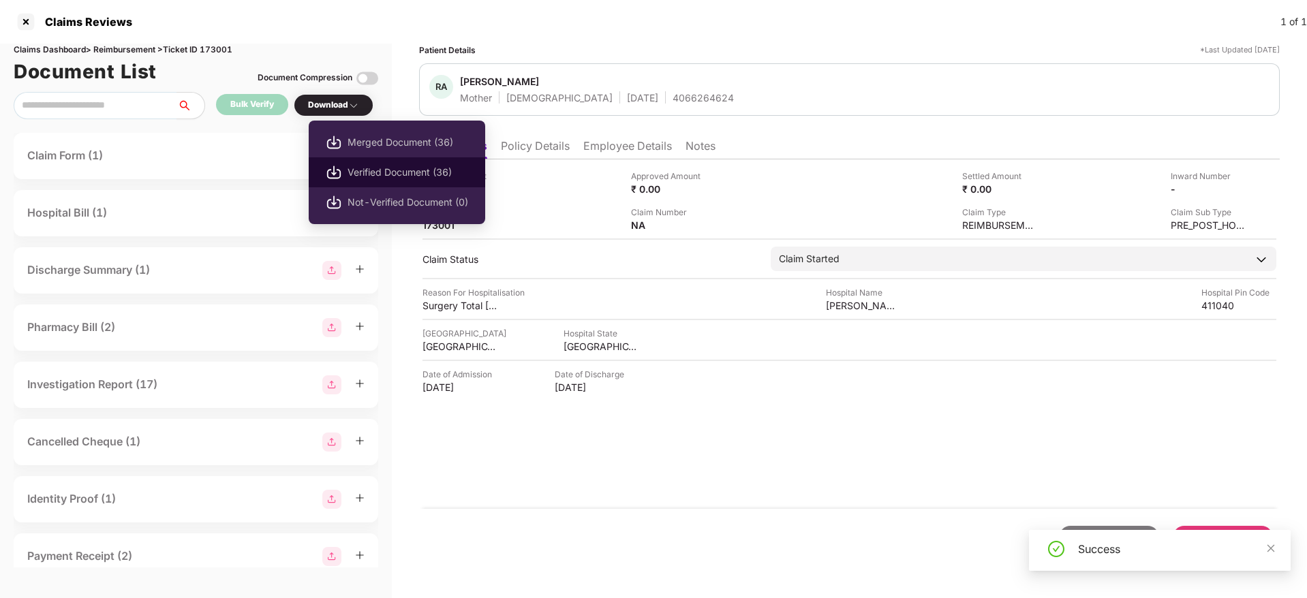
click at [390, 176] on span "Verified Document (36)" at bounding box center [407, 172] width 121 height 15
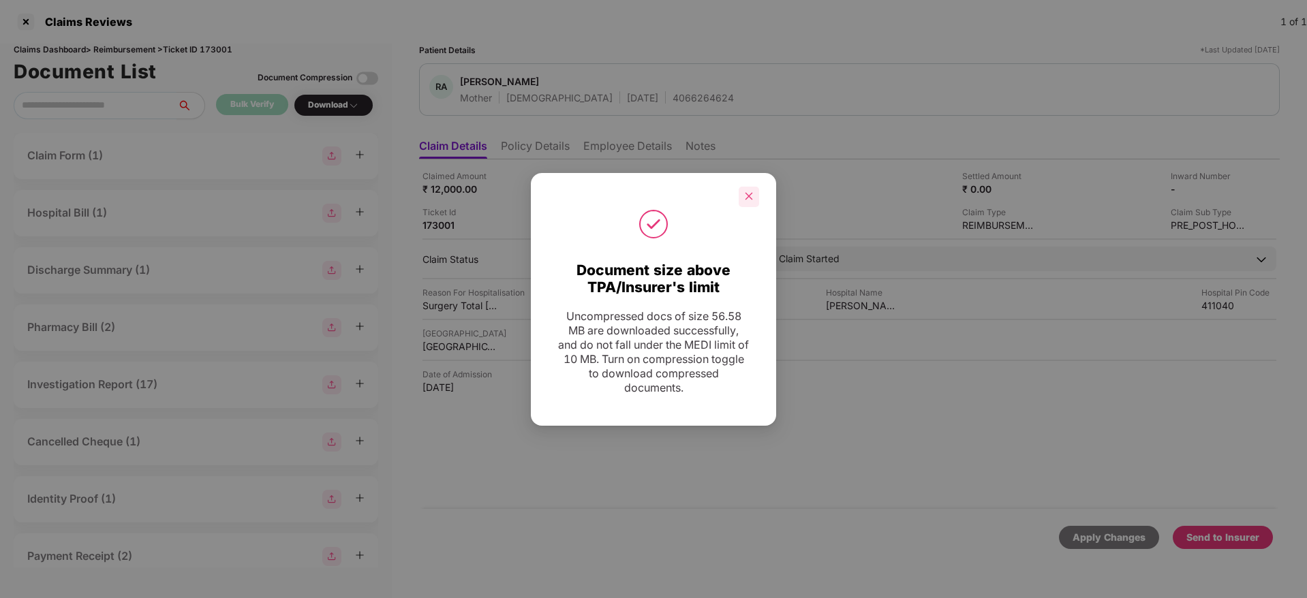
click at [751, 202] on div at bounding box center [749, 197] width 20 height 20
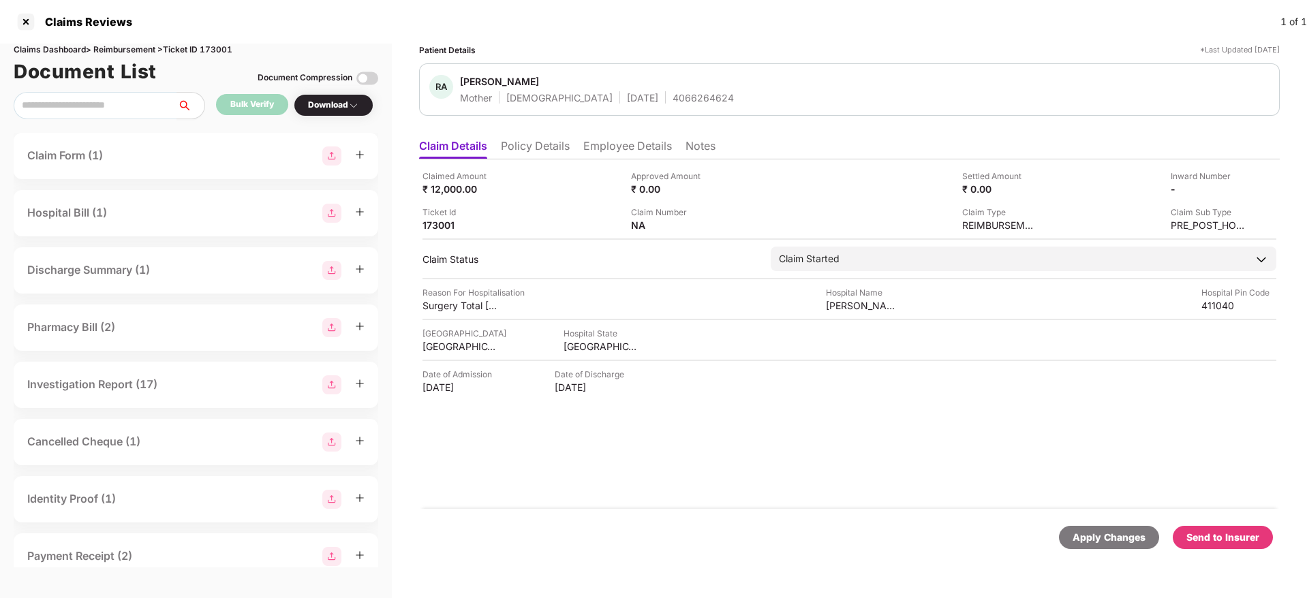
click at [1207, 553] on div "Apply Changes Send to Insurer" at bounding box center [849, 537] width 860 height 57
click at [1205, 538] on div "Send to Insurer" at bounding box center [1222, 537] width 73 height 15
click at [1228, 536] on div "Send to Insurer" at bounding box center [1222, 537] width 73 height 15
click at [525, 147] on li "Policy Details" at bounding box center [535, 149] width 69 height 20
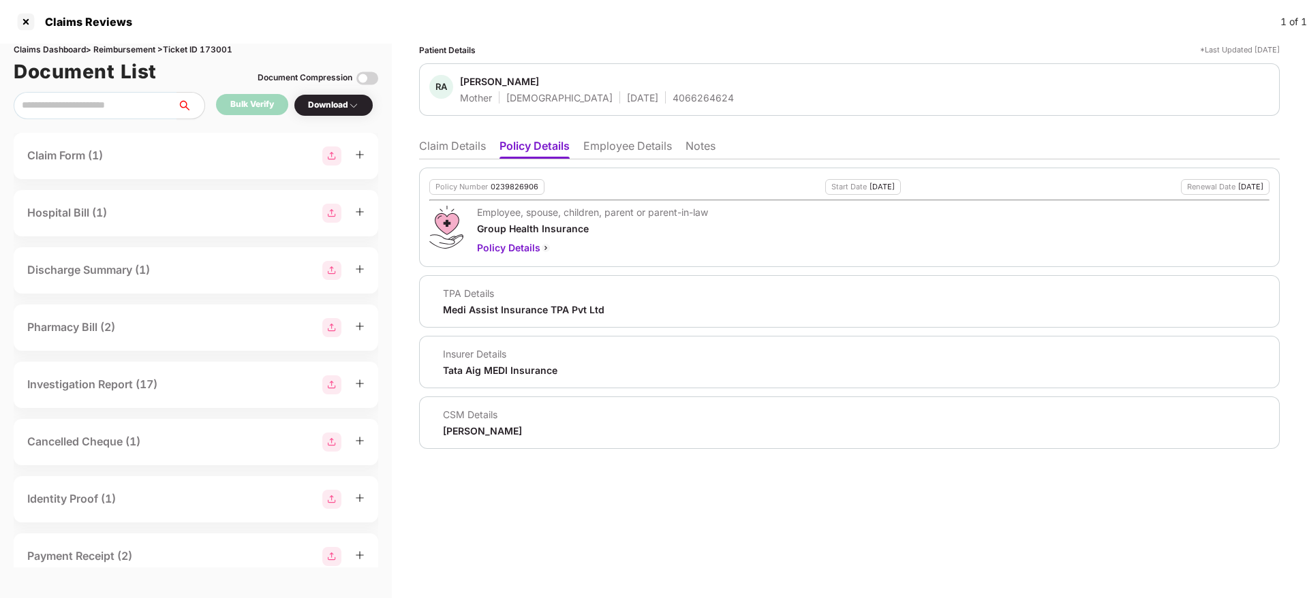
click at [465, 145] on li "Claim Details" at bounding box center [452, 149] width 67 height 20
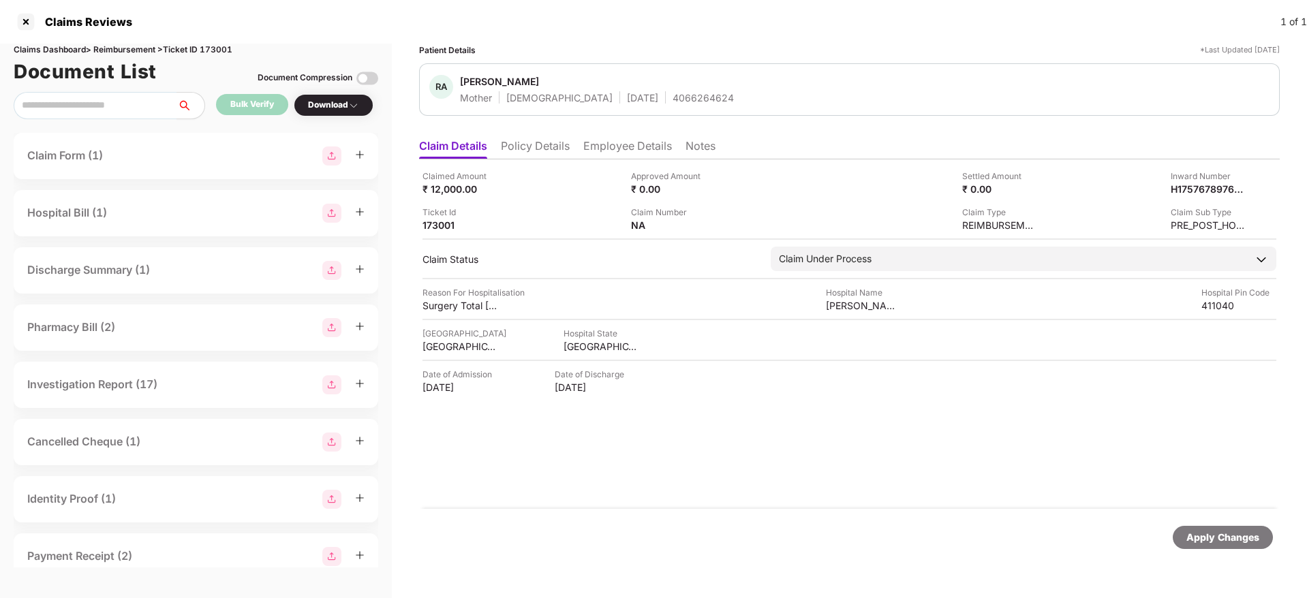
click at [588, 153] on li "Employee Details" at bounding box center [627, 149] width 89 height 20
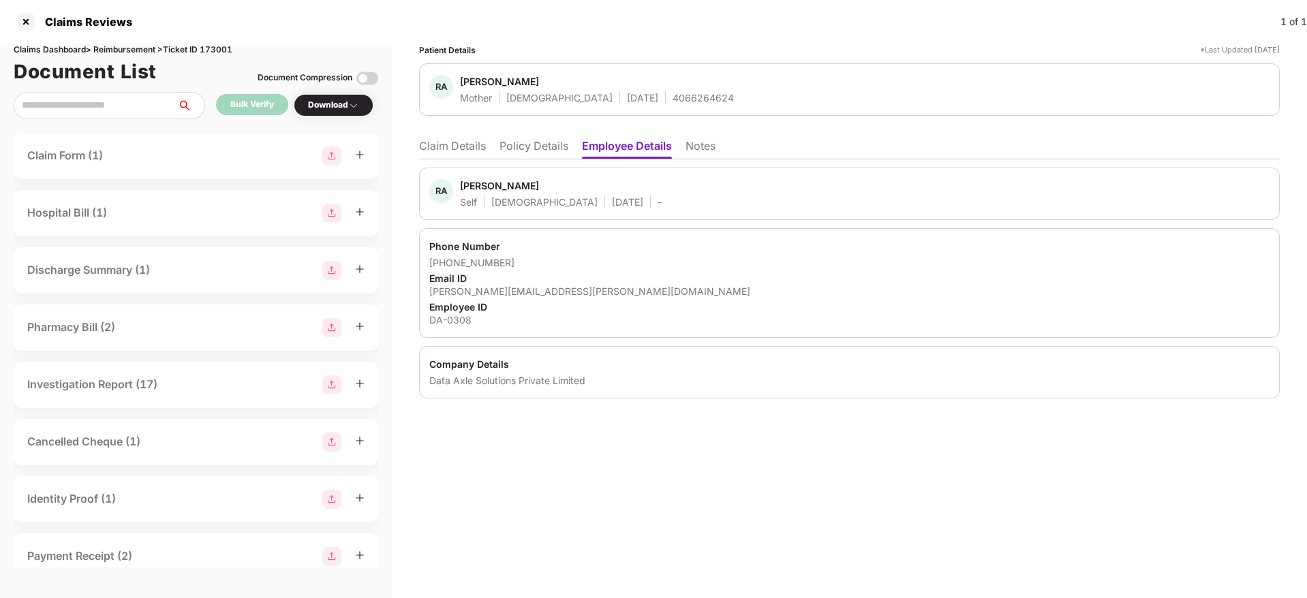
click at [529, 148] on li "Policy Details" at bounding box center [533, 149] width 69 height 20
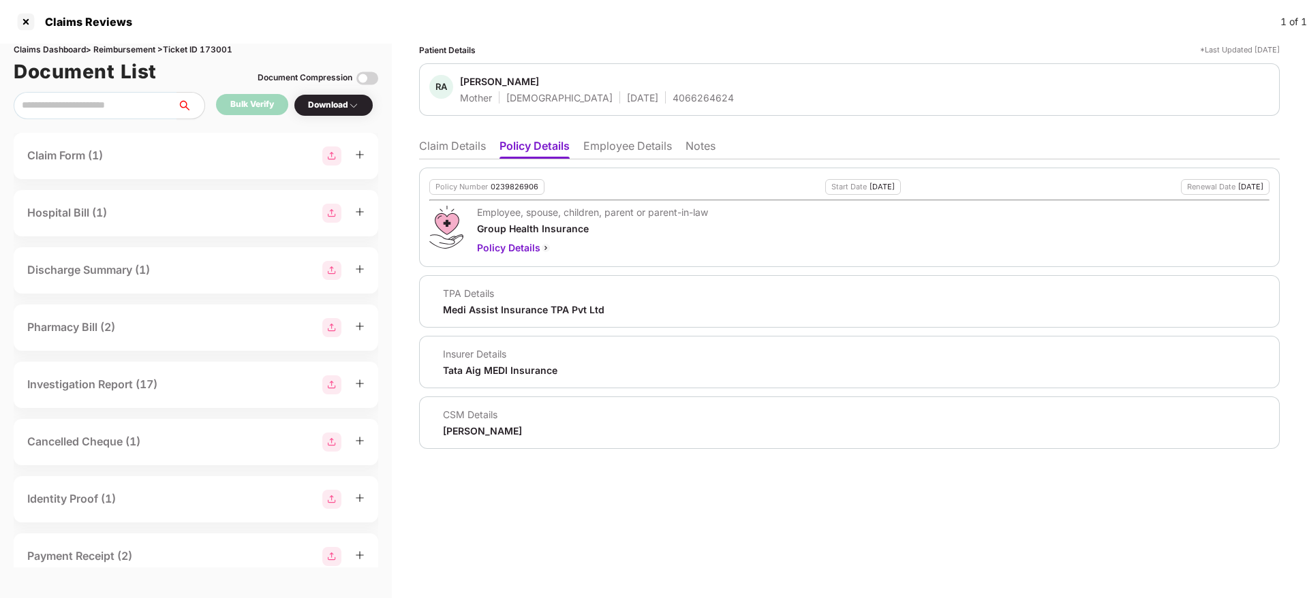
click at [439, 155] on li "Claim Details" at bounding box center [452, 149] width 67 height 20
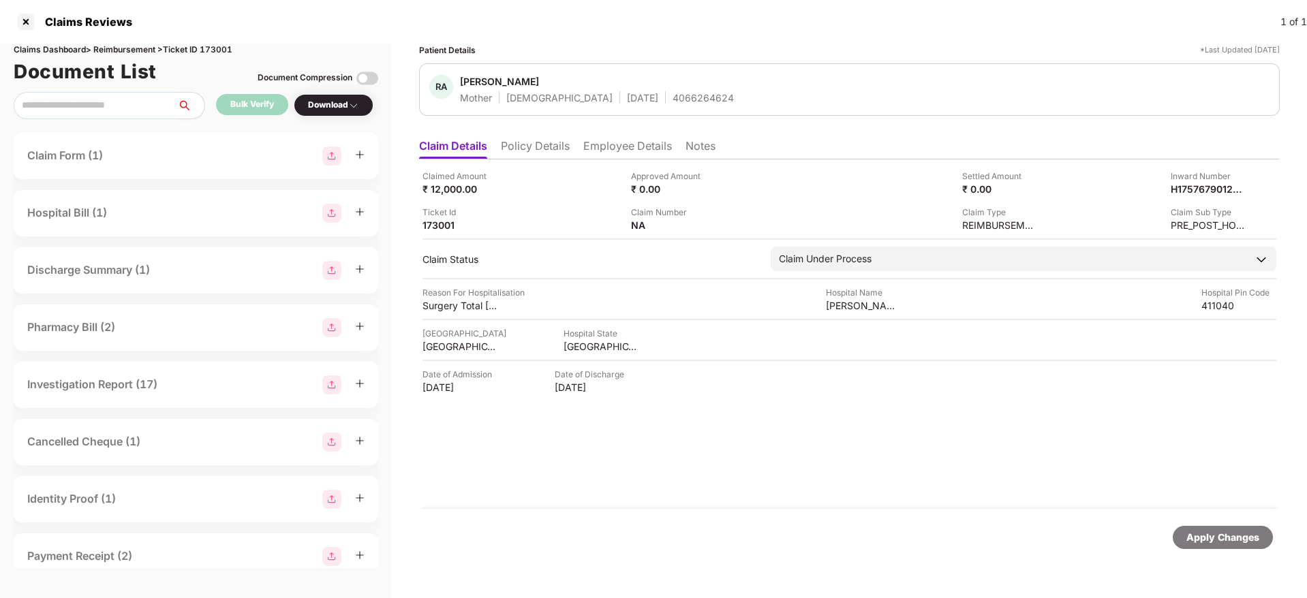
click at [672, 99] on div "4066264624" at bounding box center [702, 97] width 61 height 13
copy div "4066264624"
click at [1184, 185] on div "H1757679012518DA0308" at bounding box center [1193, 189] width 75 height 13
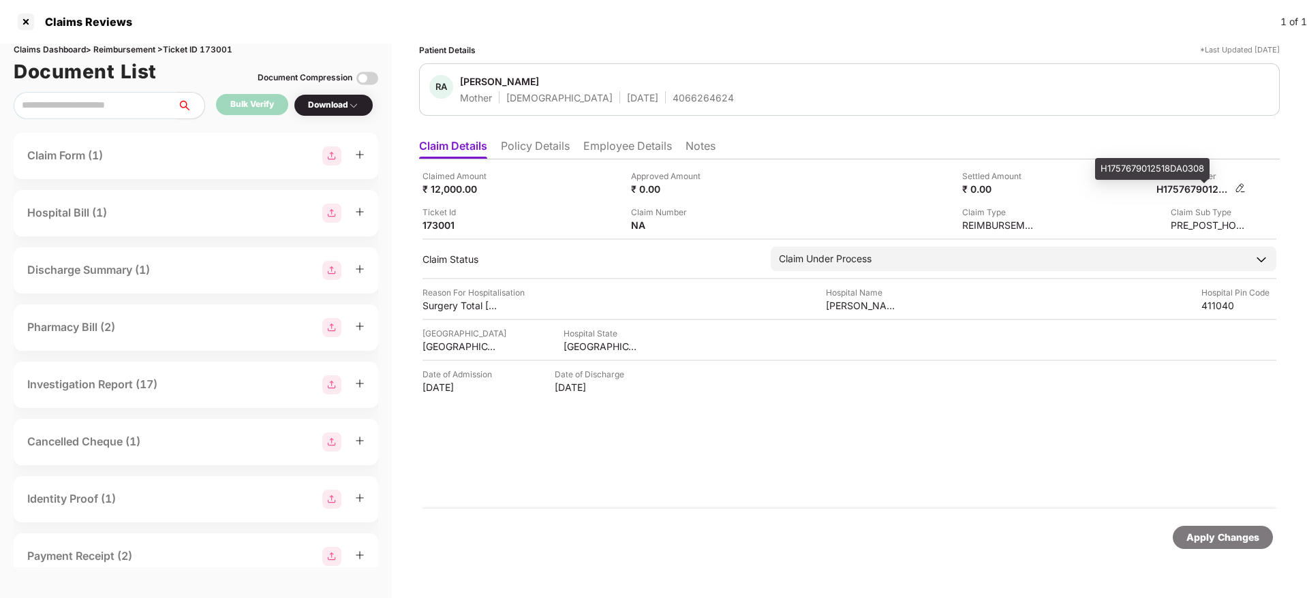
click at [1184, 185] on div "H1757679012518DA0308" at bounding box center [1193, 189] width 75 height 13
copy div
click at [644, 141] on li "Employee Details" at bounding box center [627, 149] width 89 height 20
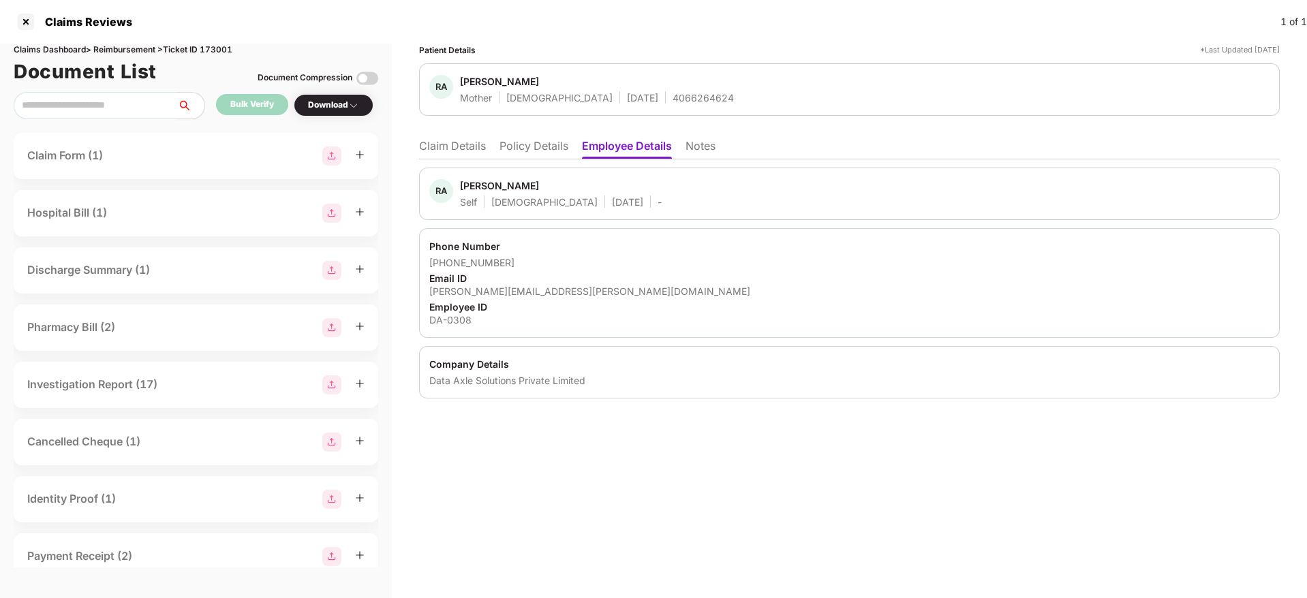
click at [538, 141] on li "Policy Details" at bounding box center [533, 149] width 69 height 20
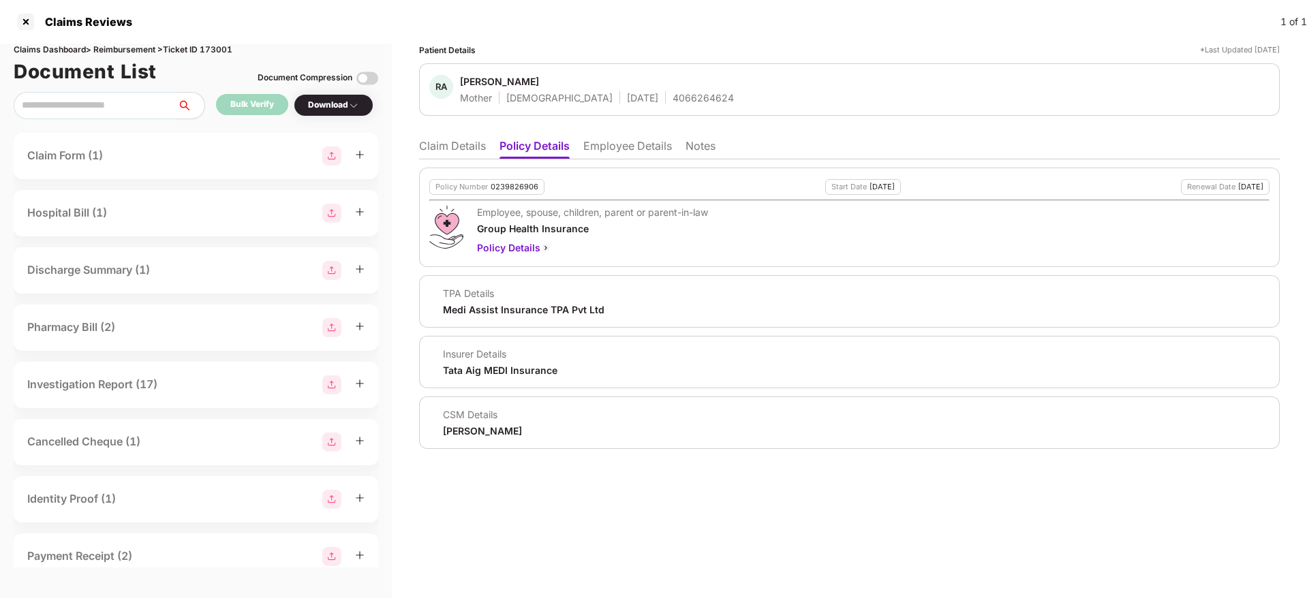
click at [450, 153] on li "Claim Details" at bounding box center [452, 149] width 67 height 20
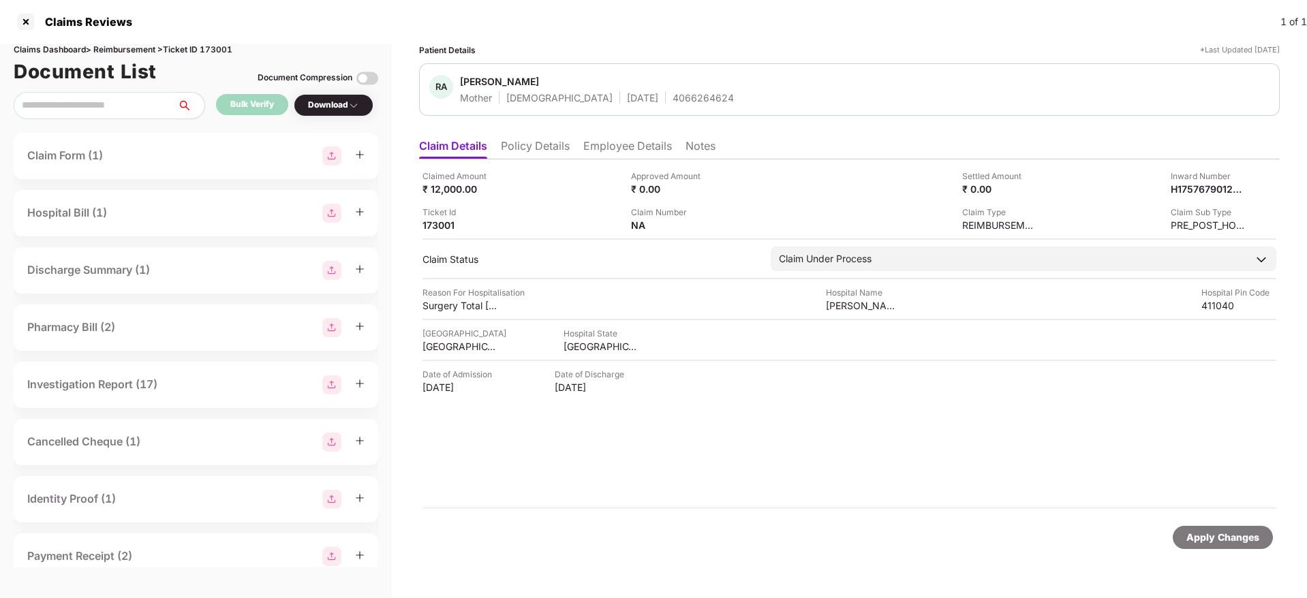
click at [629, 146] on li "Employee Details" at bounding box center [627, 149] width 89 height 20
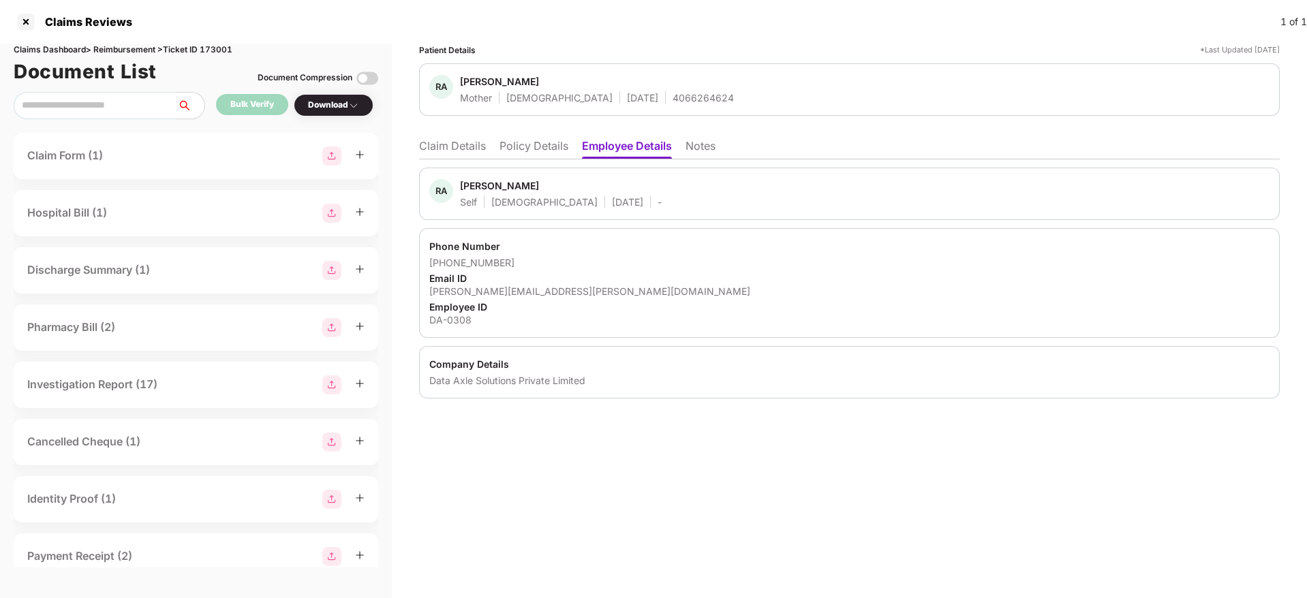
click at [555, 143] on li "Policy Details" at bounding box center [533, 149] width 69 height 20
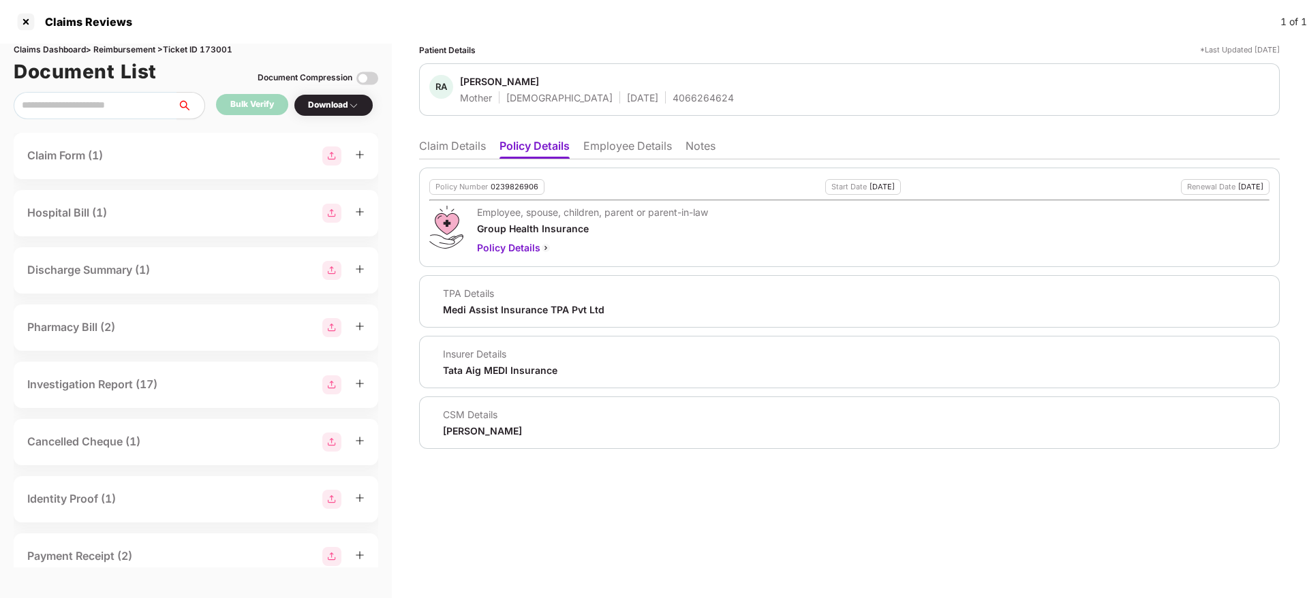
click at [478, 145] on li "Claim Details" at bounding box center [452, 149] width 67 height 20
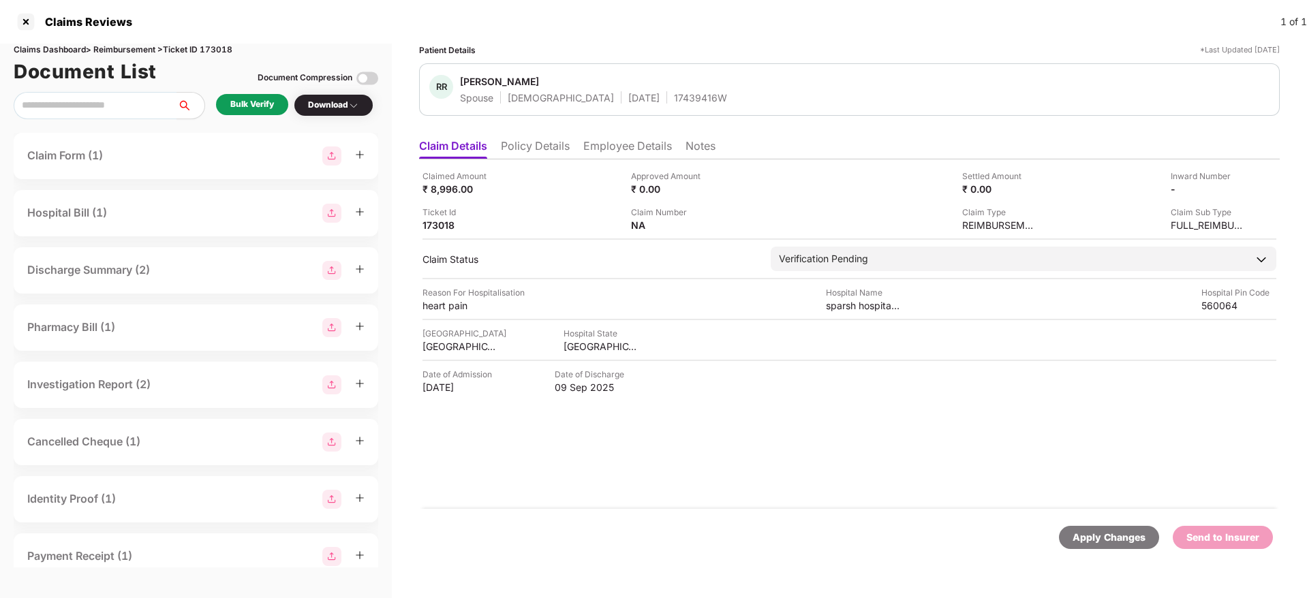
click at [542, 151] on li "Policy Details" at bounding box center [535, 149] width 69 height 20
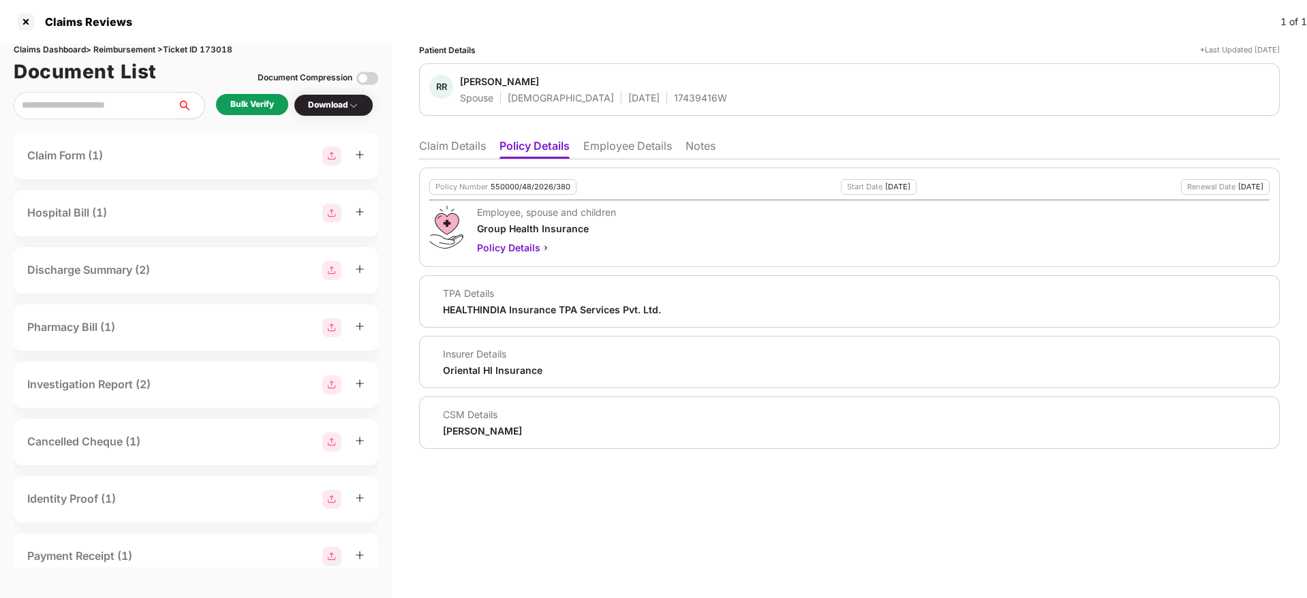
click at [619, 146] on li "Employee Details" at bounding box center [627, 149] width 89 height 20
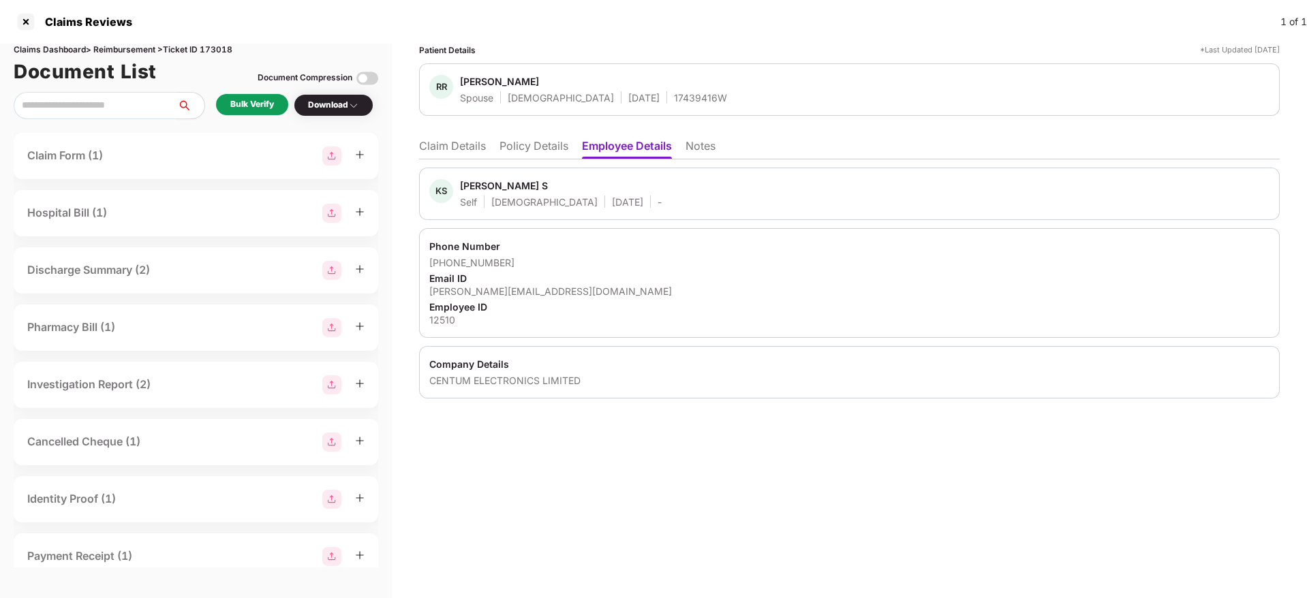
click at [550, 147] on li "Policy Details" at bounding box center [533, 149] width 69 height 20
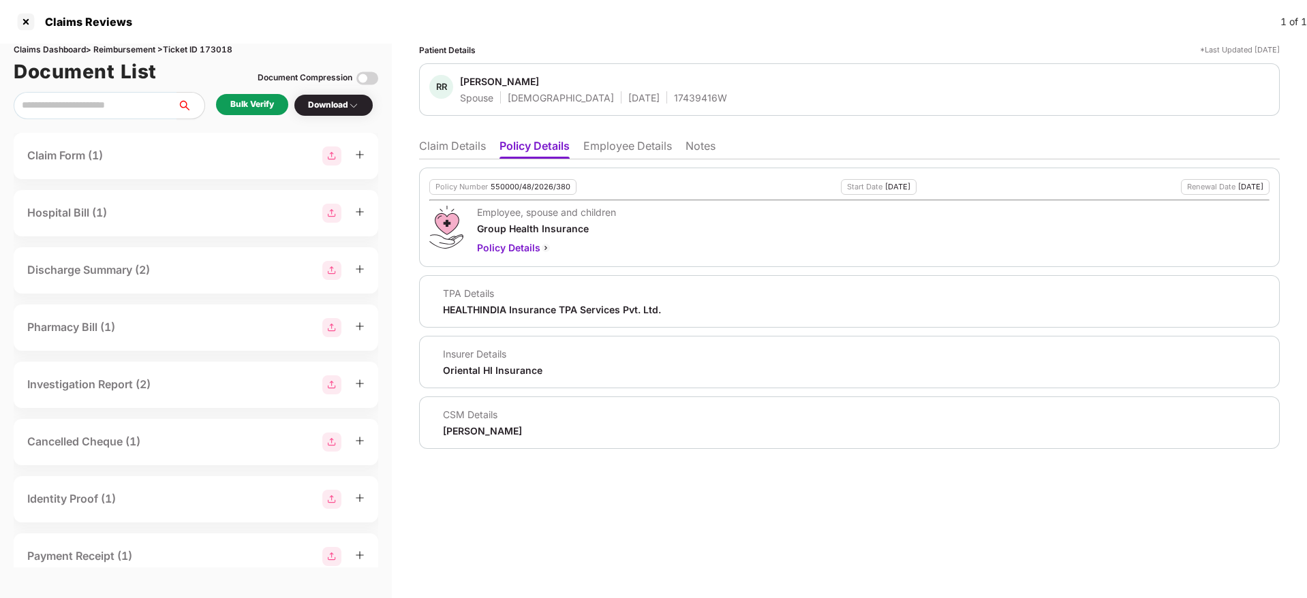
click at [608, 149] on li "Employee Details" at bounding box center [627, 149] width 89 height 20
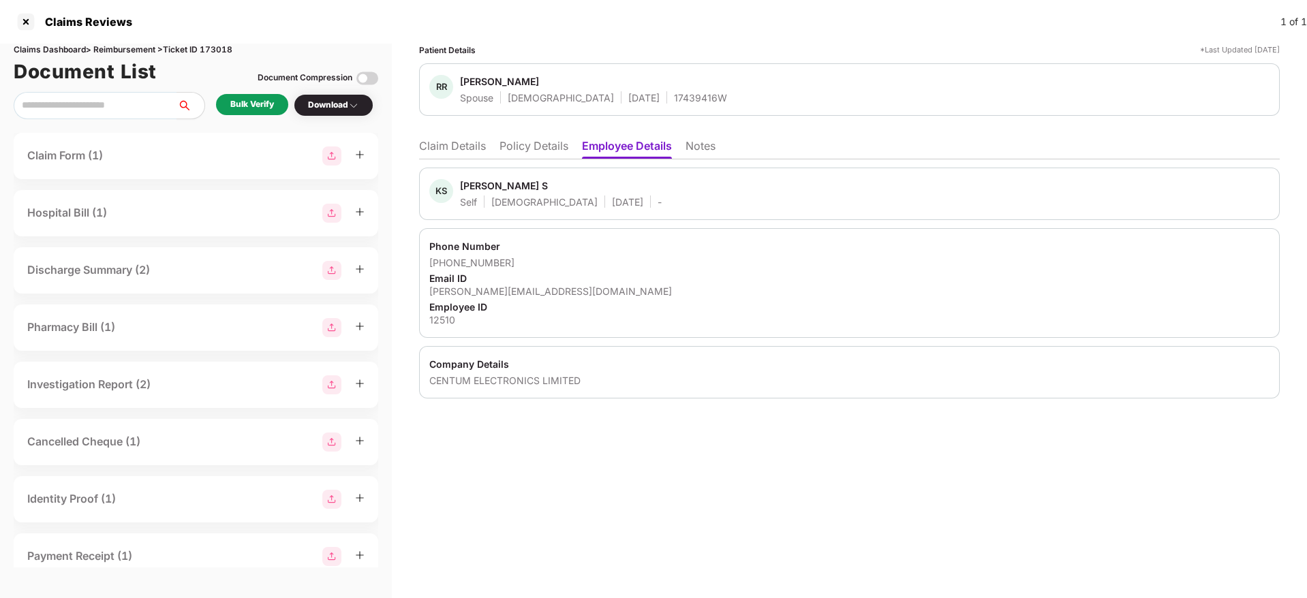
click at [531, 148] on li "Policy Details" at bounding box center [533, 149] width 69 height 20
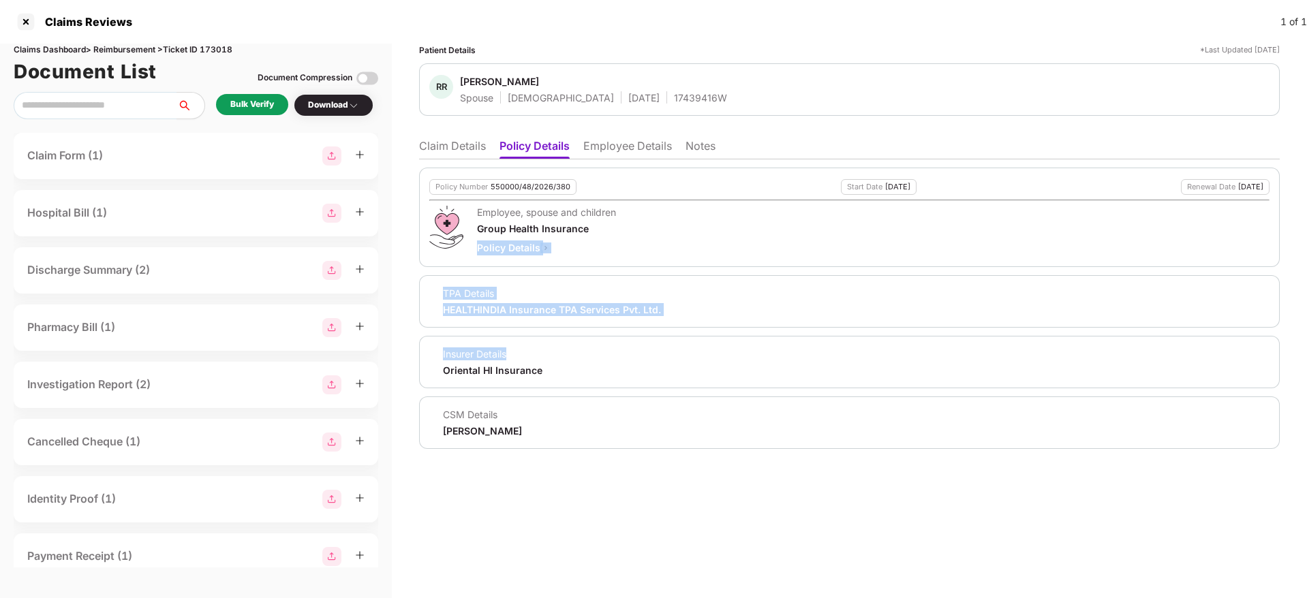
drag, startPoint x: 653, startPoint y: 341, endPoint x: 556, endPoint y: 258, distance: 128.0
click at [556, 258] on div "Policy Number 550000/48/2026/380 Start Date 22 Jun 2025 Renewal Date 21 Jun 202…" at bounding box center [849, 308] width 860 height 281
click at [728, 320] on div "TPA Details HEALTHINDIA Insurance TPA Services Pvt. Ltd." at bounding box center [849, 301] width 860 height 52
click at [445, 140] on li "Claim Details" at bounding box center [452, 149] width 67 height 20
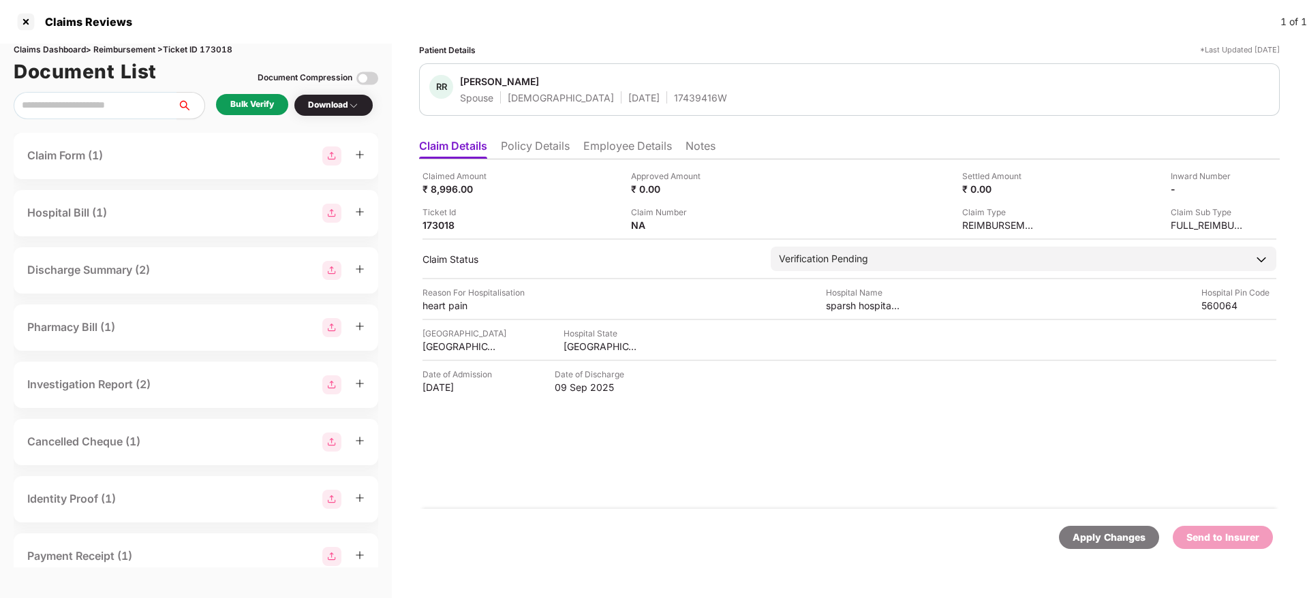
click at [248, 112] on div "Bulk Verify" at bounding box center [252, 104] width 72 height 21
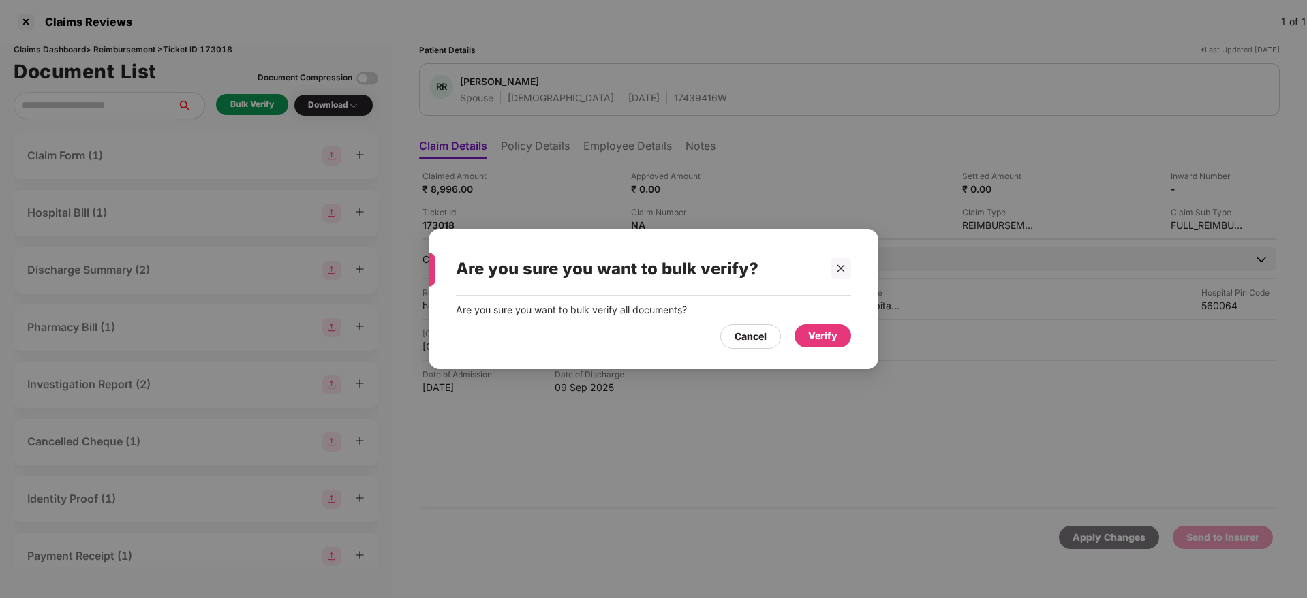
click at [804, 329] on div "Verify" at bounding box center [822, 335] width 57 height 23
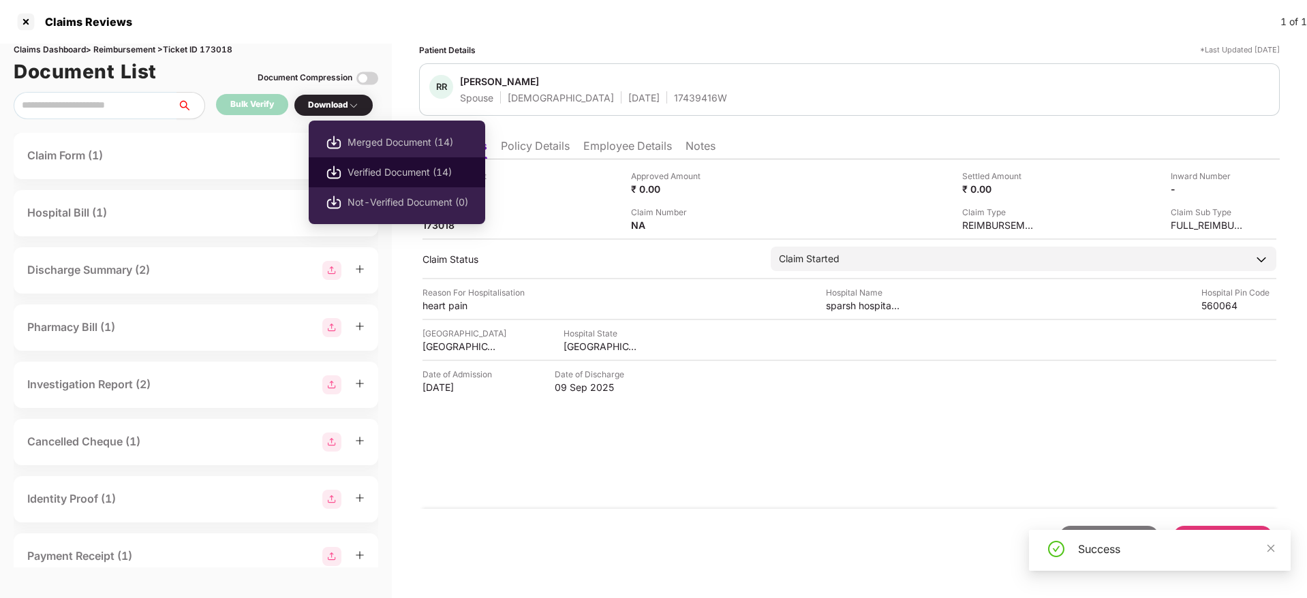
click at [382, 180] on li "Verified Document (14)" at bounding box center [397, 172] width 176 height 30
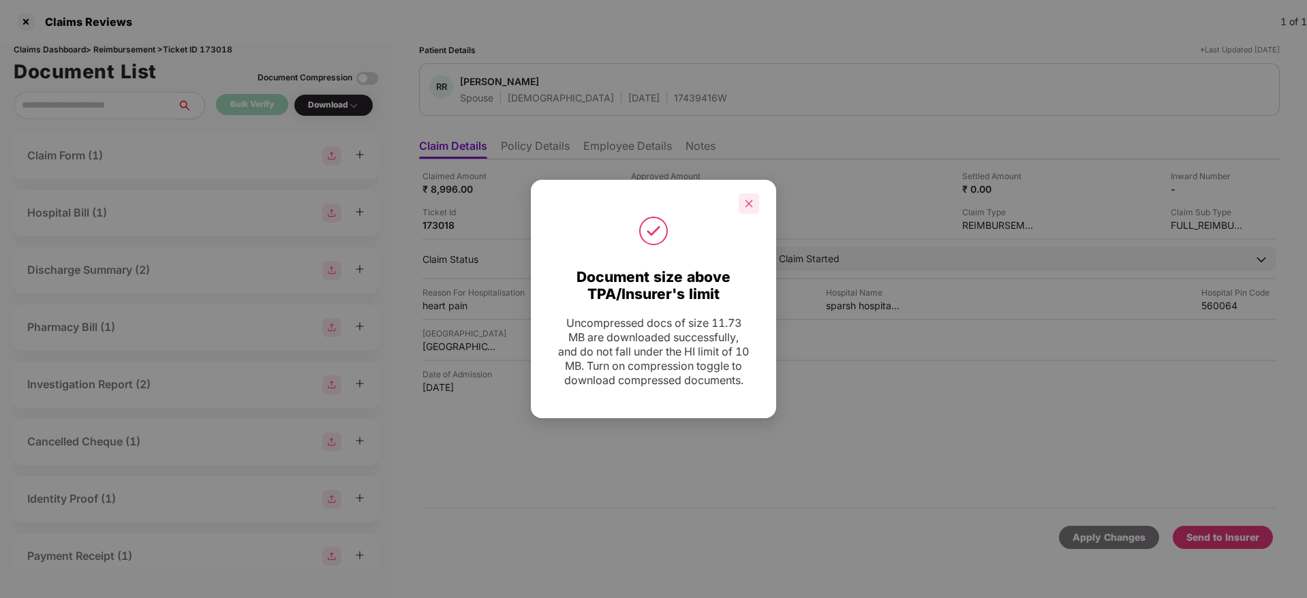
click at [751, 206] on div at bounding box center [749, 203] width 20 height 20
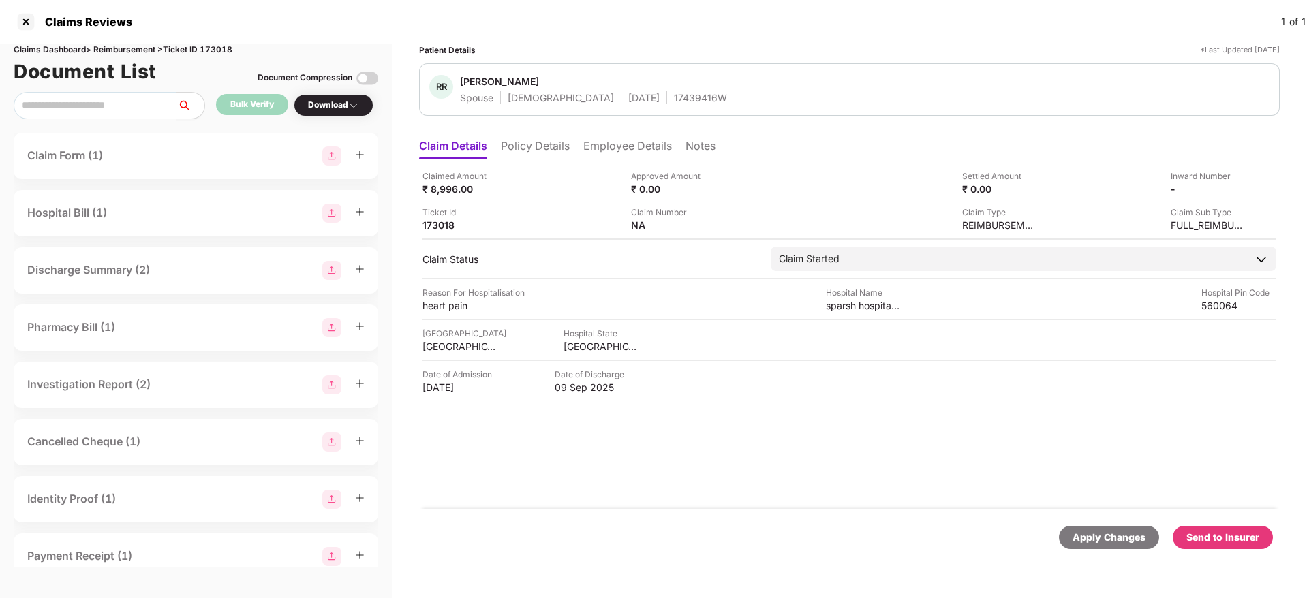
click at [1211, 532] on div "Send to Insurer" at bounding box center [1222, 537] width 73 height 15
click at [527, 141] on li "Policy Details" at bounding box center [535, 149] width 69 height 20
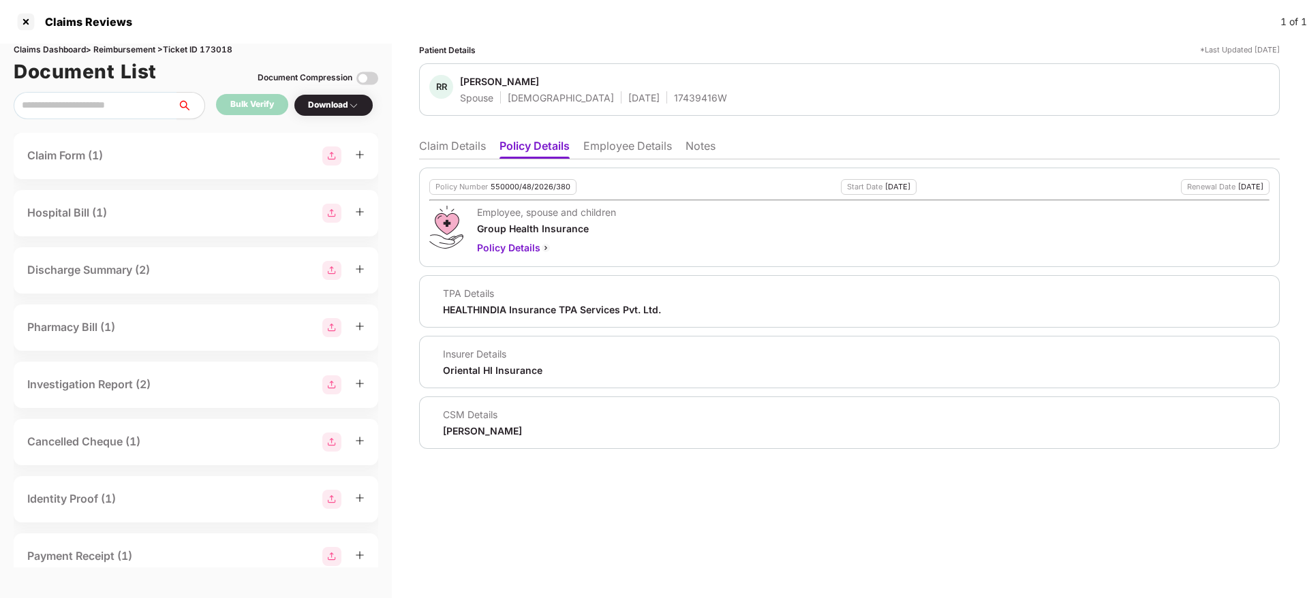
click at [610, 142] on li "Employee Details" at bounding box center [627, 149] width 89 height 20
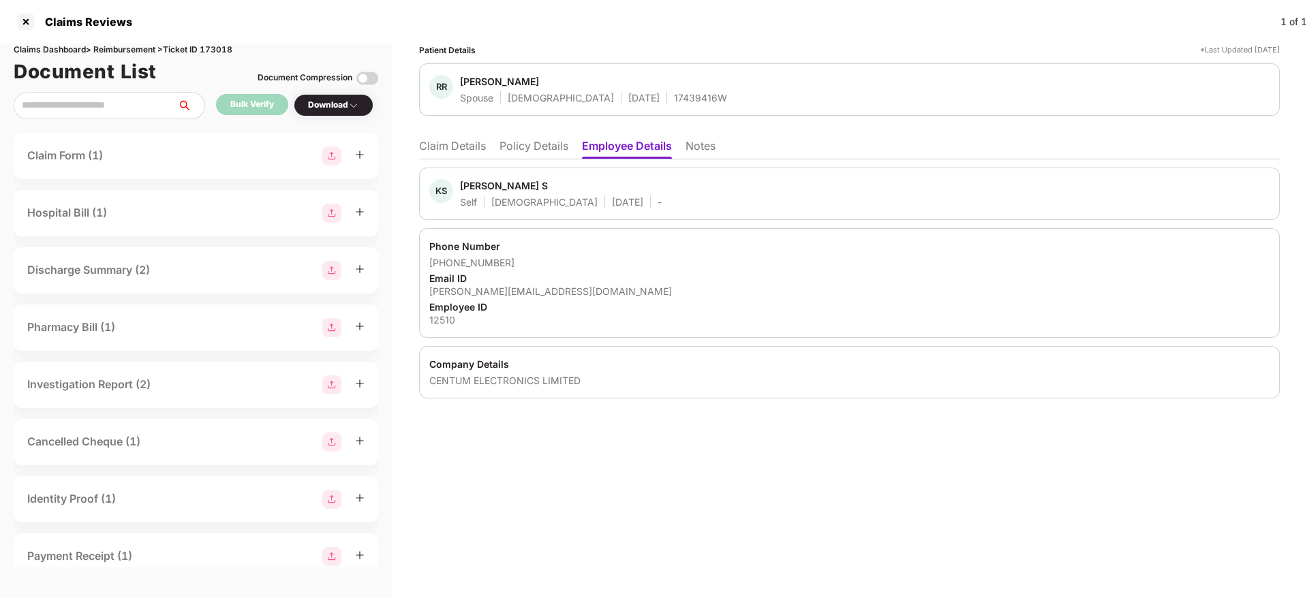
click at [538, 148] on li "Policy Details" at bounding box center [533, 149] width 69 height 20
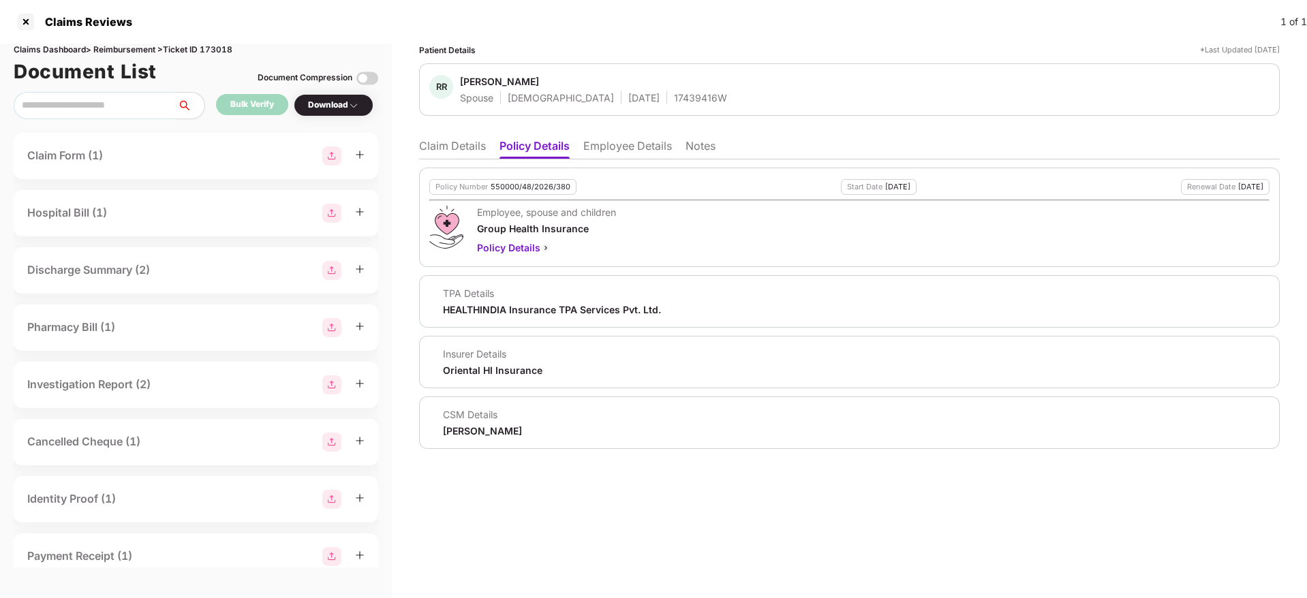
click at [448, 151] on li "Claim Details" at bounding box center [452, 149] width 67 height 20
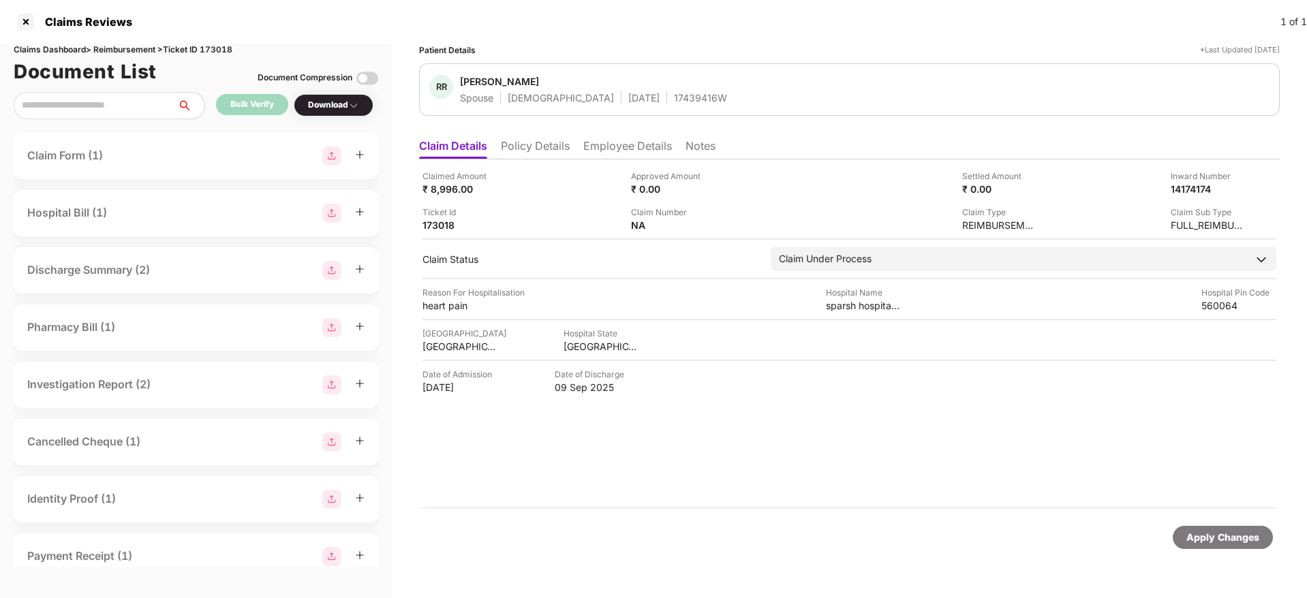
click at [538, 151] on li "Policy Details" at bounding box center [535, 149] width 69 height 20
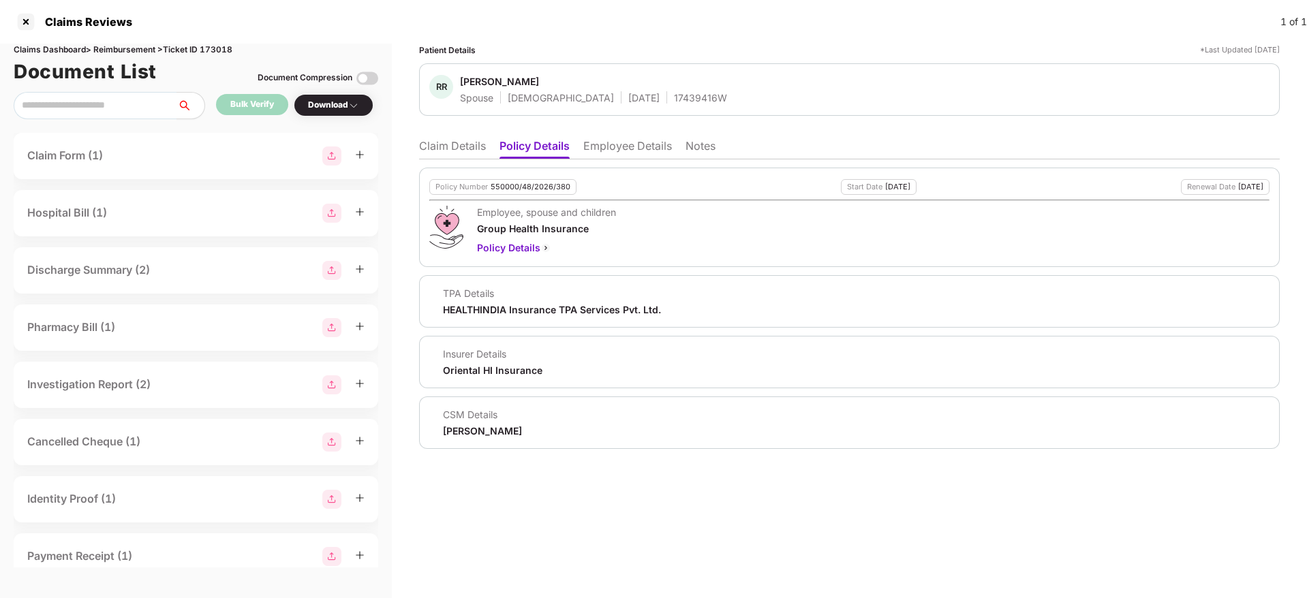
click at [446, 144] on li "Claim Details" at bounding box center [452, 149] width 67 height 20
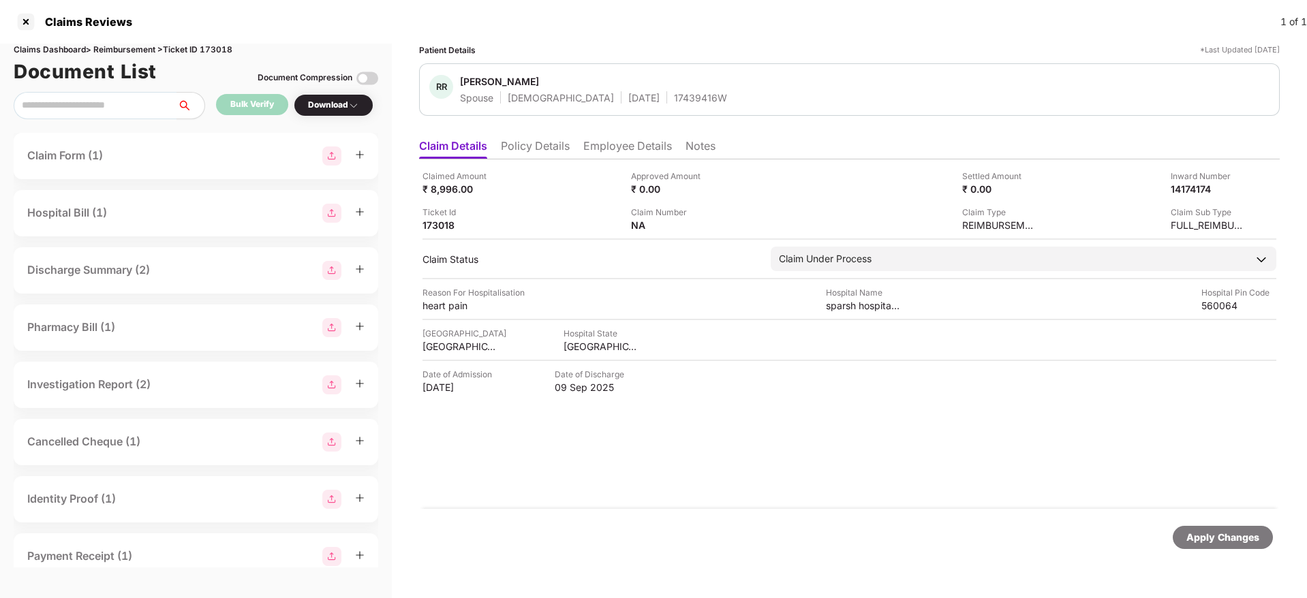
click at [545, 149] on li "Policy Details" at bounding box center [535, 149] width 69 height 20
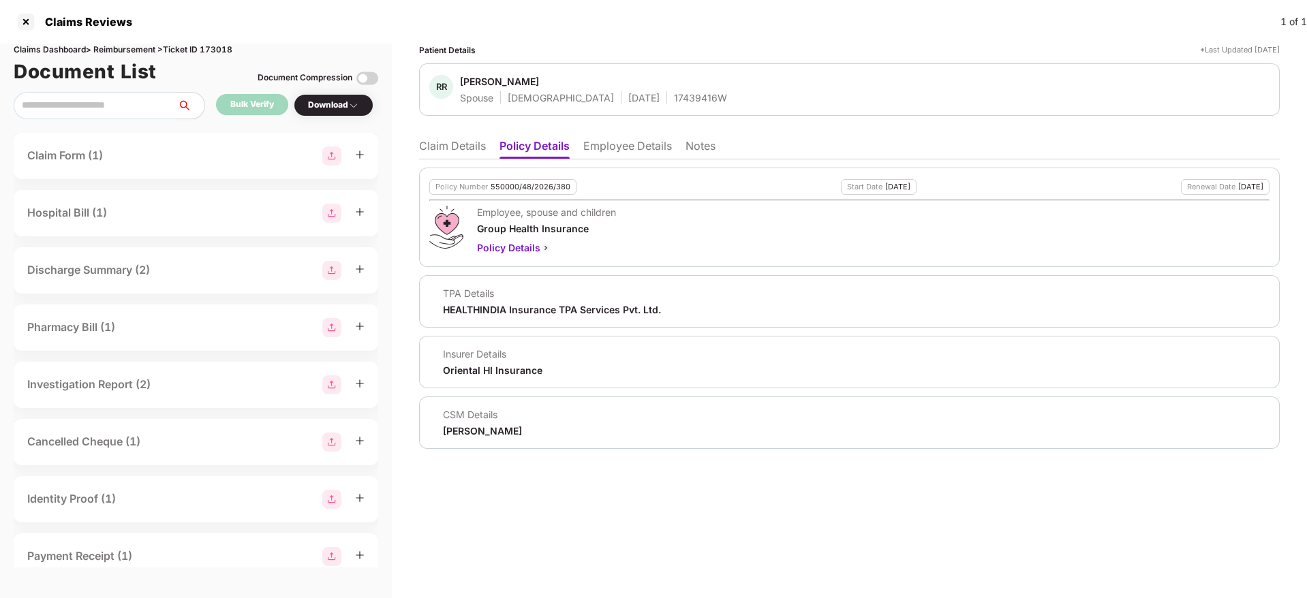
click at [446, 154] on li "Claim Details" at bounding box center [452, 149] width 67 height 20
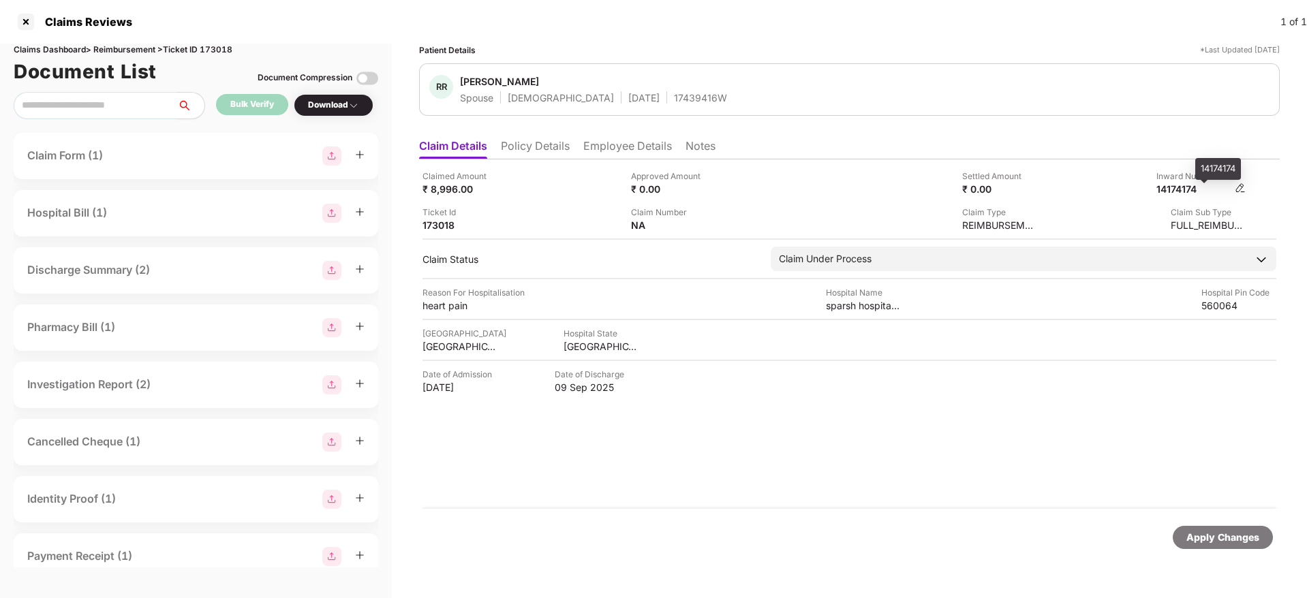
click at [1192, 191] on div "14174174" at bounding box center [1193, 189] width 75 height 13
copy div "14174174"
click at [674, 100] on div "17439416W" at bounding box center [700, 97] width 53 height 13
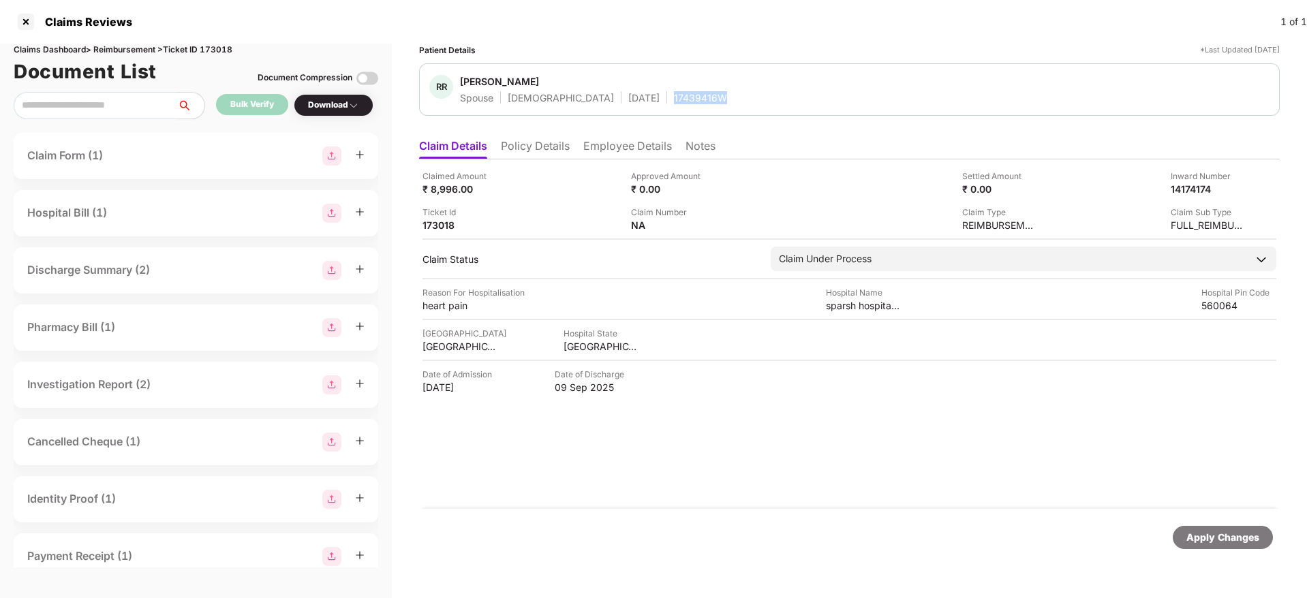
copy div "17439416W"
click at [542, 151] on li "Policy Details" at bounding box center [535, 149] width 69 height 20
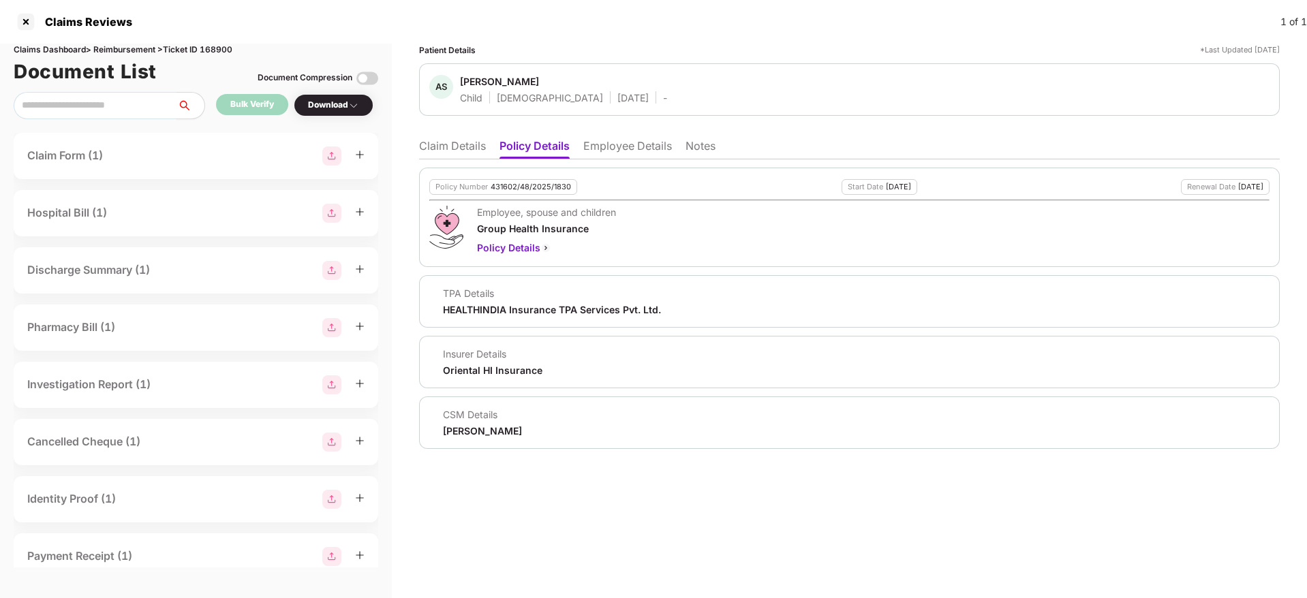
click at [623, 151] on li "Employee Details" at bounding box center [627, 149] width 89 height 20
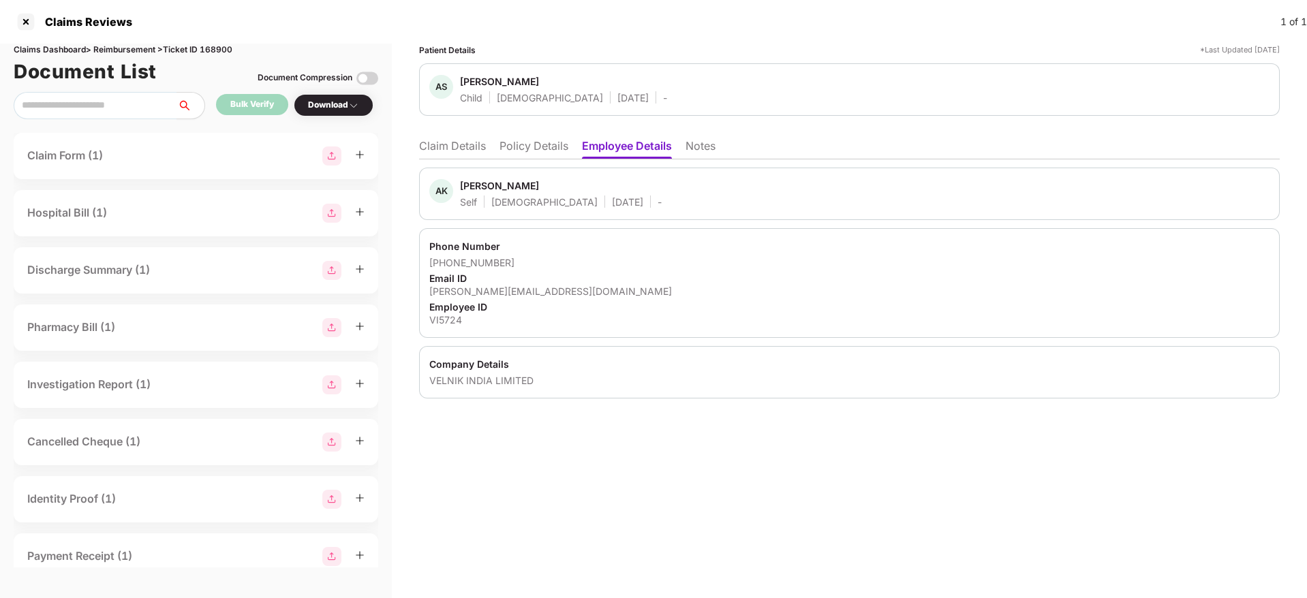
click at [514, 291] on div "[PERSON_NAME][EMAIL_ADDRESS][DOMAIN_NAME]" at bounding box center [849, 291] width 840 height 13
copy div "[PERSON_NAME][EMAIL_ADDRESS][DOMAIN_NAME]"
click at [521, 144] on li "Policy Details" at bounding box center [533, 149] width 69 height 20
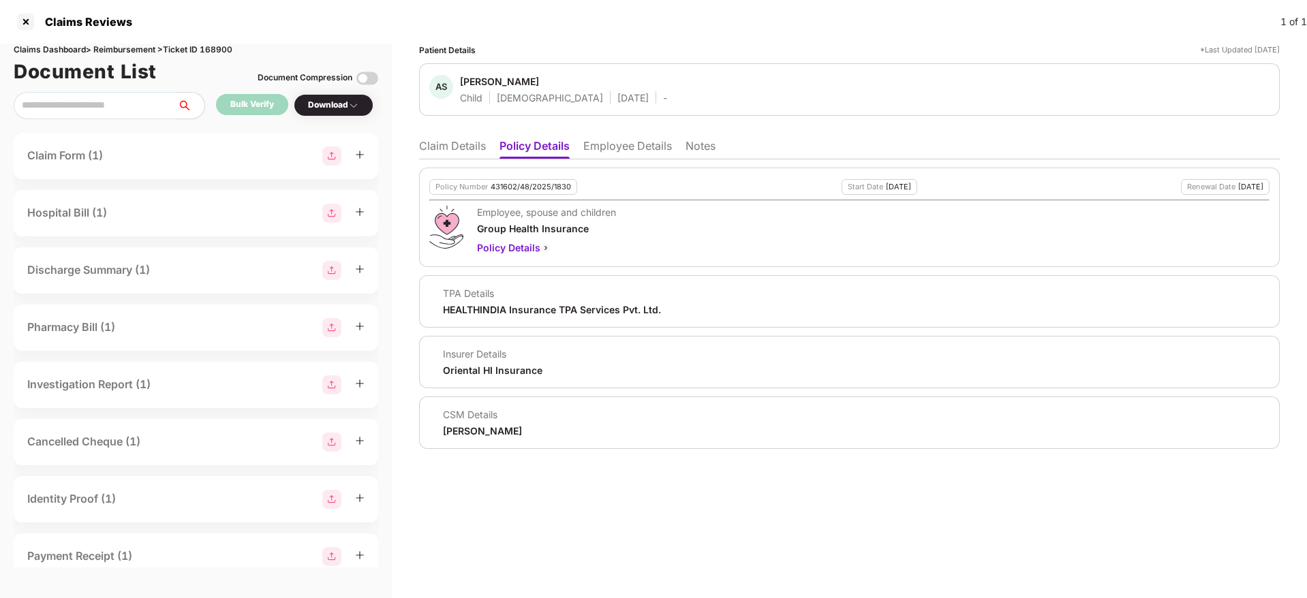
click at [448, 144] on li "Claim Details" at bounding box center [452, 149] width 67 height 20
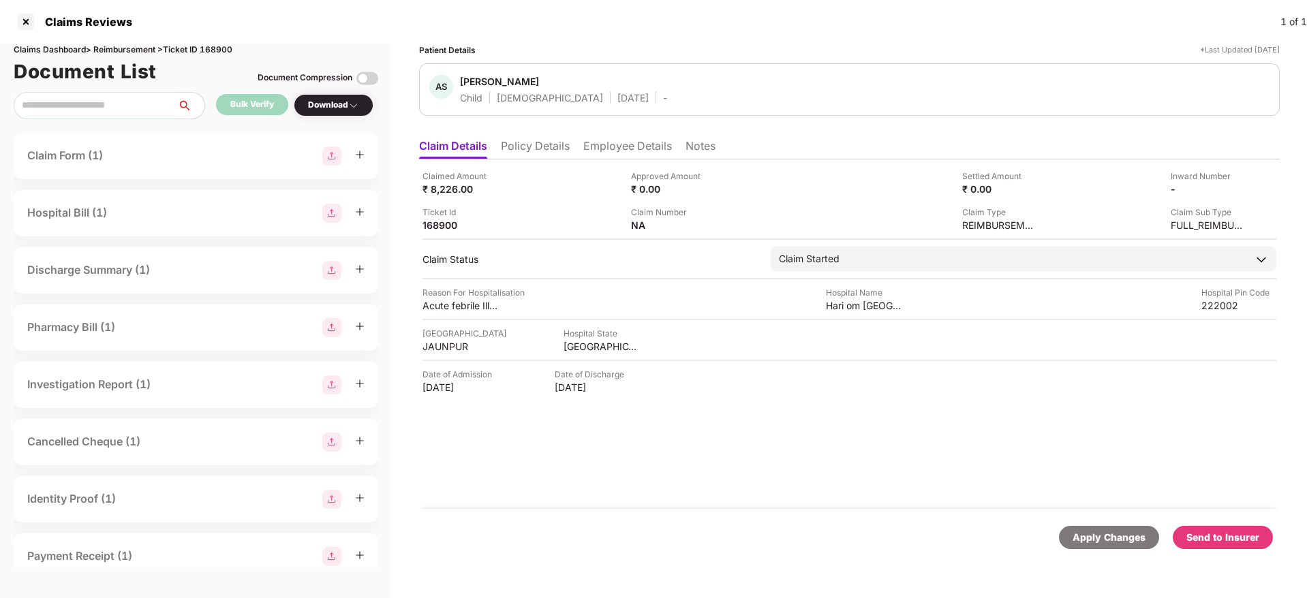
click at [217, 46] on div "Claims Dashboard > Reimbursement > Ticket ID 168900" at bounding box center [196, 50] width 364 height 13
copy div "168900"
click at [18, 19] on div at bounding box center [26, 22] width 22 height 22
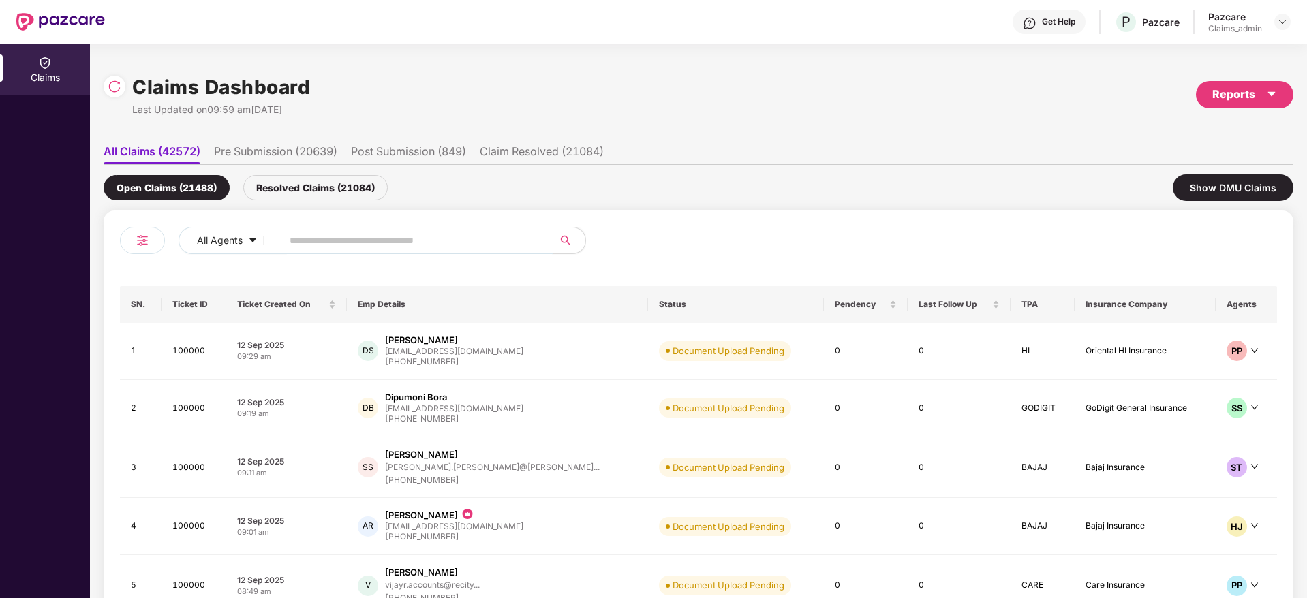
click at [283, 245] on span at bounding box center [412, 240] width 279 height 27
paste input "******"
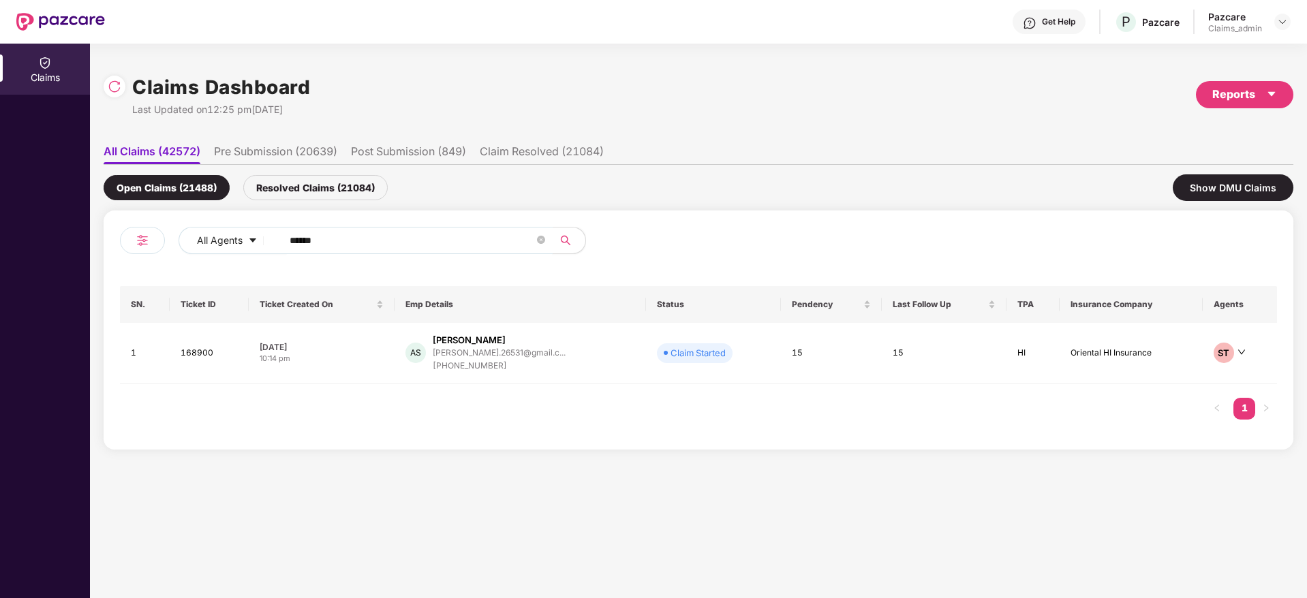
type input "******"
click at [362, 367] on td "27 Aug 2025 10:14 pm" at bounding box center [322, 353] width 146 height 61
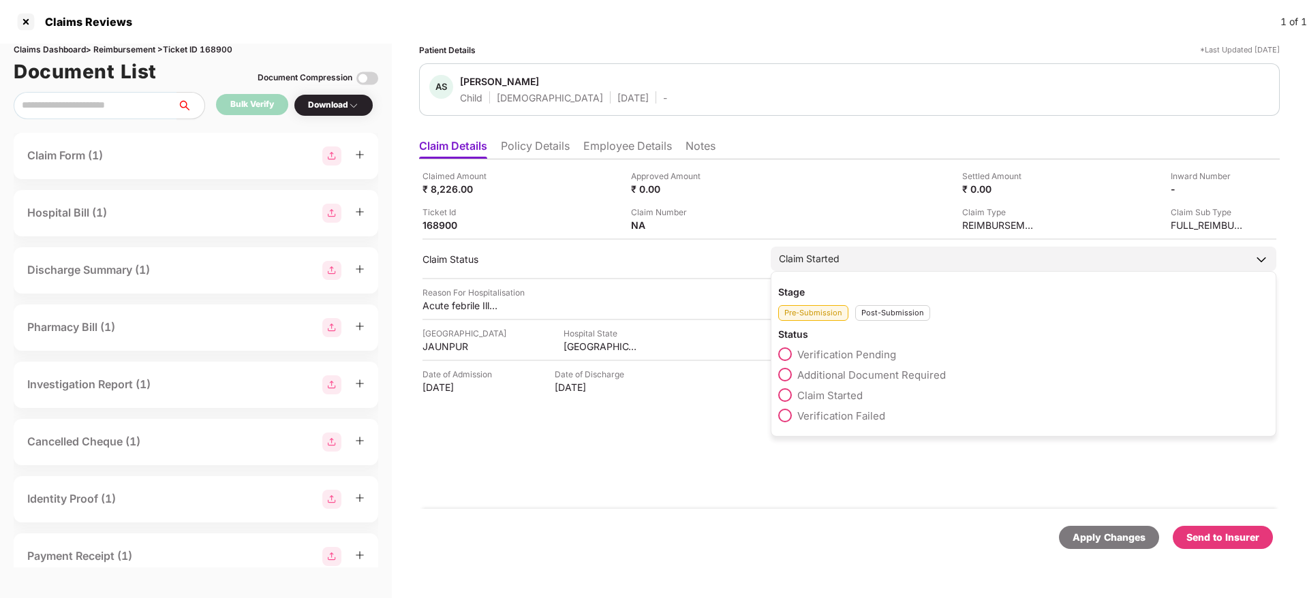
click at [882, 310] on div "Post-Submission" at bounding box center [892, 313] width 75 height 16
click at [786, 455] on span at bounding box center [785, 457] width 14 height 14
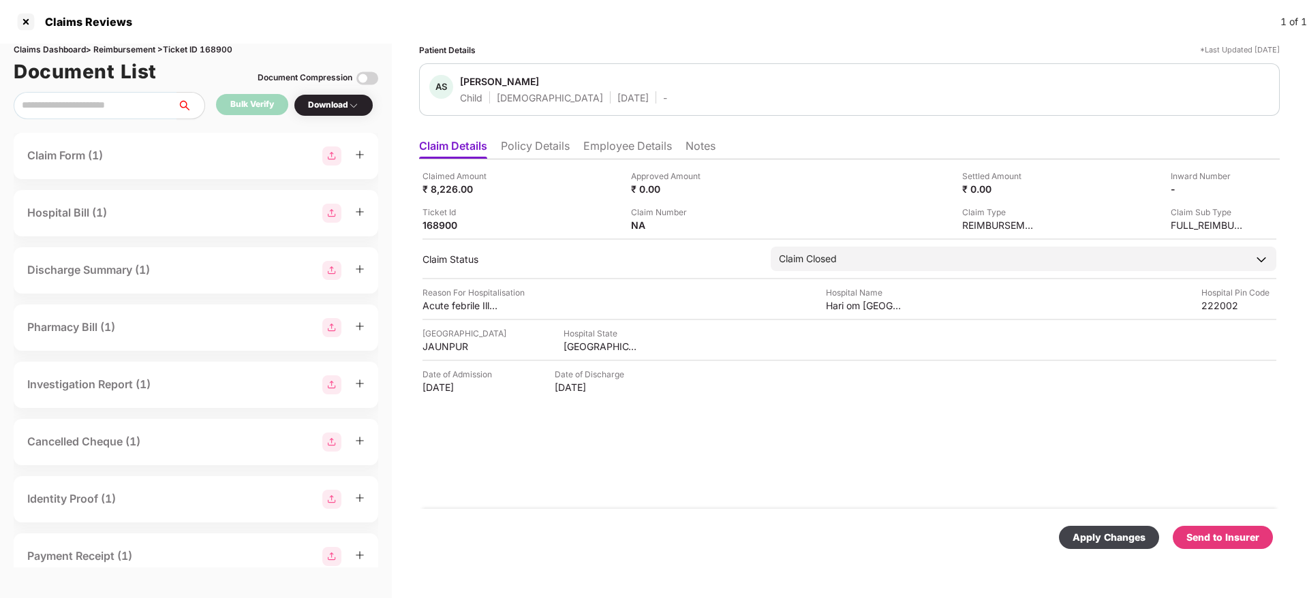
click at [1212, 541] on div "Send to Insurer" at bounding box center [1222, 537] width 73 height 15
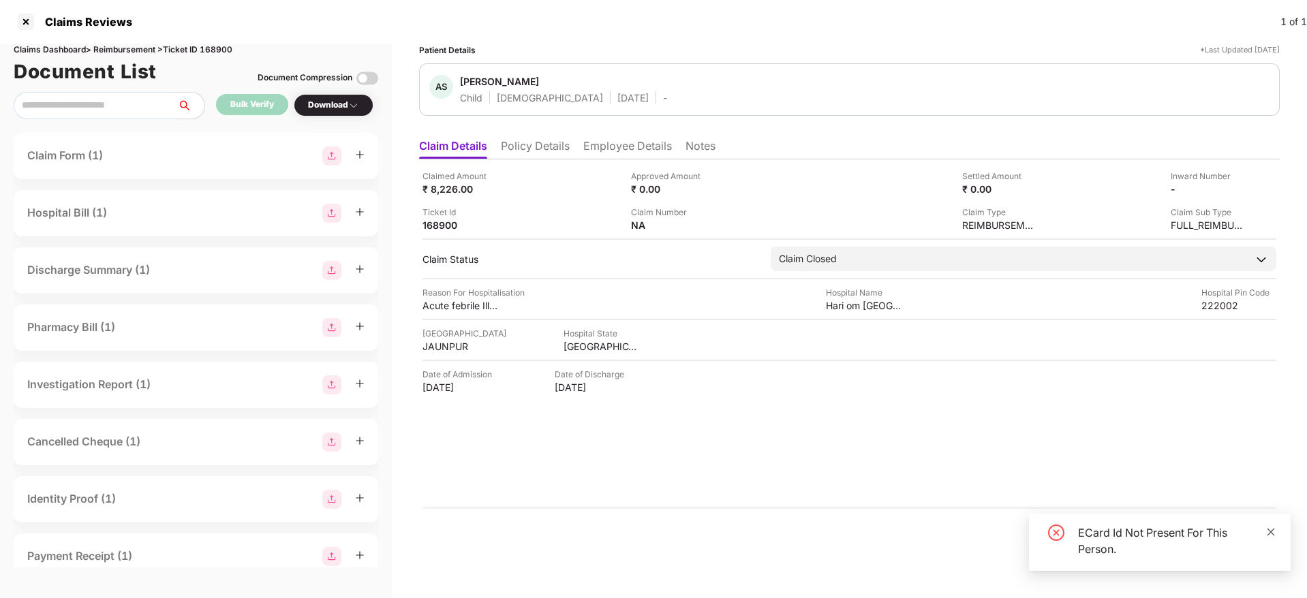
click at [1271, 533] on icon "close" at bounding box center [1271, 532] width 10 height 10
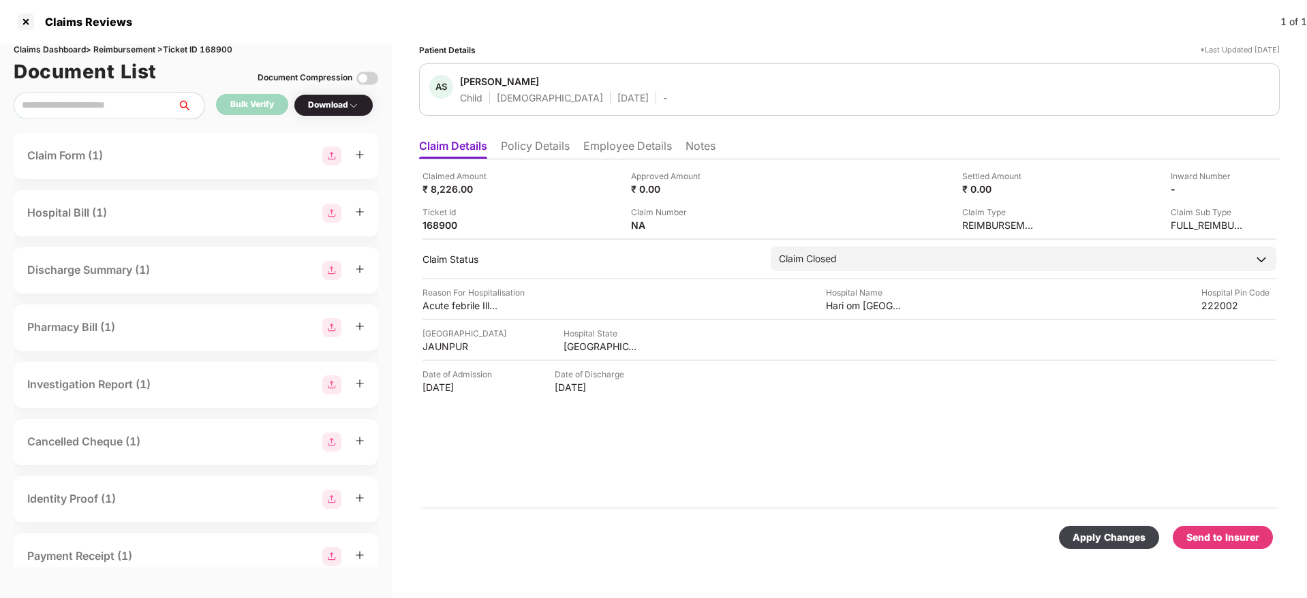
click at [1106, 534] on div "Apply Changes" at bounding box center [1108, 537] width 73 height 15
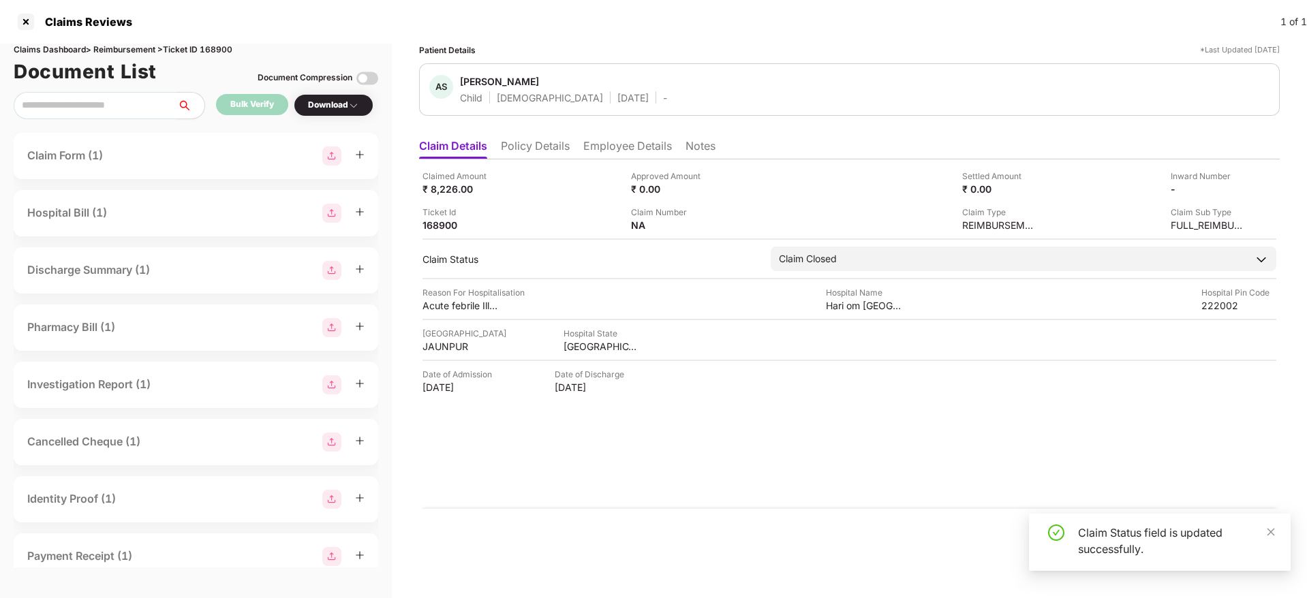
click at [533, 145] on li "Policy Details" at bounding box center [535, 149] width 69 height 20
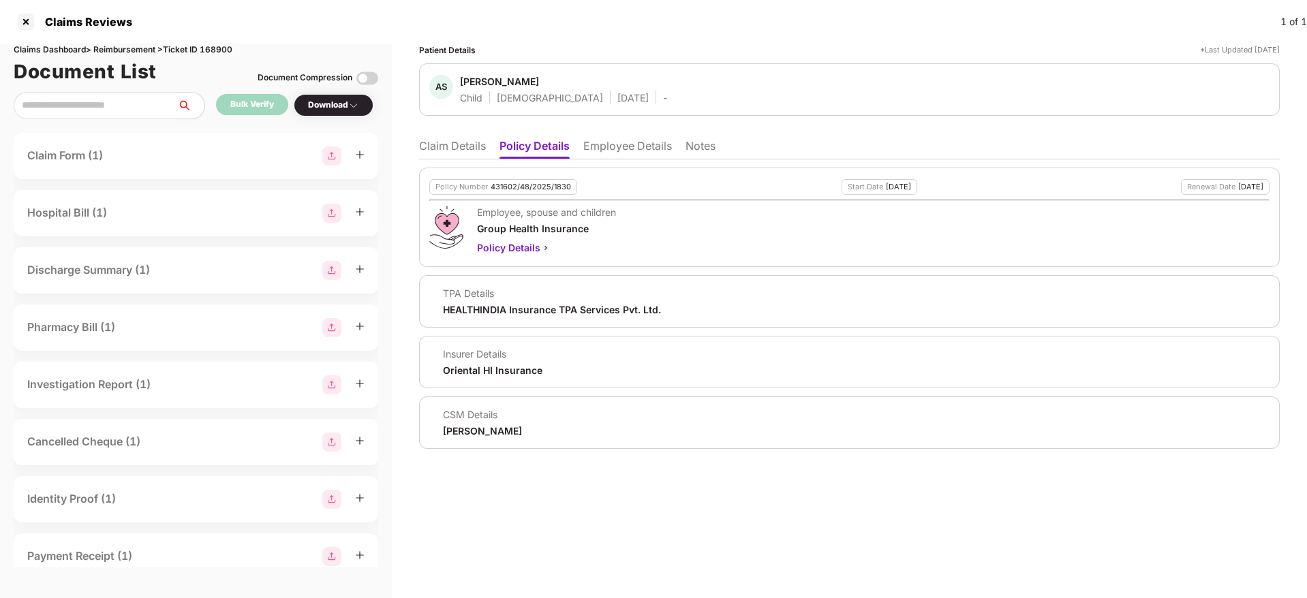
click at [449, 139] on li "Claim Details" at bounding box center [452, 149] width 67 height 20
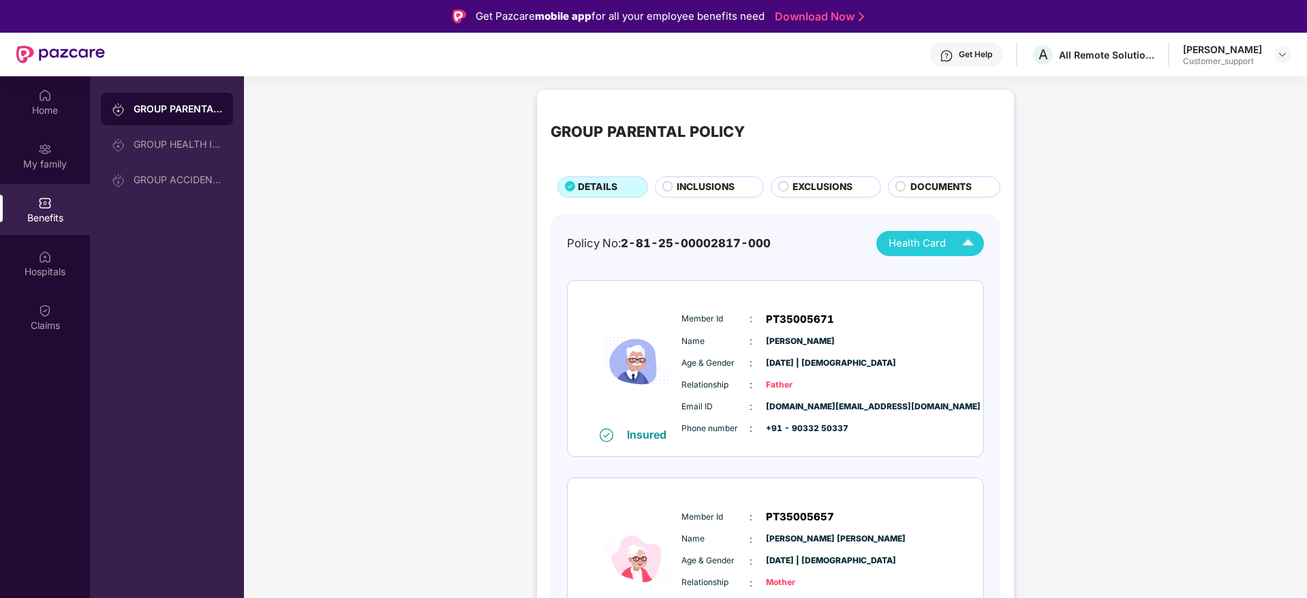
scroll to position [76, 0]
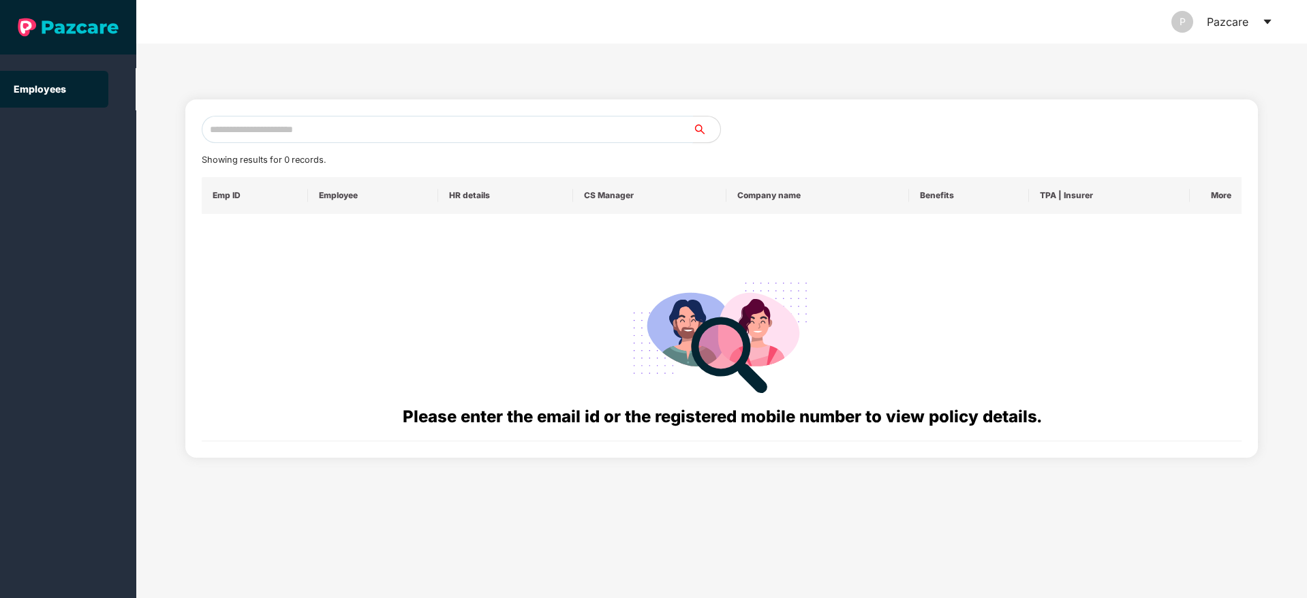
click at [235, 125] on input "text" at bounding box center [447, 129] width 491 height 27
paste input "**********"
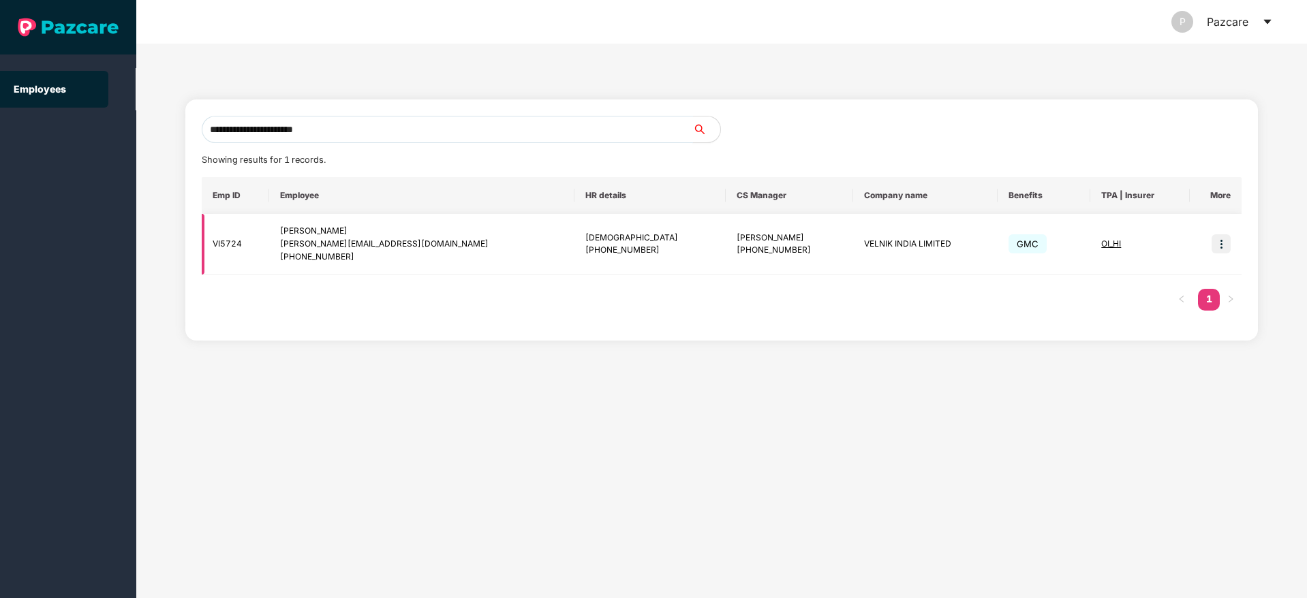
type input "**********"
click at [1222, 241] on img at bounding box center [1220, 243] width 19 height 19
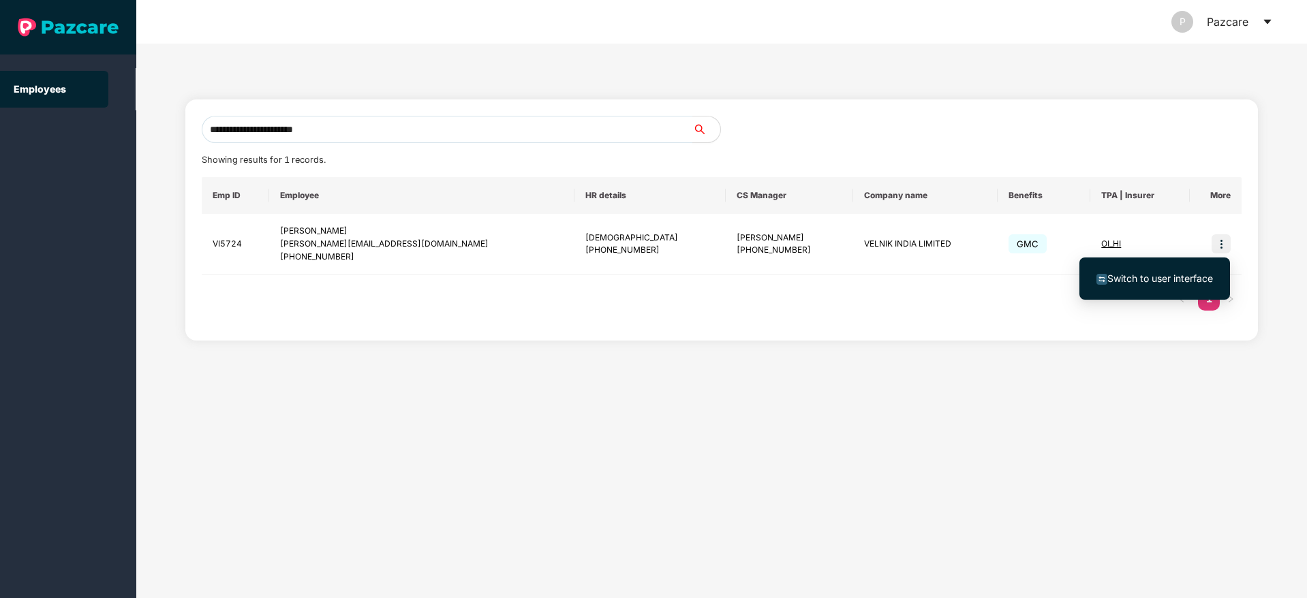
click at [1171, 269] on li "Switch to user interface" at bounding box center [1154, 278] width 151 height 29
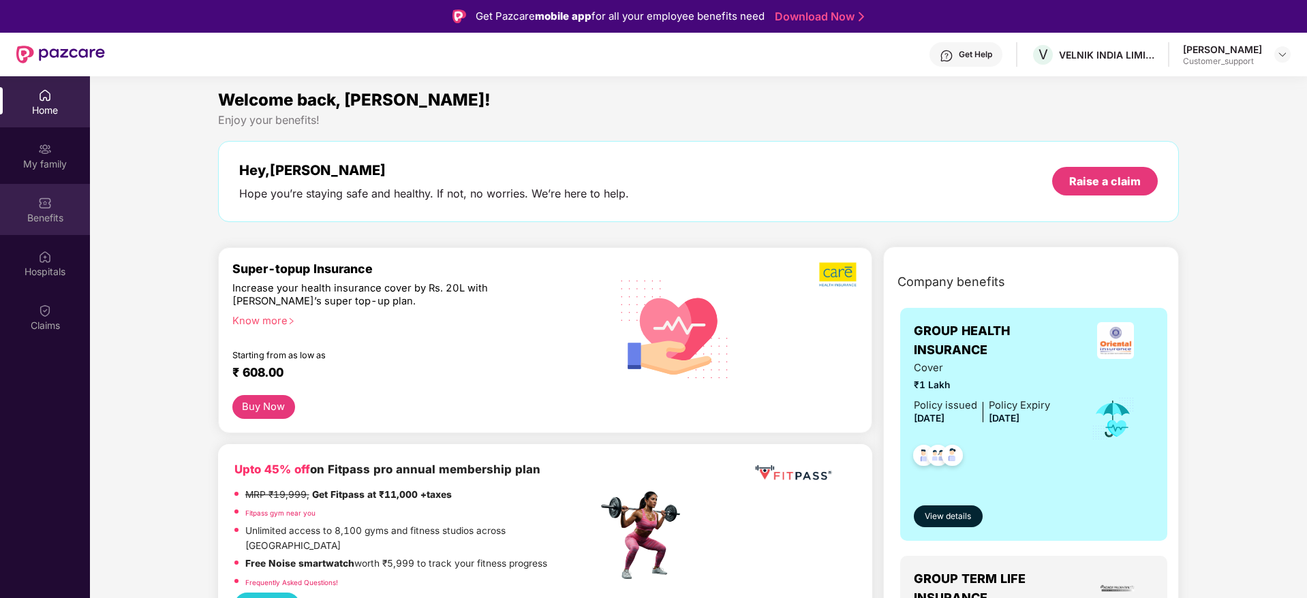
click at [71, 212] on div "Benefits" at bounding box center [45, 218] width 90 height 14
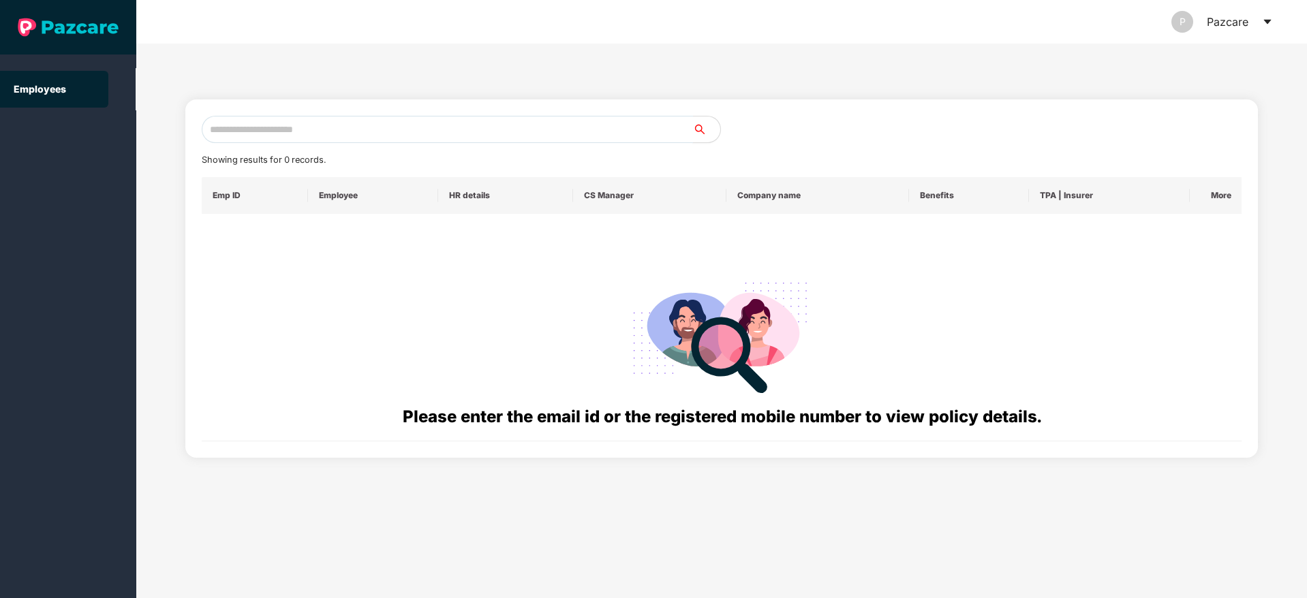
click at [266, 129] on input "text" at bounding box center [447, 129] width 491 height 27
paste input "**********"
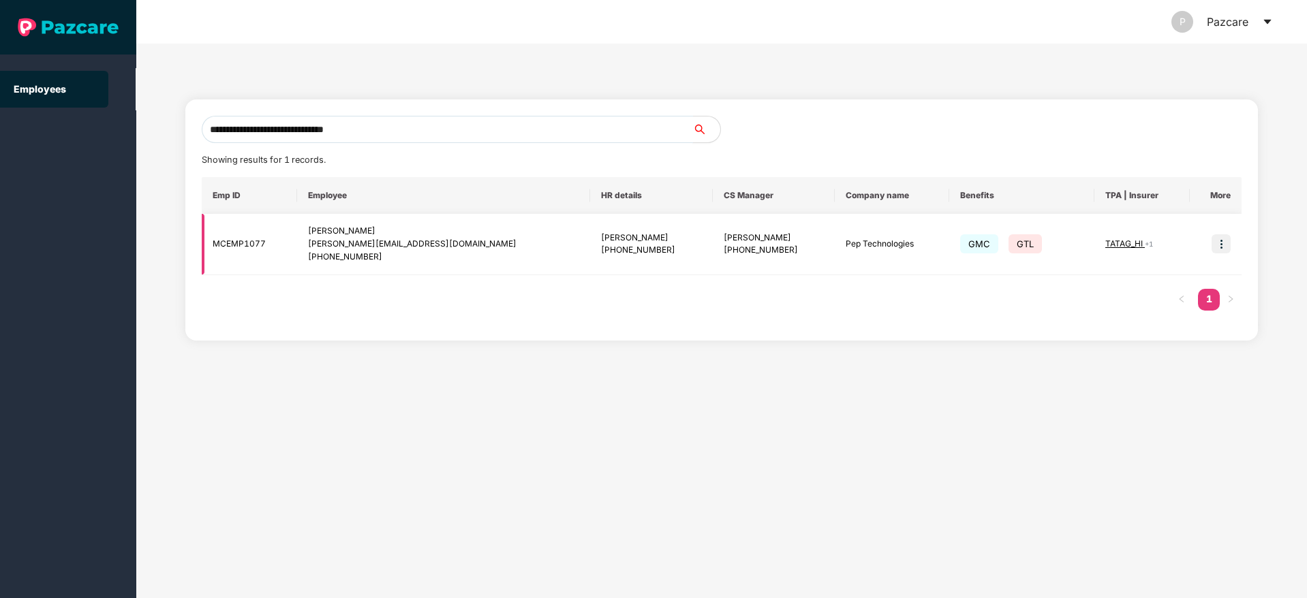
type input "**********"
click at [1226, 242] on img at bounding box center [1220, 243] width 19 height 19
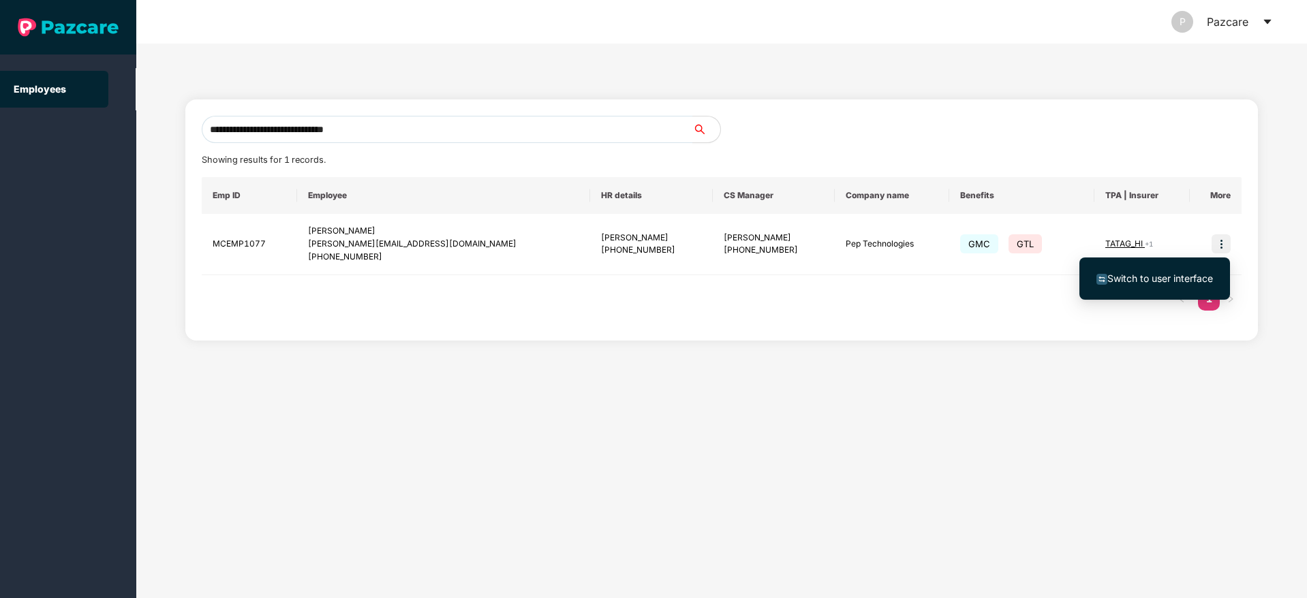
click at [1152, 275] on span "Switch to user interface" at bounding box center [1160, 279] width 106 height 12
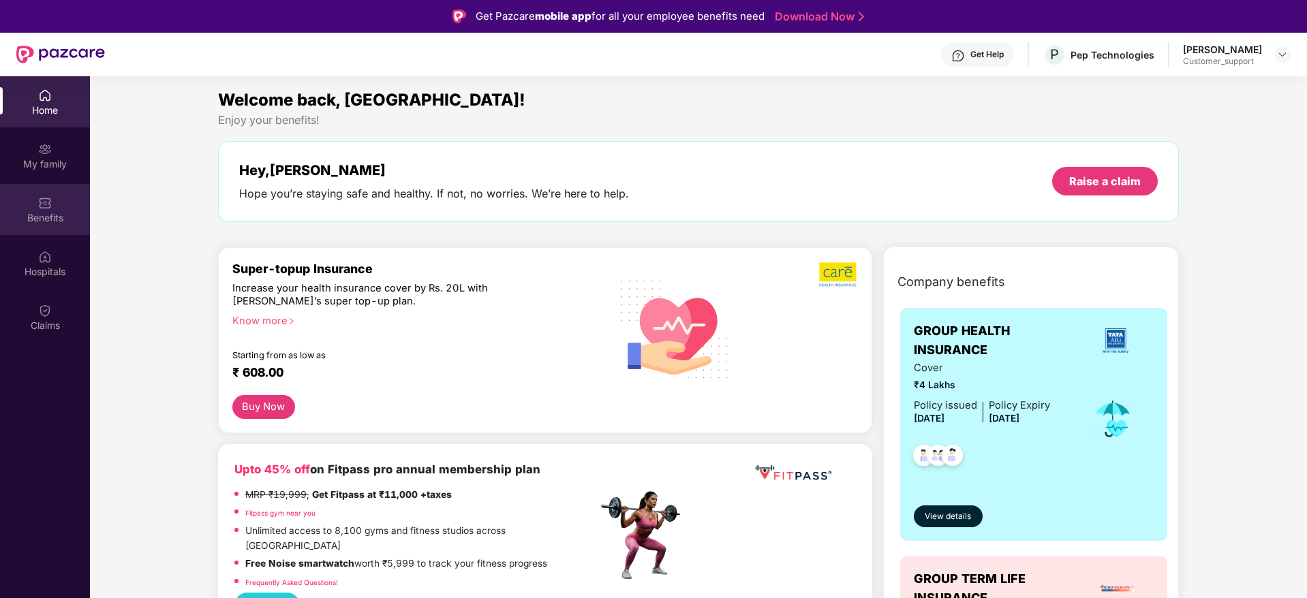
click at [55, 208] on div "Benefits" at bounding box center [45, 209] width 90 height 51
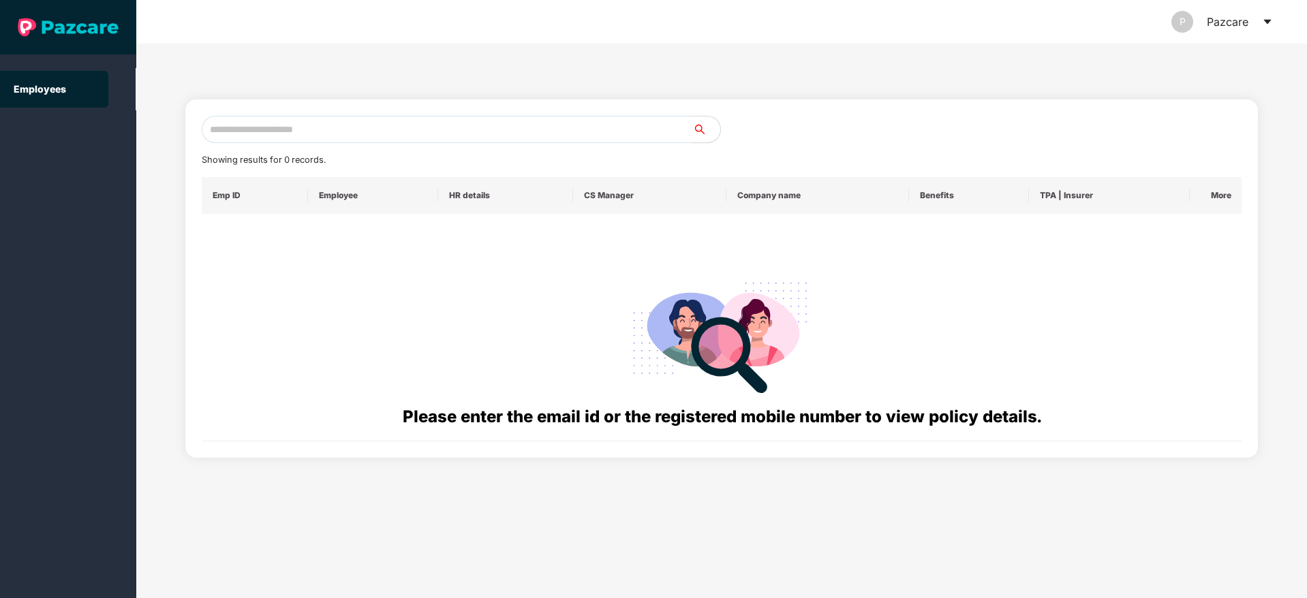
click at [235, 143] on div "Showing results for 0 records. Emp ID Employee HR details CS Manager Company na…" at bounding box center [722, 279] width 1040 height 326
click at [259, 126] on input "text" at bounding box center [447, 129] width 491 height 27
paste input "**********"
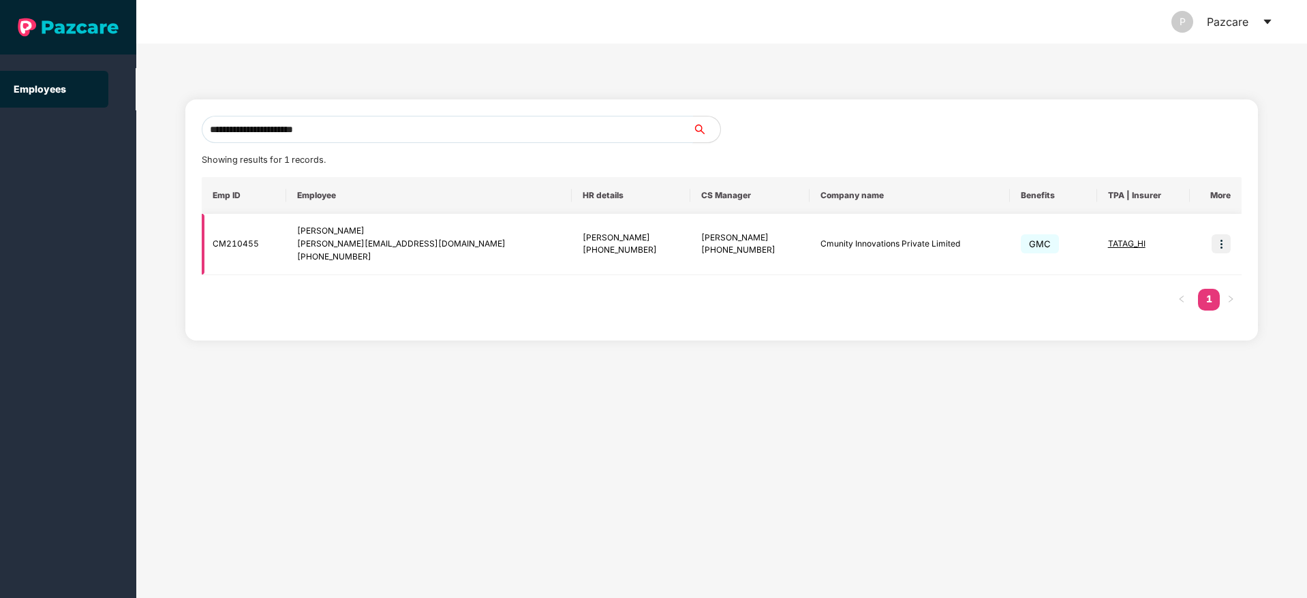
type input "**********"
click at [1217, 241] on img at bounding box center [1220, 243] width 19 height 19
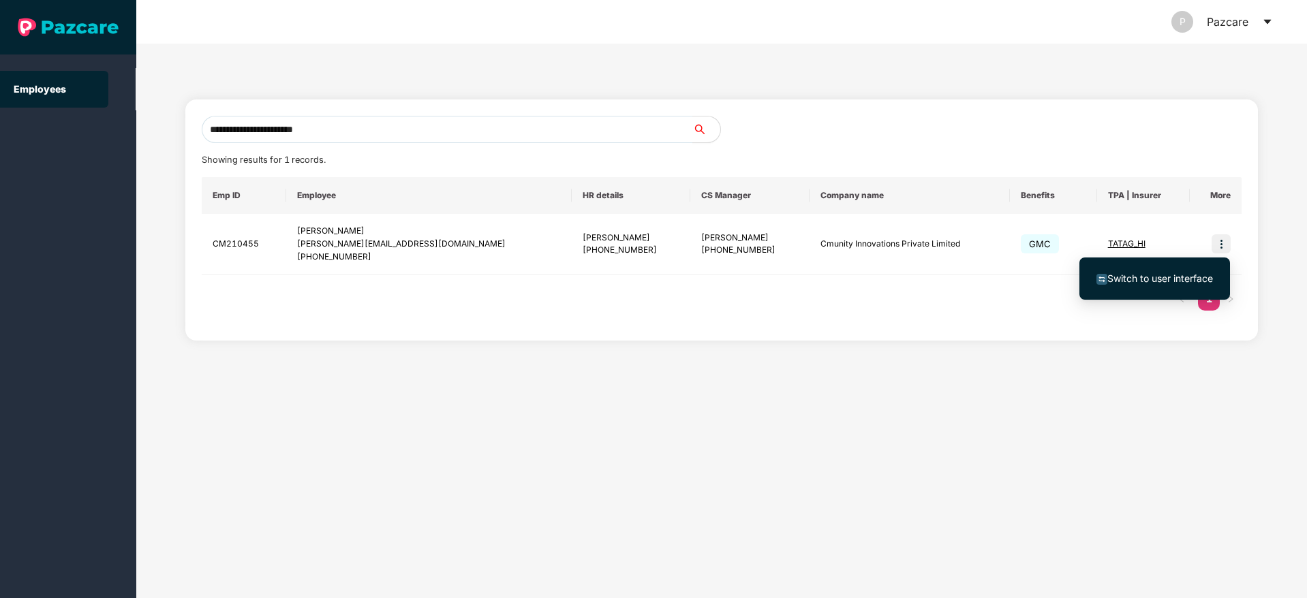
click at [1129, 277] on span "Switch to user interface" at bounding box center [1160, 279] width 106 height 12
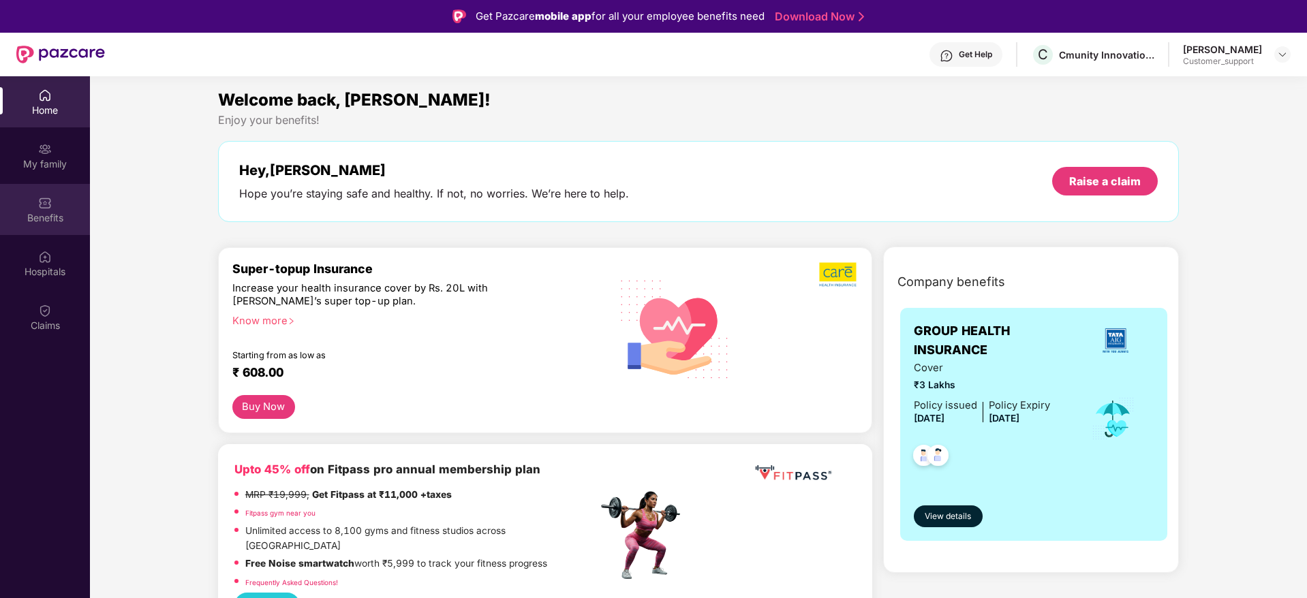
click at [29, 202] on div "Benefits" at bounding box center [45, 209] width 90 height 51
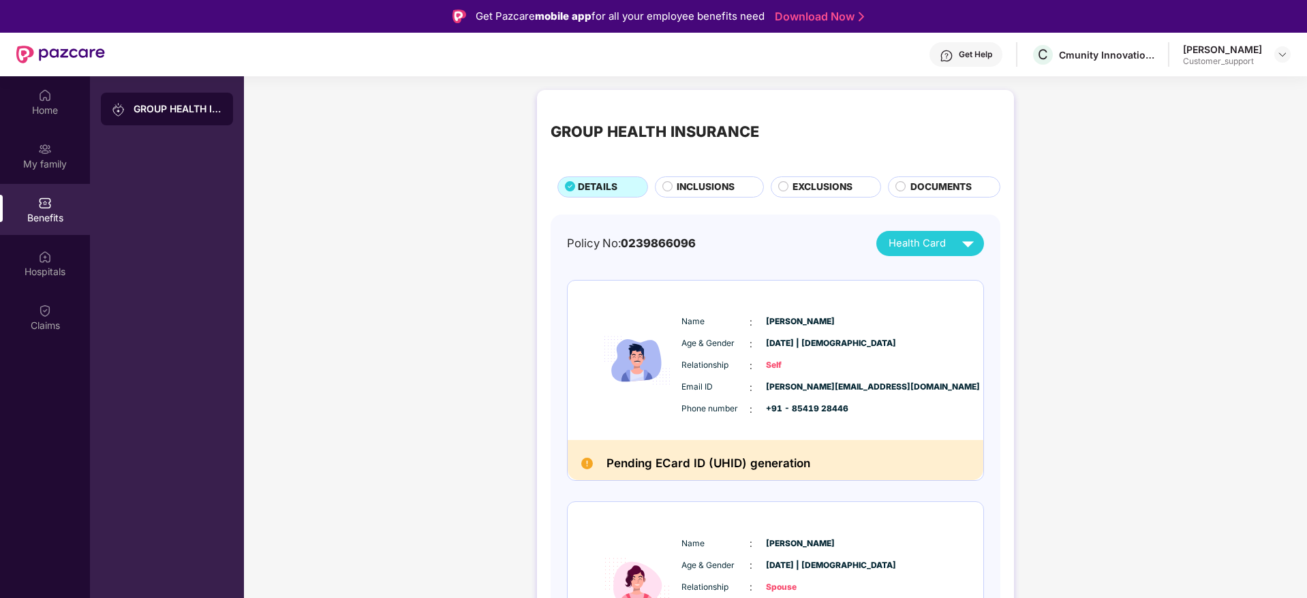
scroll to position [113, 0]
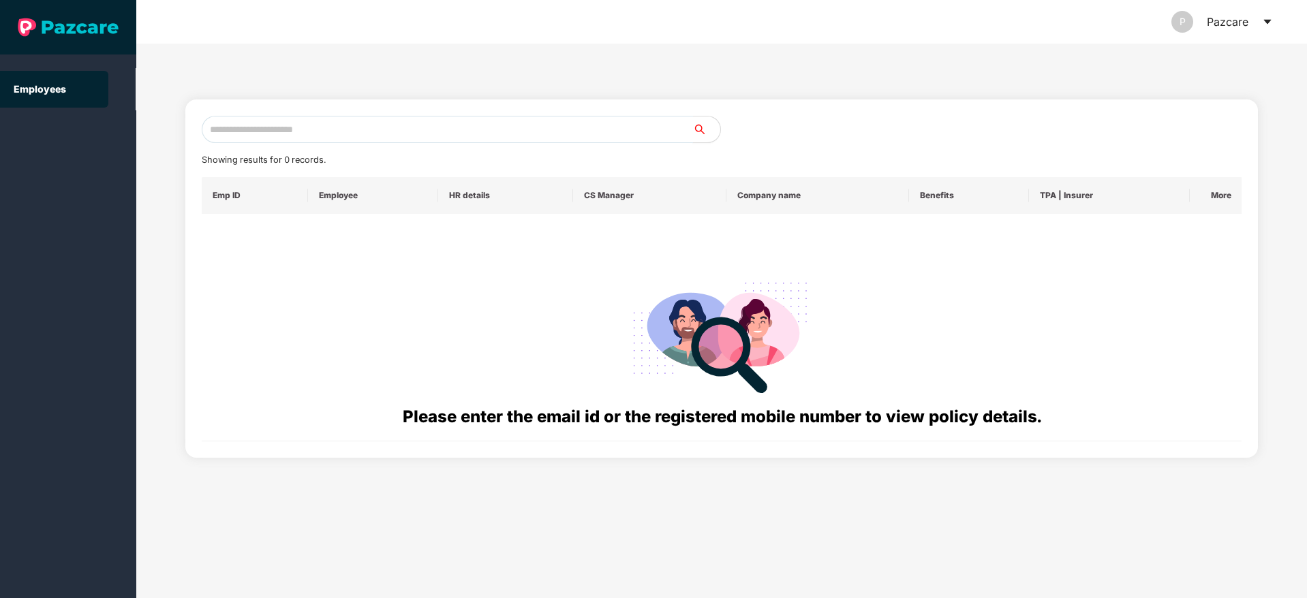
click at [272, 129] on input "text" at bounding box center [447, 129] width 491 height 27
paste input "**********"
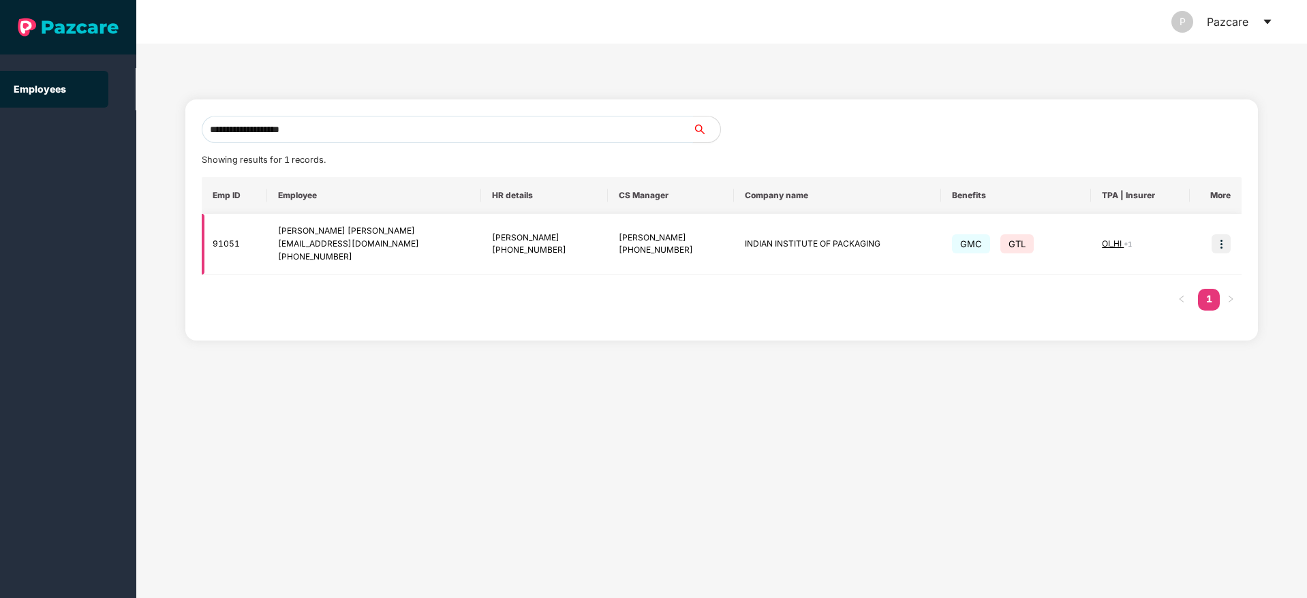
type input "**********"
click at [1222, 245] on img at bounding box center [1220, 243] width 19 height 19
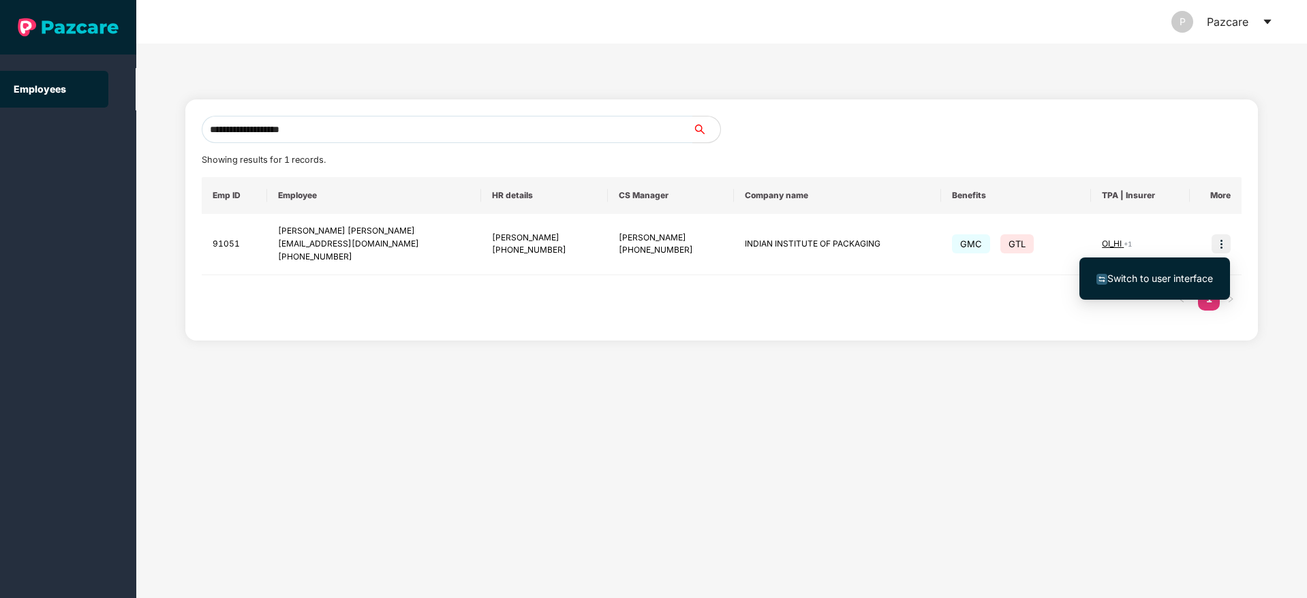
click at [1150, 276] on span "Switch to user interface" at bounding box center [1160, 279] width 106 height 12
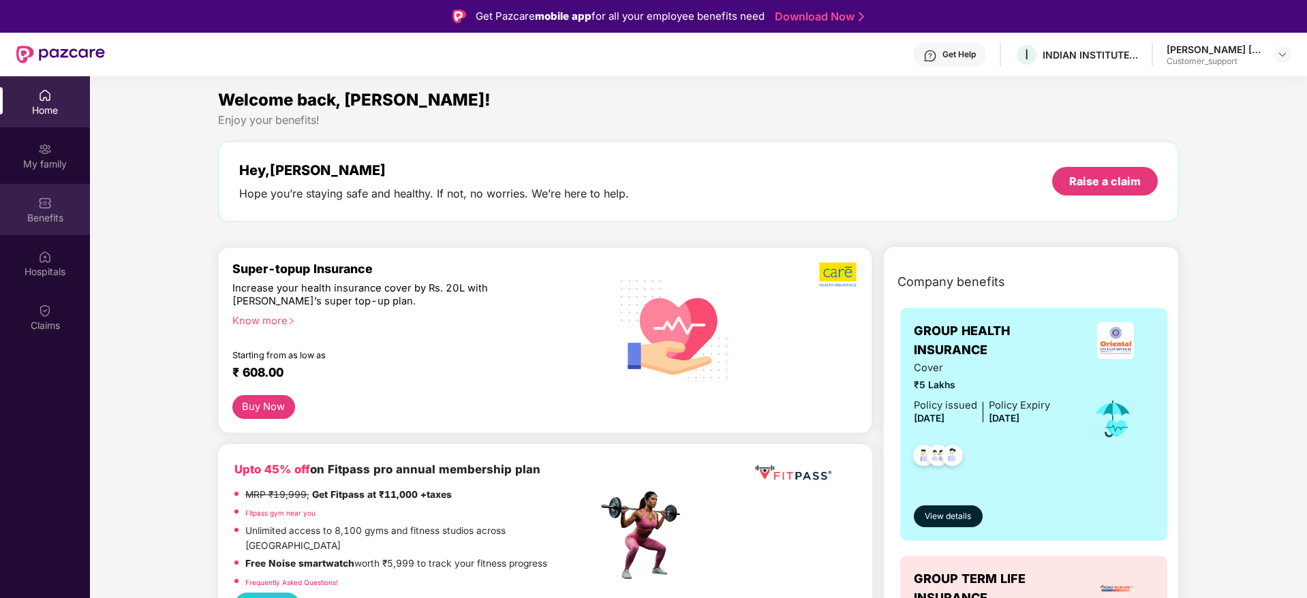
click at [46, 221] on div "Benefits" at bounding box center [45, 218] width 90 height 14
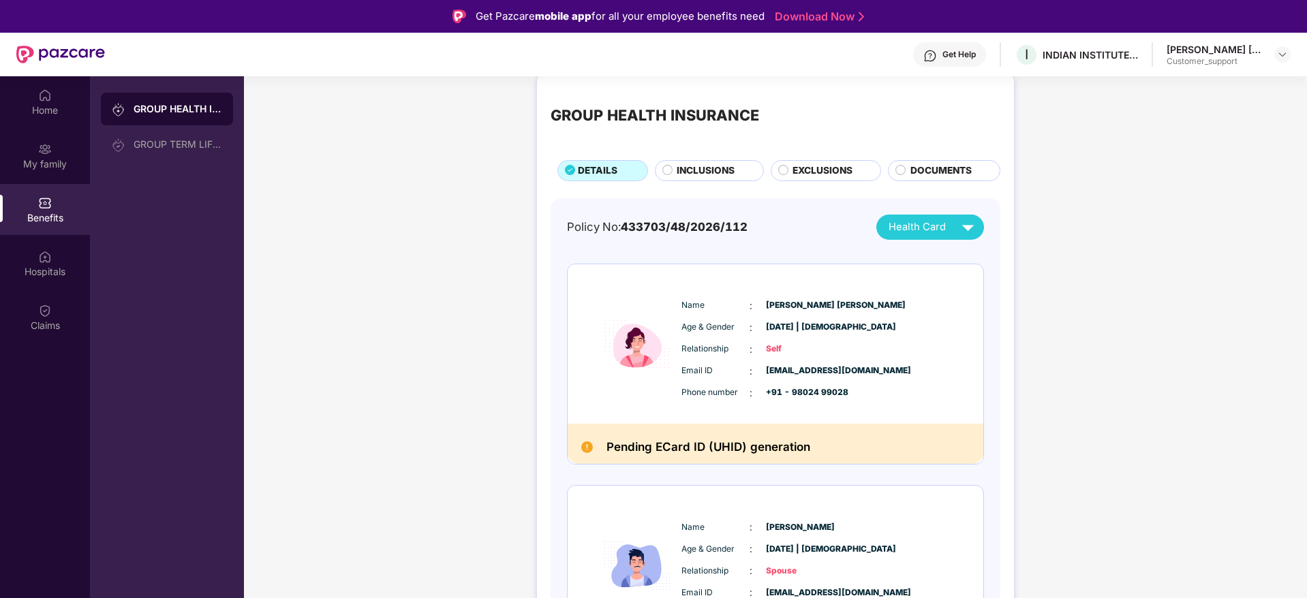
scroll to position [0, 0]
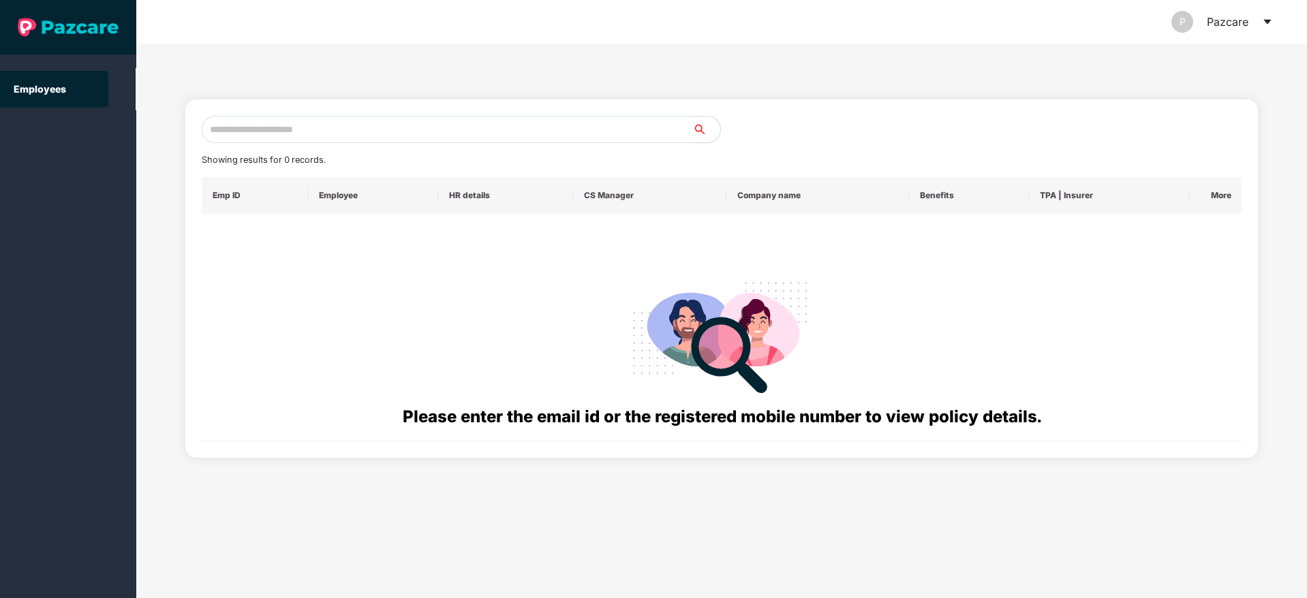
click at [277, 126] on input "text" at bounding box center [447, 129] width 491 height 27
paste input "**********"
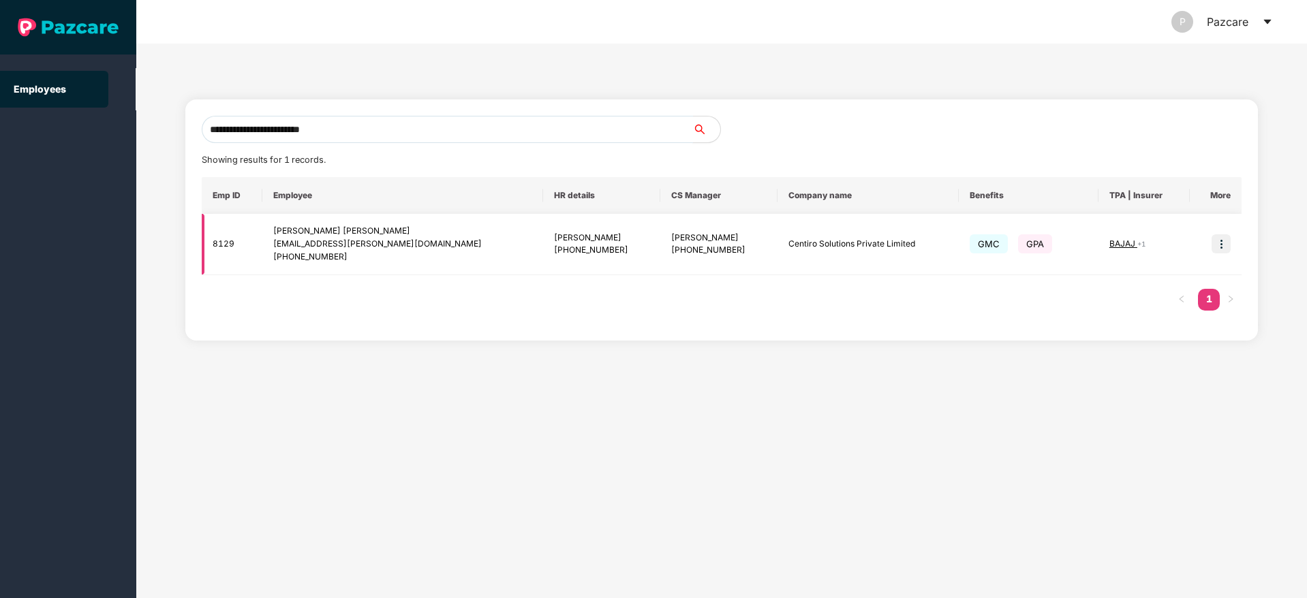
type input "**********"
click at [1213, 245] on img at bounding box center [1220, 243] width 19 height 19
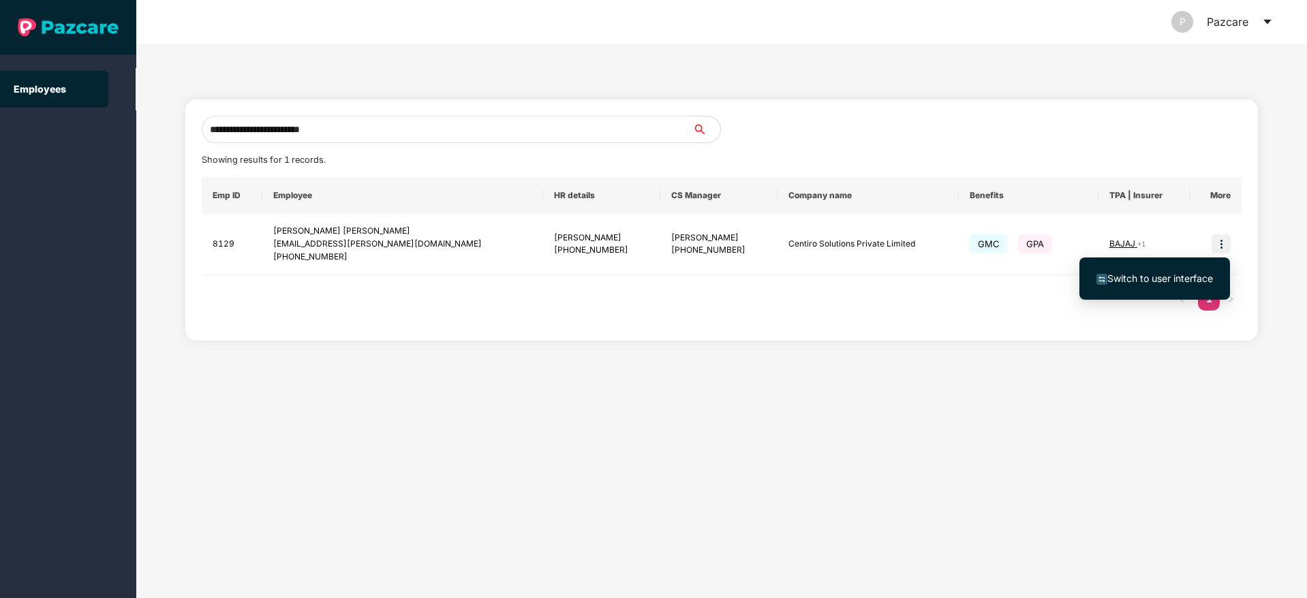
click at [1144, 276] on span "Switch to user interface" at bounding box center [1160, 279] width 106 height 12
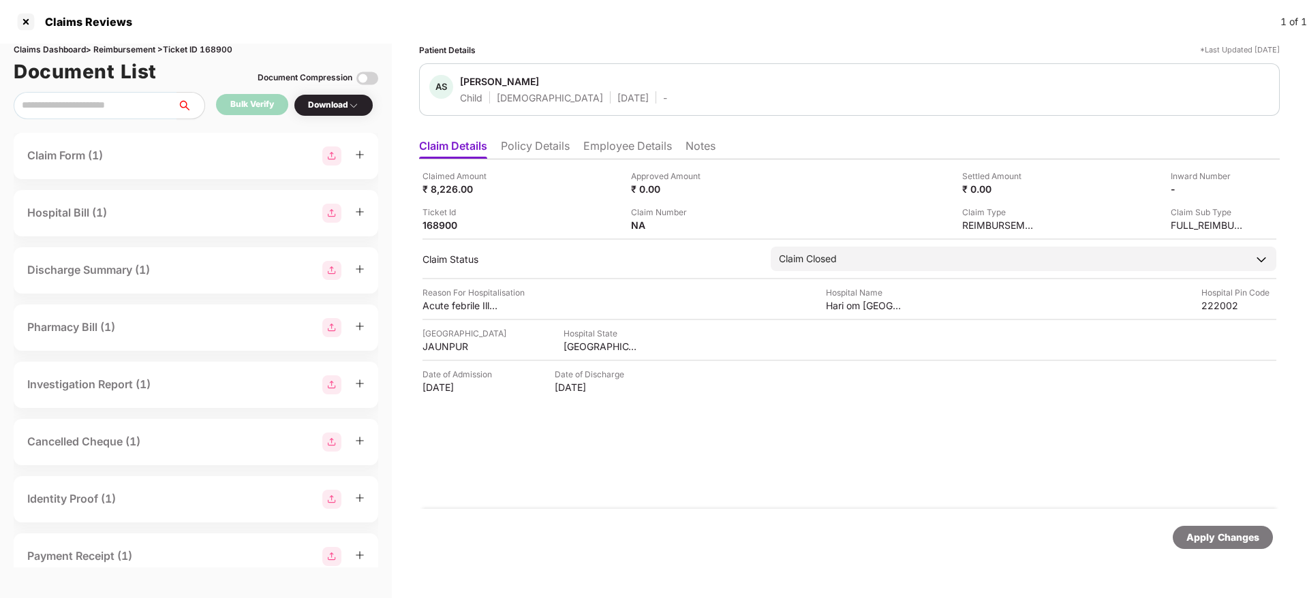
click at [657, 151] on li "Employee Details" at bounding box center [627, 149] width 89 height 20
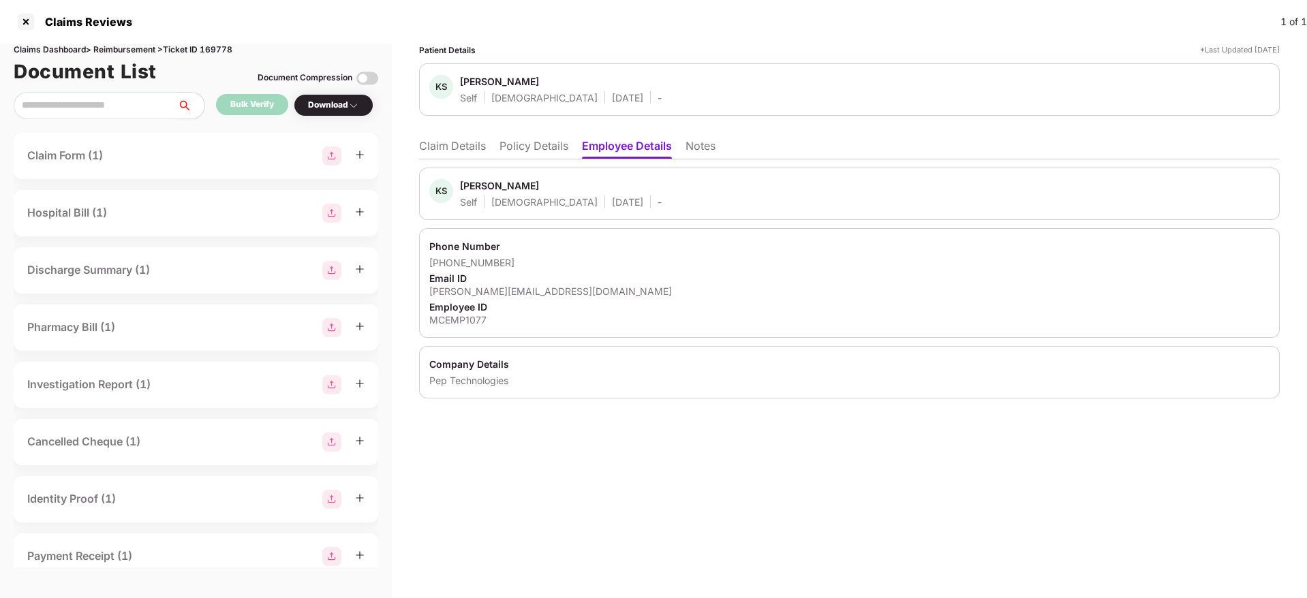
click at [526, 140] on li "Policy Details" at bounding box center [533, 149] width 69 height 20
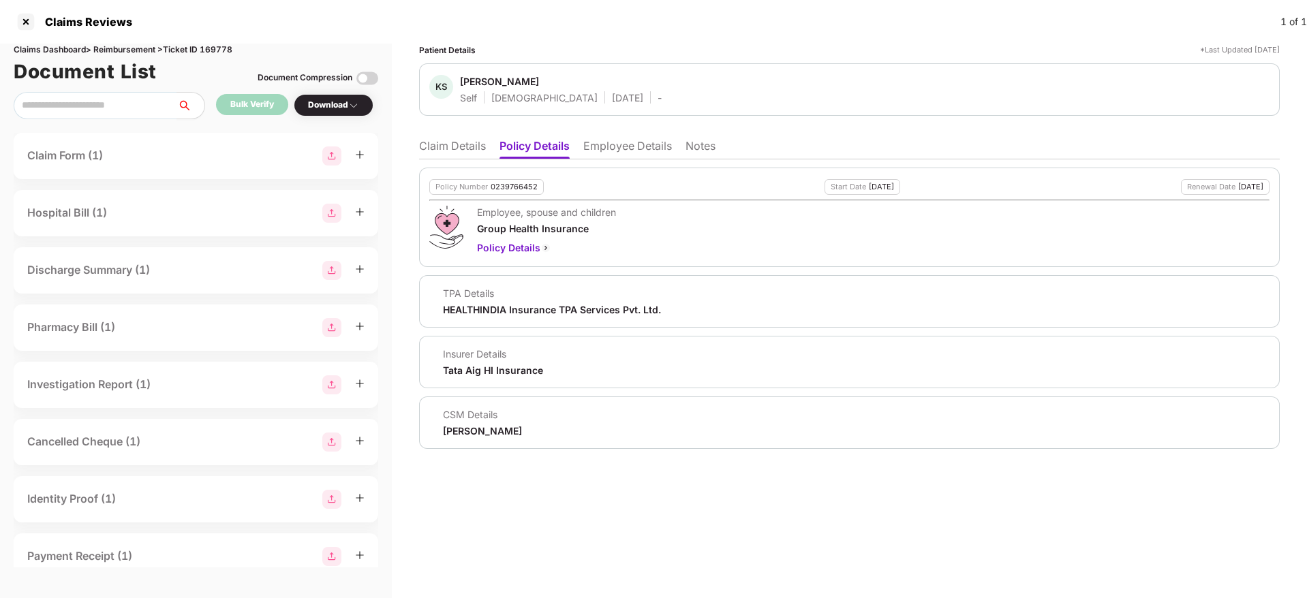
click at [470, 151] on li "Claim Details" at bounding box center [452, 149] width 67 height 20
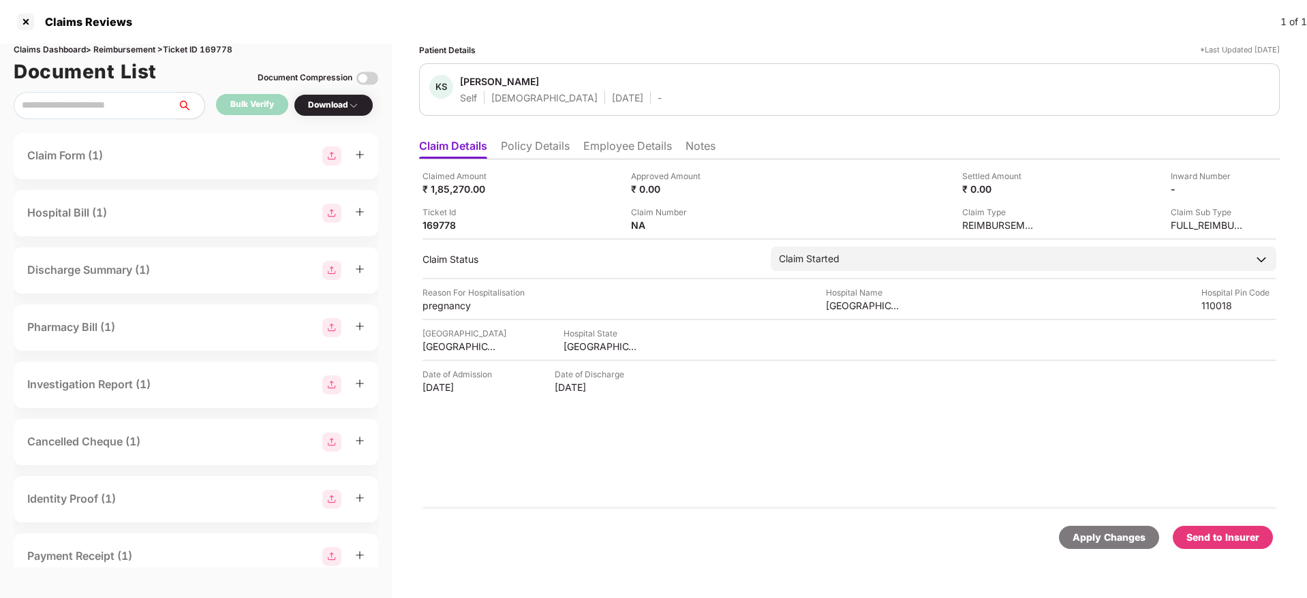
click at [555, 153] on li "Policy Details" at bounding box center [535, 149] width 69 height 20
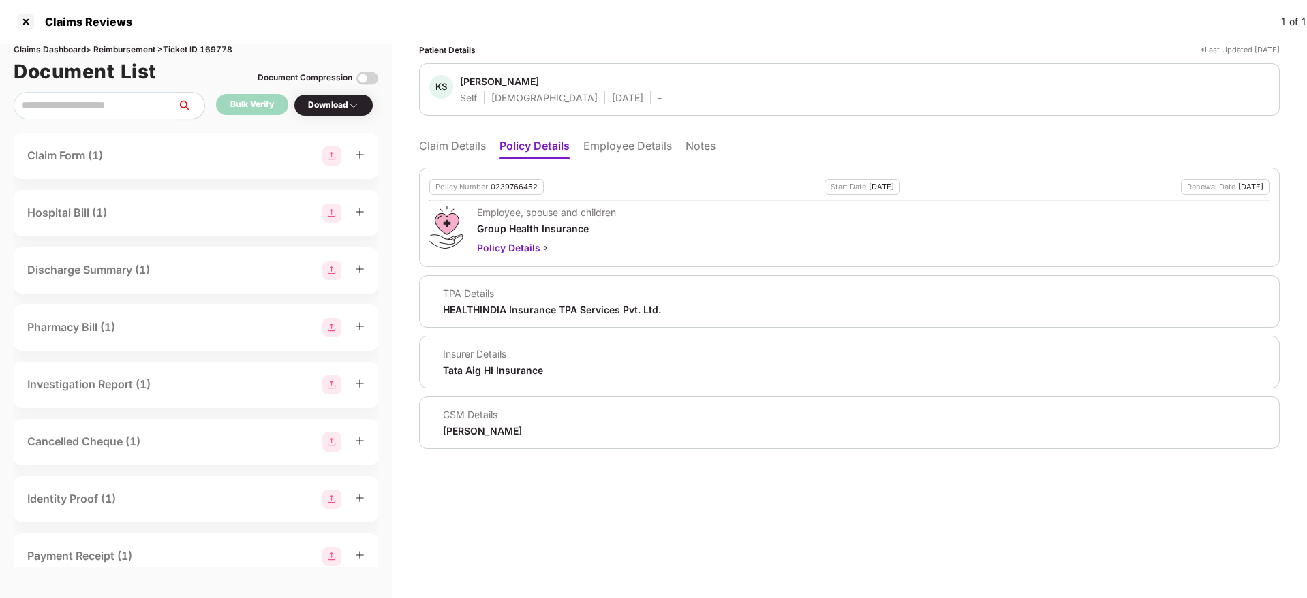
click at [612, 151] on li "Employee Details" at bounding box center [627, 149] width 89 height 20
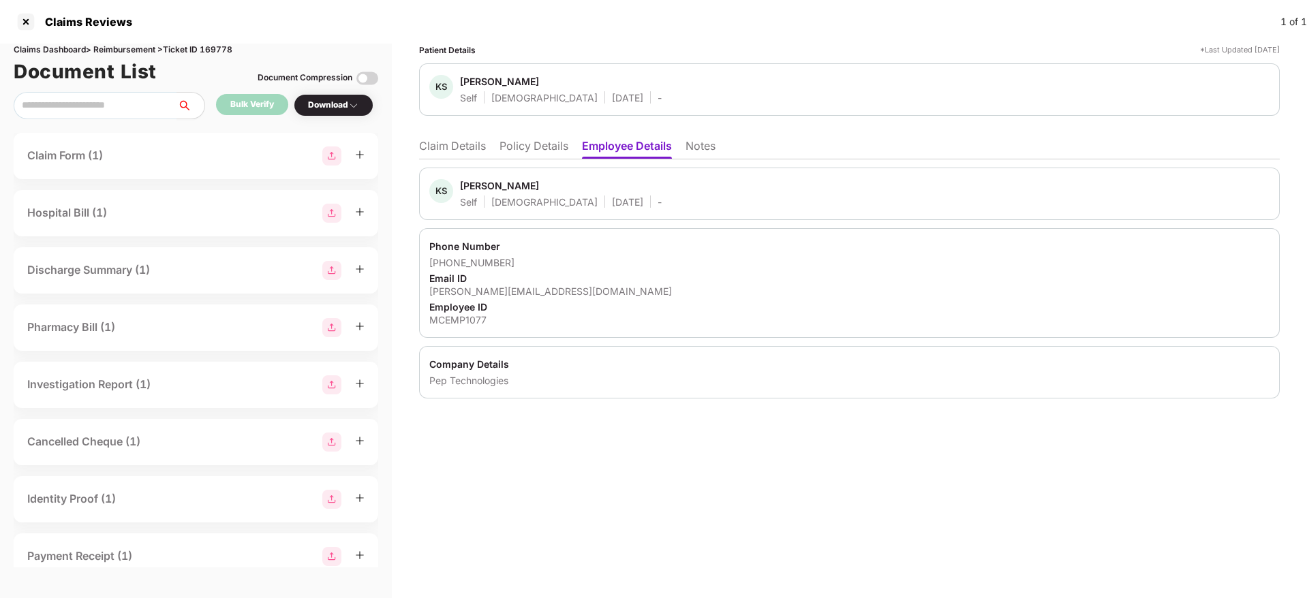
click at [471, 294] on div "[PERSON_NAME][EMAIL_ADDRESS][DOMAIN_NAME]" at bounding box center [849, 291] width 840 height 13
copy div "[PERSON_NAME][EMAIL_ADDRESS][DOMAIN_NAME]"
click at [529, 146] on li "Policy Details" at bounding box center [533, 149] width 69 height 20
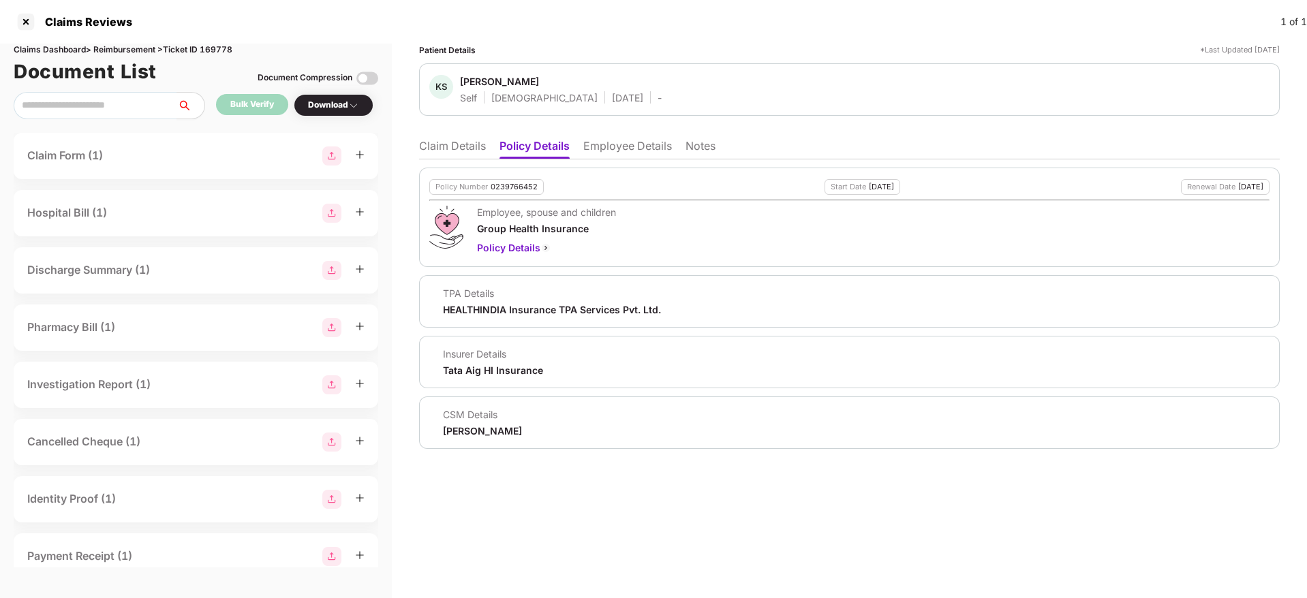
click at [452, 149] on li "Claim Details" at bounding box center [452, 149] width 67 height 20
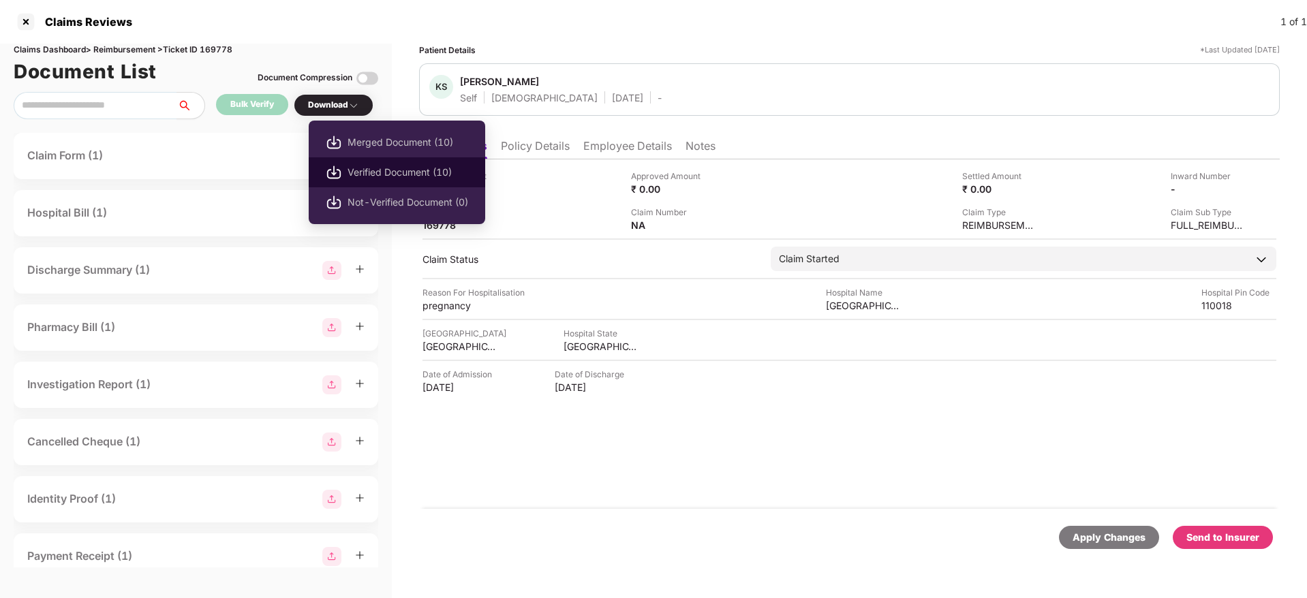
click at [385, 173] on span "Verified Document (10)" at bounding box center [407, 172] width 121 height 15
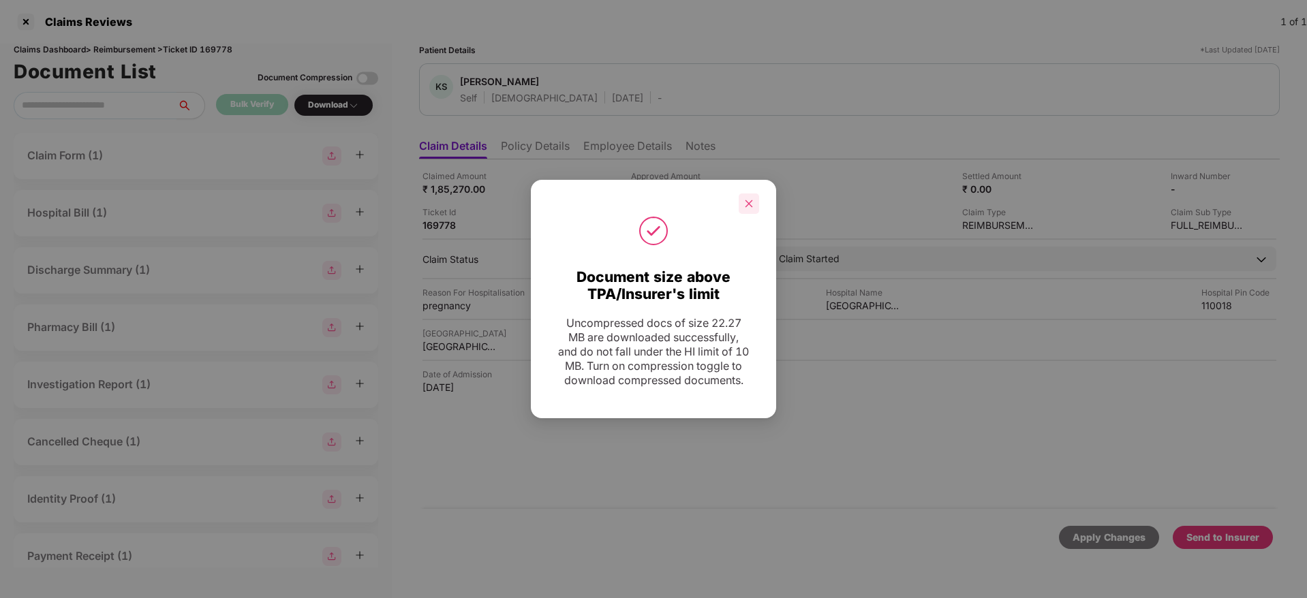
click at [755, 196] on div at bounding box center [749, 203] width 20 height 20
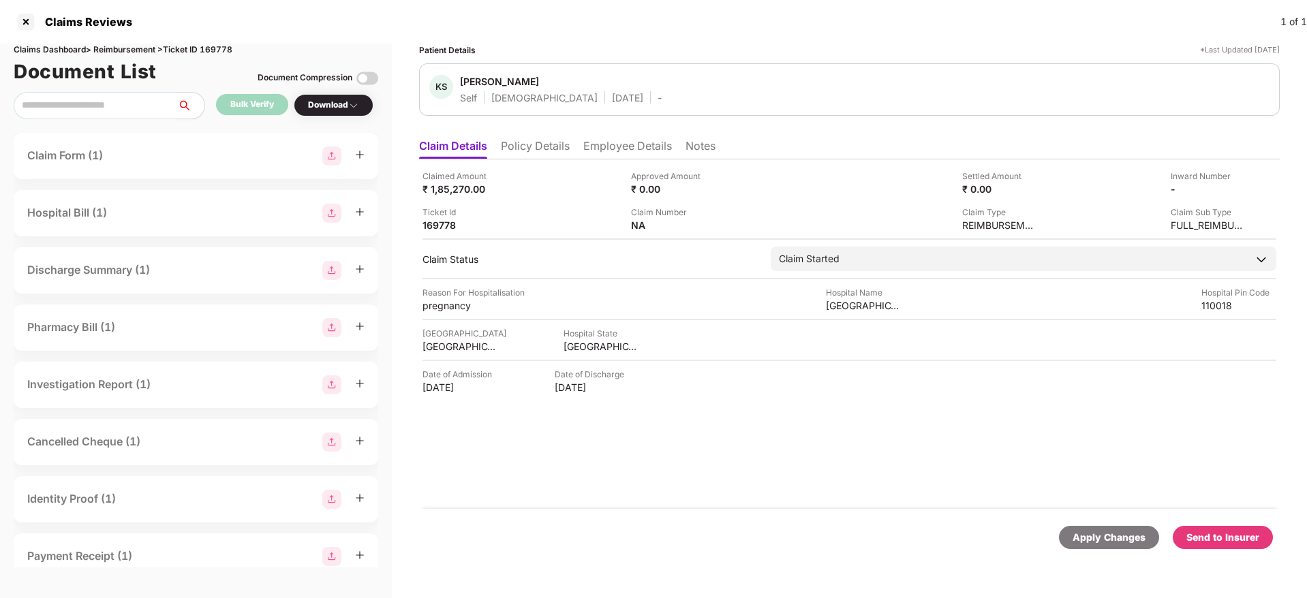
click at [226, 44] on div "Claims Dashboard > Reimbursement > Ticket ID 169778" at bounding box center [196, 50] width 364 height 13
copy div "169778"
click at [23, 15] on div at bounding box center [26, 22] width 22 height 22
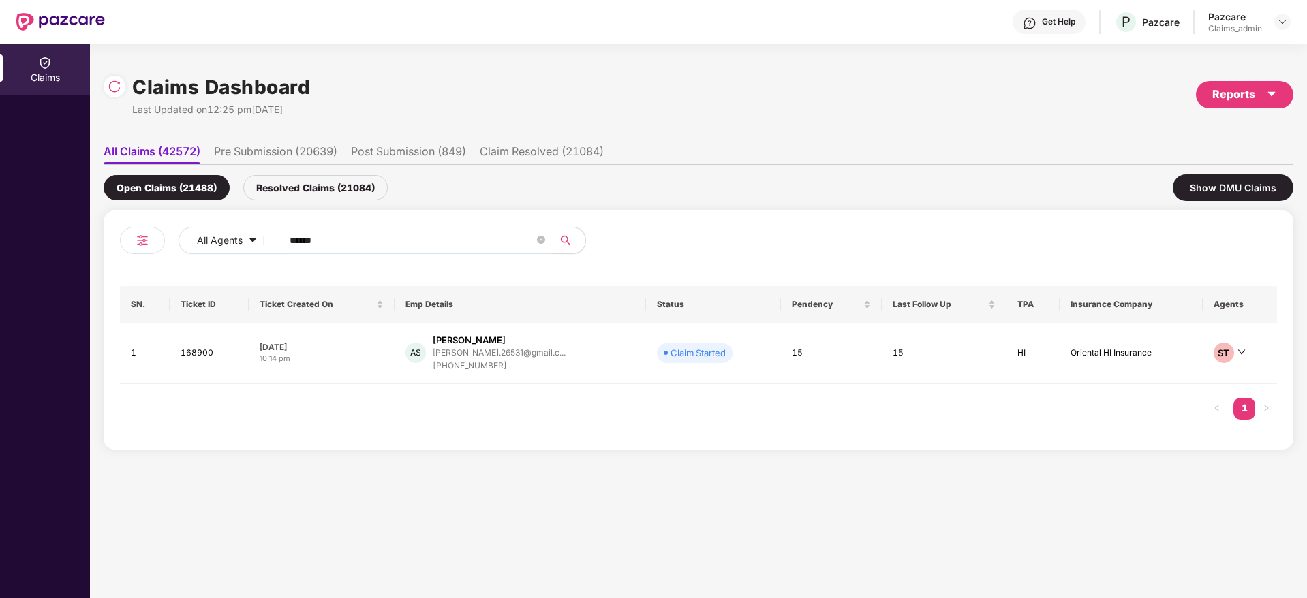
click at [313, 232] on input "******" at bounding box center [412, 240] width 245 height 20
paste input "text"
type input "******"
click at [375, 347] on div "[DATE]" at bounding box center [323, 347] width 125 height 12
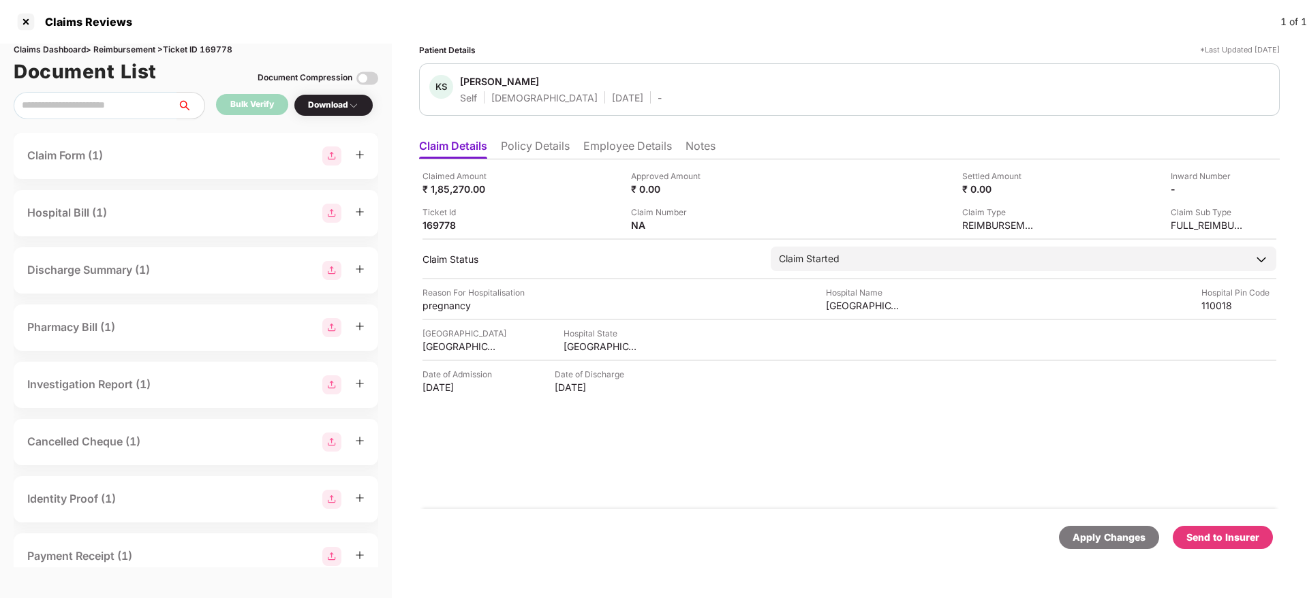
click at [547, 155] on li "Policy Details" at bounding box center [535, 149] width 69 height 20
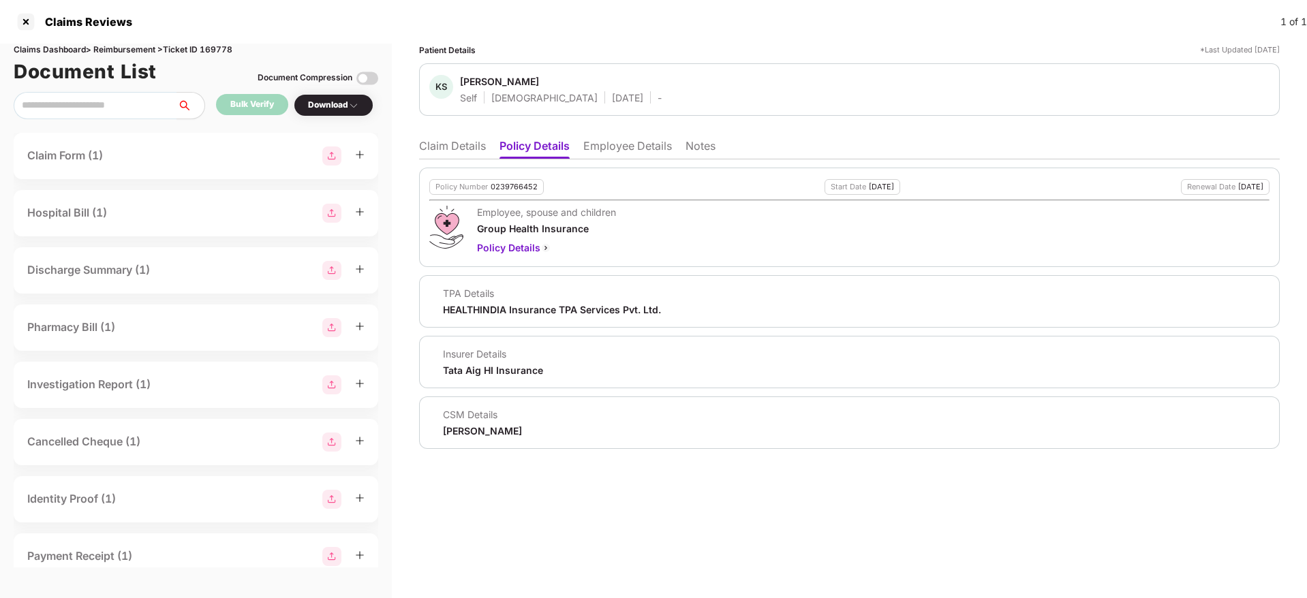
click at [427, 151] on li "Claim Details" at bounding box center [452, 149] width 67 height 20
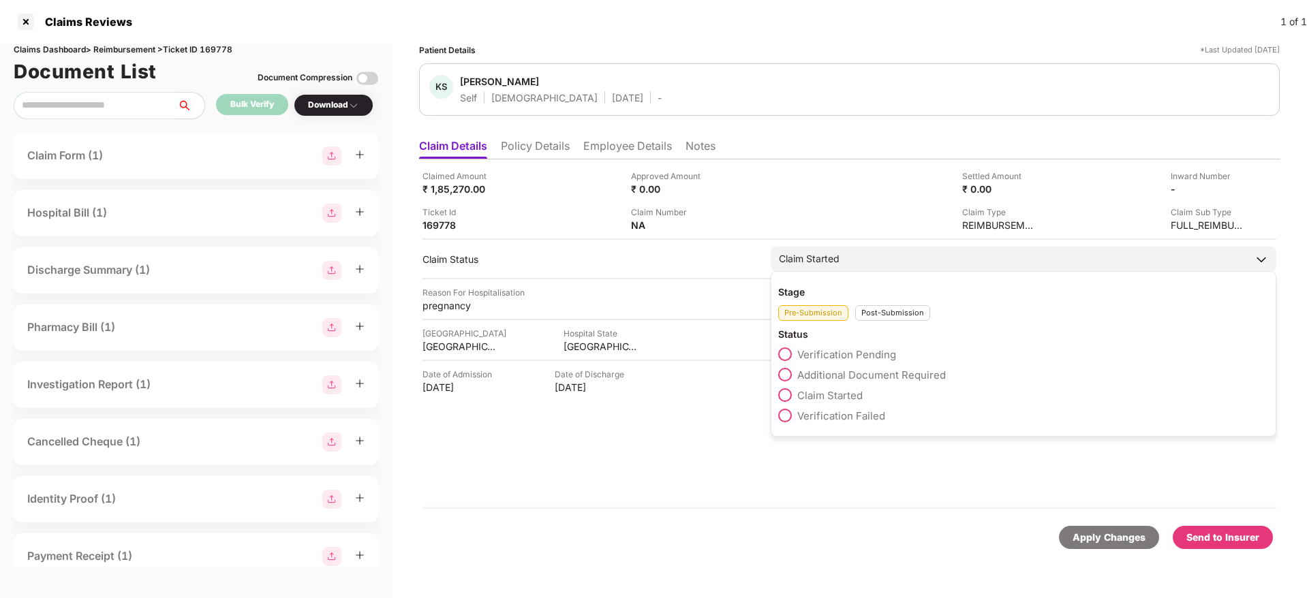
click at [867, 313] on div "Post-Submission" at bounding box center [892, 313] width 75 height 16
click at [786, 458] on span at bounding box center [785, 457] width 14 height 14
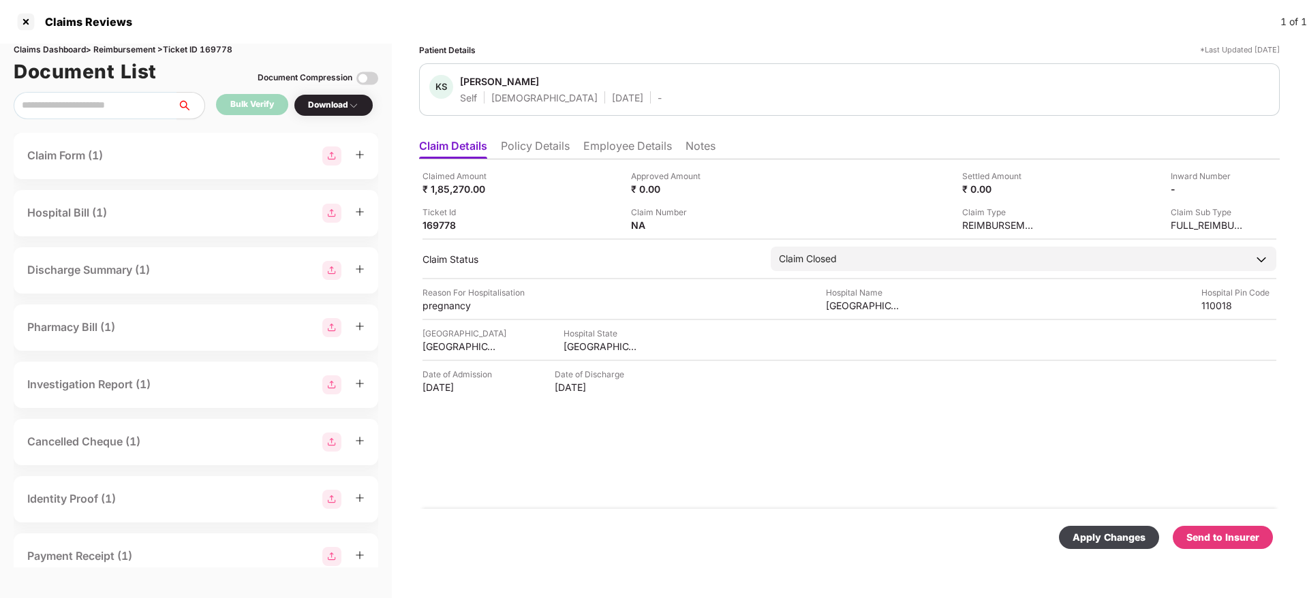
click at [1098, 541] on div "Apply Changes" at bounding box center [1108, 537] width 73 height 15
click at [534, 136] on ul "Claim Details Policy Details Employee Details Notes" at bounding box center [849, 145] width 860 height 27
click at [544, 159] on div "Claimed Amount ₹ 48,892.00 Approved Amount ₹ 0.00 Settled Amount ₹ 0.00 Inward …" at bounding box center [849, 334] width 860 height 350
click at [540, 155] on li "Policy Details" at bounding box center [535, 149] width 69 height 20
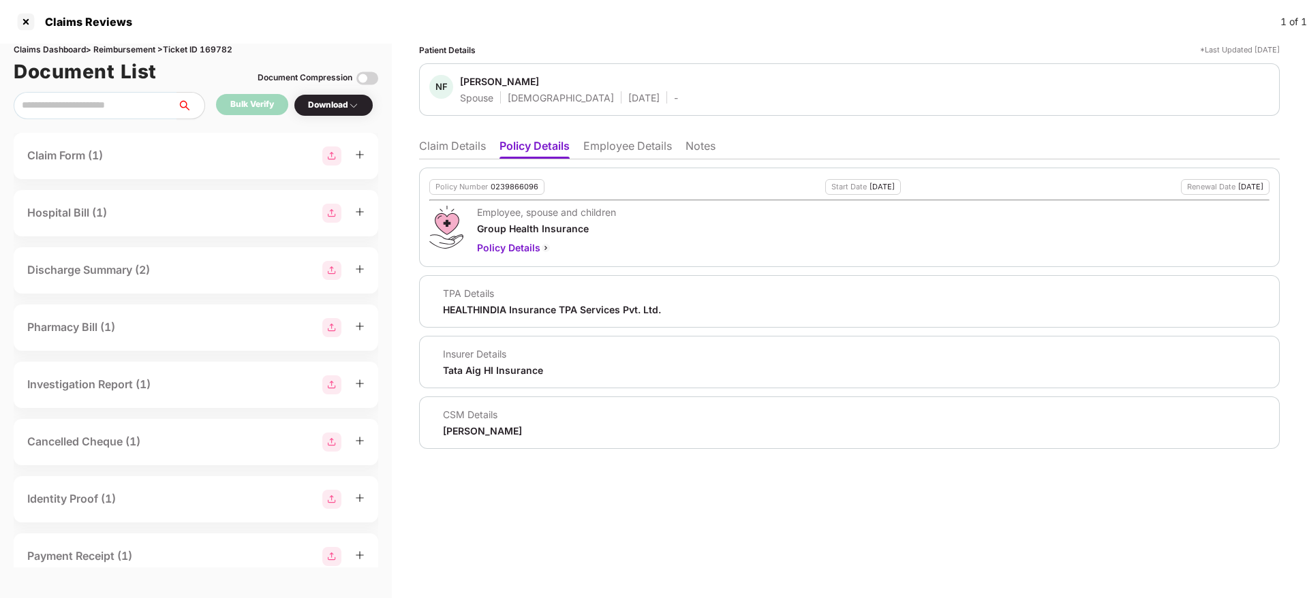
click at [604, 149] on li "Employee Details" at bounding box center [627, 149] width 89 height 20
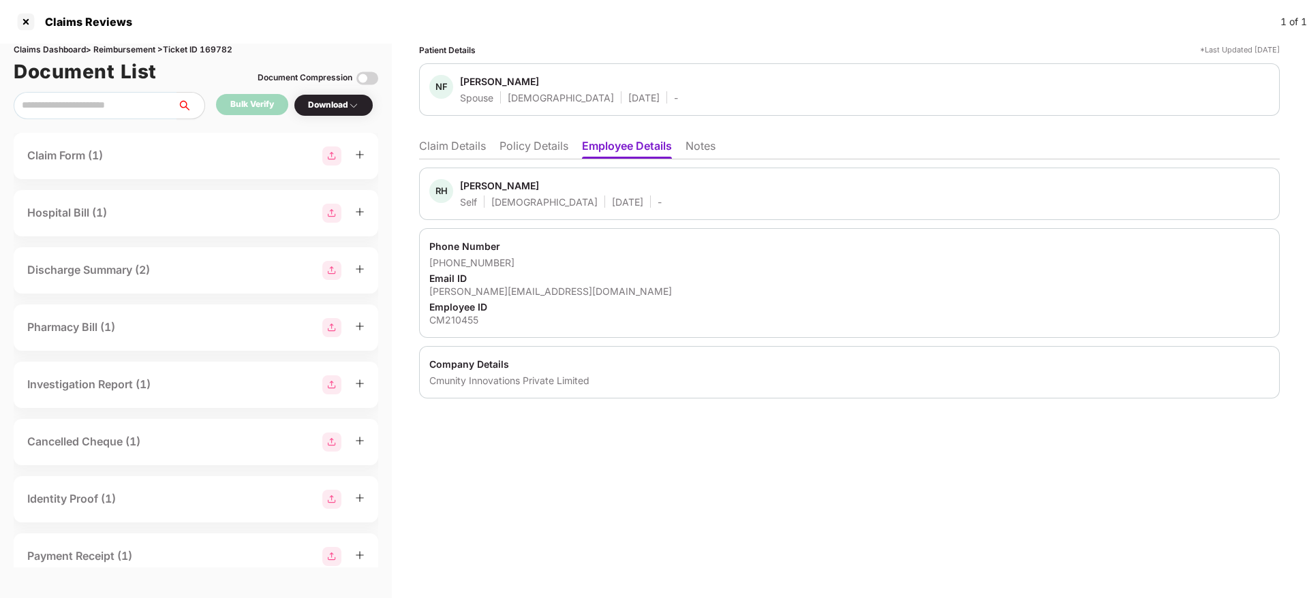
click at [486, 288] on div "[PERSON_NAME][EMAIL_ADDRESS][DOMAIN_NAME]" at bounding box center [849, 291] width 840 height 13
copy div "[PERSON_NAME][EMAIL_ADDRESS][DOMAIN_NAME]"
click at [530, 164] on div "RH [PERSON_NAME] Self [DEMOGRAPHIC_DATA] [DATE] - Phone Number [PHONE_NUMBER] E…" at bounding box center [849, 278] width 860 height 239
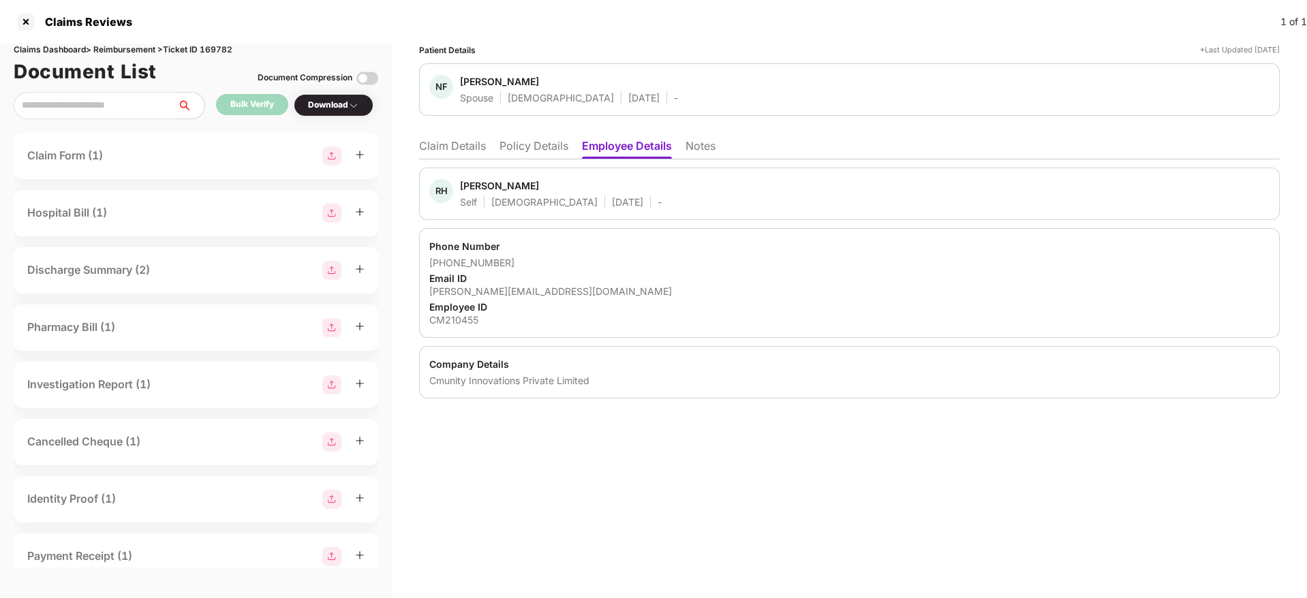
click at [530, 151] on li "Policy Details" at bounding box center [533, 149] width 69 height 20
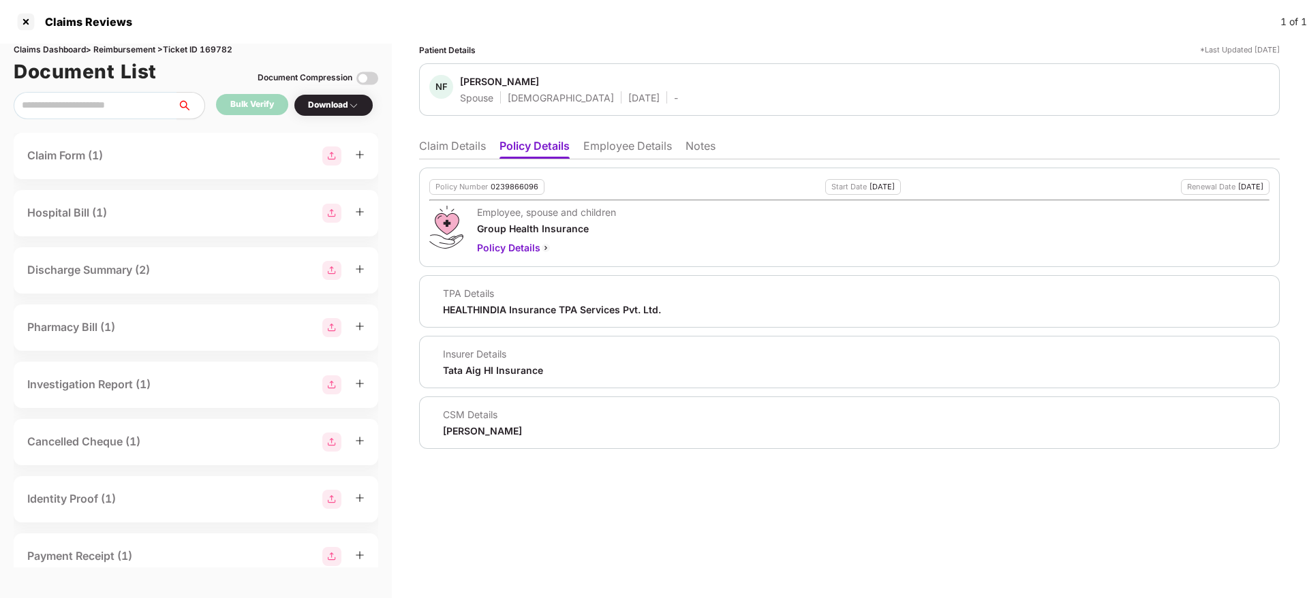
click at [705, 241] on div "Employee, spouse and children Group Health Insurance Policy Details" at bounding box center [849, 231] width 840 height 50
click at [214, 46] on div "Claims Dashboard > Reimbursement > Ticket ID 169782" at bounding box center [196, 50] width 364 height 13
copy div "169782"
click at [24, 20] on div at bounding box center [26, 22] width 22 height 22
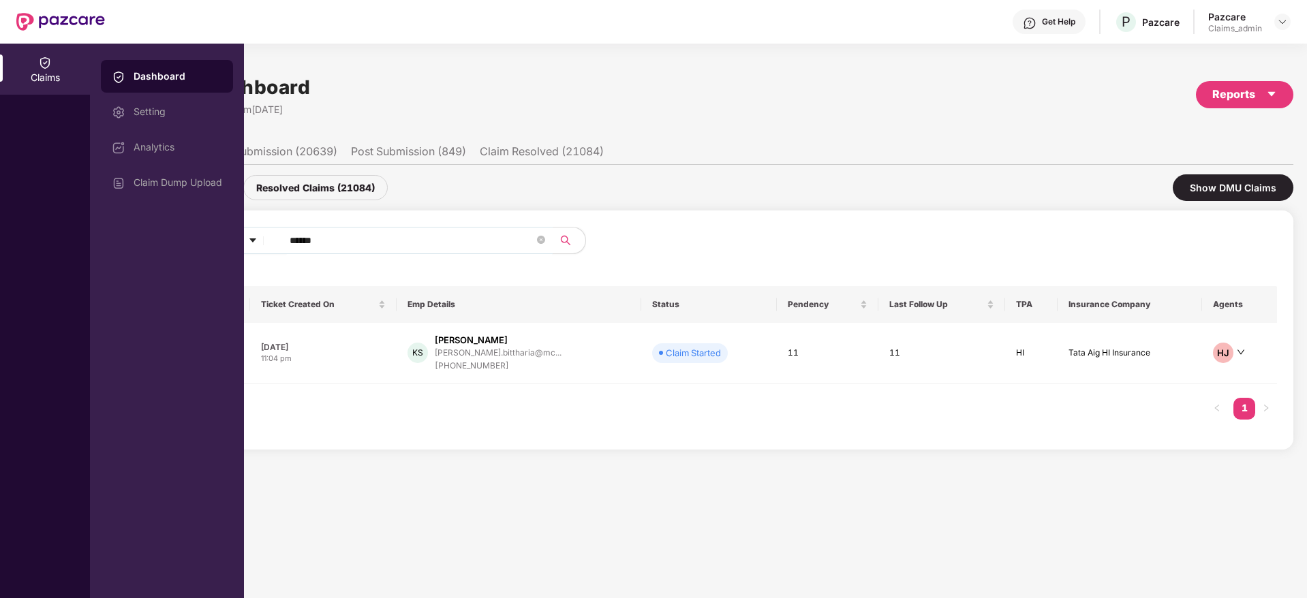
click at [308, 243] on input "******" at bounding box center [412, 240] width 245 height 20
paste input "text"
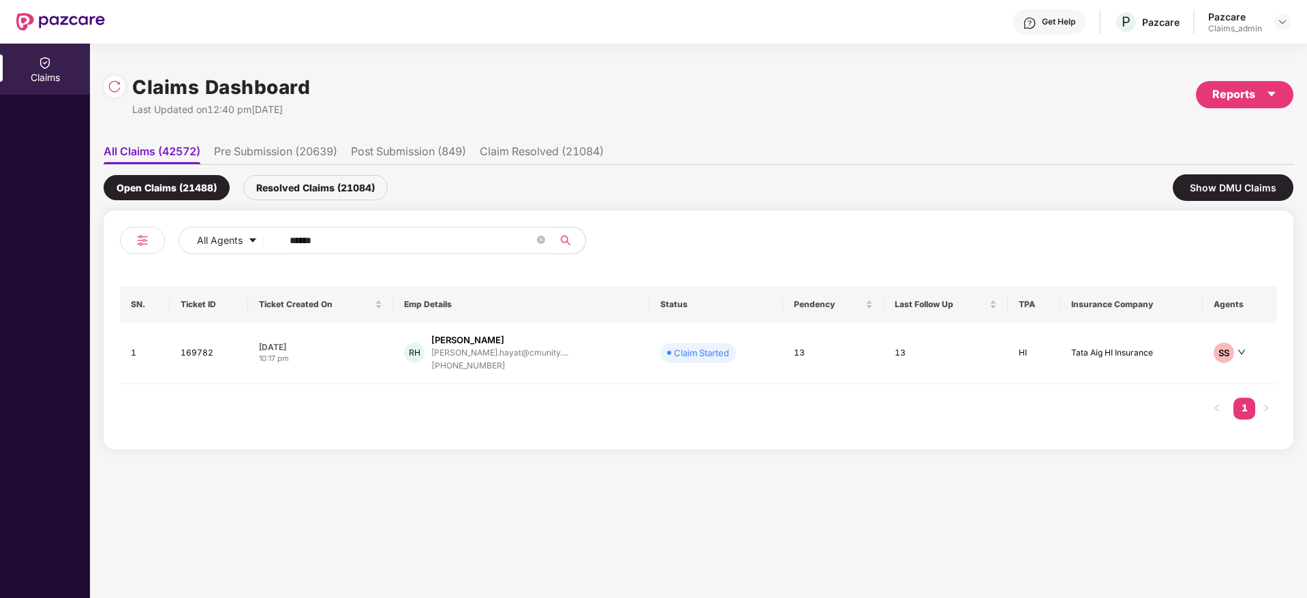
type input "******"
click at [375, 365] on td "[DATE] 10:17 pm" at bounding box center [320, 353] width 145 height 61
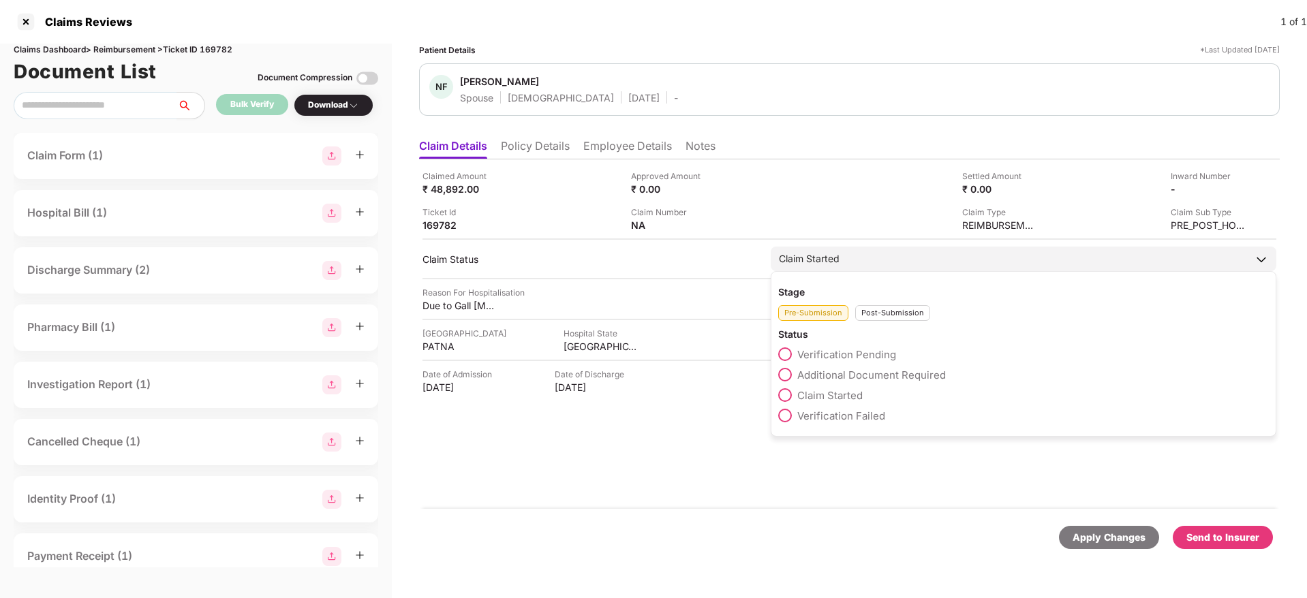
click at [872, 313] on div "Post-Submission" at bounding box center [892, 313] width 75 height 16
click at [784, 460] on span at bounding box center [785, 457] width 14 height 14
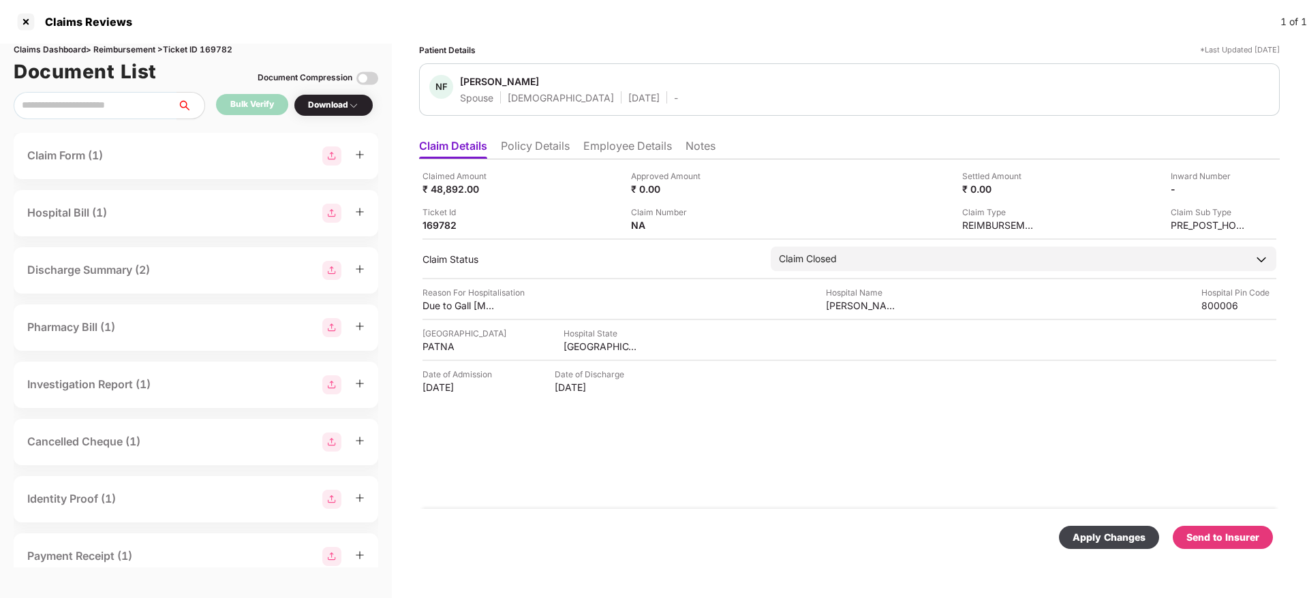
click at [1100, 544] on div "Apply Changes" at bounding box center [1108, 537] width 73 height 15
click at [550, 145] on li "Policy Details" at bounding box center [535, 149] width 69 height 20
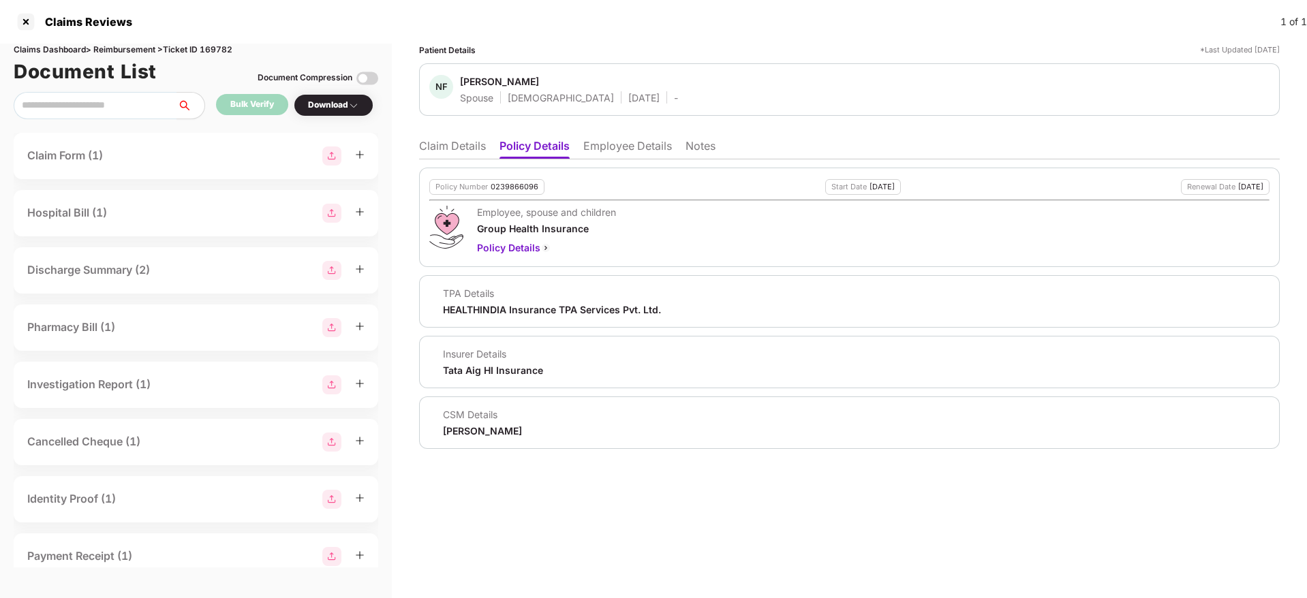
click at [451, 151] on li "Claim Details" at bounding box center [452, 149] width 67 height 20
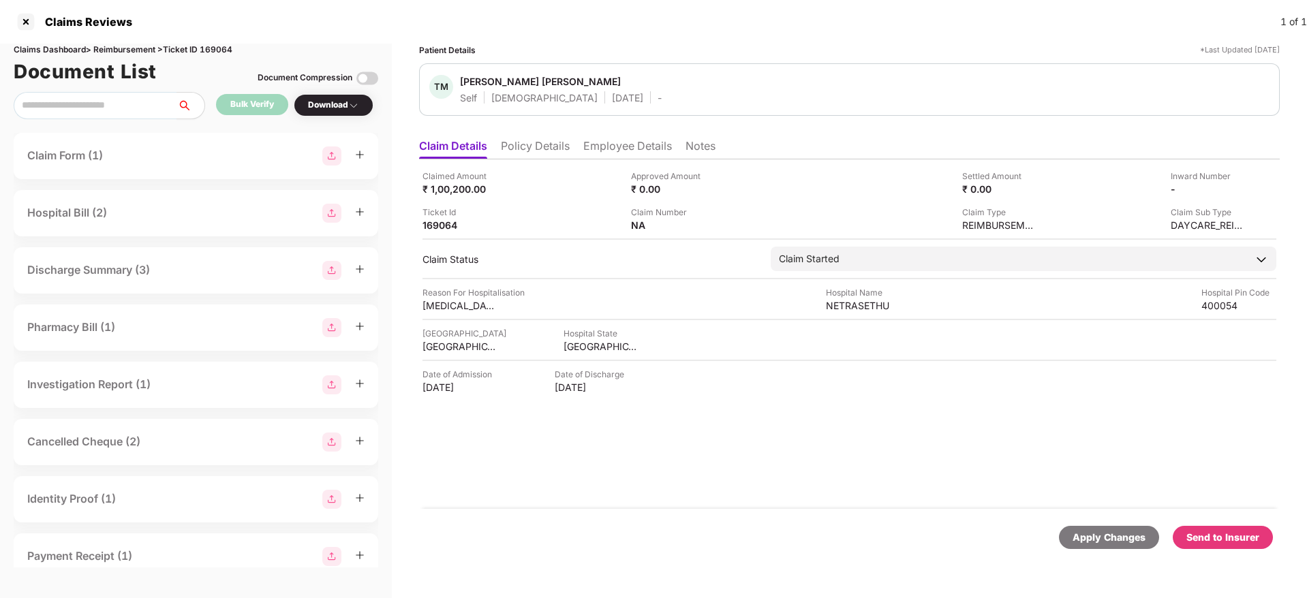
click at [535, 154] on li "Policy Details" at bounding box center [535, 149] width 69 height 20
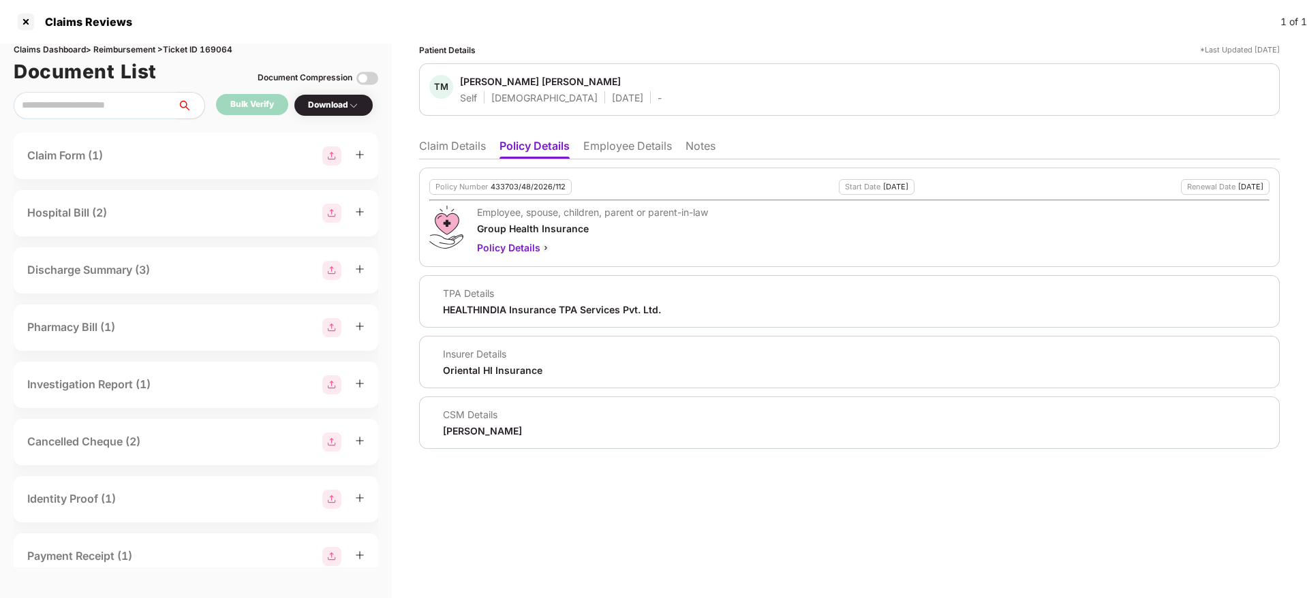
click at [637, 147] on li "Employee Details" at bounding box center [627, 149] width 89 height 20
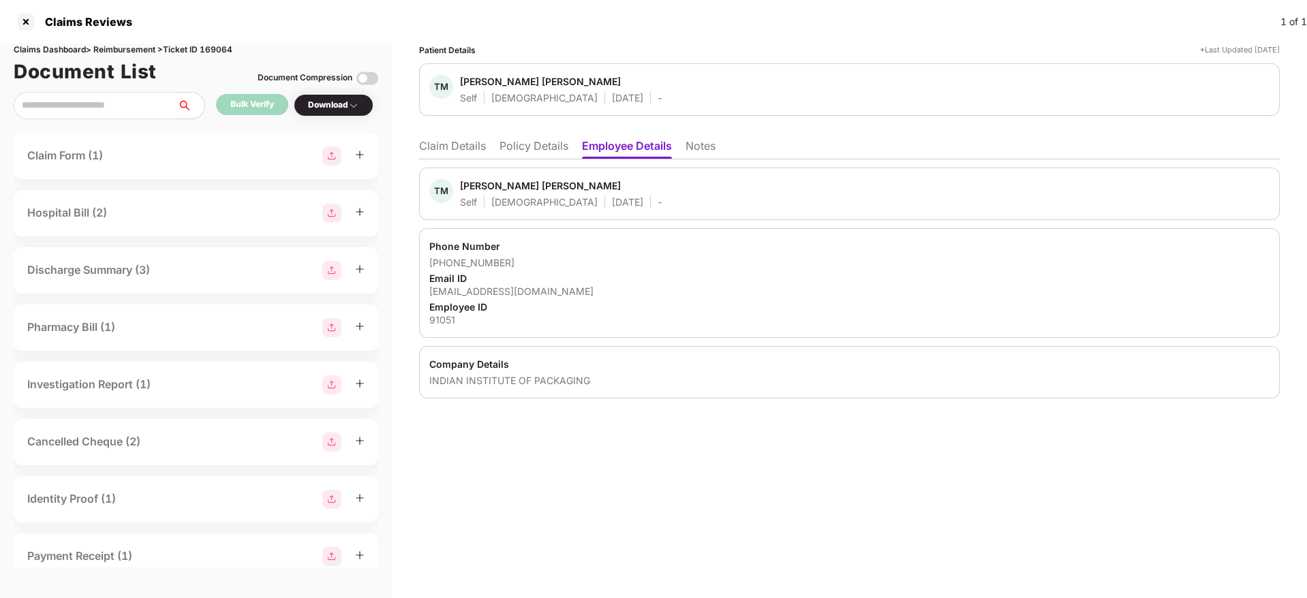
click at [485, 296] on div "[EMAIL_ADDRESS][DOMAIN_NAME]" at bounding box center [849, 291] width 840 height 13
copy div "[EMAIL_ADDRESS][DOMAIN_NAME]"
click at [525, 150] on li "Policy Details" at bounding box center [533, 149] width 69 height 20
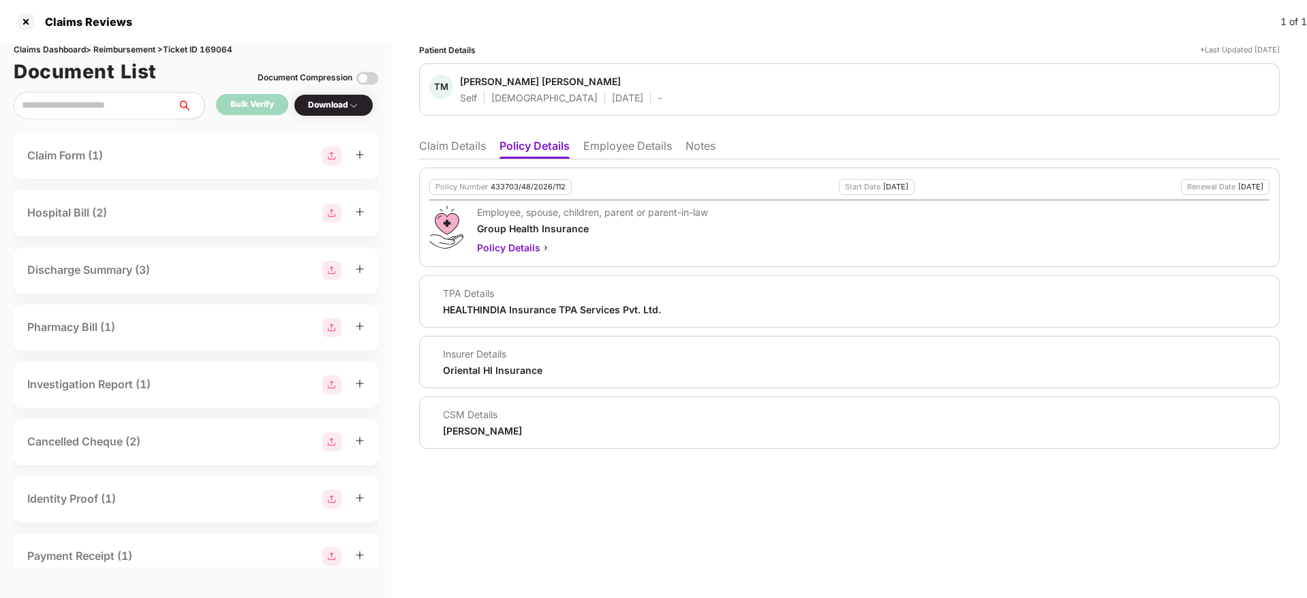
click at [431, 147] on li "Claim Details" at bounding box center [452, 149] width 67 height 20
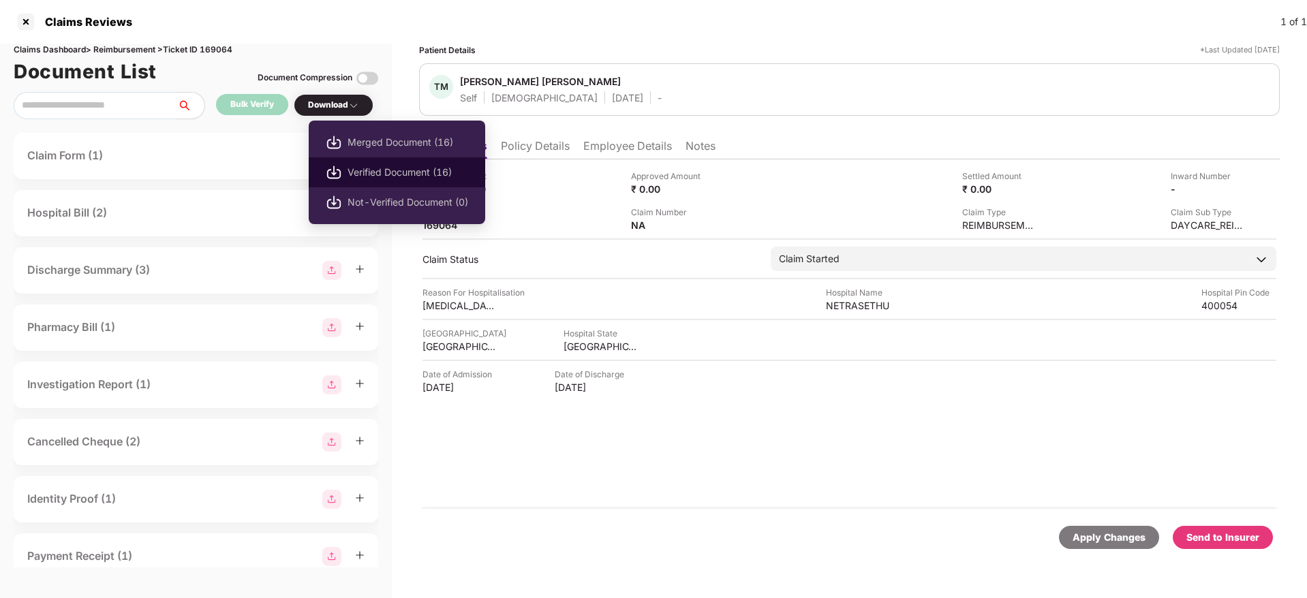
click at [382, 172] on span "Verified Document (16)" at bounding box center [407, 172] width 121 height 15
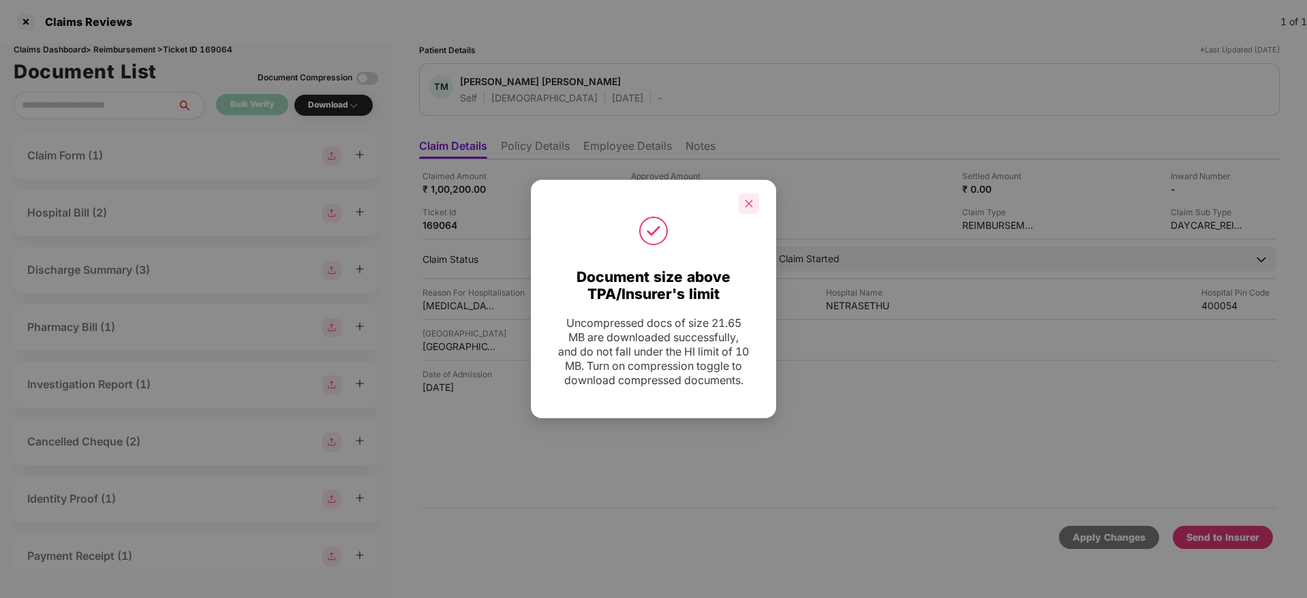
click at [751, 199] on icon "close" at bounding box center [749, 204] width 10 height 10
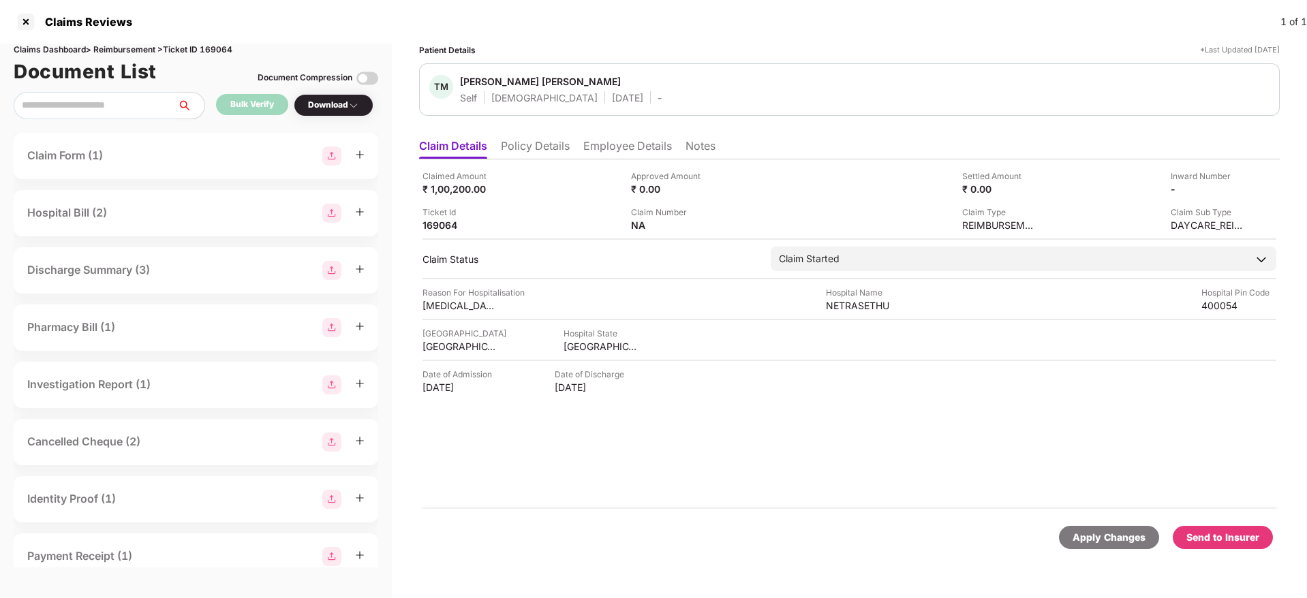
click at [522, 140] on li "Policy Details" at bounding box center [535, 149] width 69 height 20
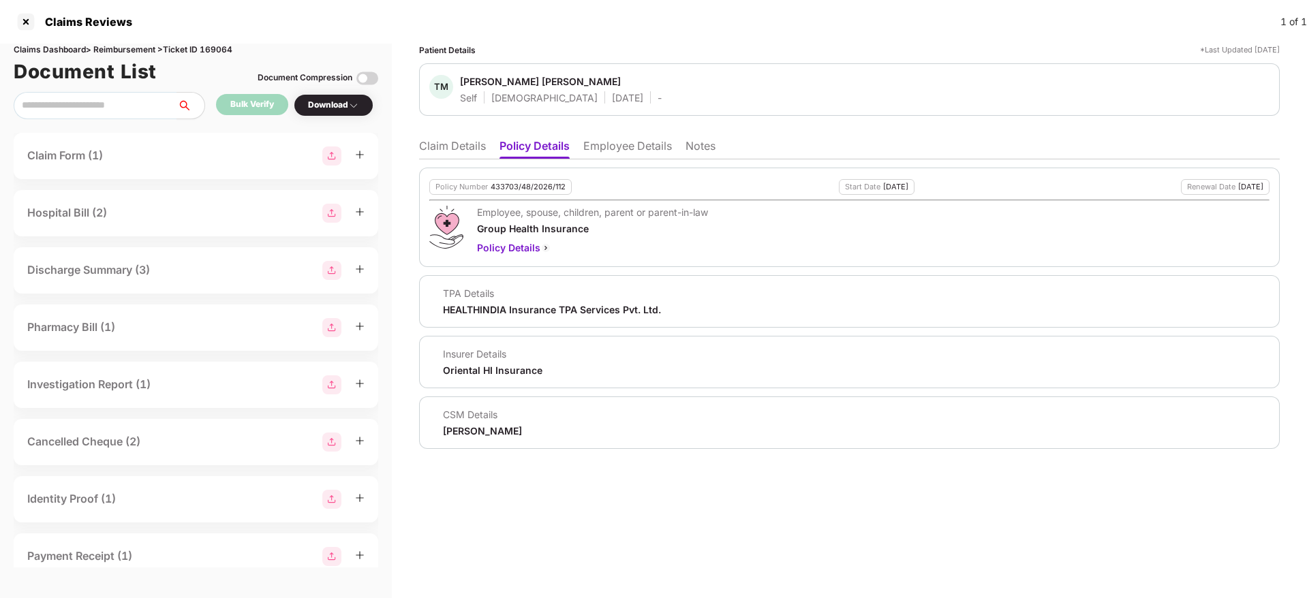
click at [446, 140] on li "Claim Details" at bounding box center [452, 149] width 67 height 20
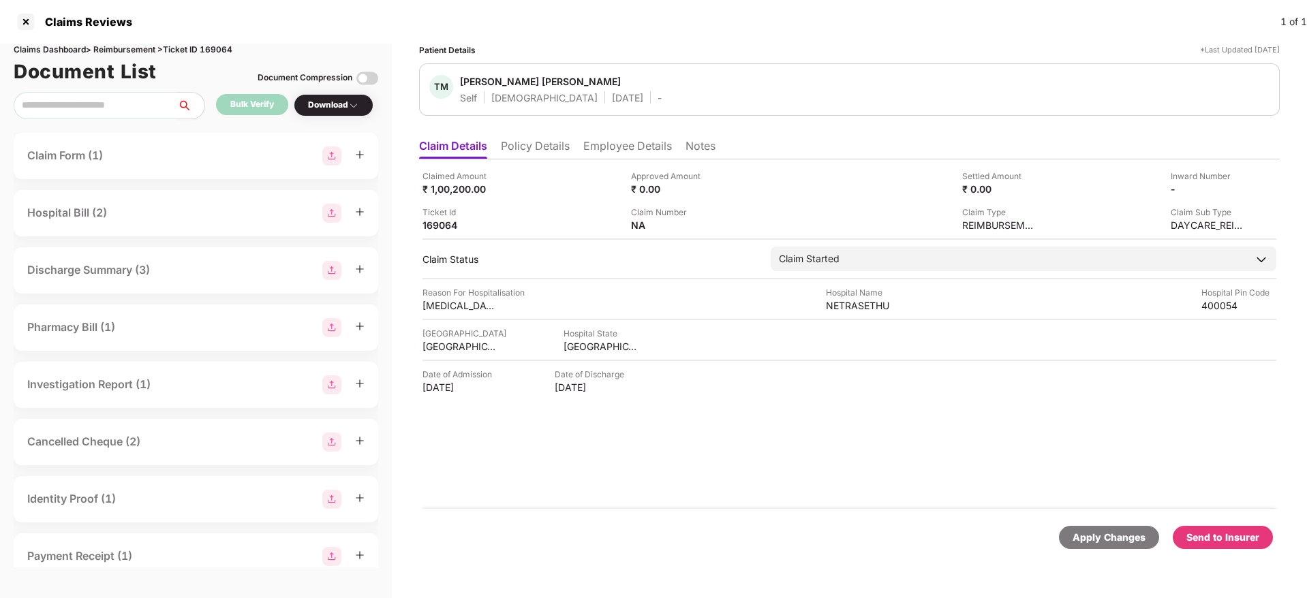
click at [529, 147] on li "Policy Details" at bounding box center [535, 149] width 69 height 20
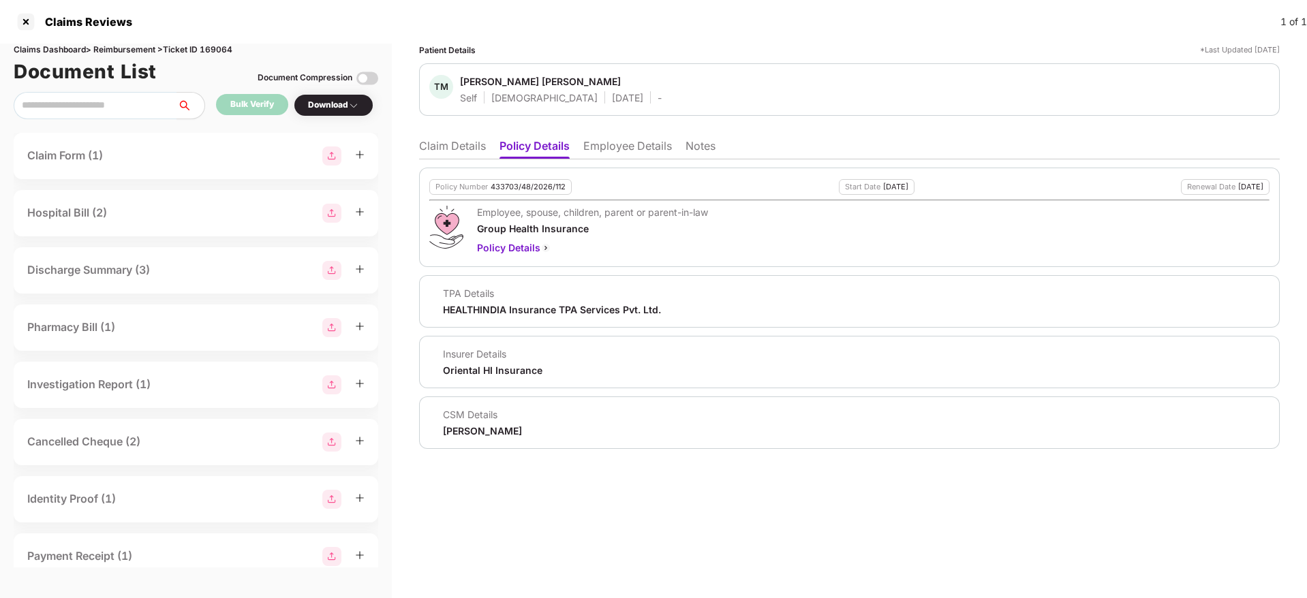
click at [449, 149] on li "Claim Details" at bounding box center [452, 149] width 67 height 20
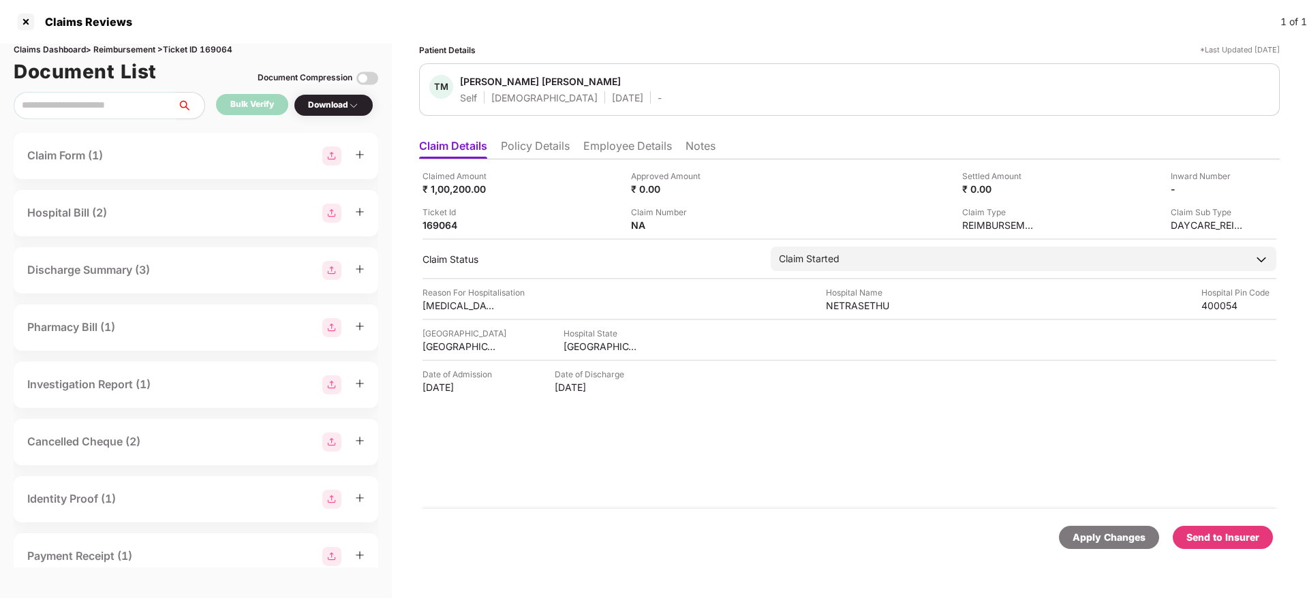
click at [223, 46] on div "Claims Dashboard > Reimbursement > Ticket ID 169064" at bounding box center [196, 50] width 364 height 13
copy div "169064"
click at [22, 26] on div at bounding box center [26, 22] width 22 height 22
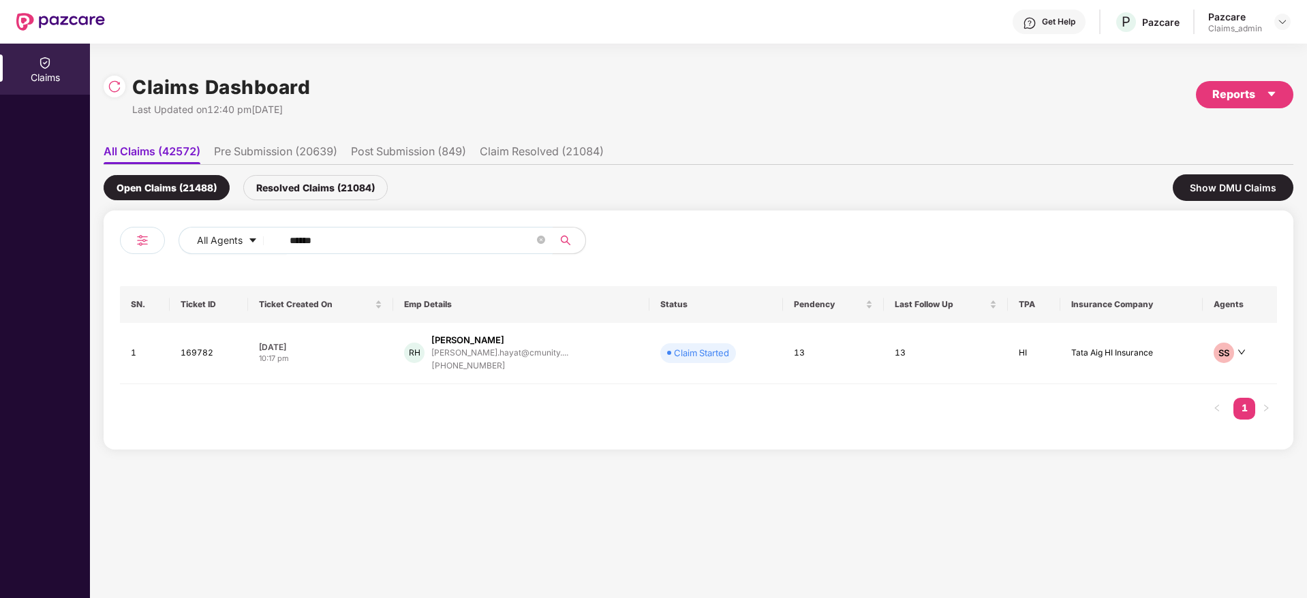
click at [294, 236] on input "******" at bounding box center [412, 240] width 245 height 20
paste input "text"
type input "******"
click at [375, 347] on div "[DATE]" at bounding box center [318, 345] width 121 height 12
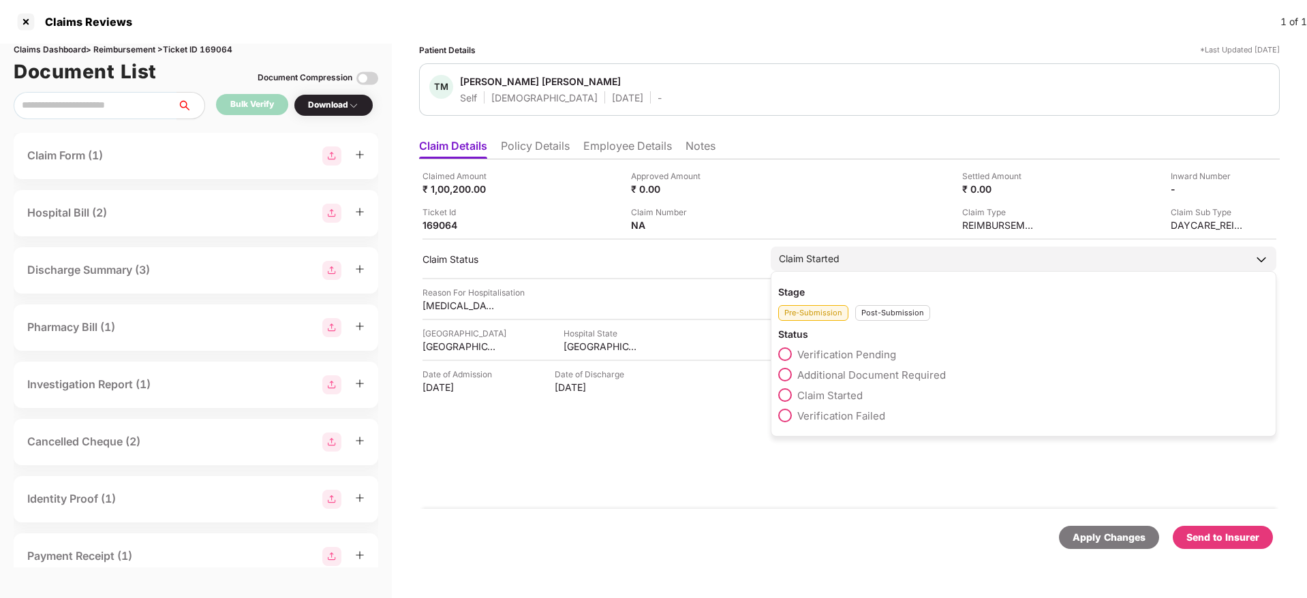
click at [882, 311] on div "Post-Submission" at bounding box center [892, 313] width 75 height 16
click at [786, 453] on span at bounding box center [785, 457] width 14 height 14
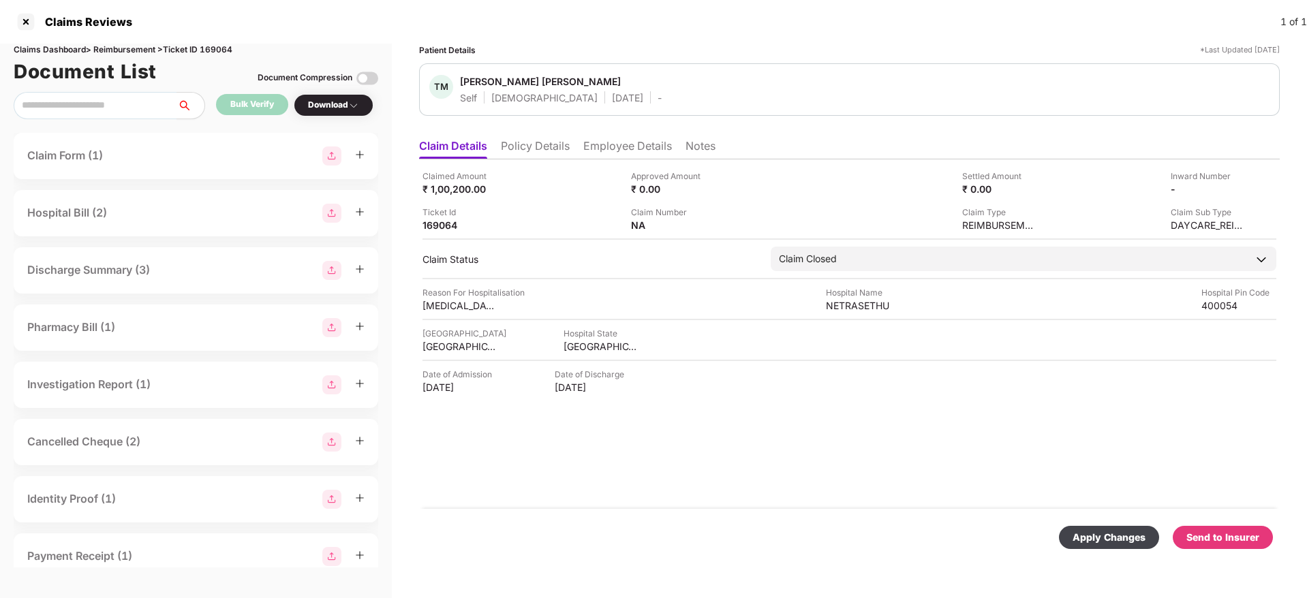
click at [1080, 528] on div "Apply Changes" at bounding box center [1109, 537] width 100 height 23
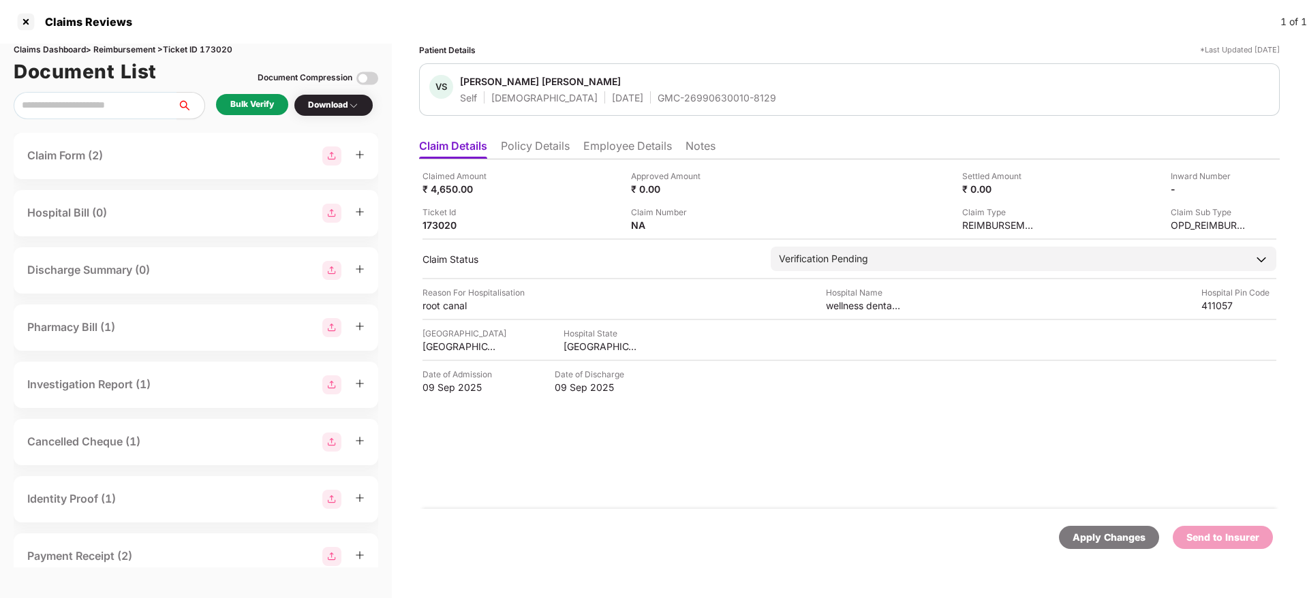
click at [543, 153] on li "Policy Details" at bounding box center [535, 149] width 69 height 20
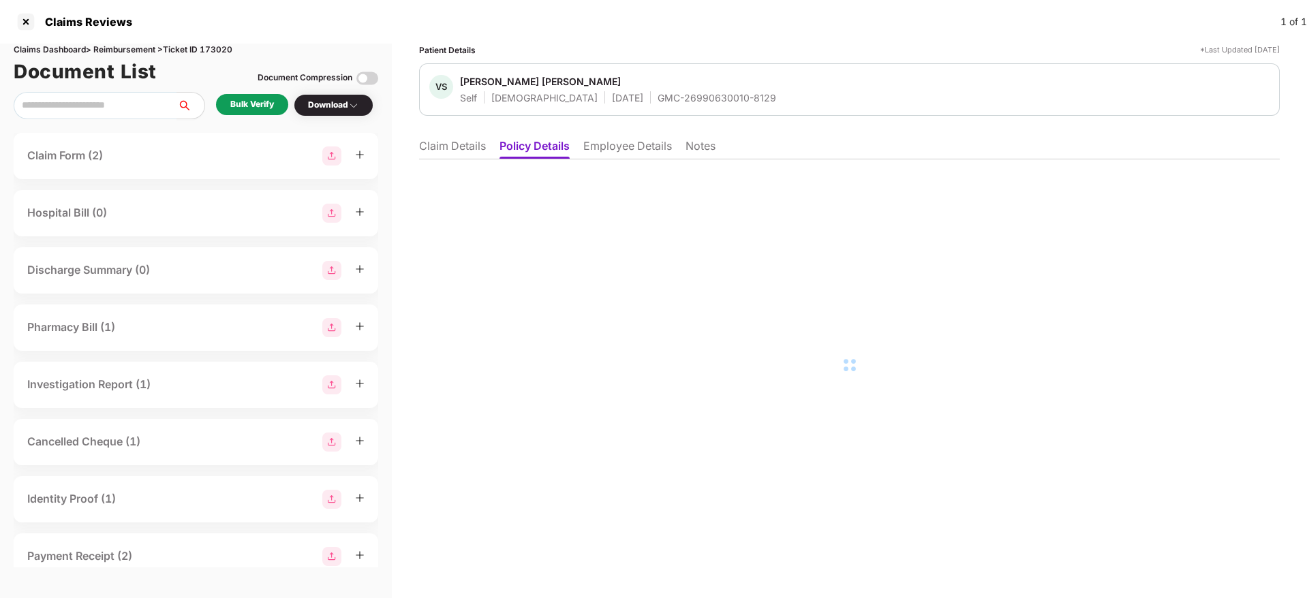
click at [638, 148] on li "Employee Details" at bounding box center [627, 149] width 89 height 20
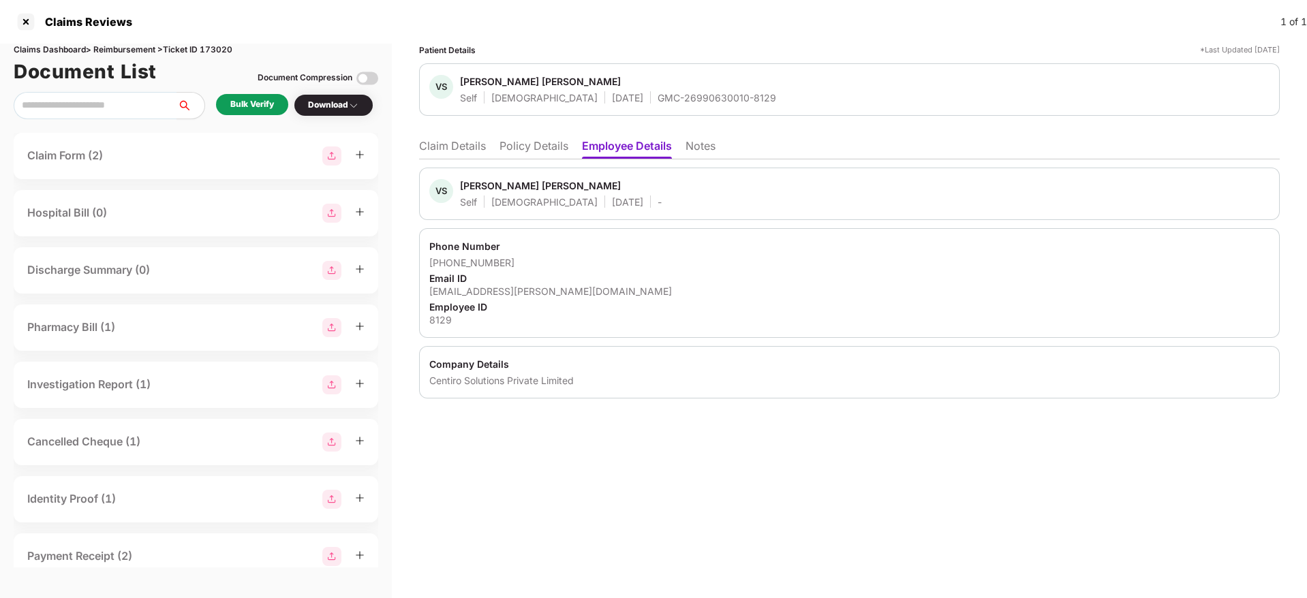
click at [479, 288] on div "[EMAIL_ADDRESS][PERSON_NAME][DOMAIN_NAME]" at bounding box center [849, 291] width 840 height 13
click at [479, 288] on div "vijay.bahadure@centiro.com" at bounding box center [849, 291] width 840 height 13
copy div "vijay.bahadure@centiro.com"
click at [455, 155] on li "Claim Details" at bounding box center [452, 149] width 67 height 20
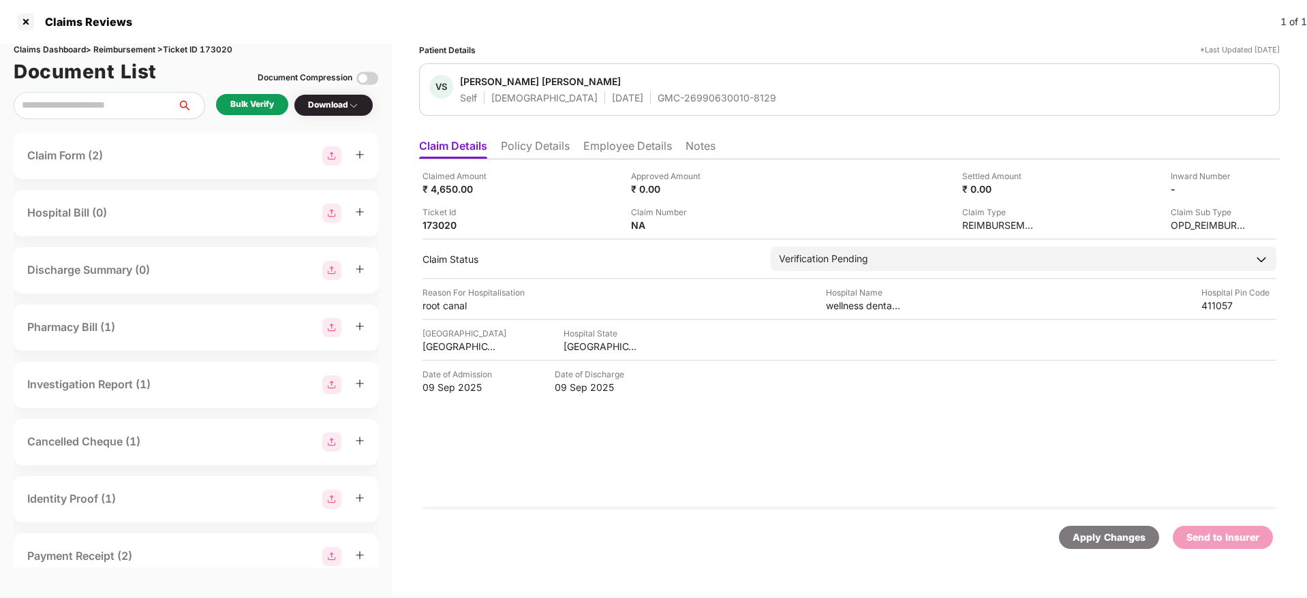
click at [255, 95] on div "Bulk Verify" at bounding box center [252, 104] width 72 height 21
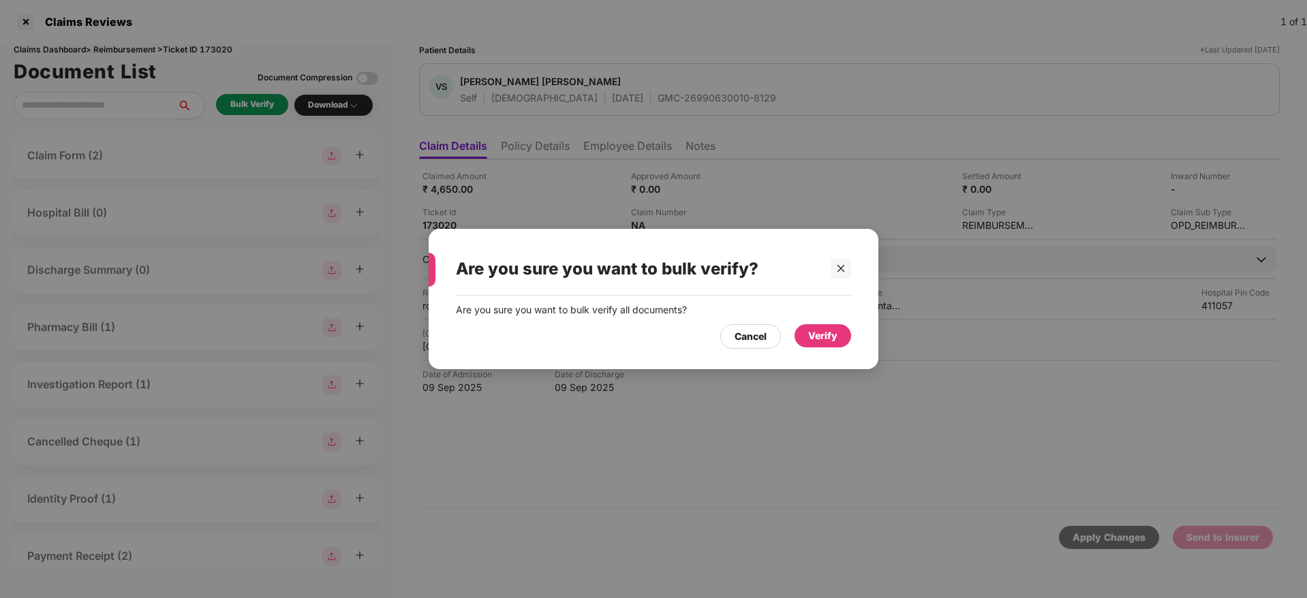
click at [828, 345] on div "Verify" at bounding box center [822, 335] width 57 height 23
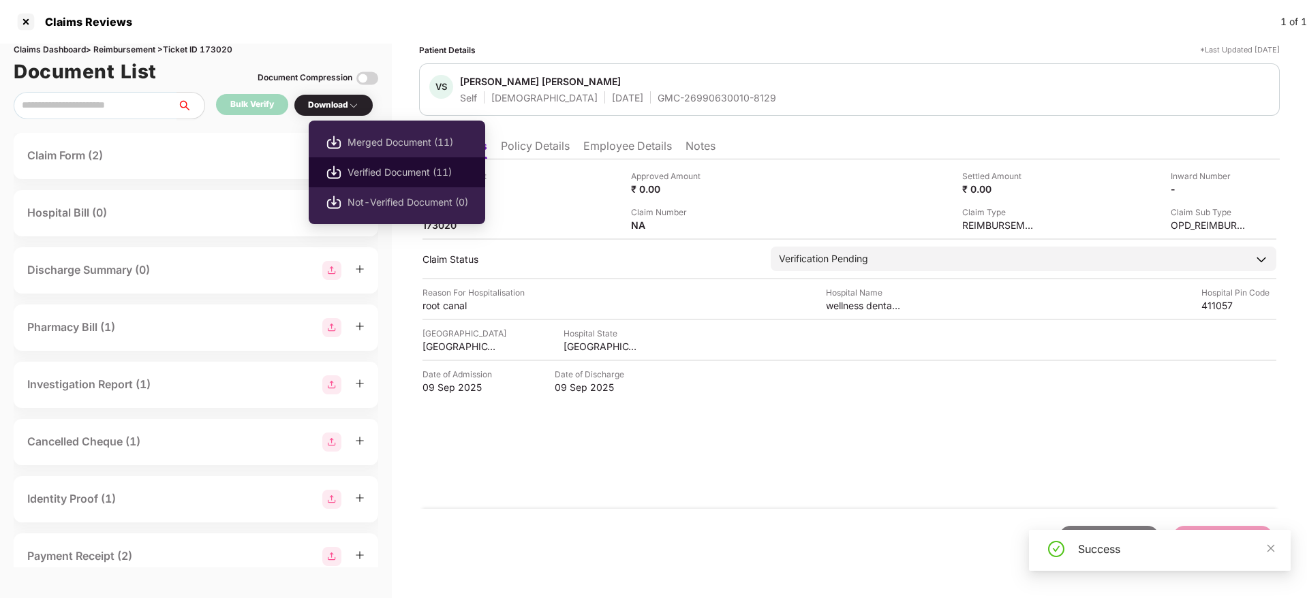
click at [409, 176] on span "Verified Document (11)" at bounding box center [407, 172] width 121 height 15
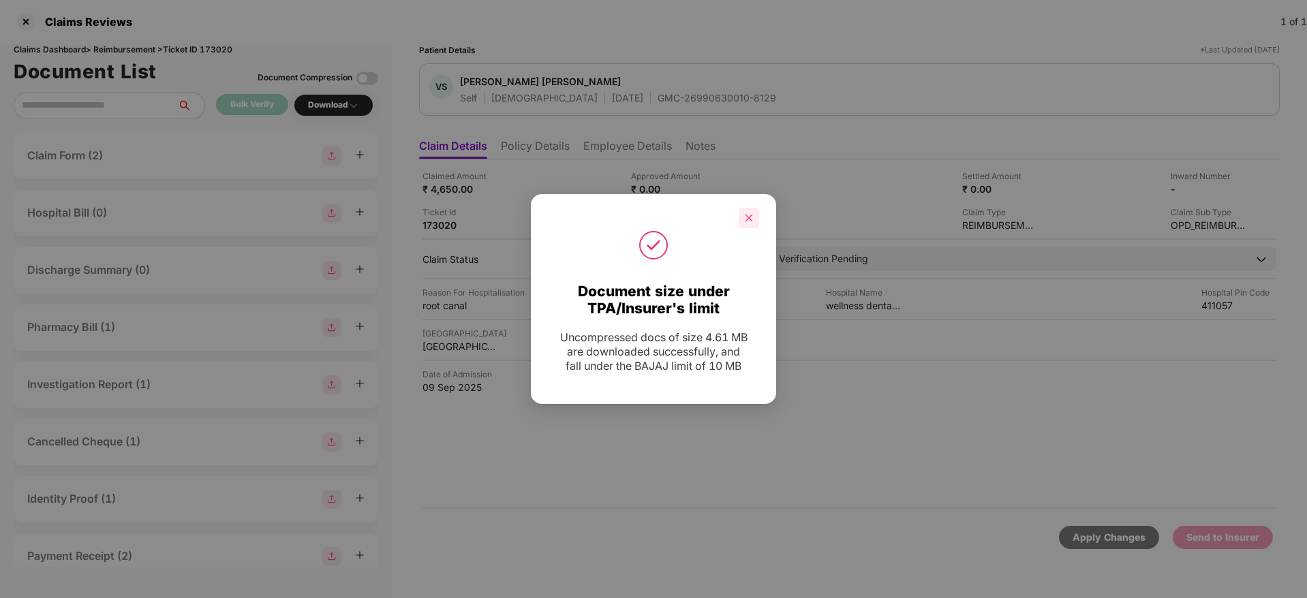
click at [752, 223] on div at bounding box center [749, 218] width 20 height 20
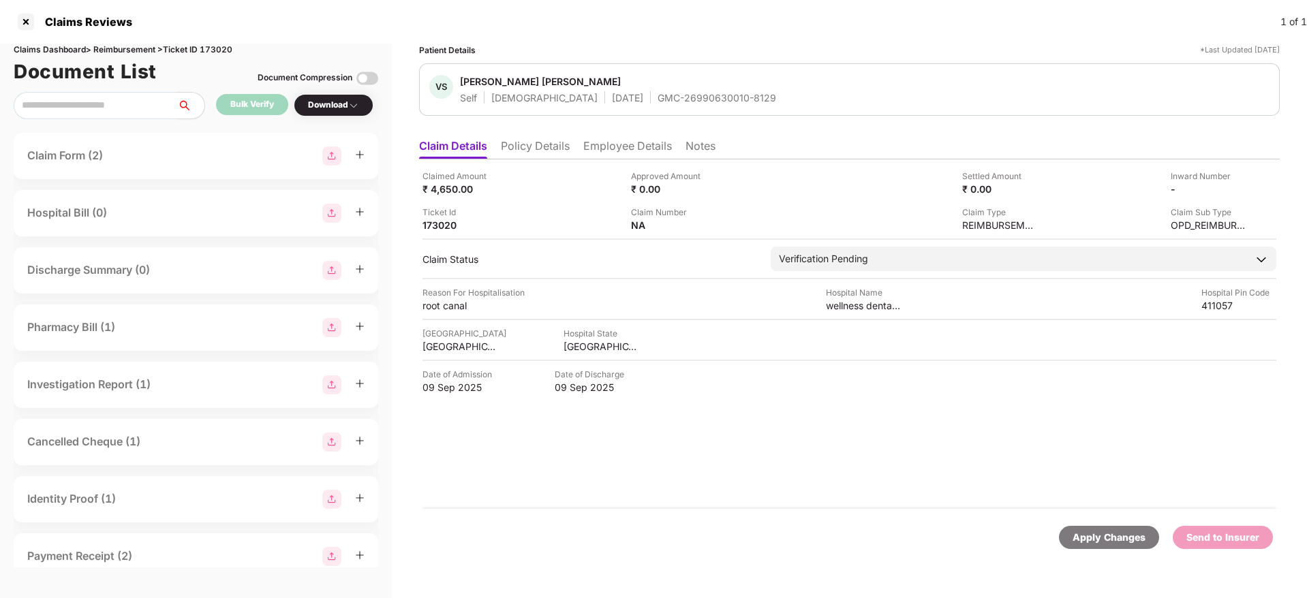
click at [657, 100] on div "GMC-26990630010-8129" at bounding box center [716, 97] width 119 height 13
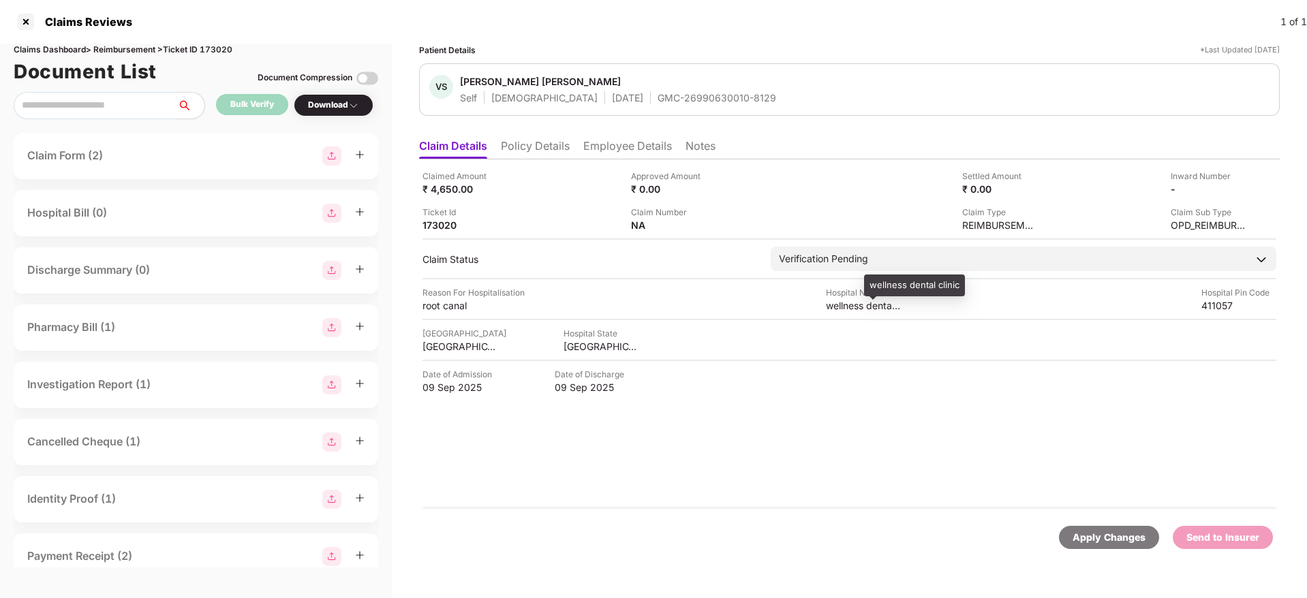
click at [852, 308] on div "wellness dental clinic" at bounding box center [863, 305] width 75 height 13
copy div "wellness dental clinic"
click at [433, 305] on div "root canal" at bounding box center [459, 305] width 75 height 13
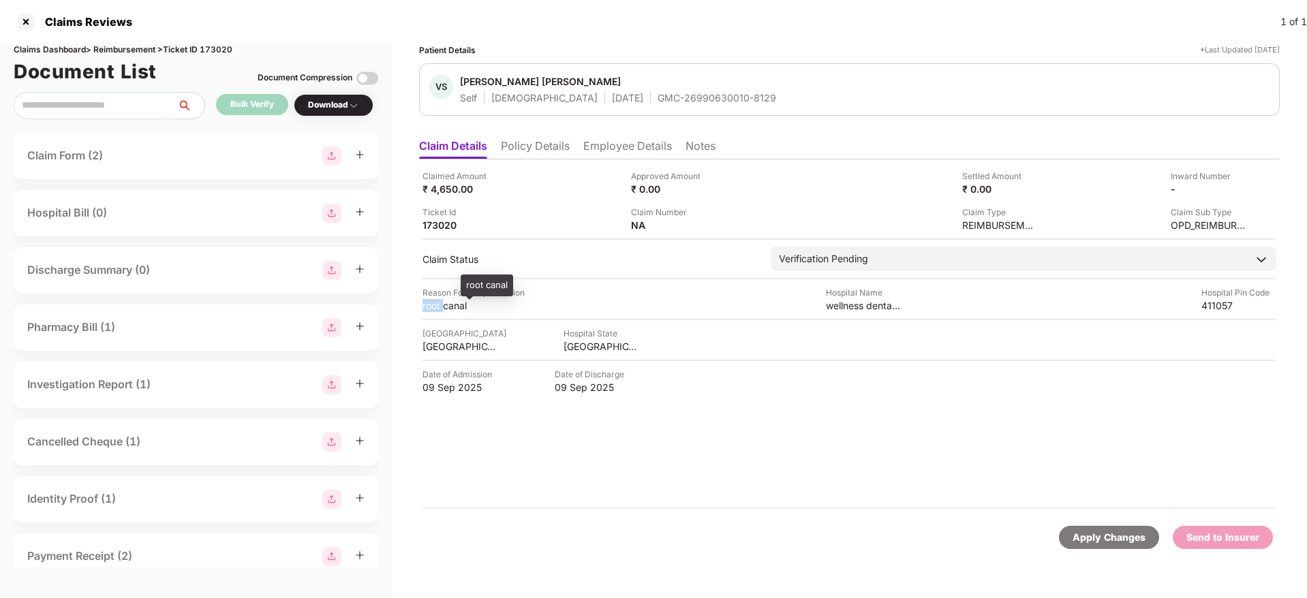
click at [433, 305] on div "root canal" at bounding box center [459, 305] width 75 height 13
copy div "root canal"
click at [604, 144] on li "Employee Details" at bounding box center [627, 149] width 89 height 20
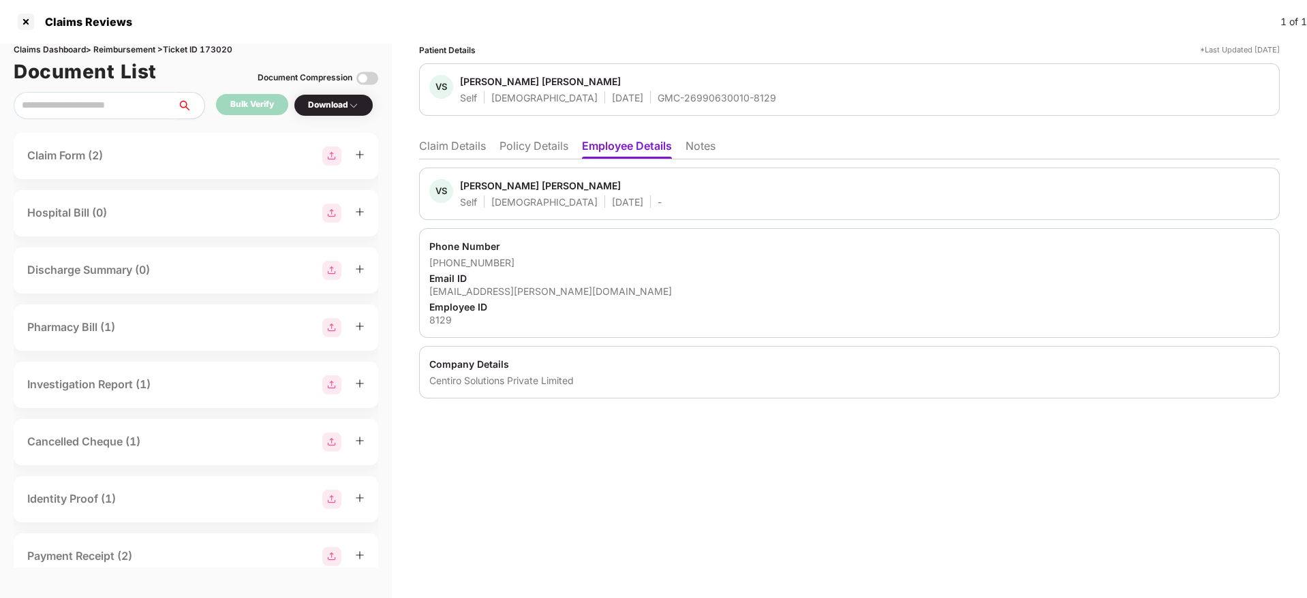
click at [501, 290] on div "vijay.bahadure@centiro.com" at bounding box center [849, 291] width 840 height 13
copy div "vijay.bahadure@centiro.com"
drag, startPoint x: 446, startPoint y: 262, endPoint x: 529, endPoint y: 260, distance: 83.2
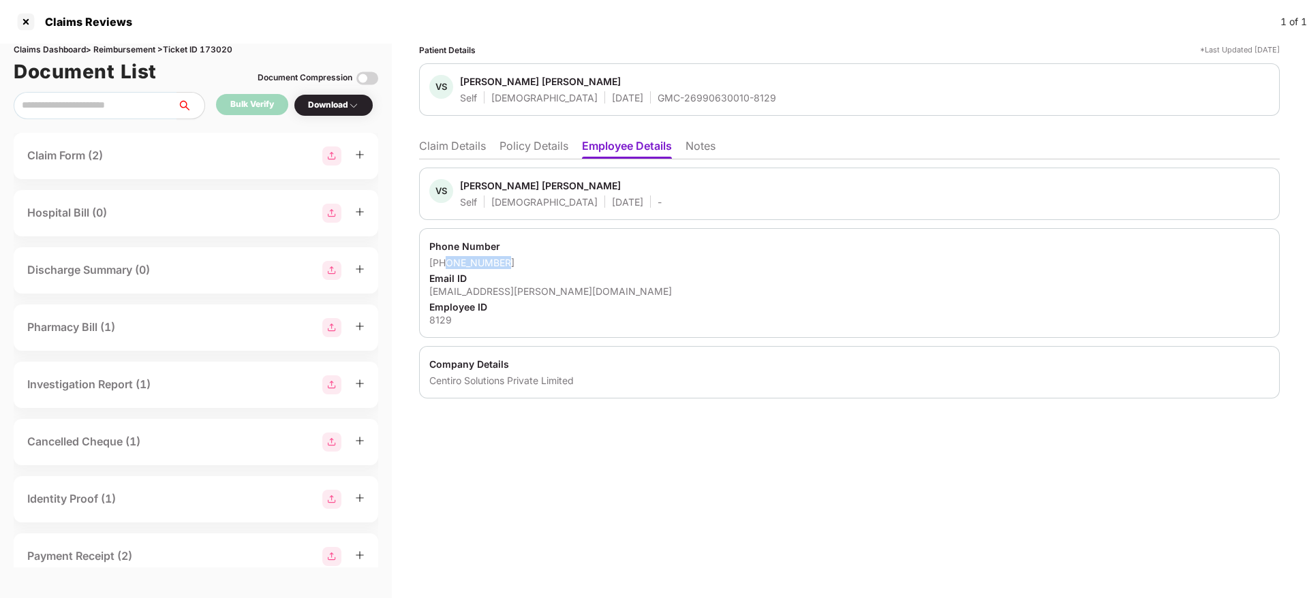
click at [529, 260] on div "+918956947037" at bounding box center [849, 262] width 840 height 13
copy div "8956947037"
click at [451, 149] on li "Claim Details" at bounding box center [452, 149] width 67 height 20
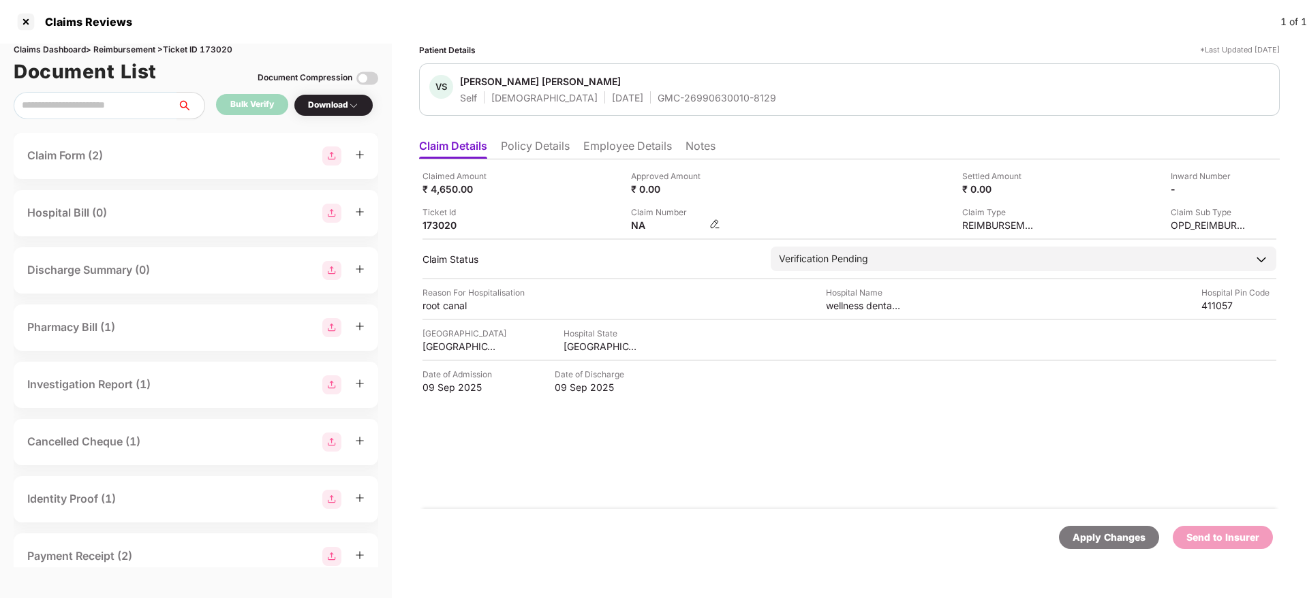
click at [711, 222] on img at bounding box center [714, 224] width 11 height 11
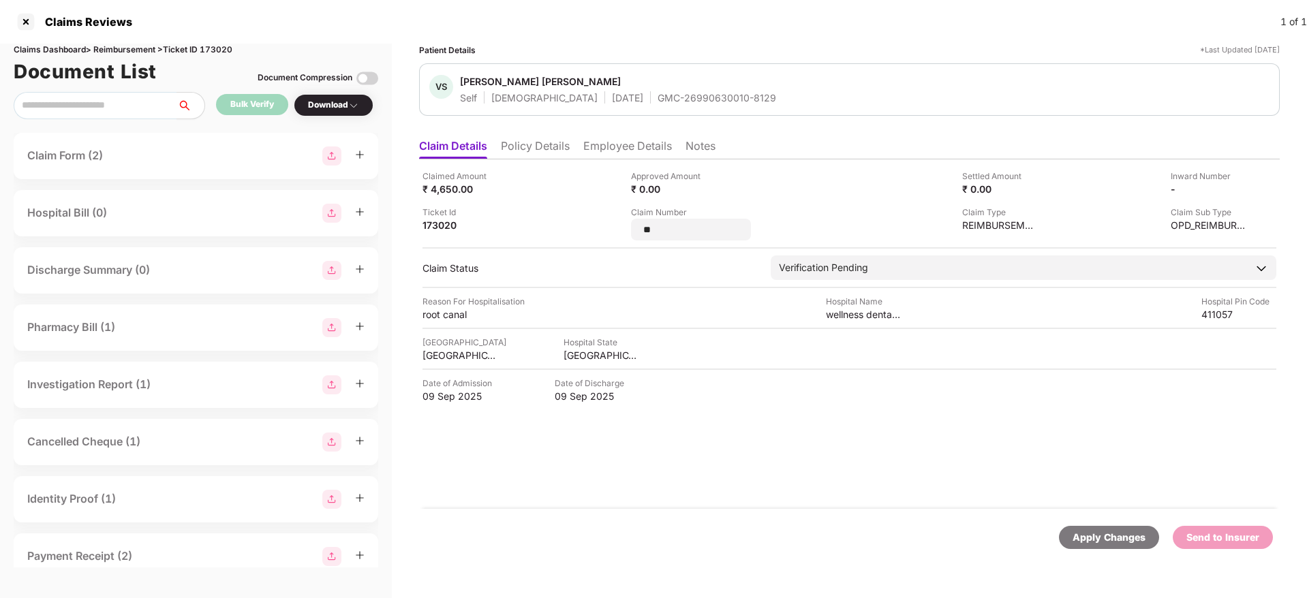
type input "*"
type input "**********"
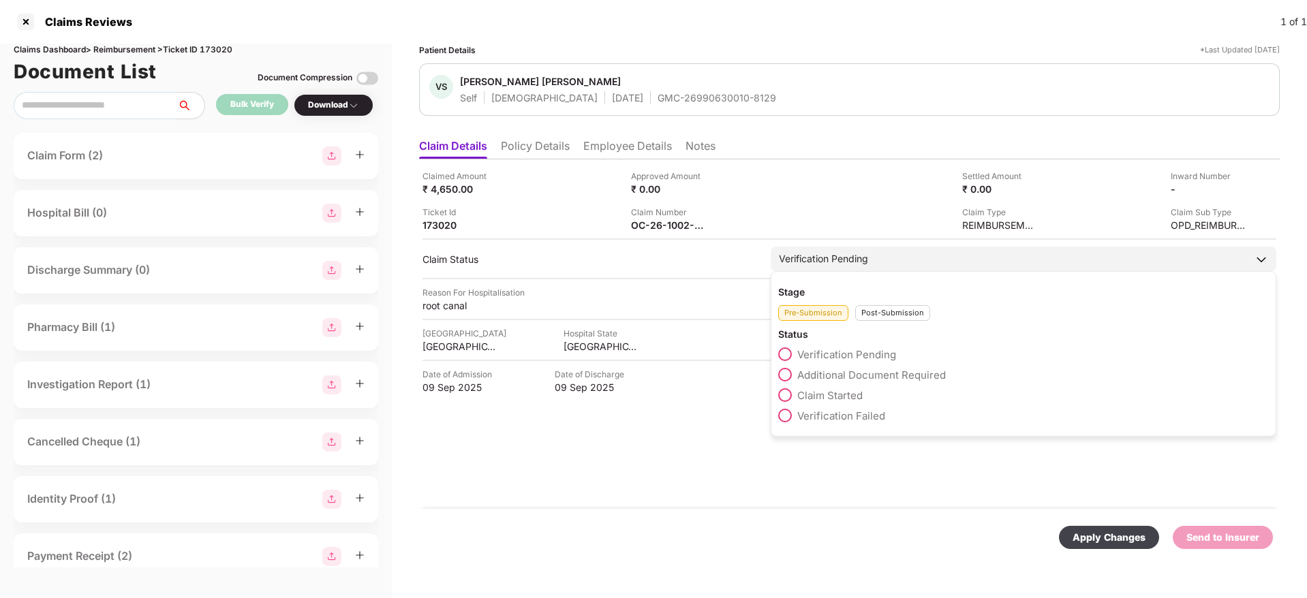
click at [875, 316] on div "Post-Submission" at bounding box center [892, 313] width 75 height 16
click at [784, 371] on span at bounding box center [785, 375] width 14 height 14
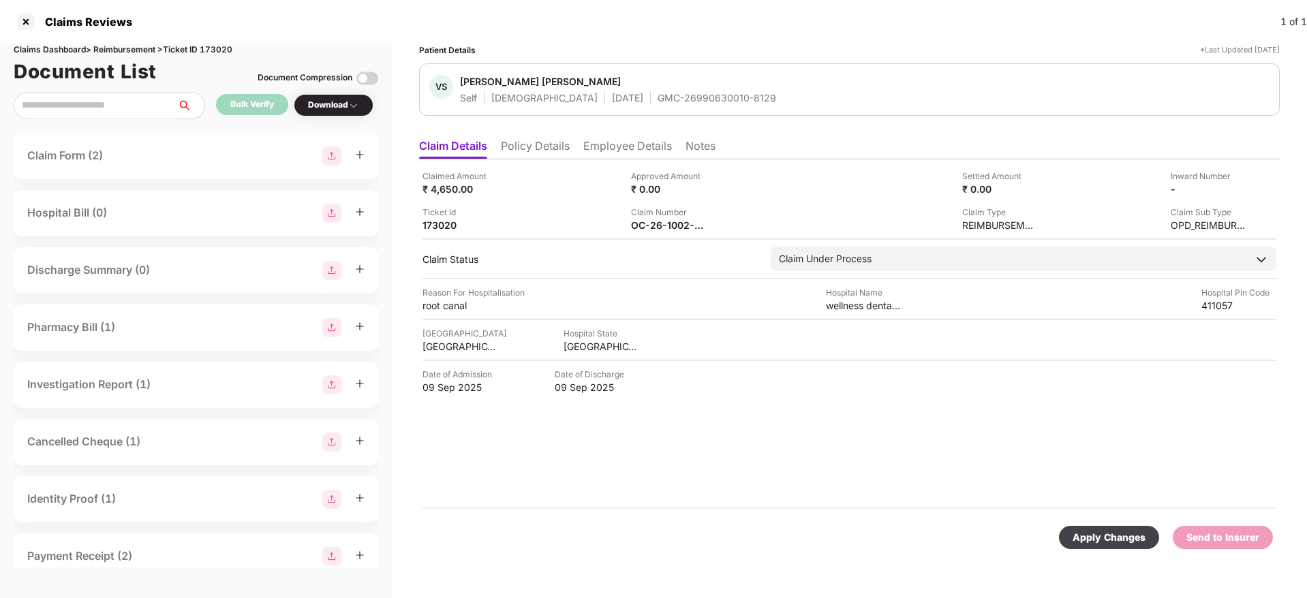
click at [1093, 528] on div "Apply Changes" at bounding box center [1109, 537] width 100 height 23
click at [546, 144] on li "Policy Details" at bounding box center [535, 149] width 69 height 20
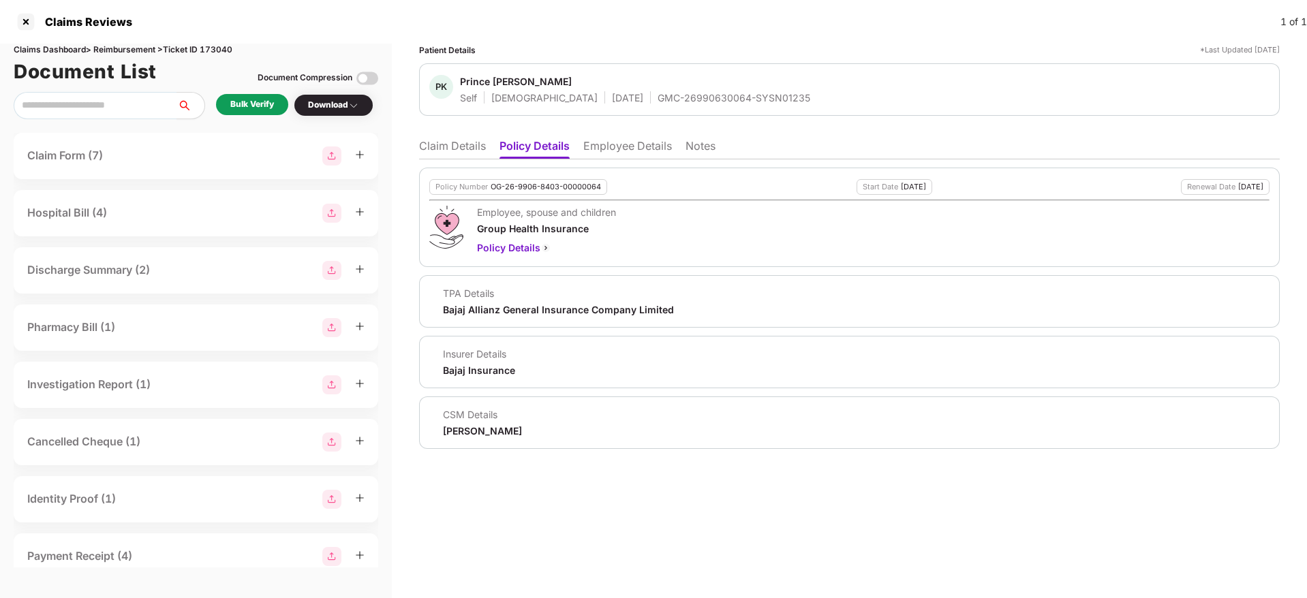
click at [612, 144] on li "Employee Details" at bounding box center [627, 149] width 89 height 20
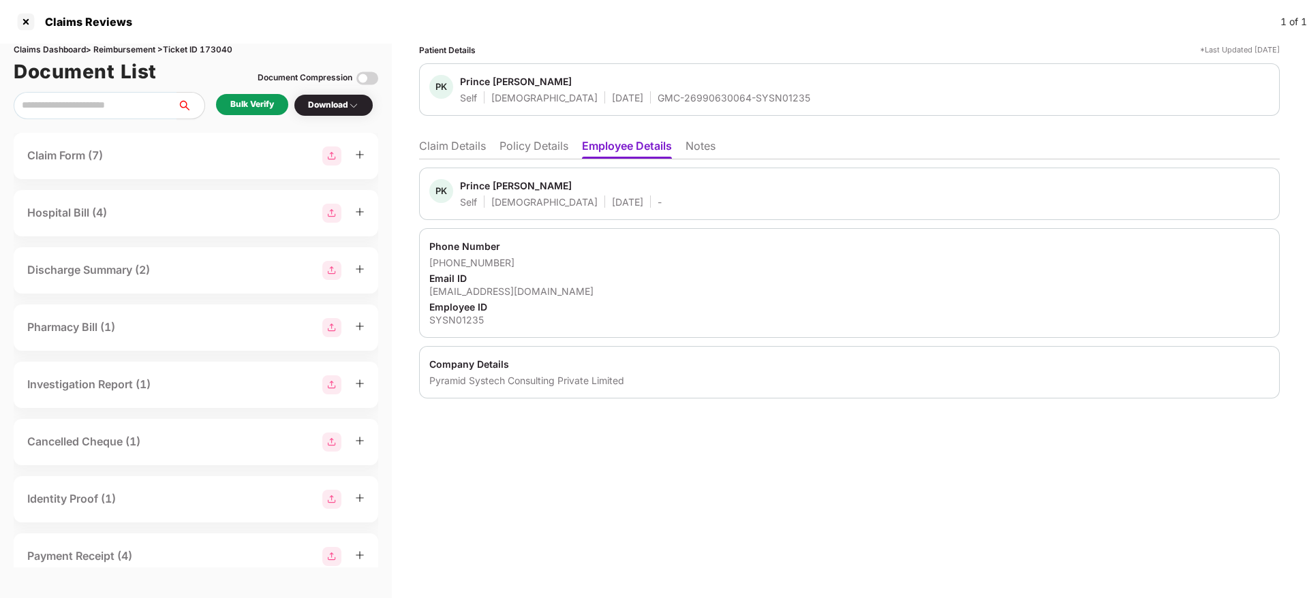
click at [510, 155] on li "Policy Details" at bounding box center [533, 149] width 69 height 20
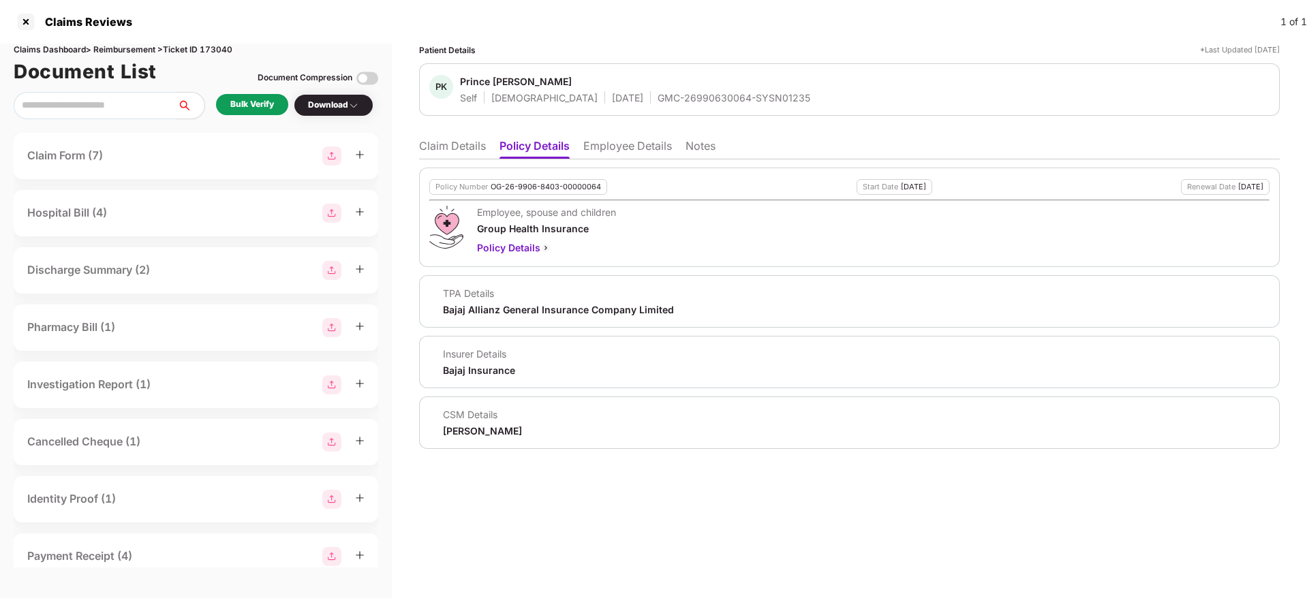
click at [510, 155] on li "Policy Details" at bounding box center [534, 149] width 70 height 20
click at [470, 157] on li "Claim Details" at bounding box center [452, 149] width 67 height 20
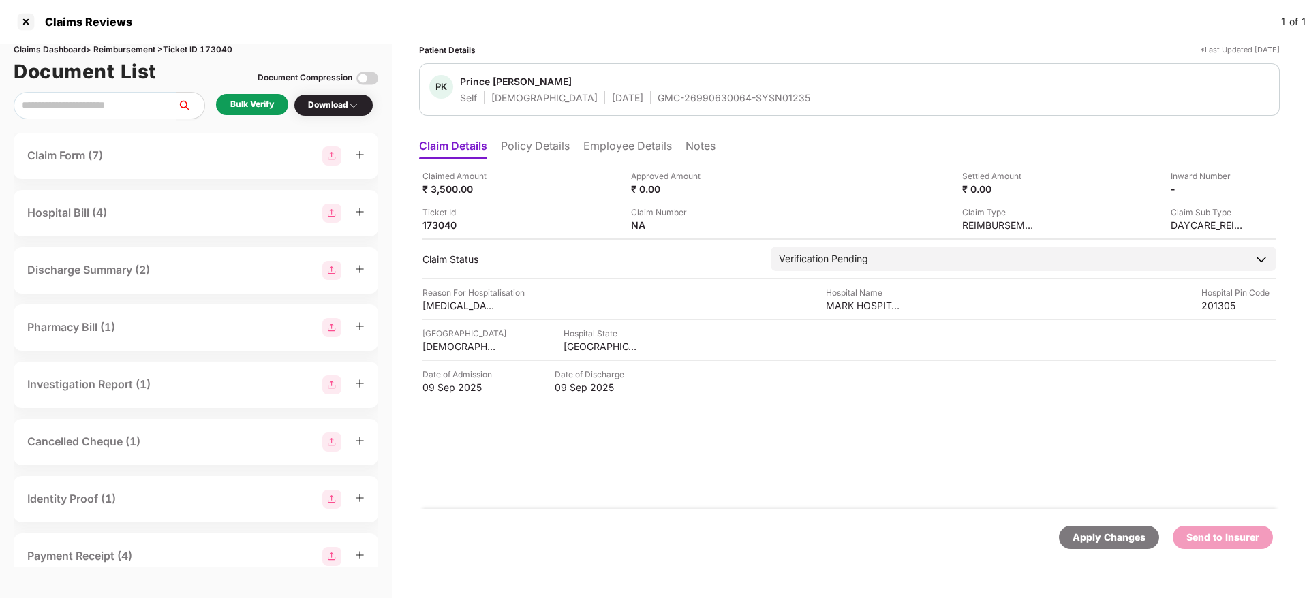
click at [243, 94] on div "Bulk Verify" at bounding box center [252, 104] width 72 height 21
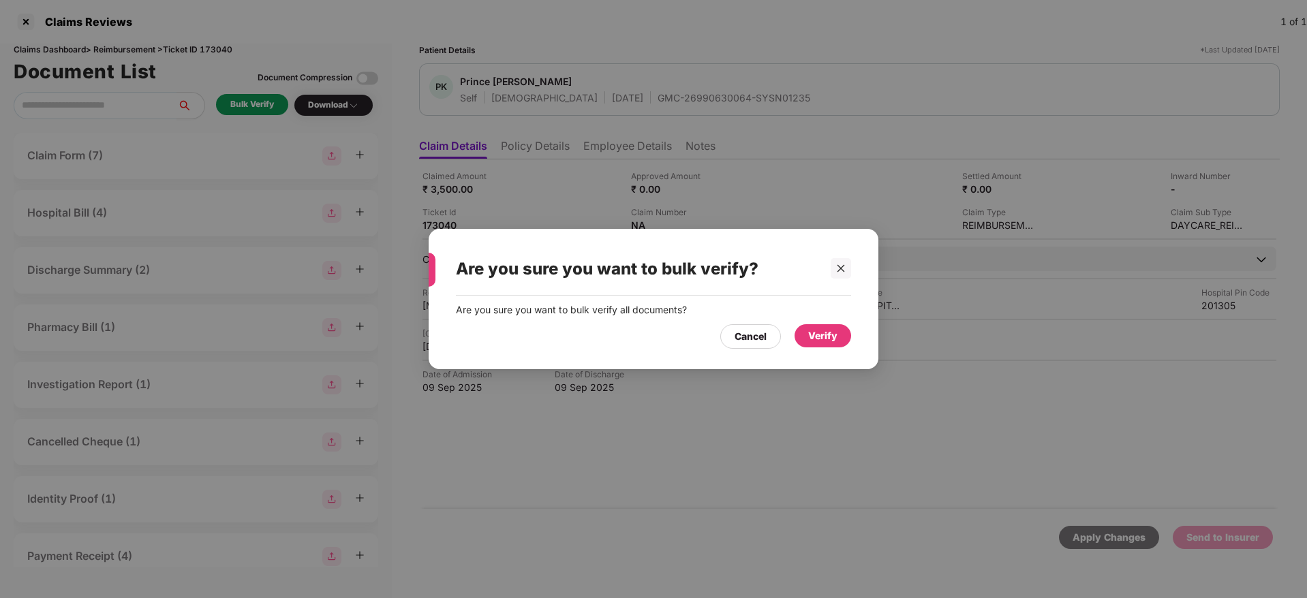
click at [818, 330] on div "Verify" at bounding box center [822, 335] width 29 height 15
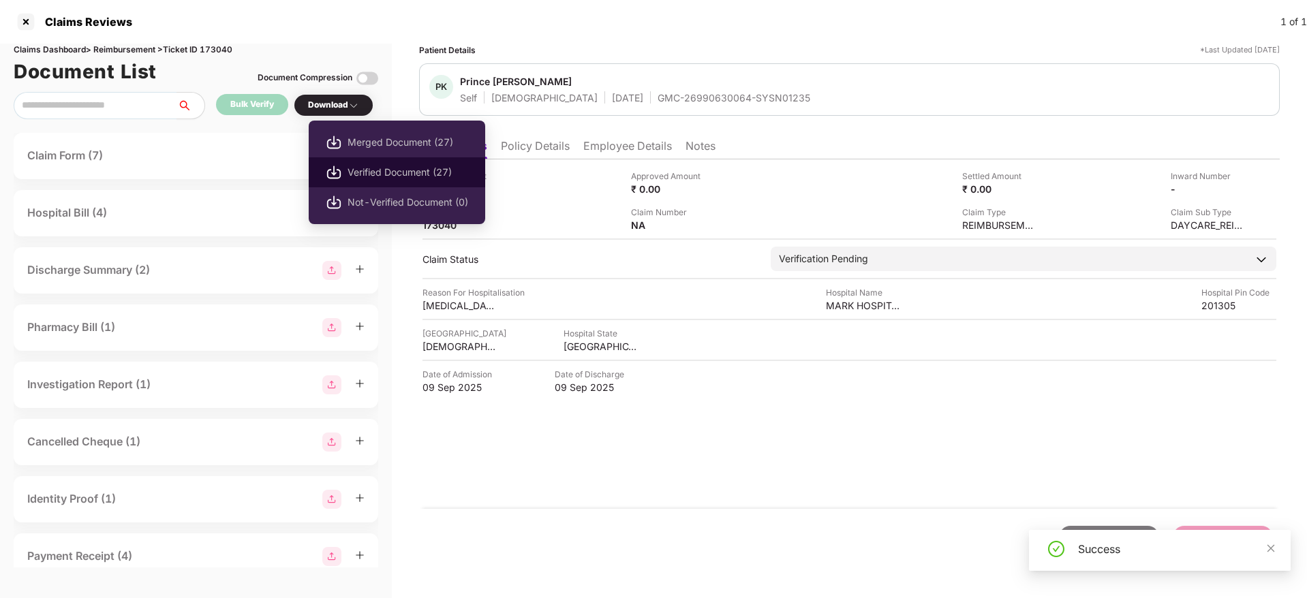
click at [376, 171] on span "Verified Document (27)" at bounding box center [407, 172] width 121 height 15
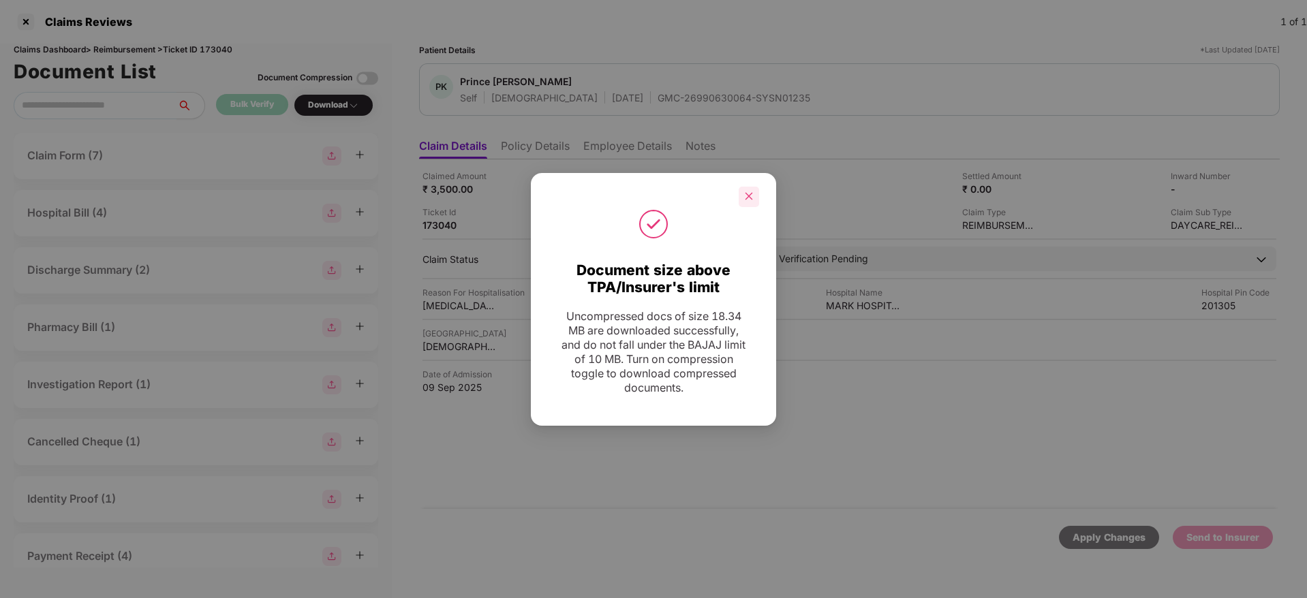
click at [749, 192] on icon "close" at bounding box center [749, 196] width 10 height 10
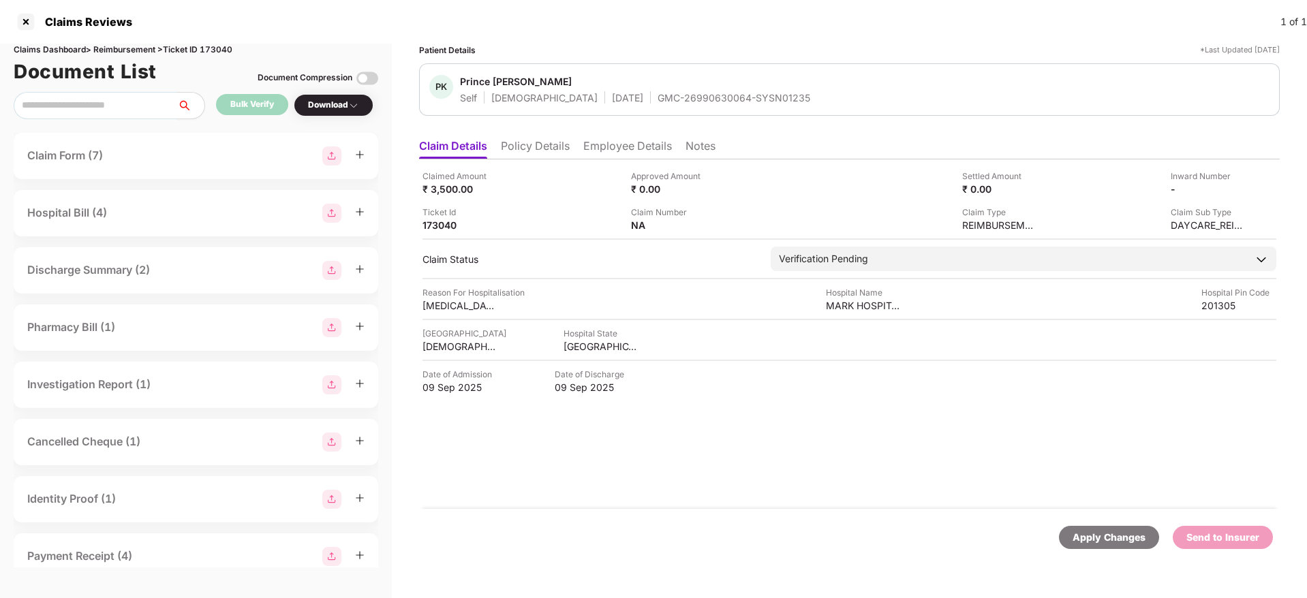
click at [657, 100] on div "GMC-26990630064-SYSN01235" at bounding box center [733, 97] width 153 height 13
copy div "GMC-26990630064-SYSN01235"
click at [831, 305] on div "MARK HOSPITAL AND TRAUMA CENTRE" at bounding box center [863, 305] width 75 height 13
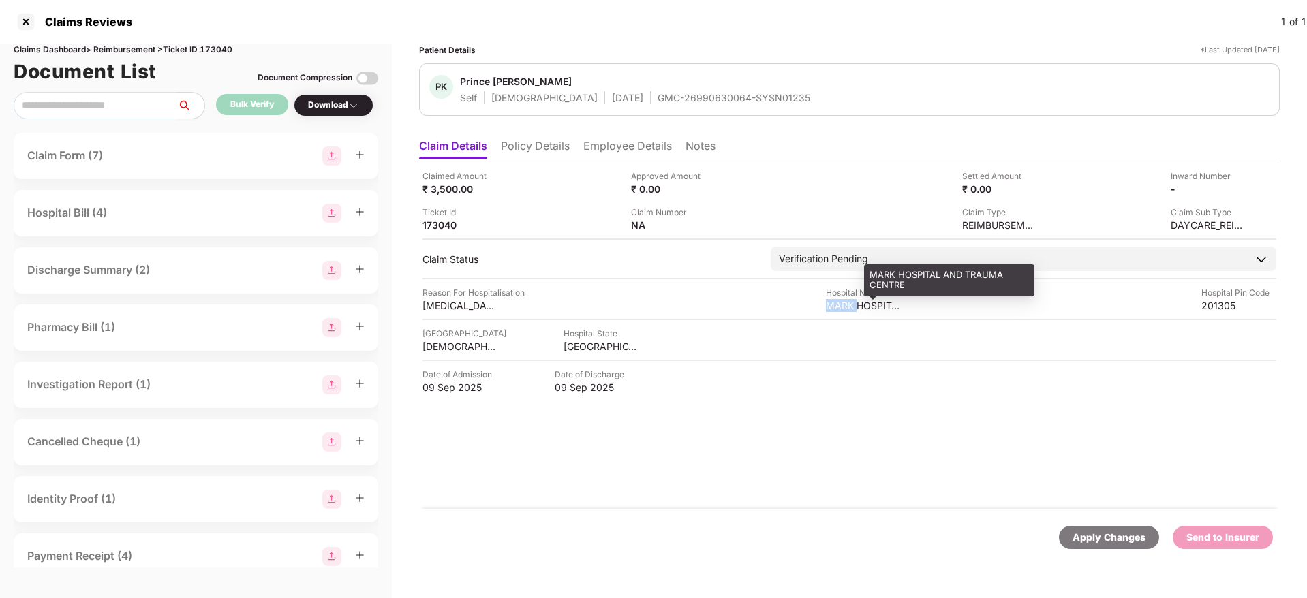
click at [831, 305] on div "MARK HOSPITAL AND TRAUMA CENTRE" at bounding box center [863, 305] width 75 height 13
copy div "MARK HOSPITAL AND TRAUMA CENTRE"
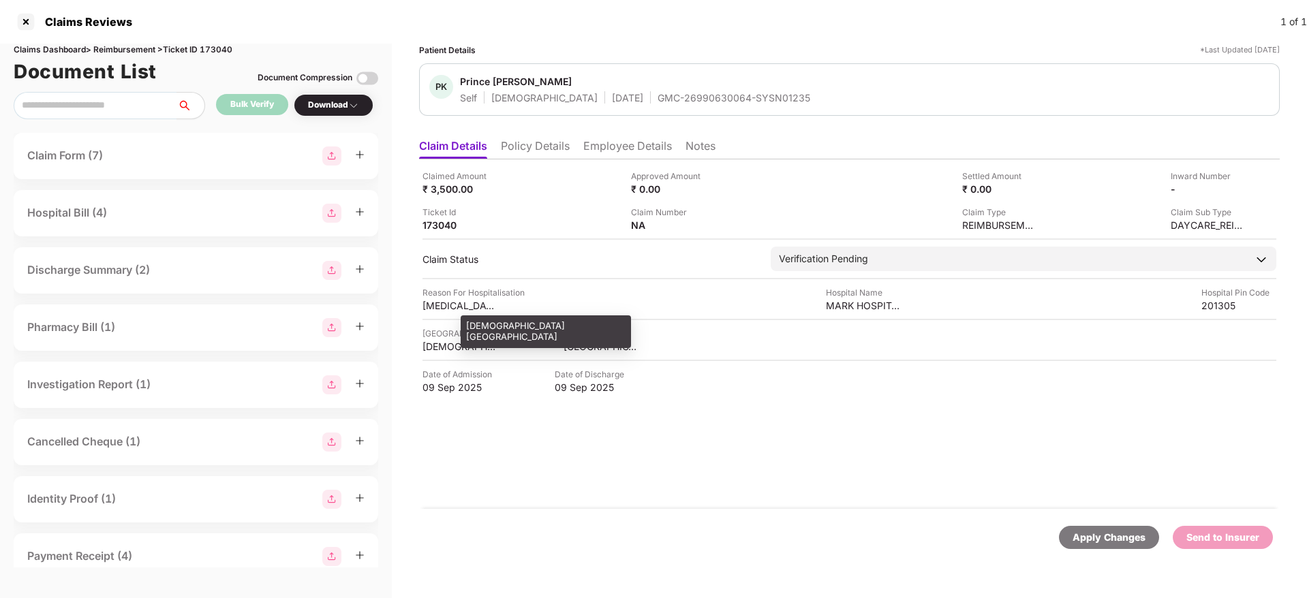
click at [456, 345] on div "GAUTAM BUDDHA NAGAR" at bounding box center [459, 346] width 75 height 13
copy div "GAUTAM BUDDHA NAGAR"
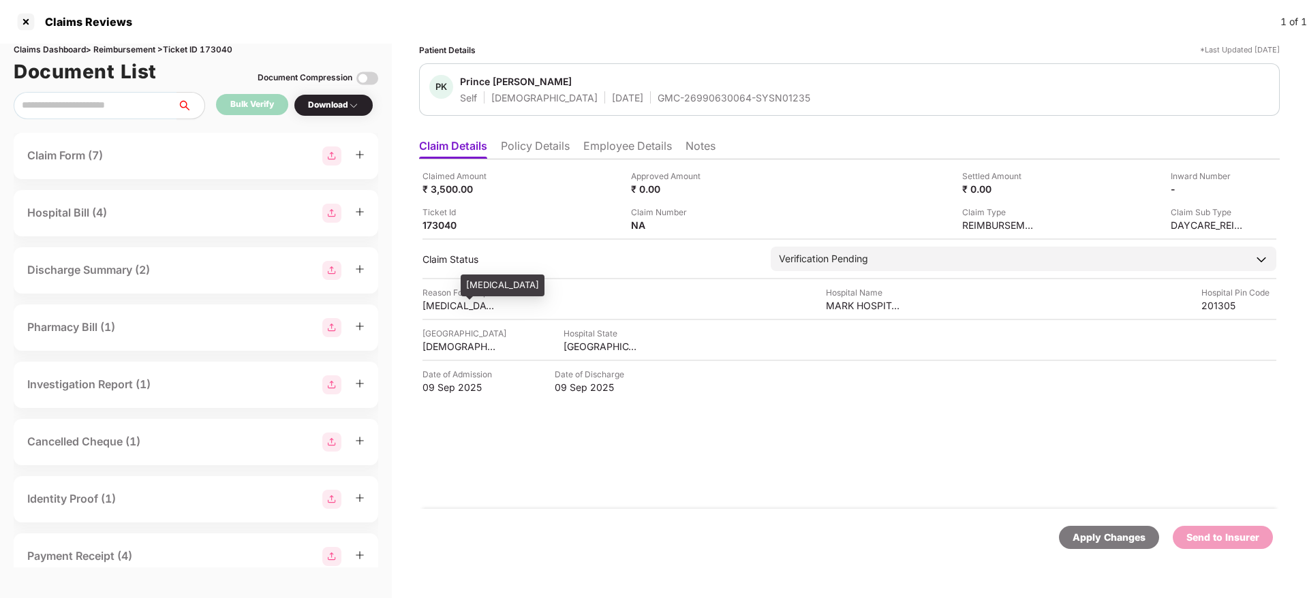
click at [442, 300] on div "Panic attack" at bounding box center [459, 305] width 75 height 13
copy div "Panic attack"
click at [638, 148] on li "Employee Details" at bounding box center [627, 149] width 89 height 20
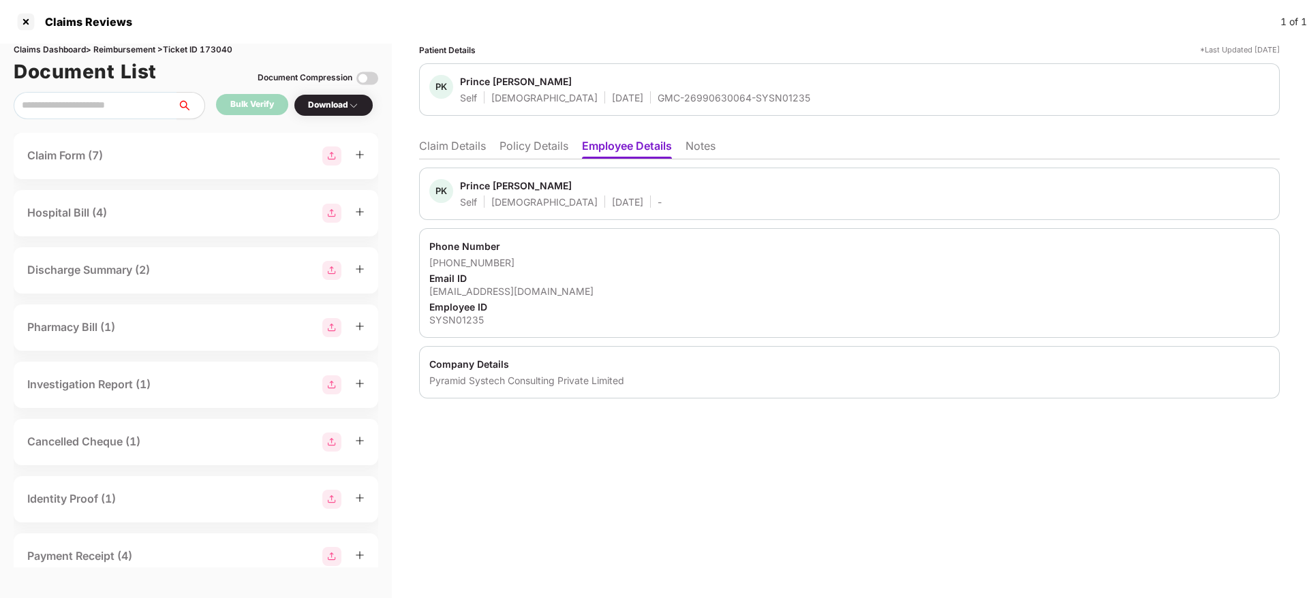
click at [482, 291] on div "prince.kumar1@pyramidci.com" at bounding box center [849, 291] width 840 height 13
copy div "prince.kumar1@pyramidci.com"
drag, startPoint x: 444, startPoint y: 264, endPoint x: 511, endPoint y: 263, distance: 66.8
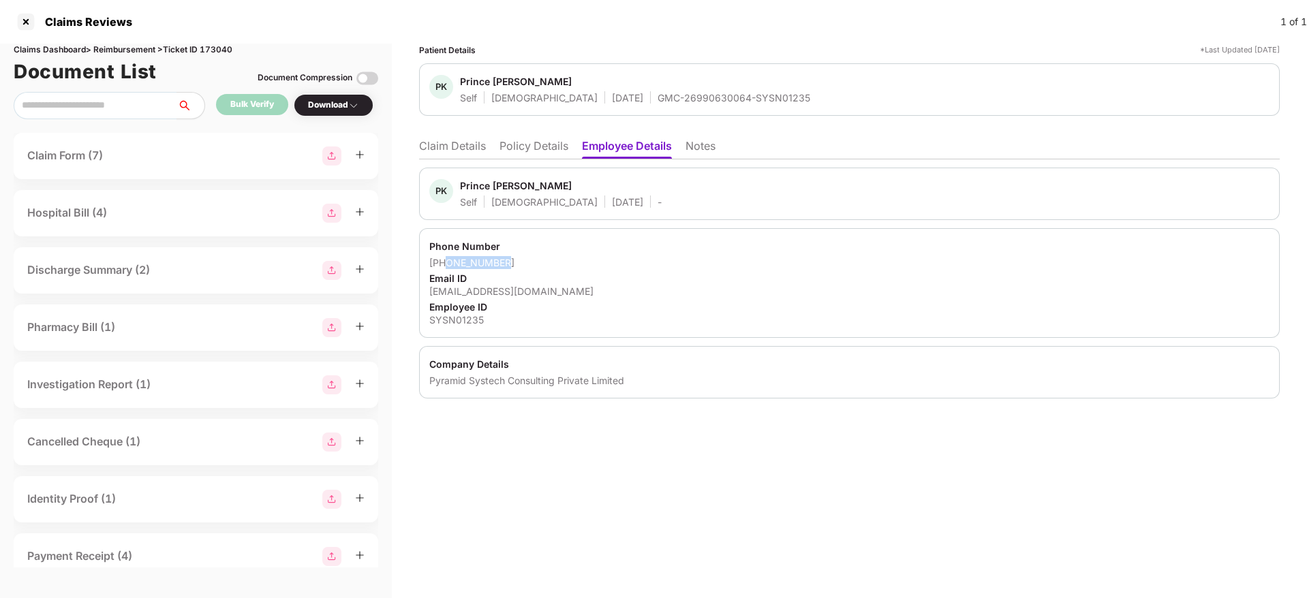
click at [511, 263] on div "+917011128561" at bounding box center [849, 262] width 840 height 13
copy div "7011128561"
click at [432, 143] on li "Claim Details" at bounding box center [452, 149] width 67 height 20
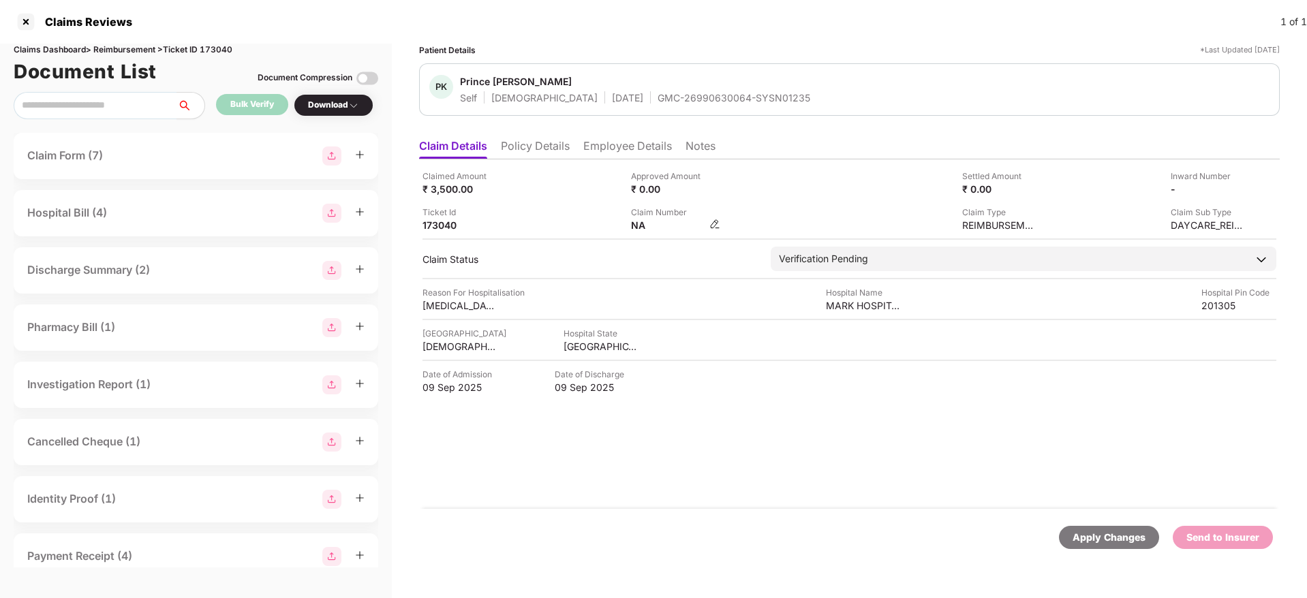
click at [714, 226] on img at bounding box center [714, 224] width 11 height 11
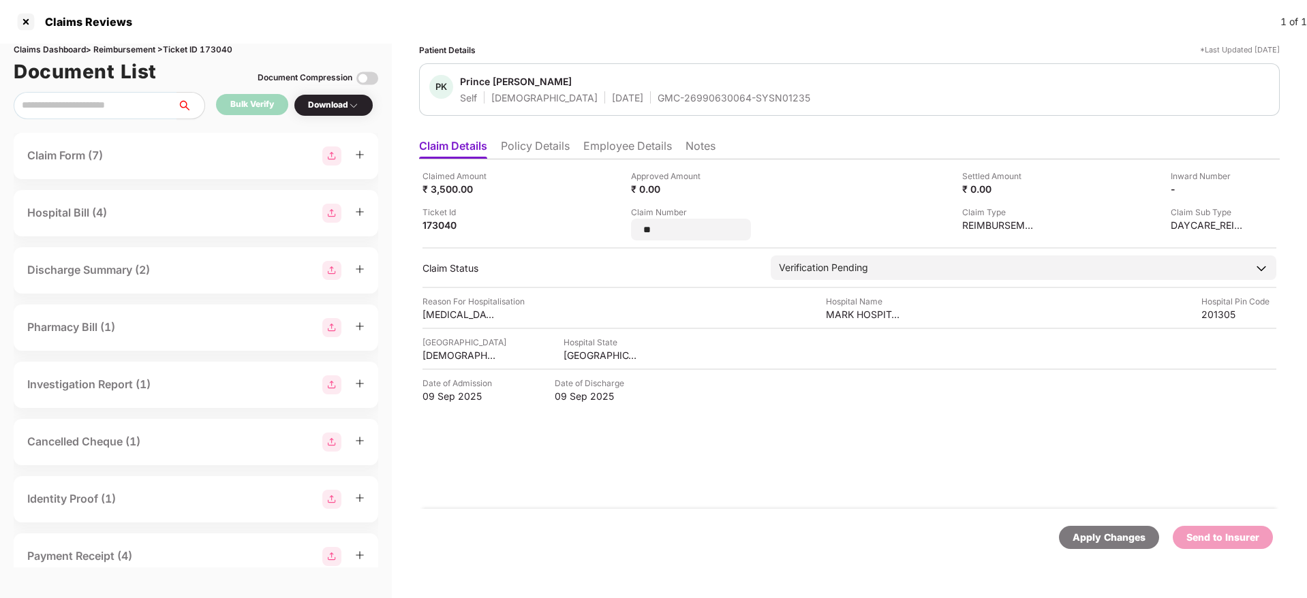
type input "*"
type input "**********"
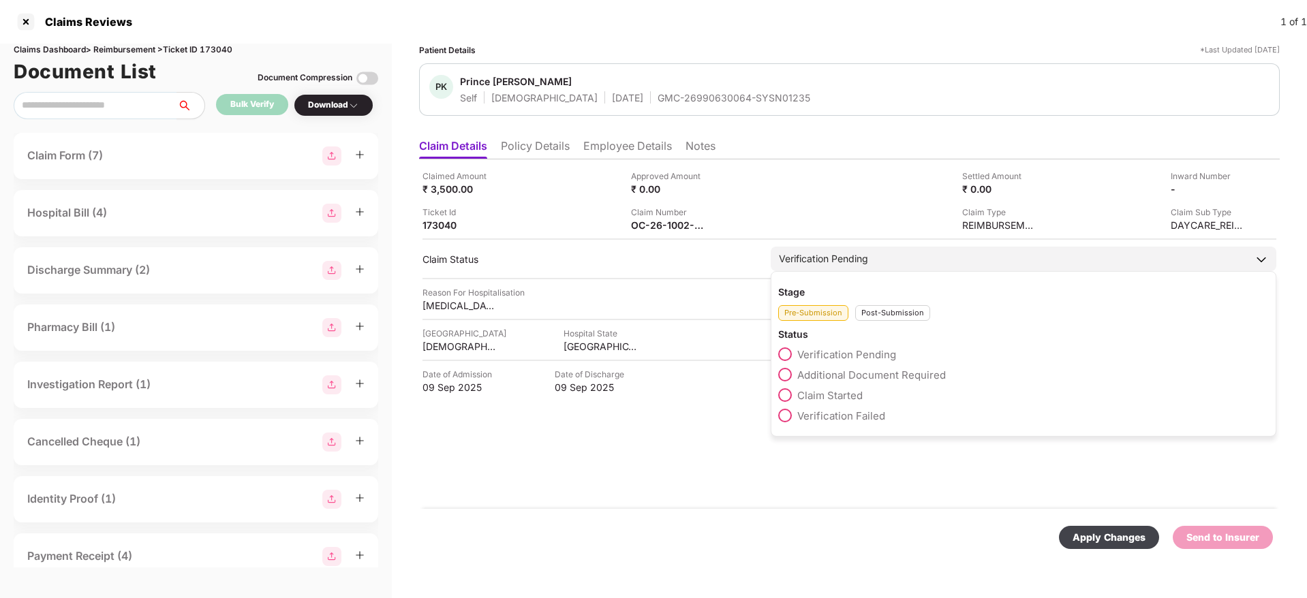
click at [882, 318] on div "Post-Submission" at bounding box center [892, 313] width 75 height 16
click at [781, 379] on span at bounding box center [785, 375] width 14 height 14
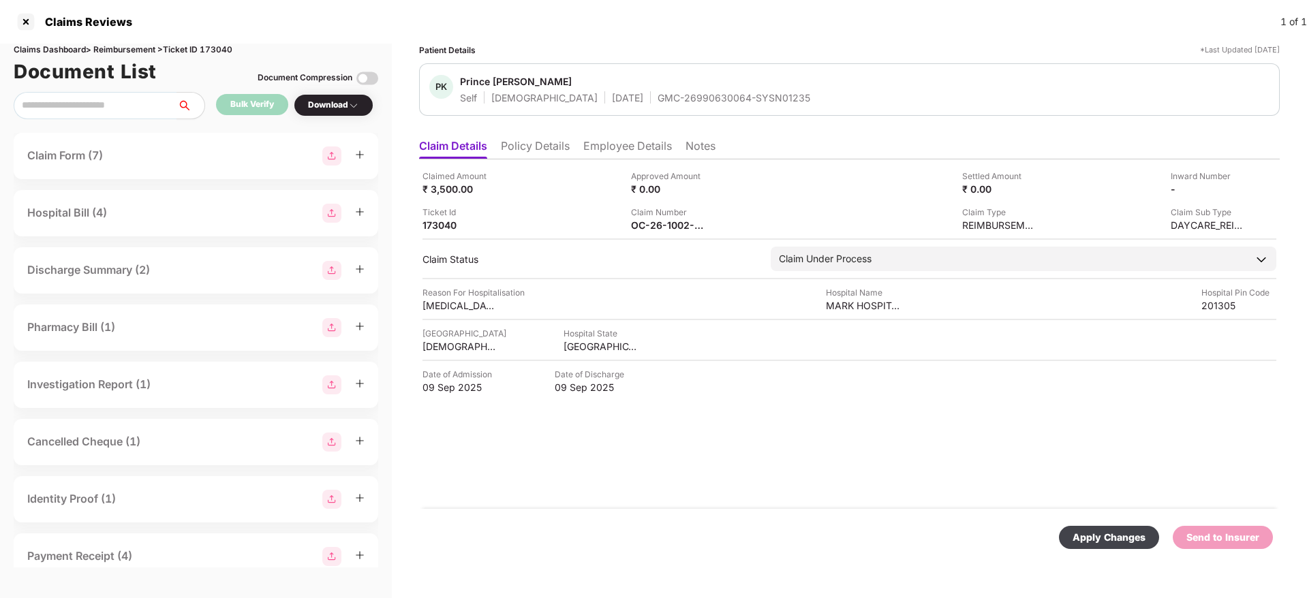
click at [1088, 530] on div "Apply Changes" at bounding box center [1108, 537] width 73 height 15
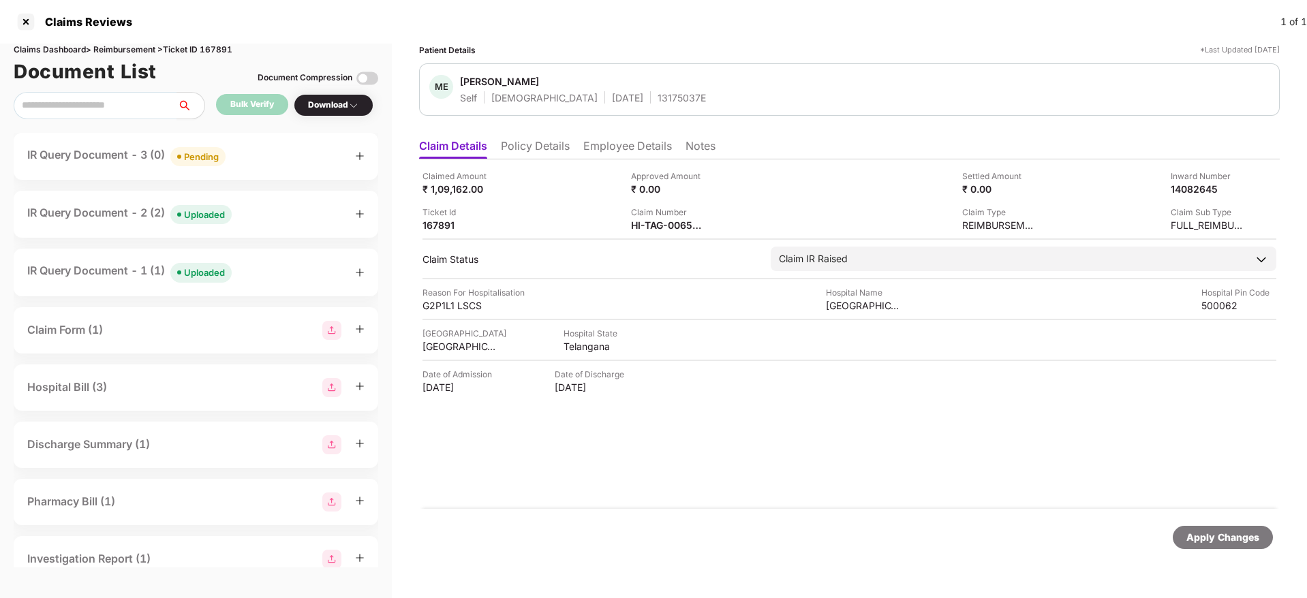
click at [267, 164] on div "IR Query Document - 3 (0) Pending" at bounding box center [195, 156] width 337 height 20
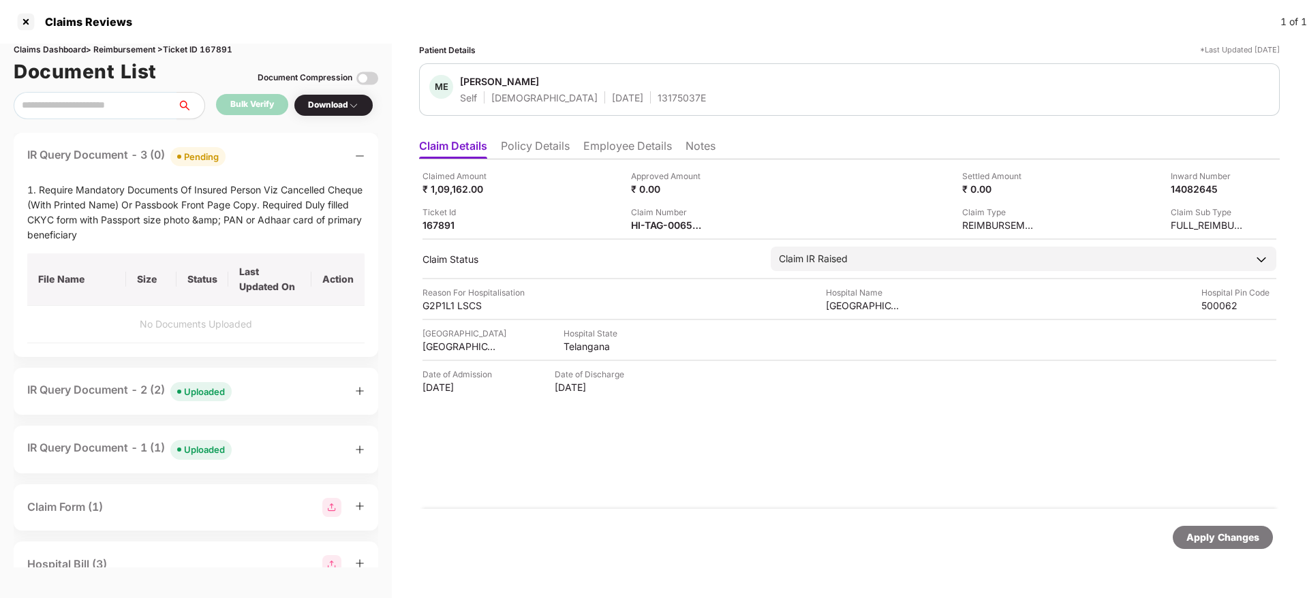
click at [267, 164] on div "IR Query Document - 3 (0) Pending" at bounding box center [195, 156] width 337 height 20
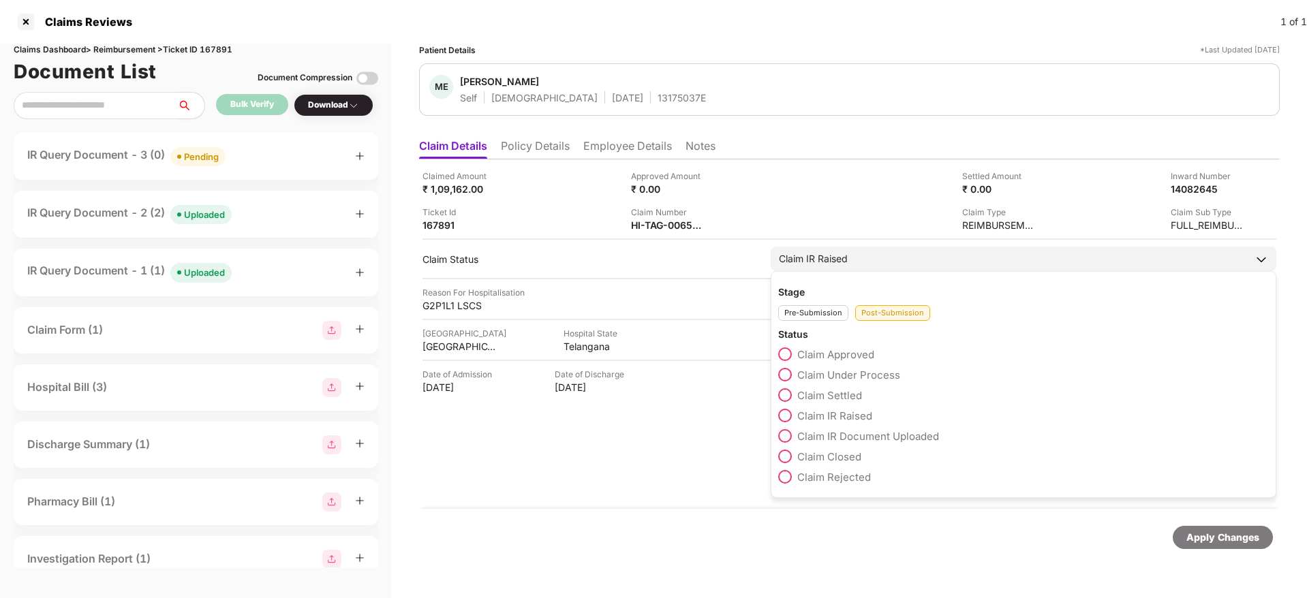
click at [792, 375] on span at bounding box center [785, 375] width 14 height 14
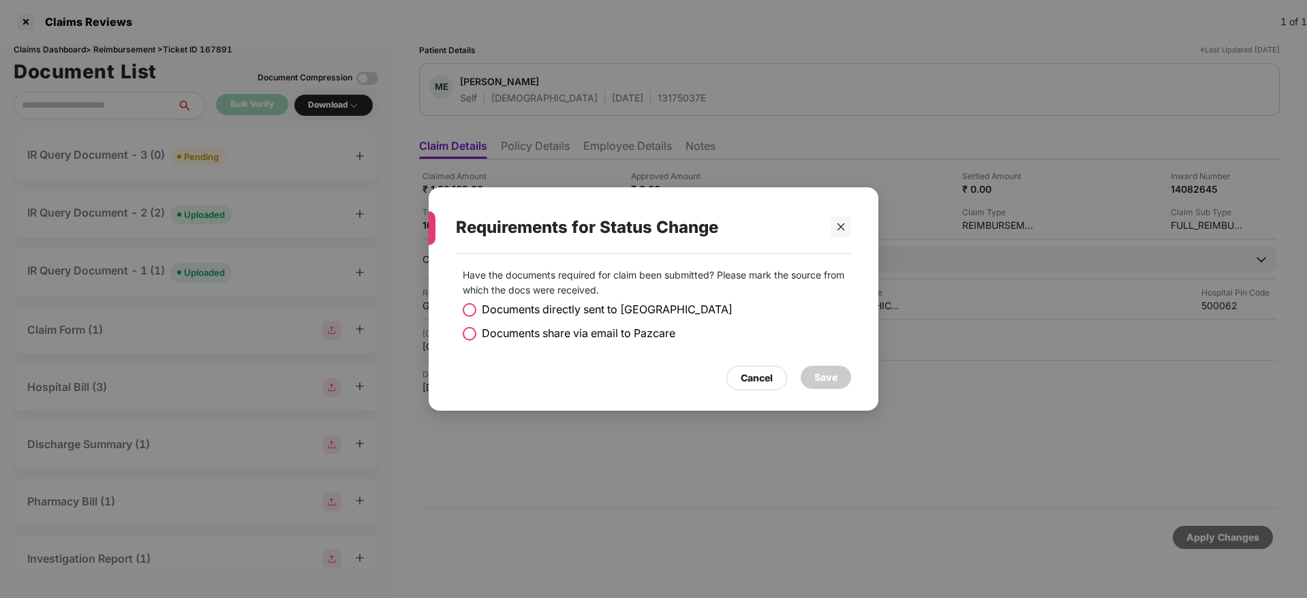
click at [461, 333] on div "Have the documents required for claim been submitted? Please mark the source fr…" at bounding box center [653, 310] width 395 height 98
click at [471, 333] on span at bounding box center [470, 334] width 14 height 14
click at [835, 379] on div "Save" at bounding box center [825, 377] width 23 height 15
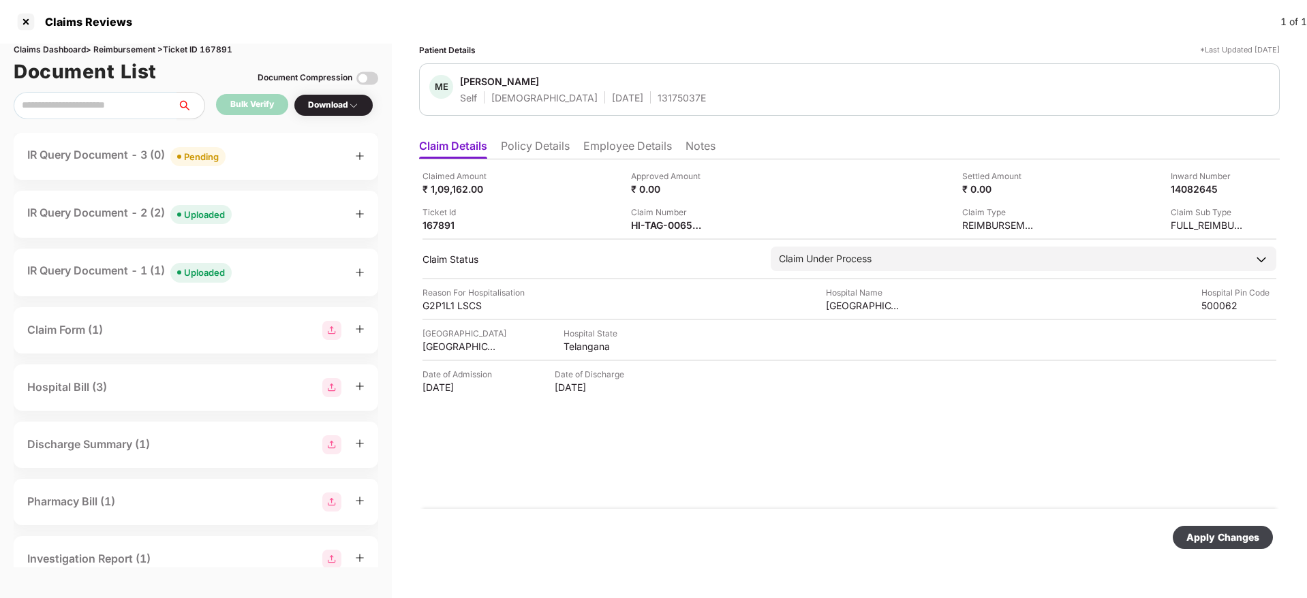
click at [1218, 539] on div "Apply Changes" at bounding box center [1222, 537] width 73 height 15
